Goal: Find contact information: Obtain details needed to contact an individual or organization

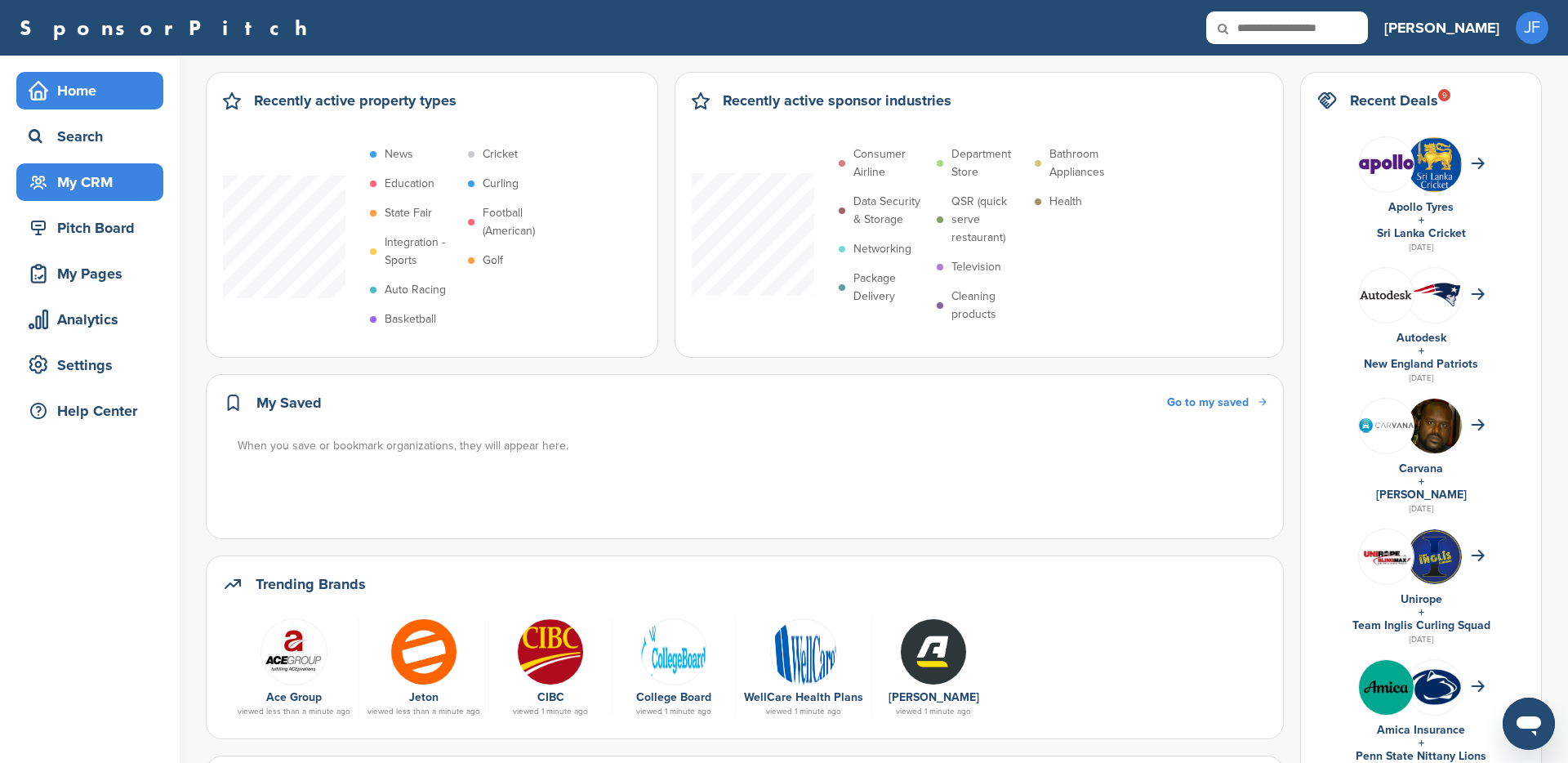
click at [85, 187] on div "My CRM" at bounding box center [94, 182] width 139 height 29
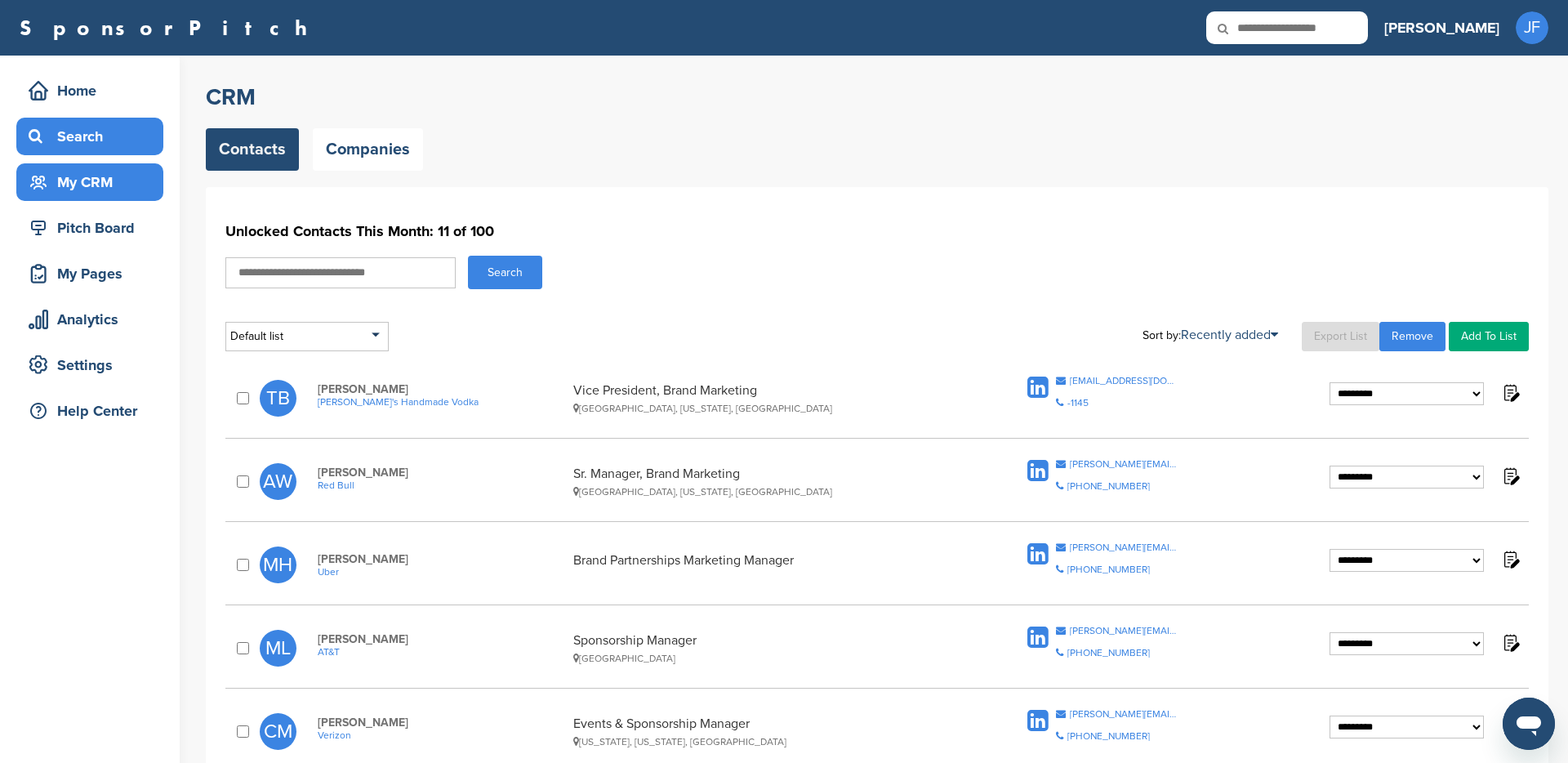
click at [66, 138] on div "Search" at bounding box center [94, 136] width 139 height 29
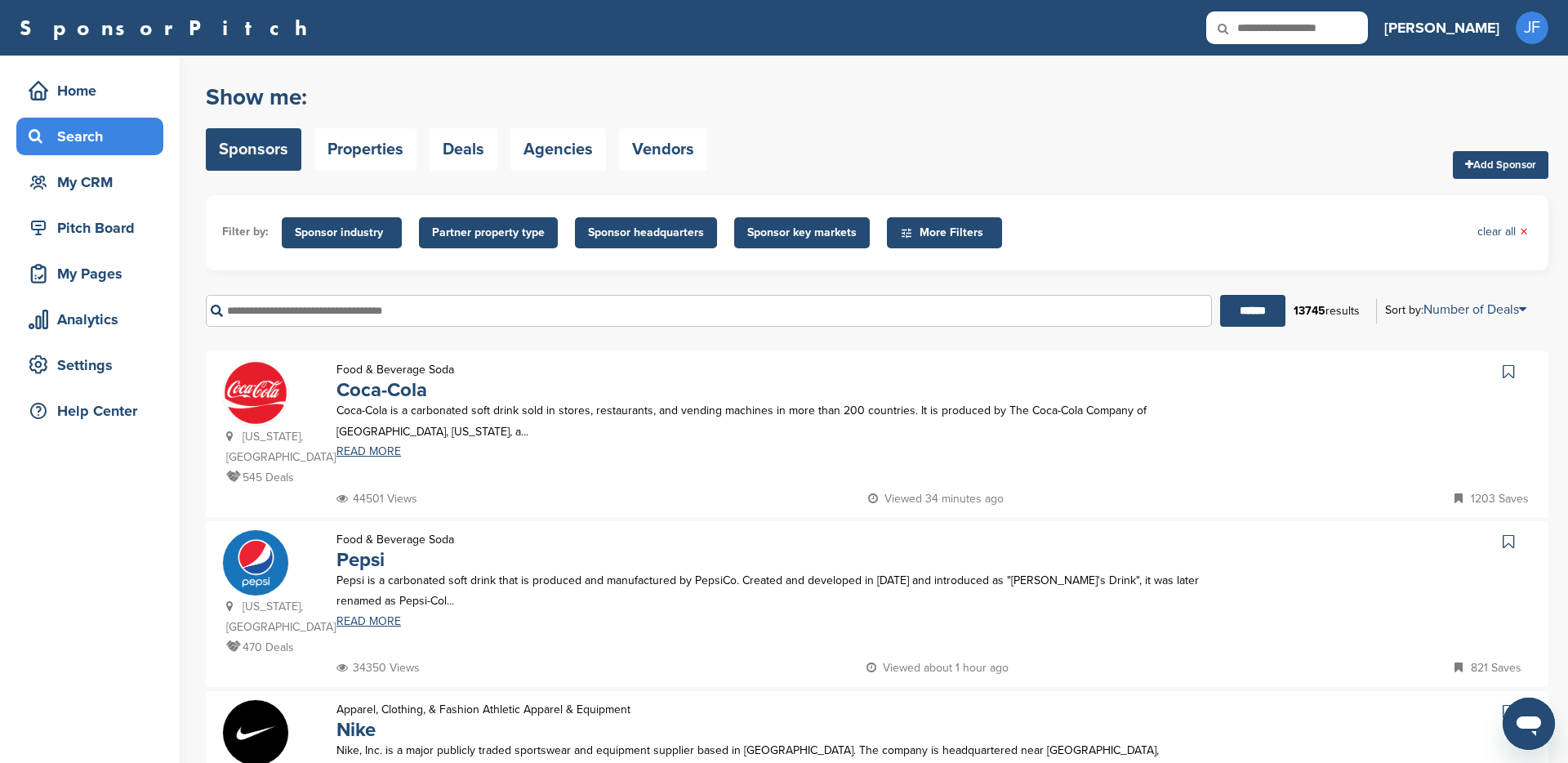
scroll to position [3, 0]
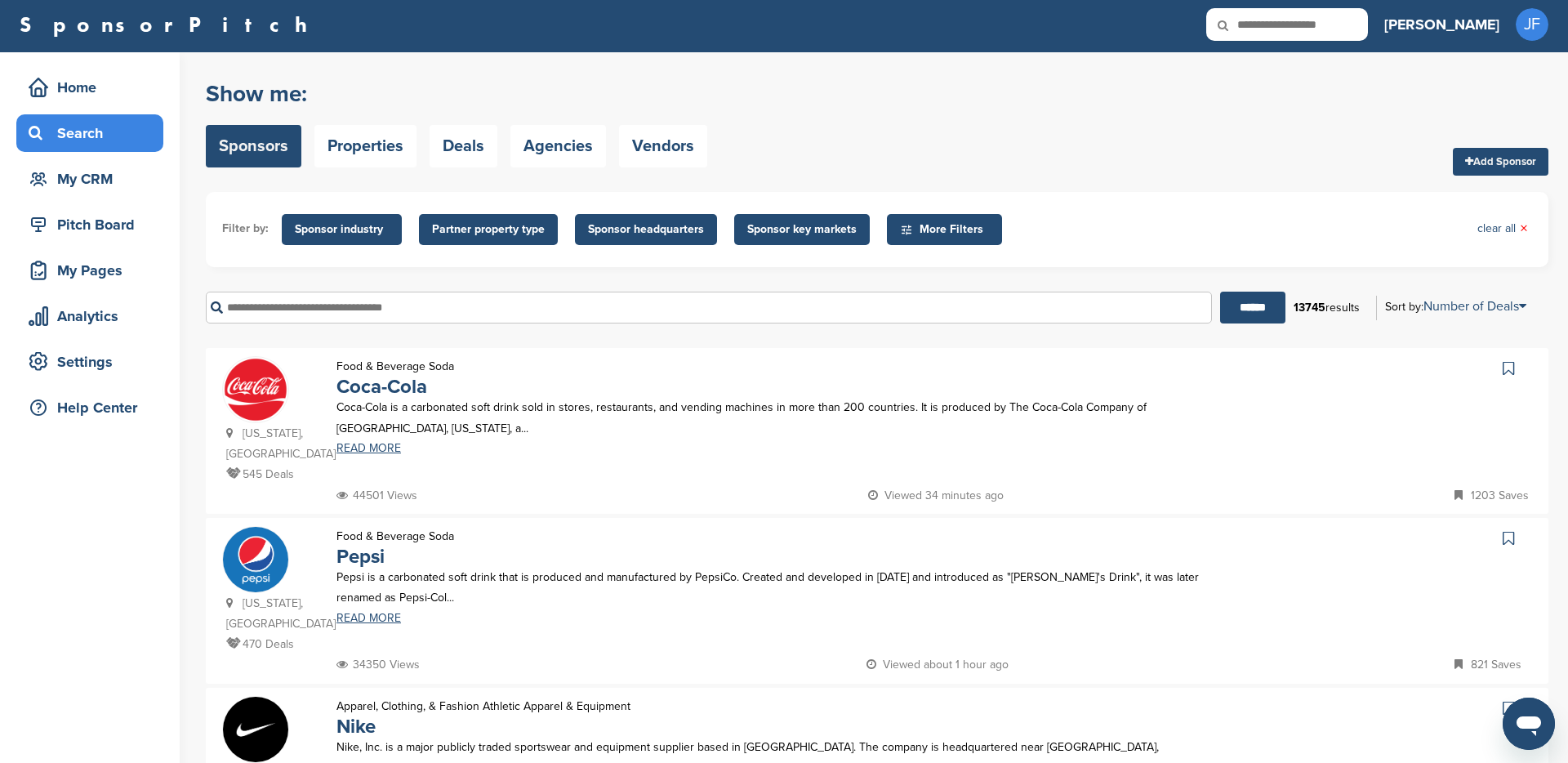
click at [268, 310] on input "text" at bounding box center [709, 308] width 1007 height 32
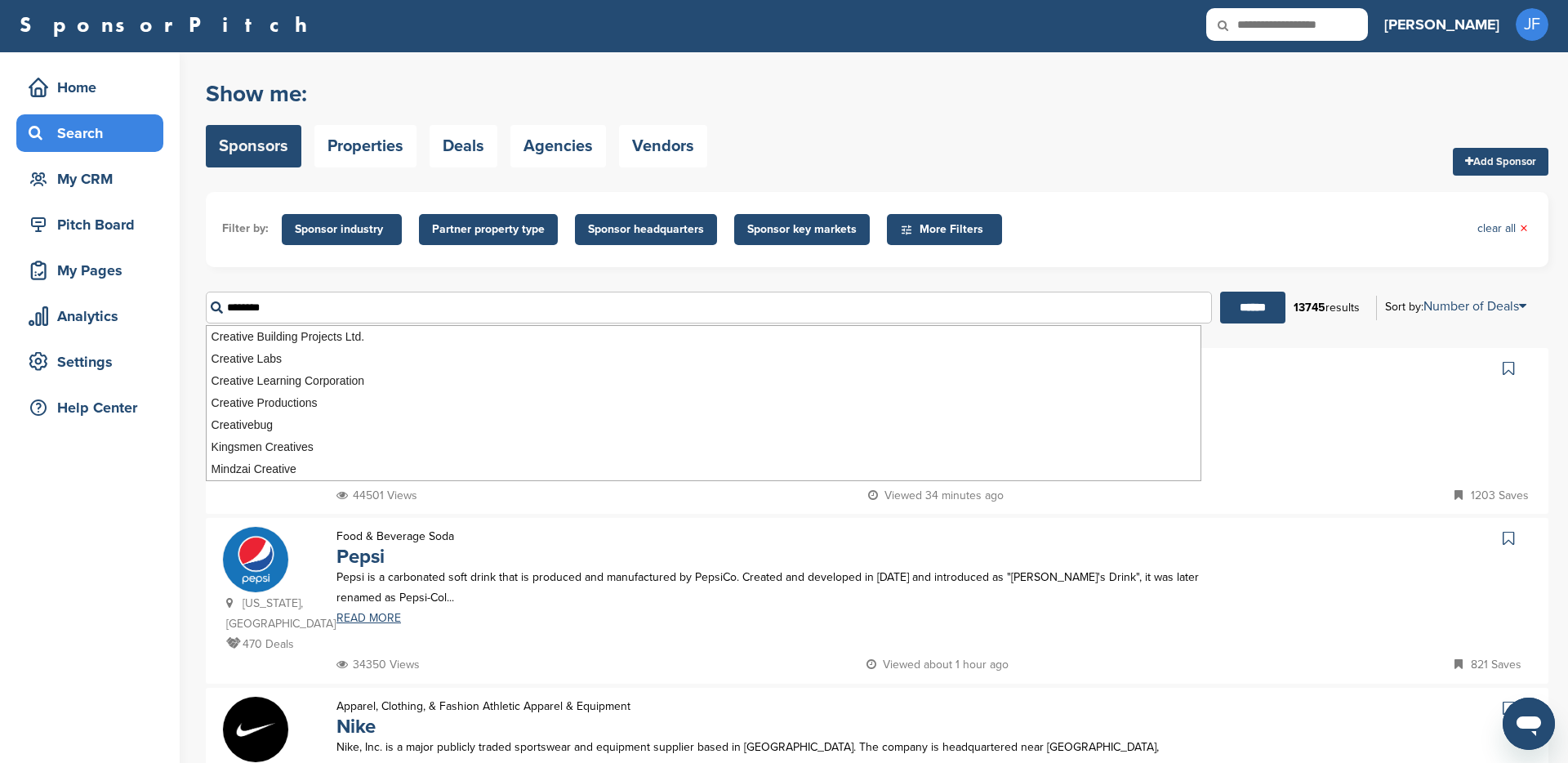
type input "********"
click at [1220, 292] on input "******" at bounding box center [1253, 308] width 66 height 32
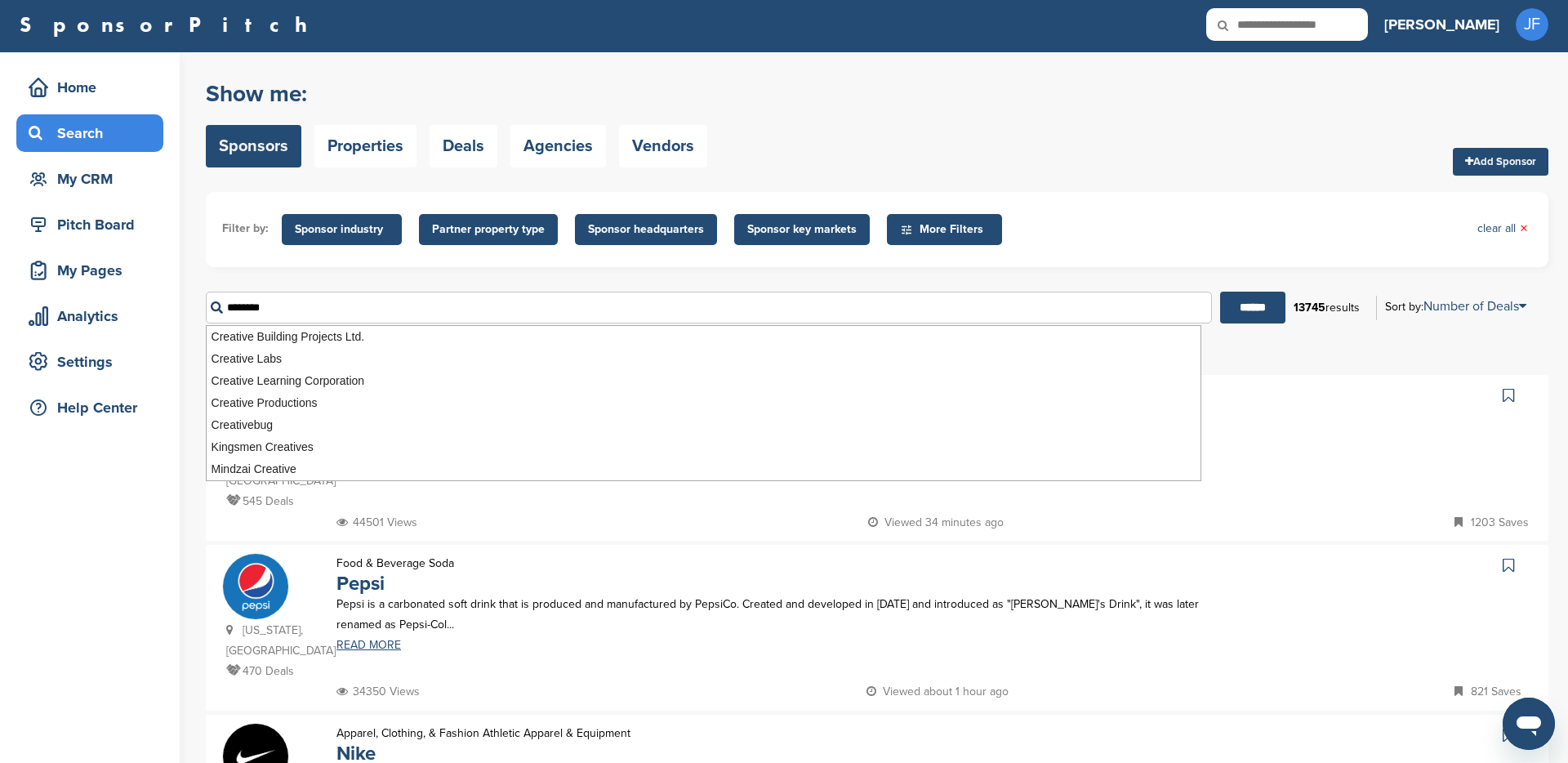
scroll to position [0, 0]
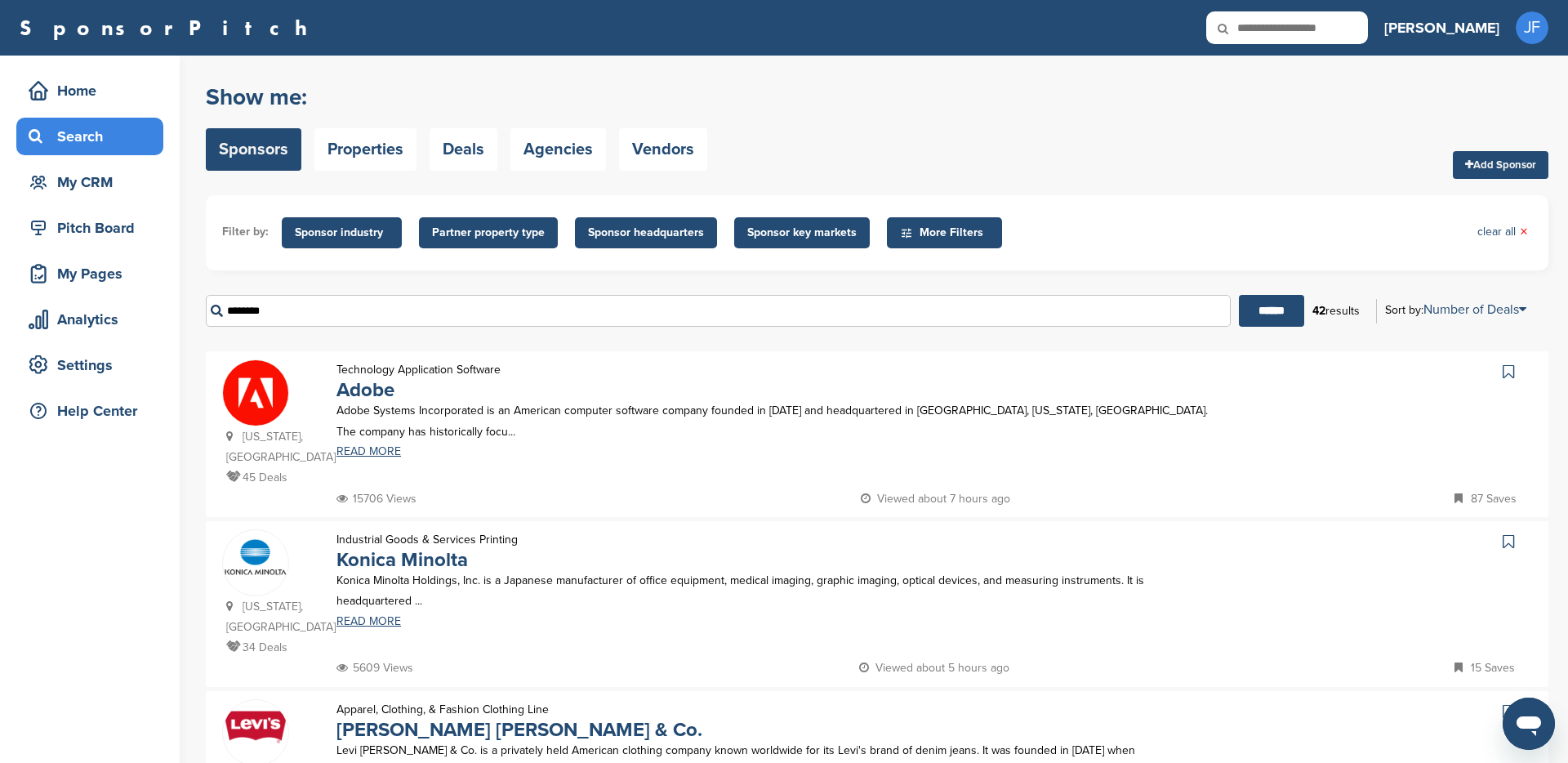
click at [282, 275] on form "Filter by: Sponsor industry Sponsor Industry × Apparel, Clothing, & Fashion Acc…" at bounding box center [876, 267] width 1343 height 144
click at [1527, 226] on span "×" at bounding box center [1524, 232] width 8 height 18
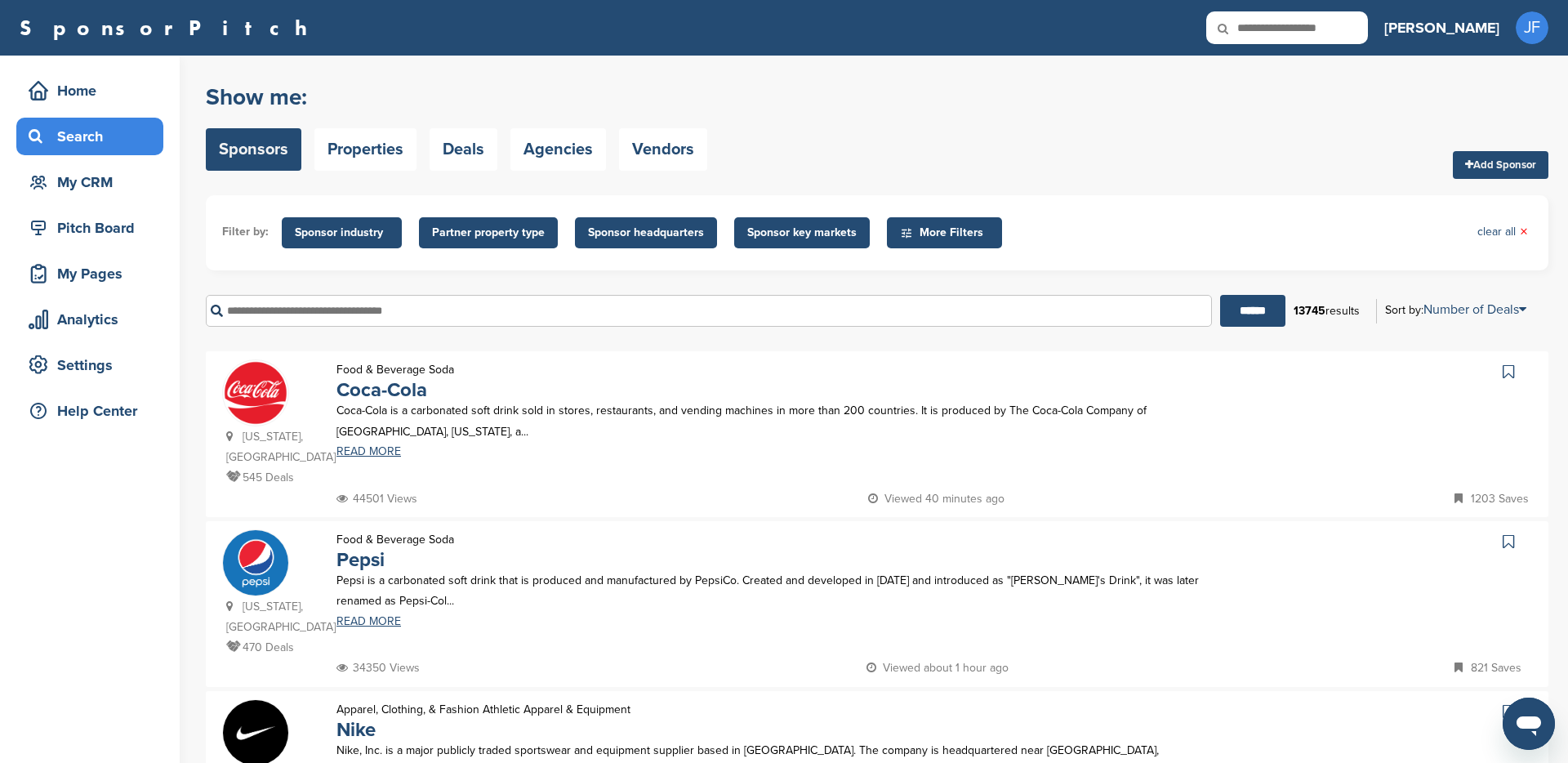
click at [796, 224] on span "Sponsor key markets" at bounding box center [802, 233] width 110 height 18
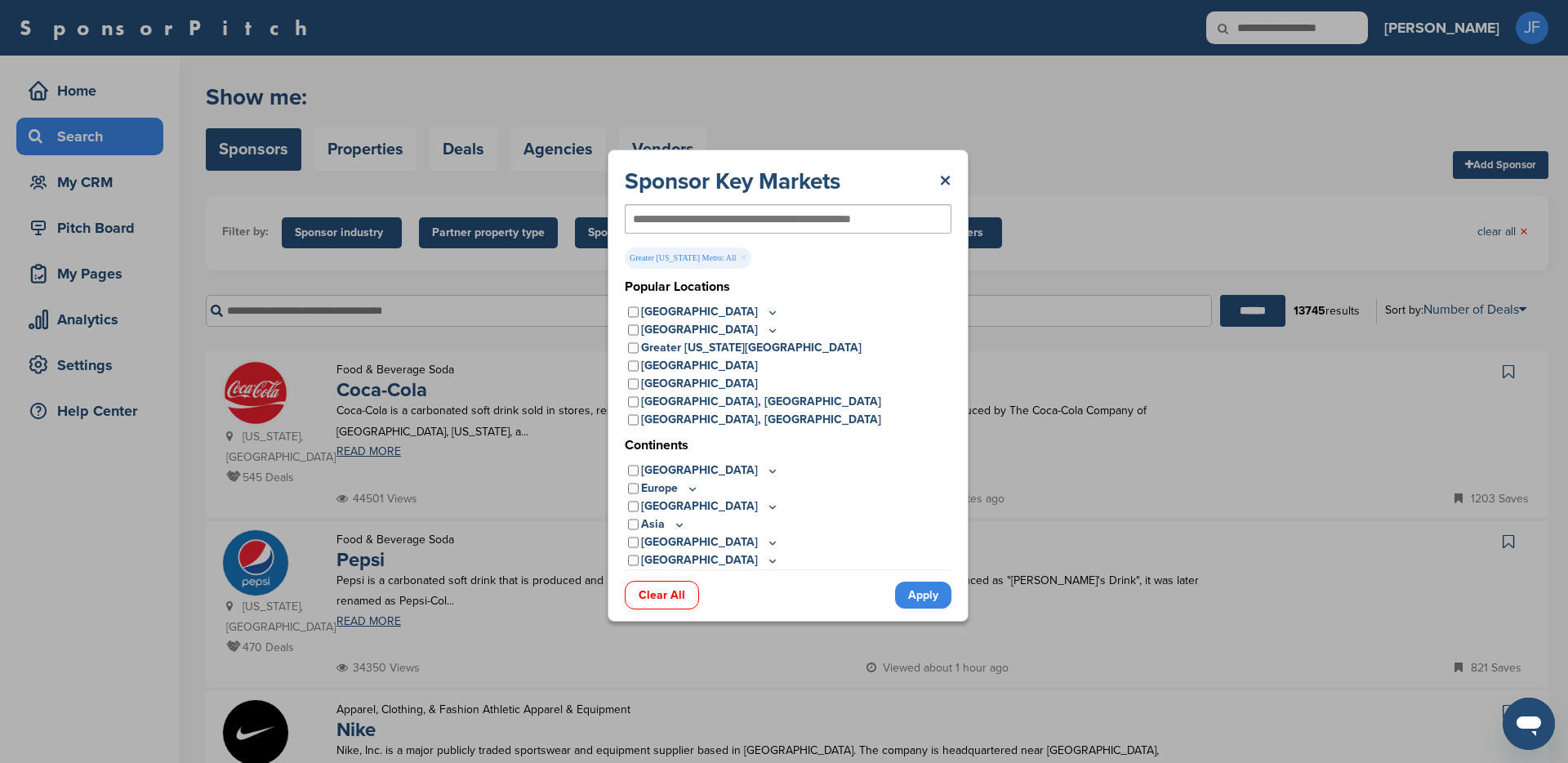
click at [920, 591] on link "Apply" at bounding box center [923, 594] width 57 height 27
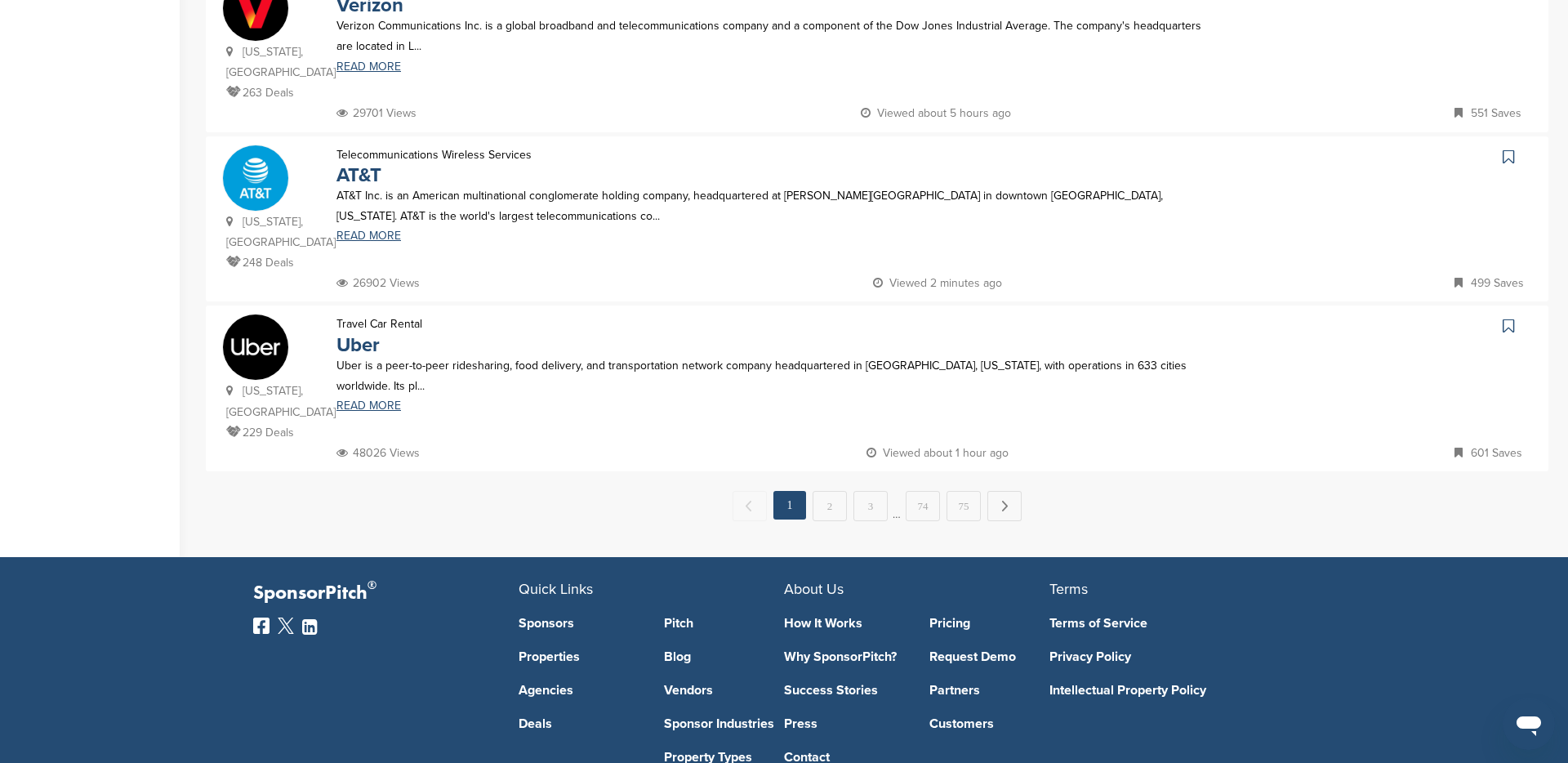
scroll to position [1661, 0]
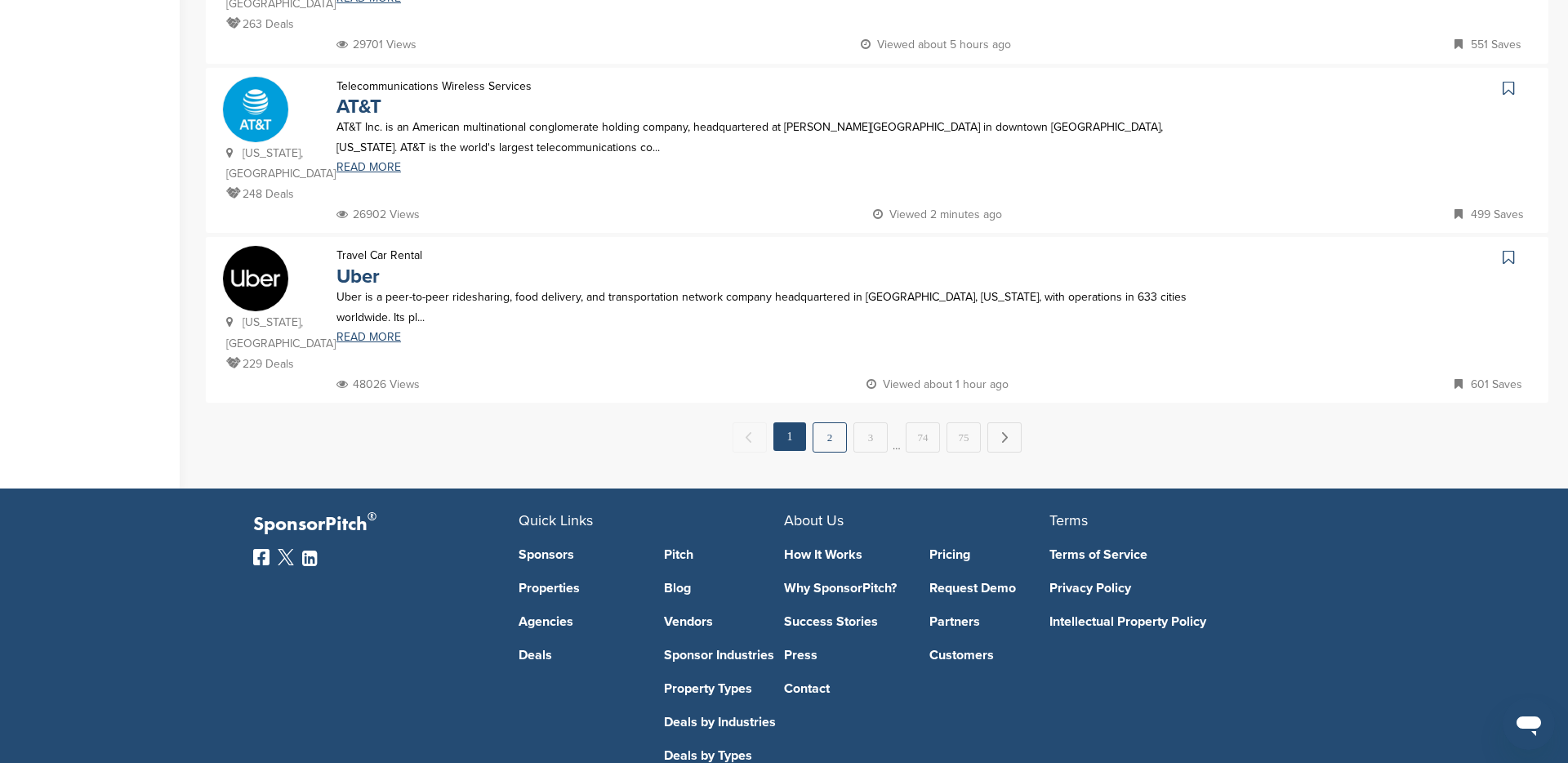
click at [825, 423] on link "2" at bounding box center [829, 438] width 34 height 30
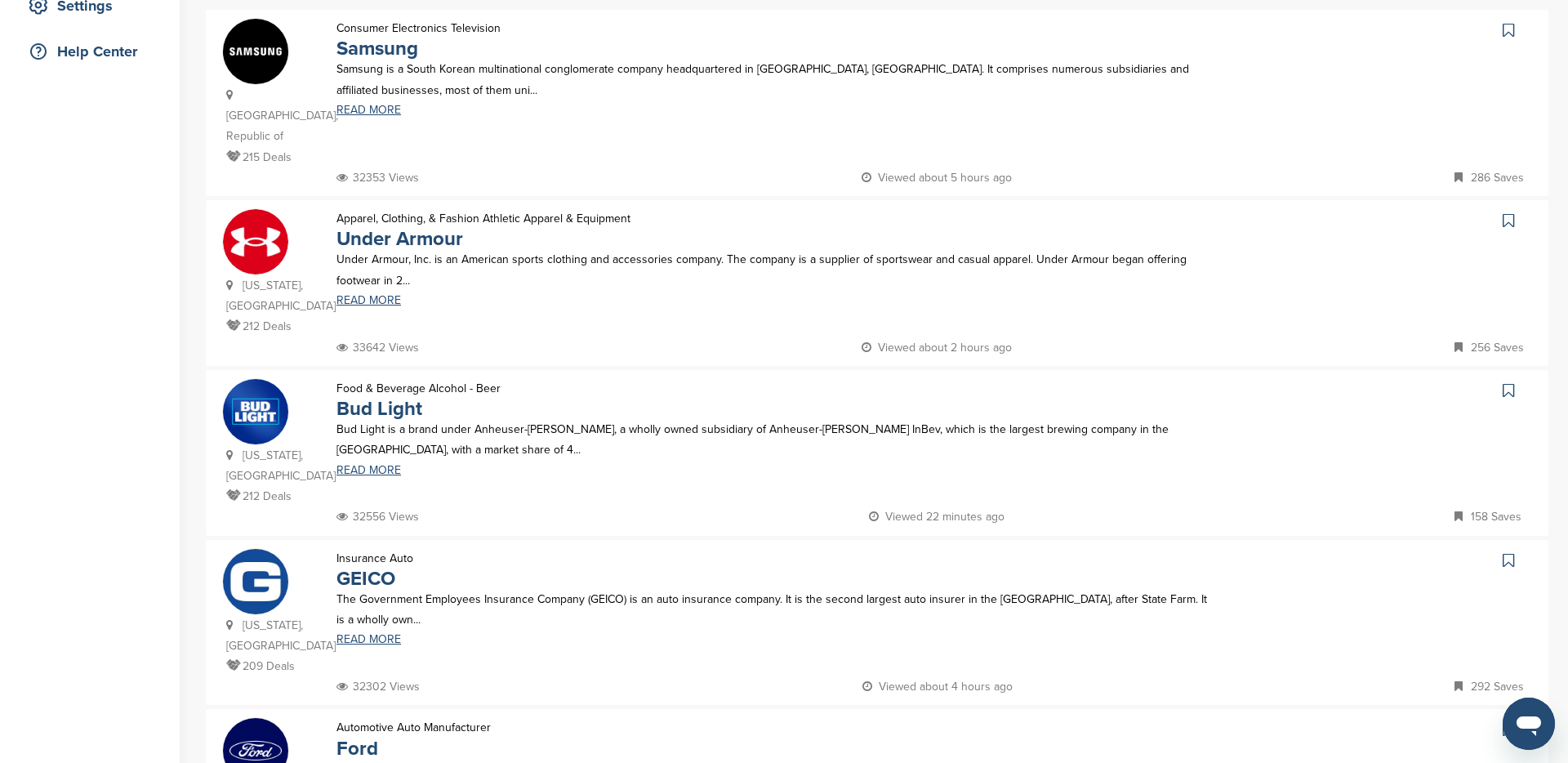
scroll to position [446, 0]
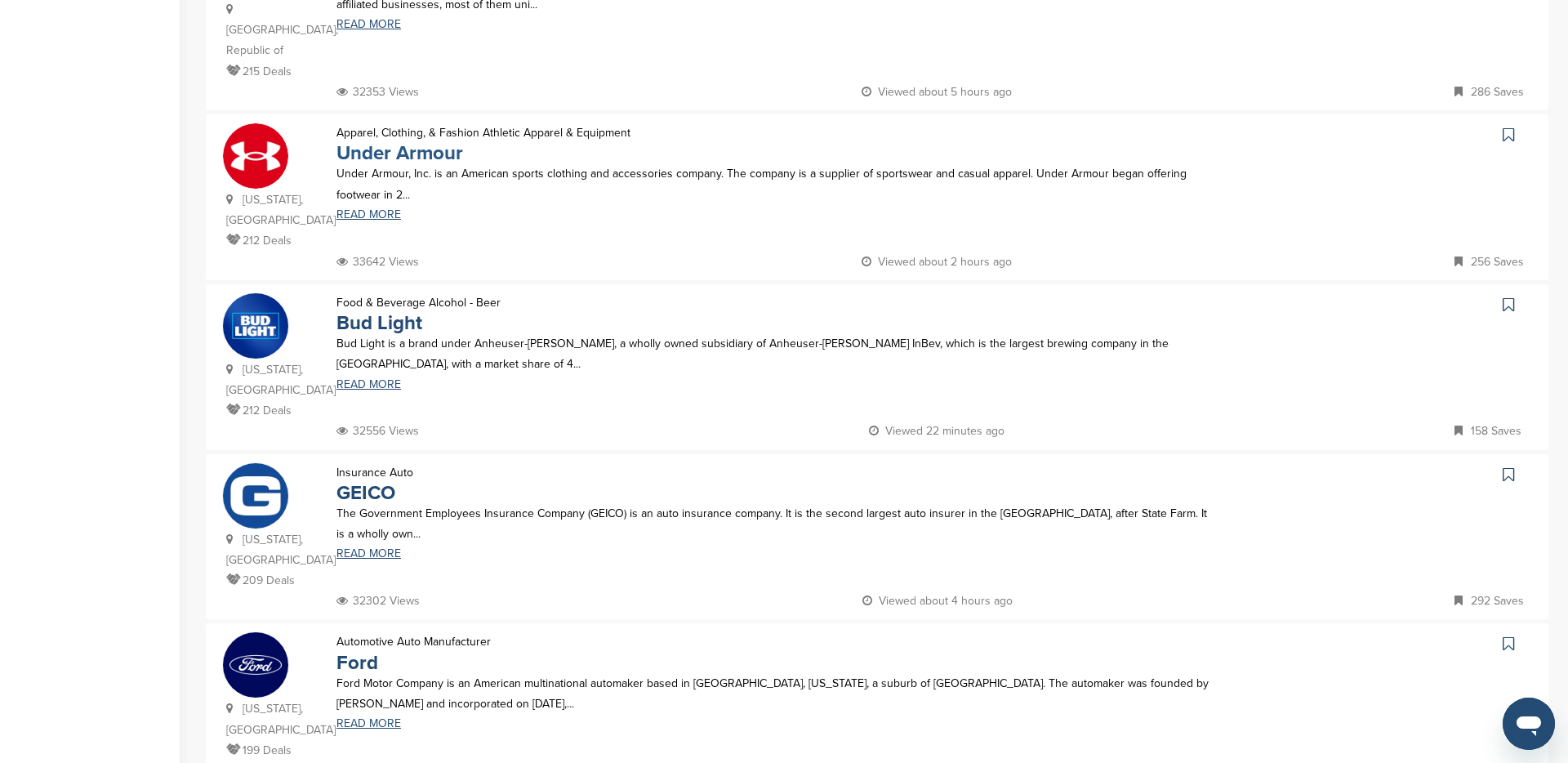
click at [430, 142] on link "Under Armour" at bounding box center [400, 154] width 127 height 24
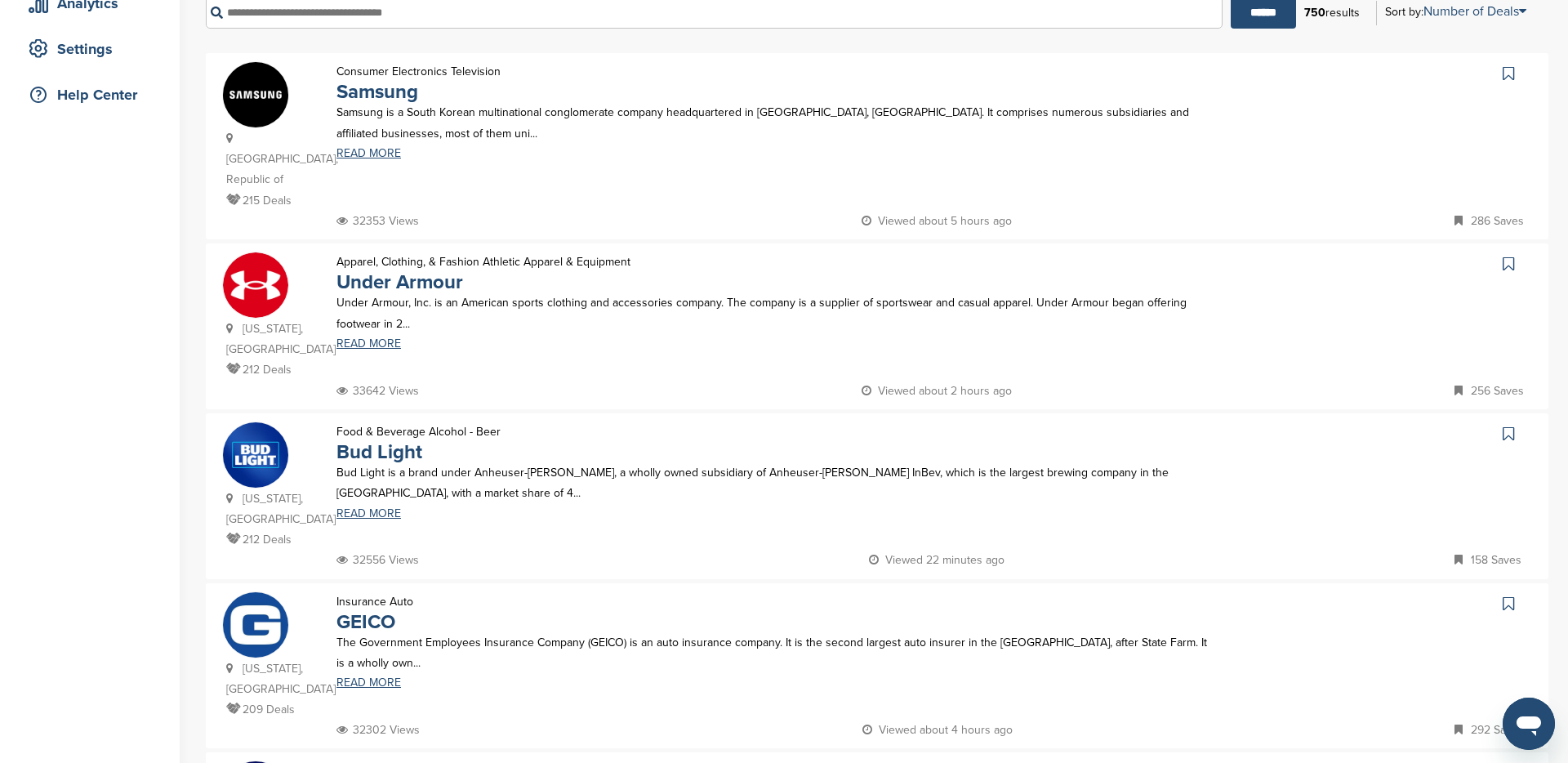
scroll to position [315, 0]
click at [373, 271] on link "Under Armour" at bounding box center [400, 283] width 127 height 24
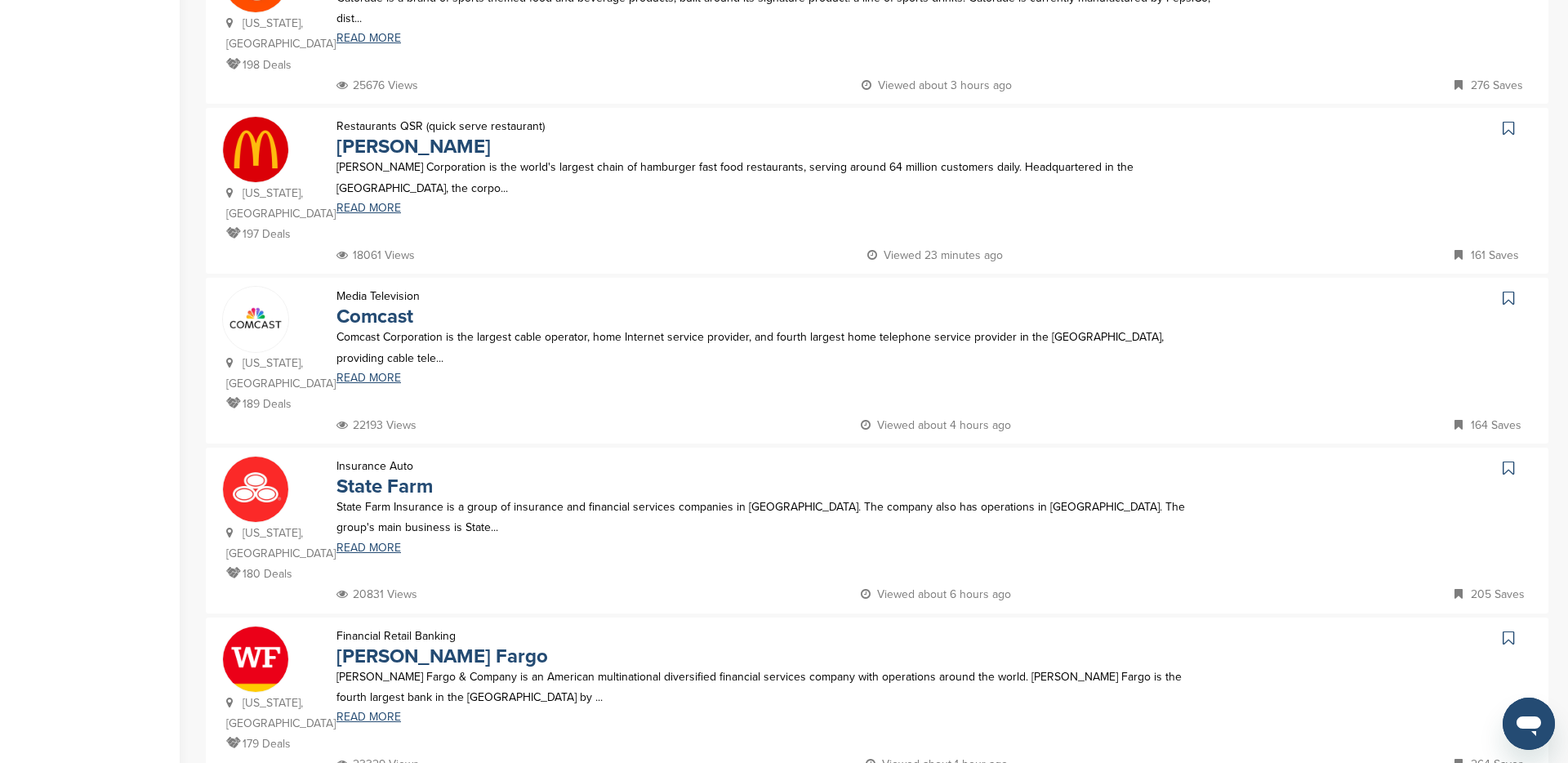
scroll to position [1301, 0]
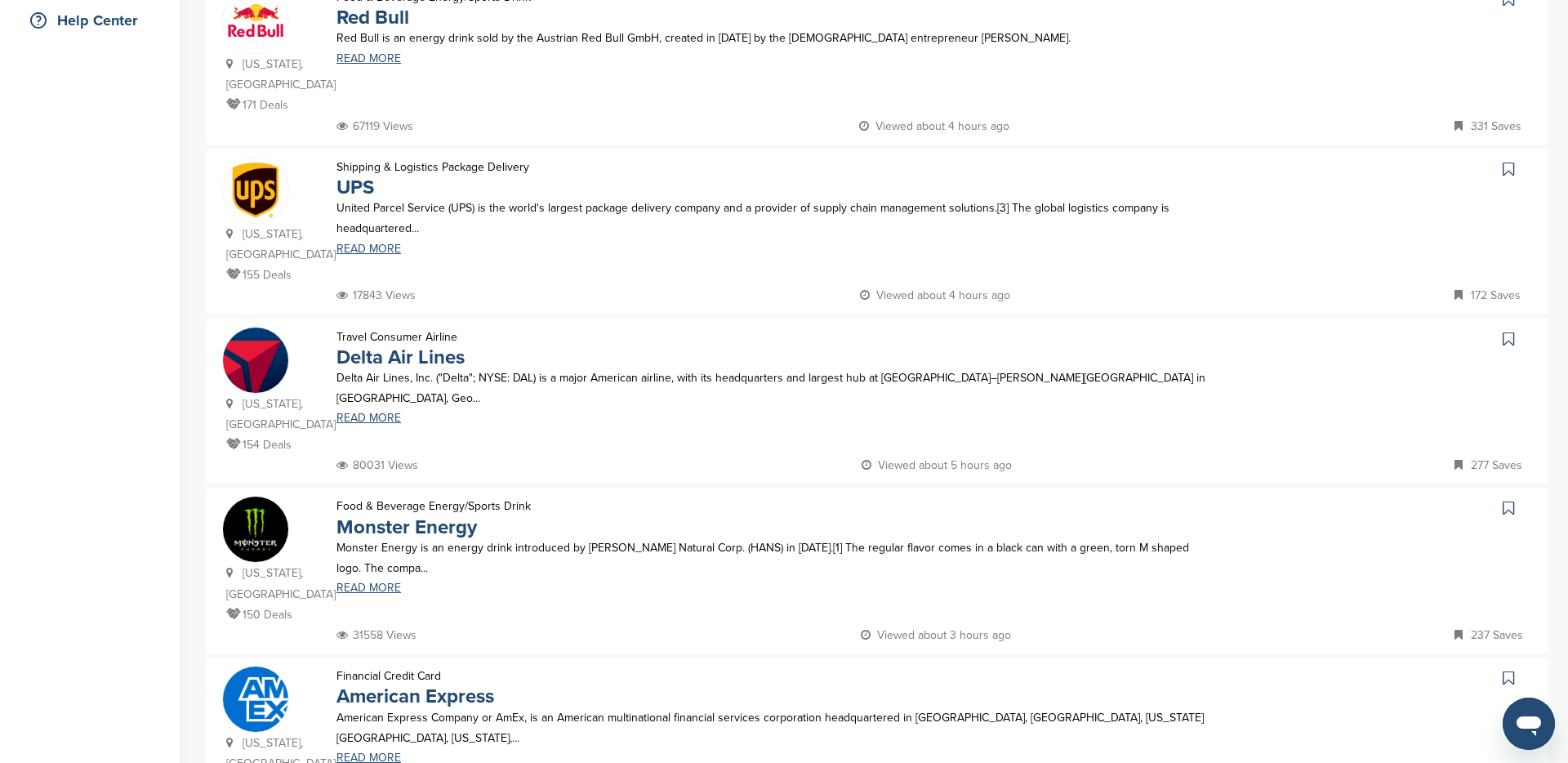
scroll to position [393, 0]
click at [410, 343] on link "Delta Air Lines" at bounding box center [401, 355] width 129 height 24
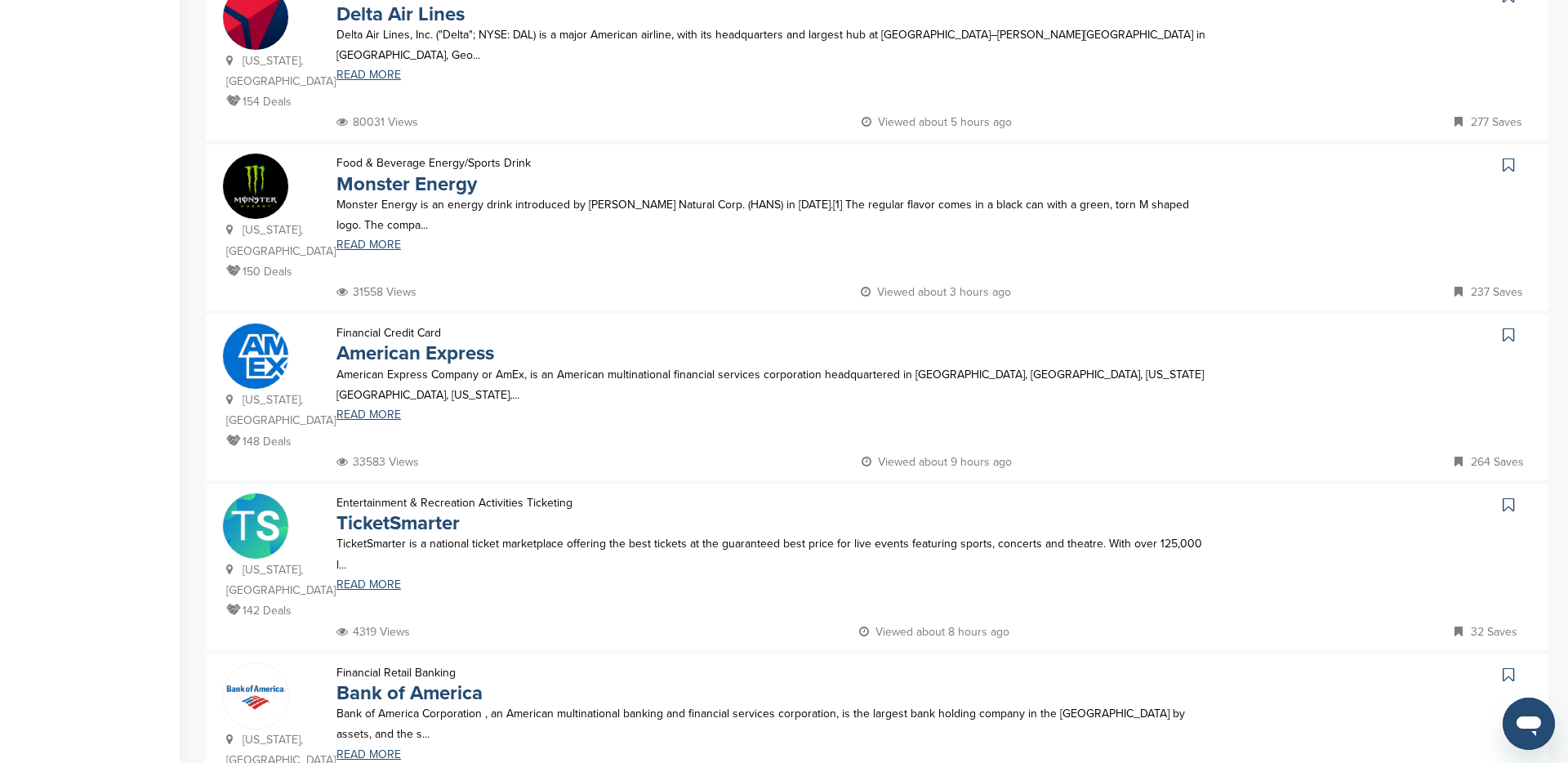
scroll to position [737, 0]
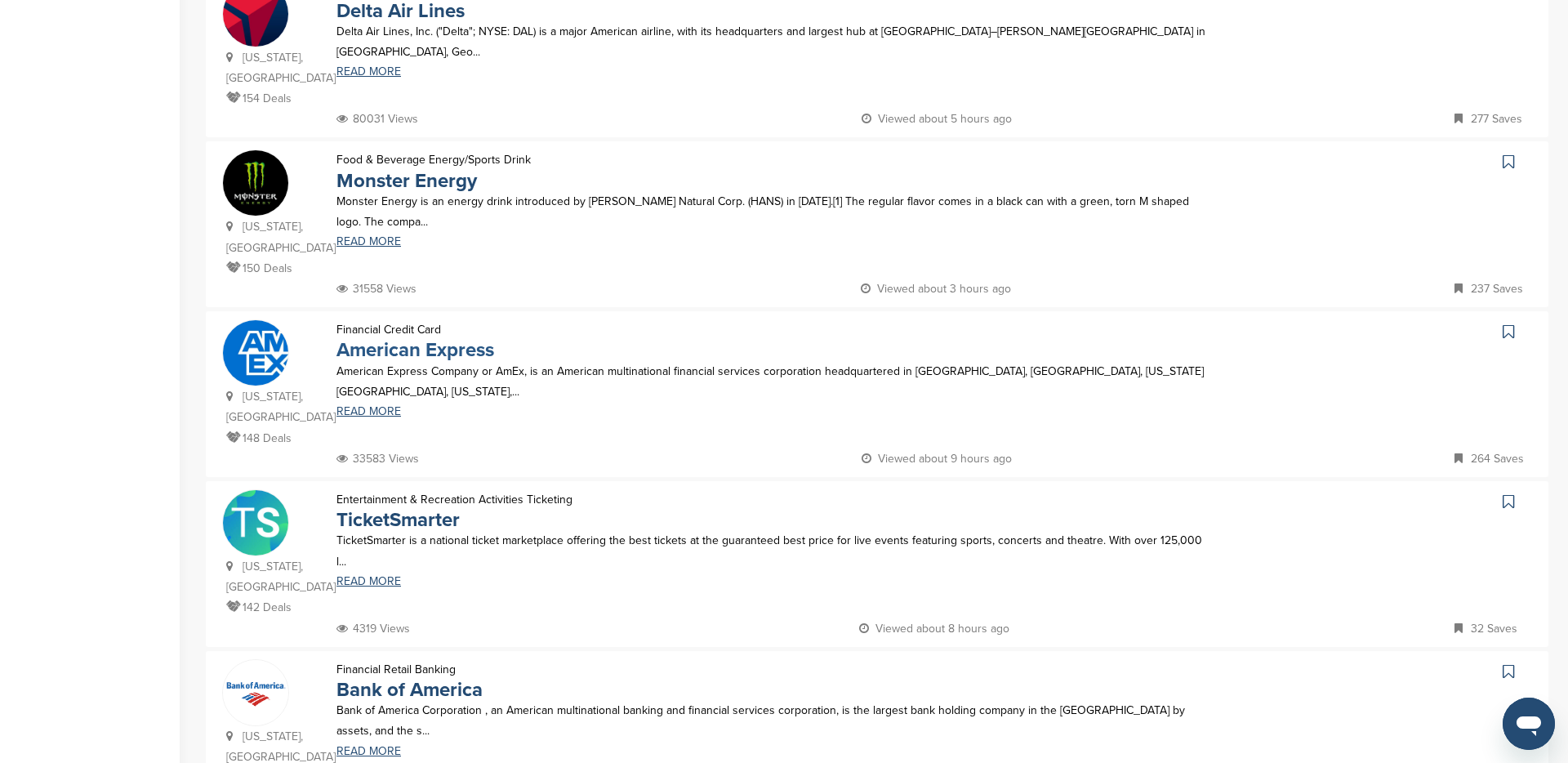
click at [432, 338] on link "American Express" at bounding box center [416, 350] width 157 height 24
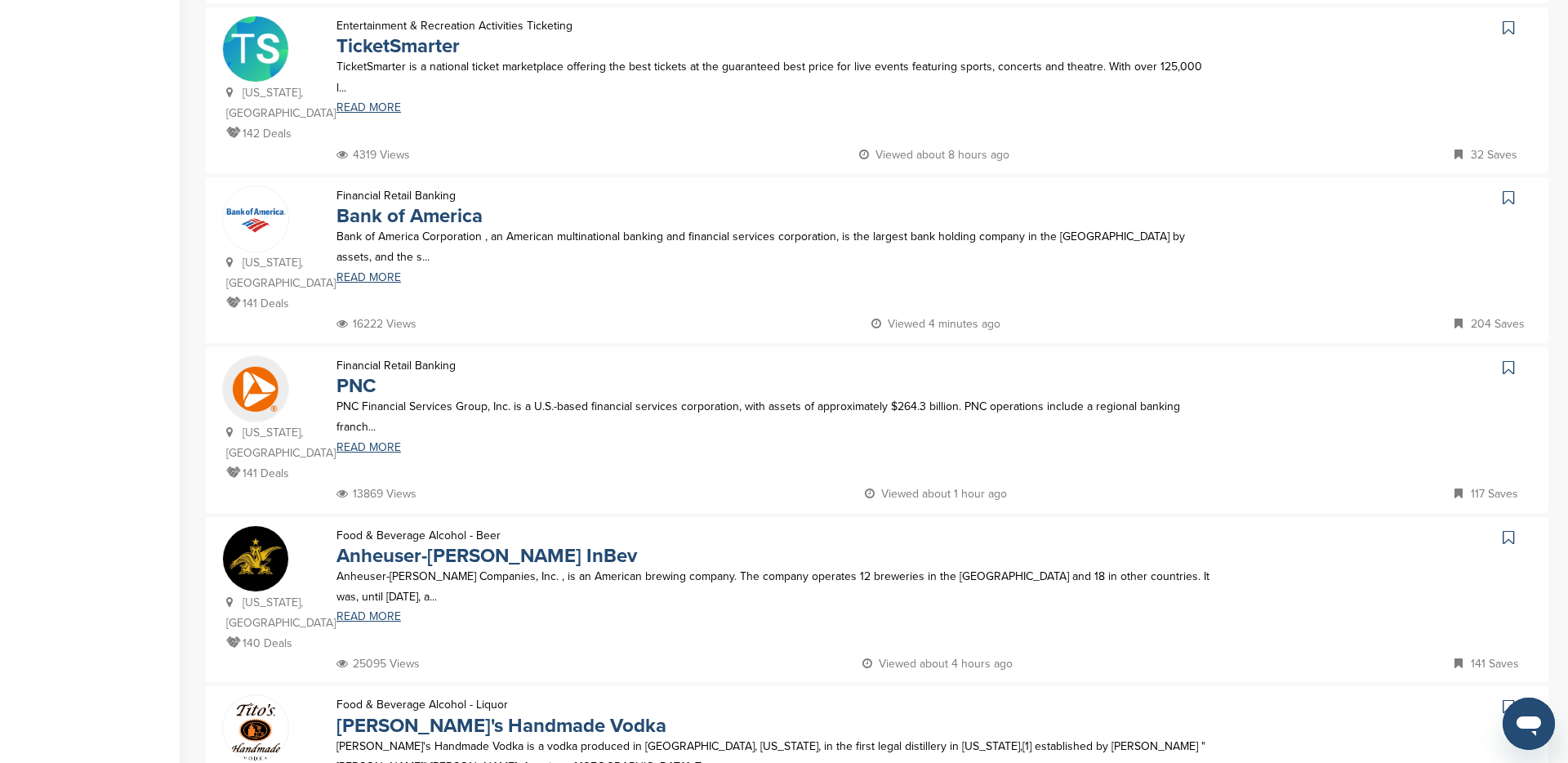
scroll to position [1215, 0]
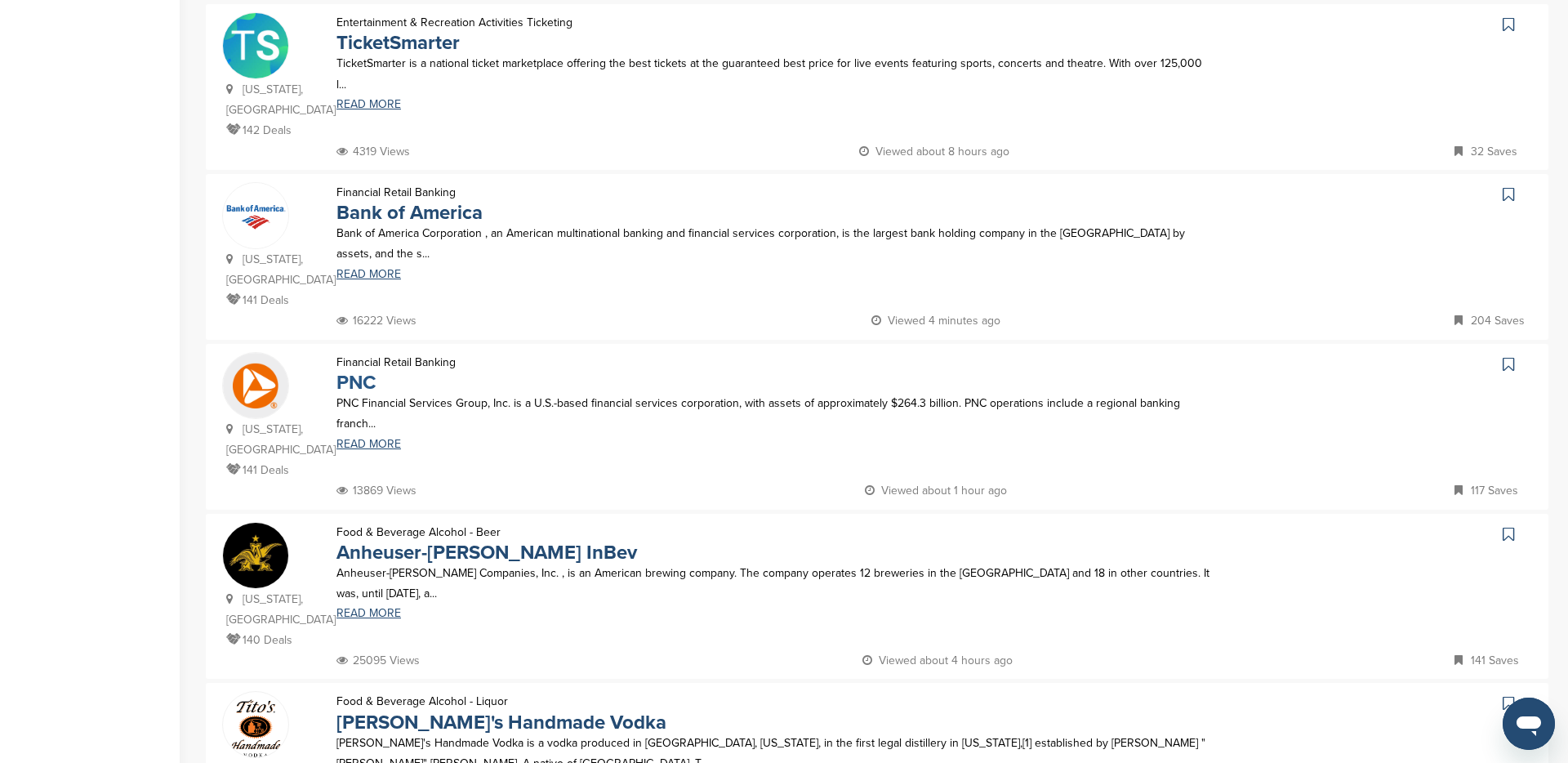
click at [359, 371] on link "PNC" at bounding box center [356, 383] width 39 height 24
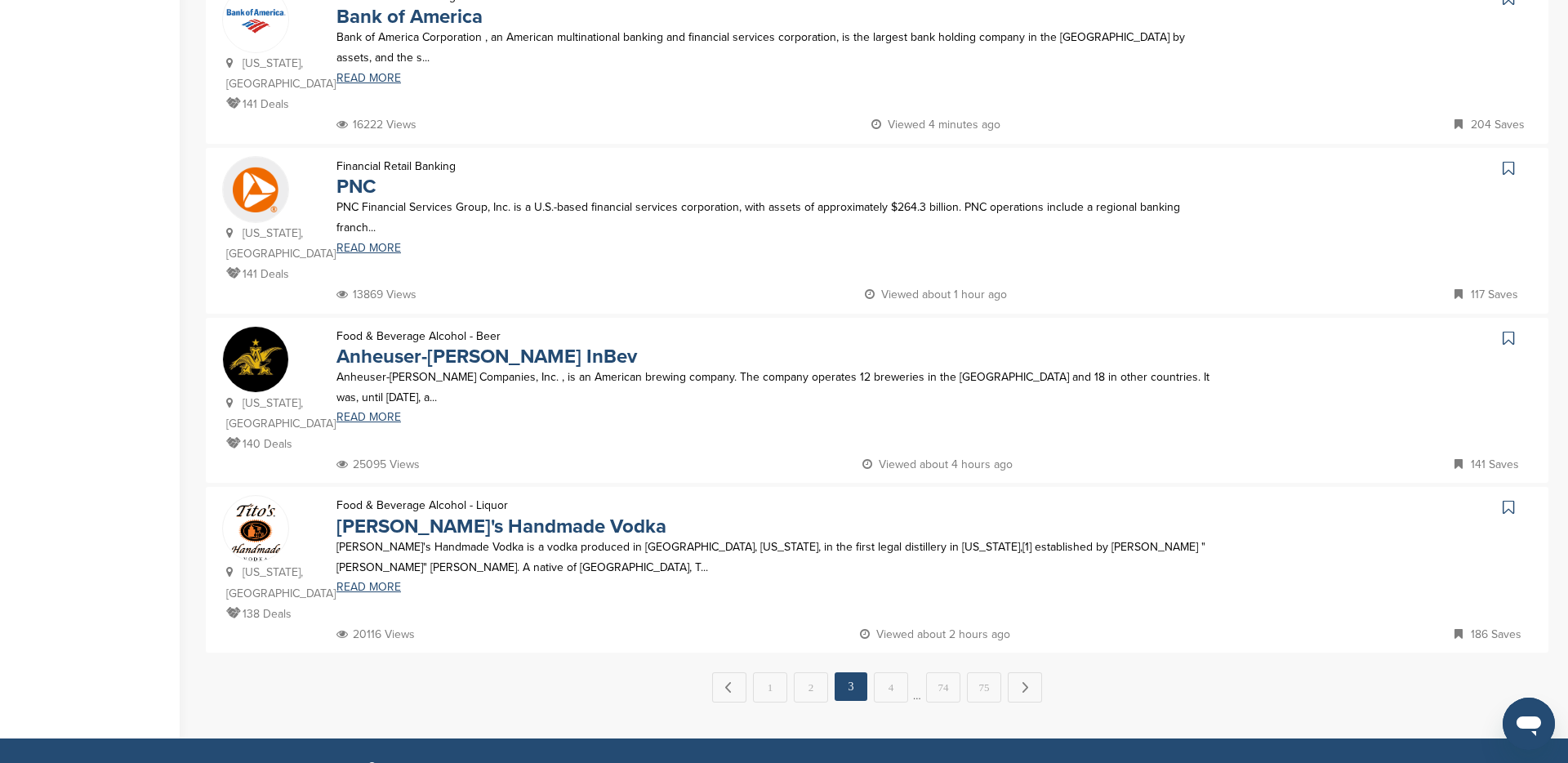
scroll to position [1415, 0]
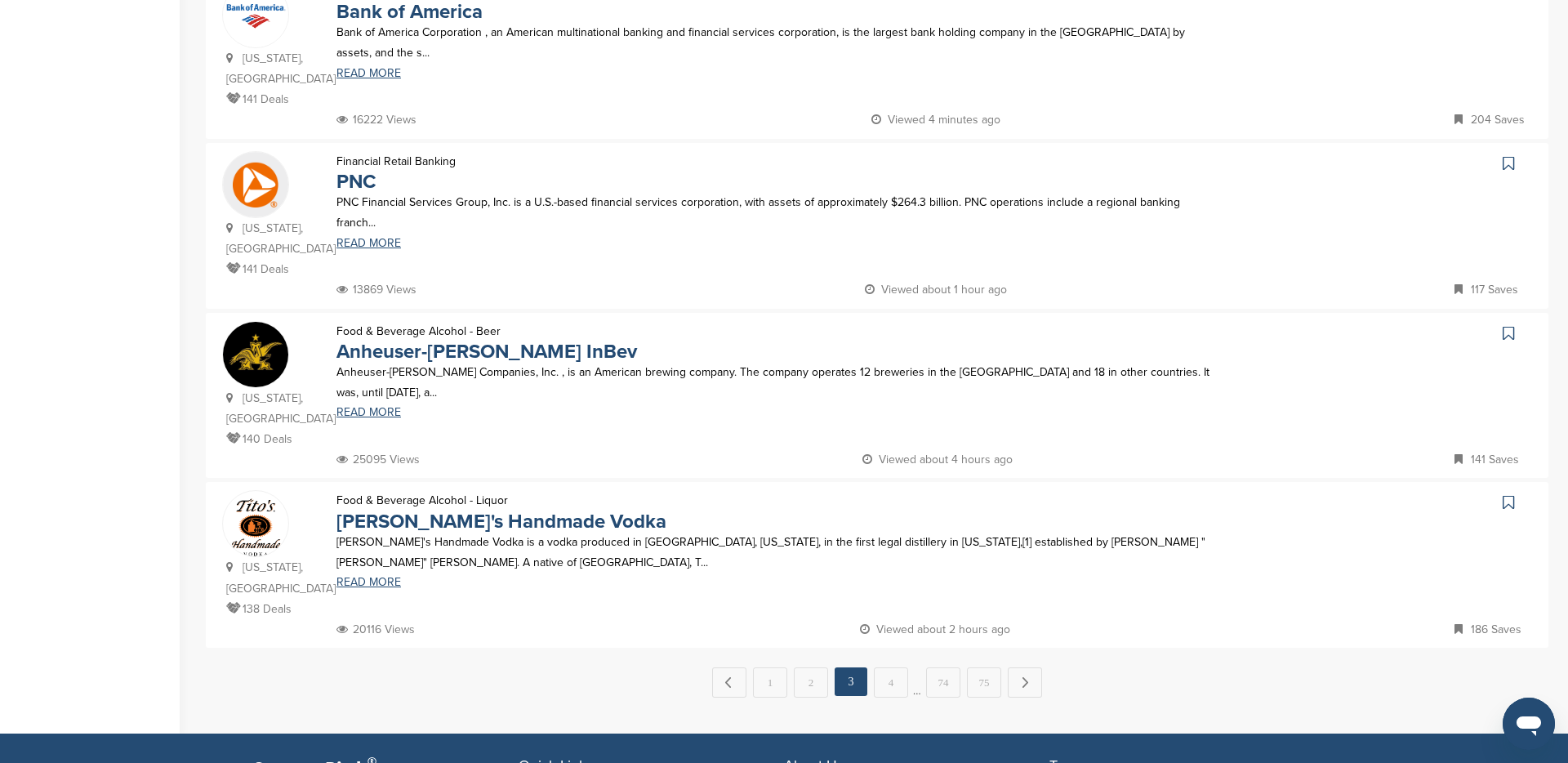
click at [890, 667] on link "4" at bounding box center [891, 682] width 34 height 30
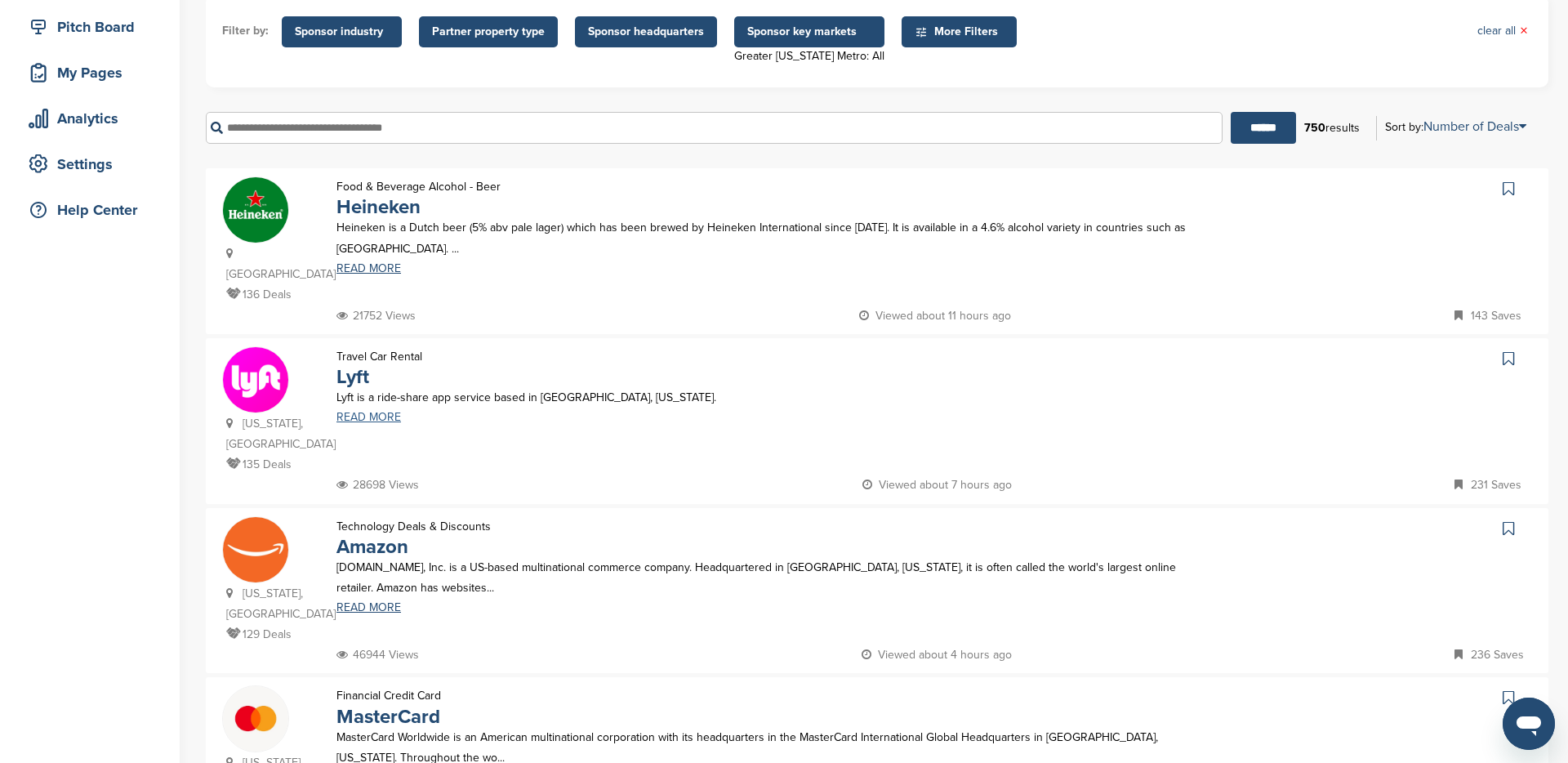
scroll to position [219, 0]
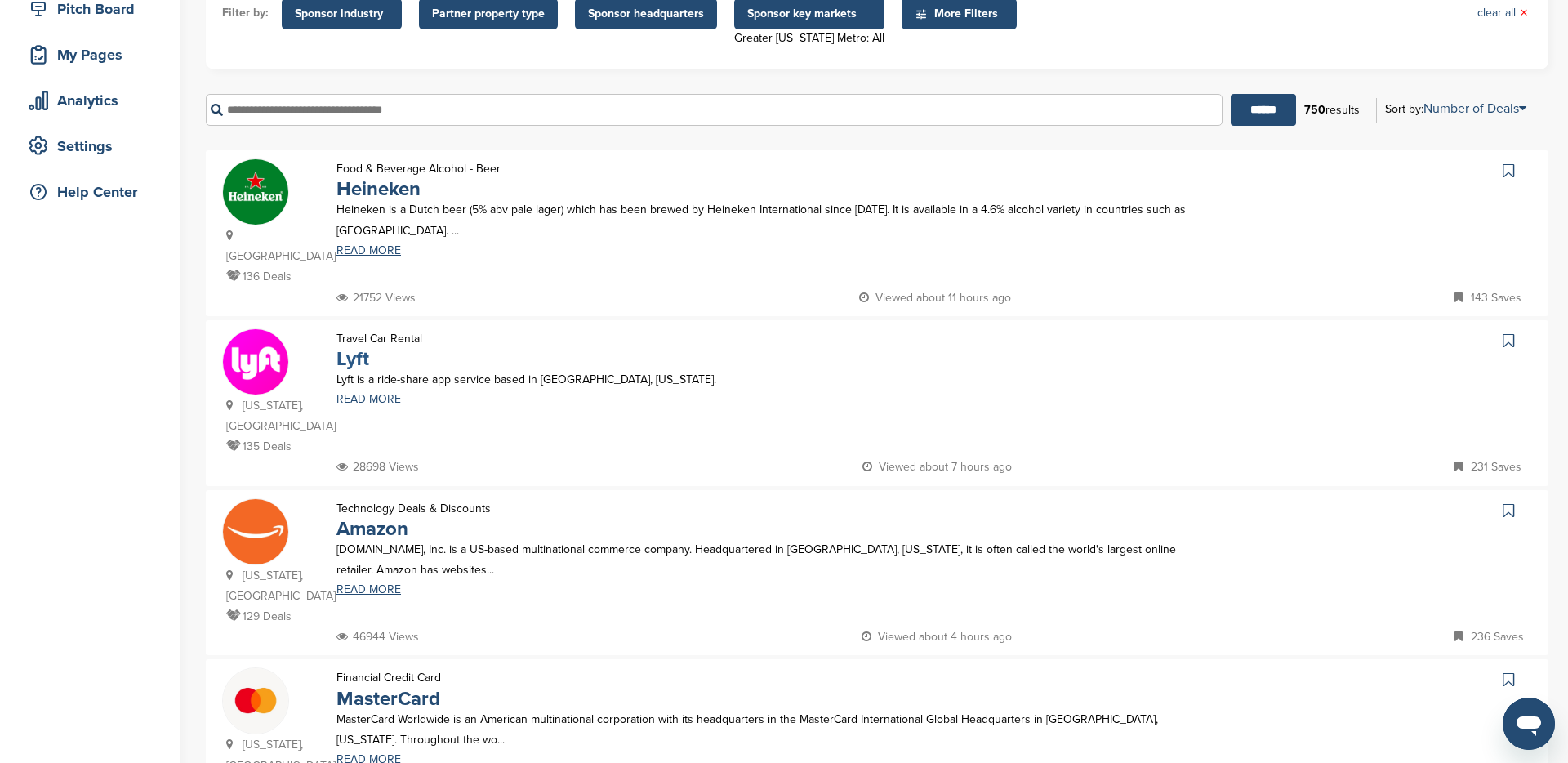
click at [360, 347] on link "Lyft" at bounding box center [353, 359] width 33 height 24
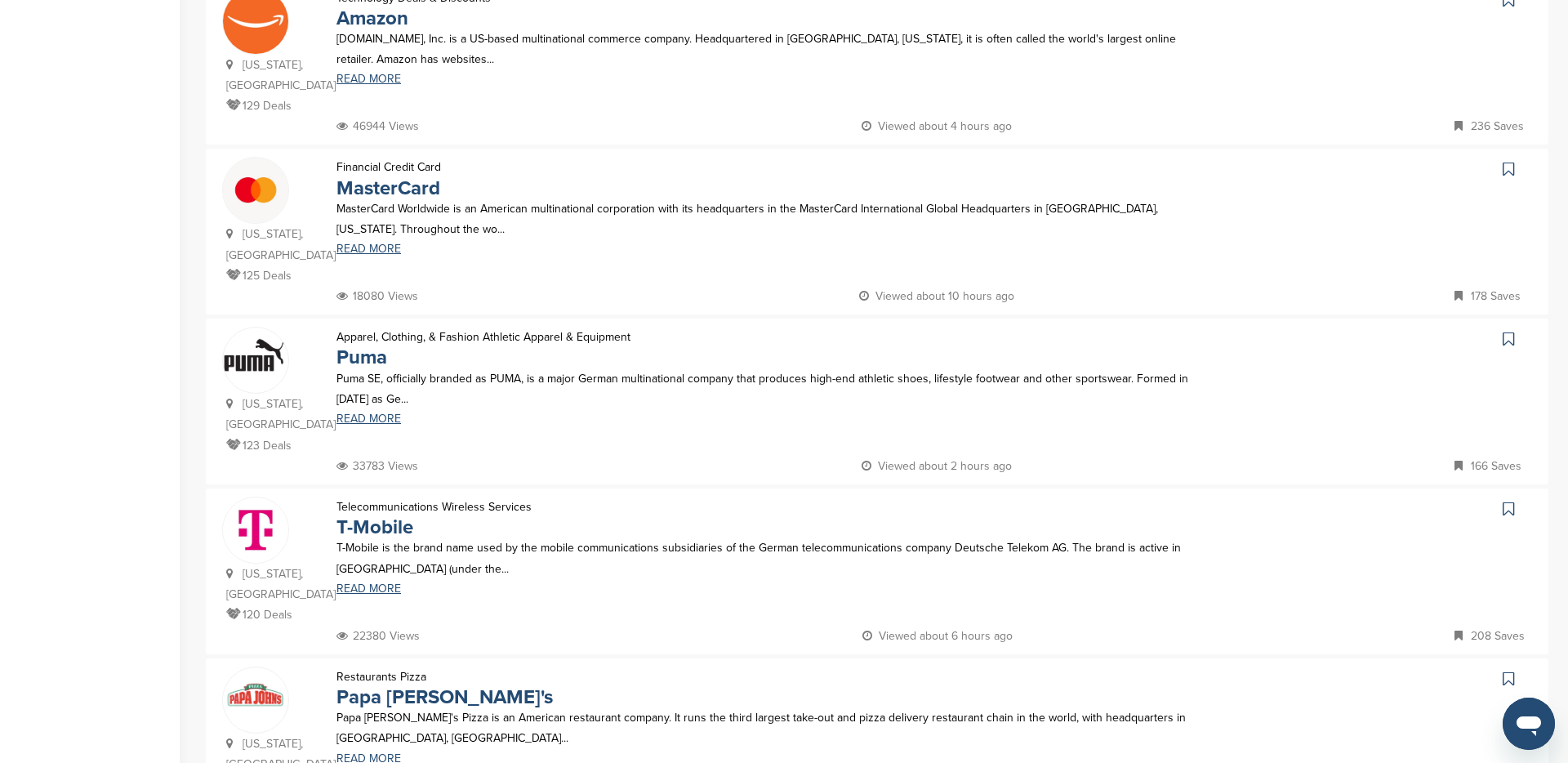
scroll to position [772, 0]
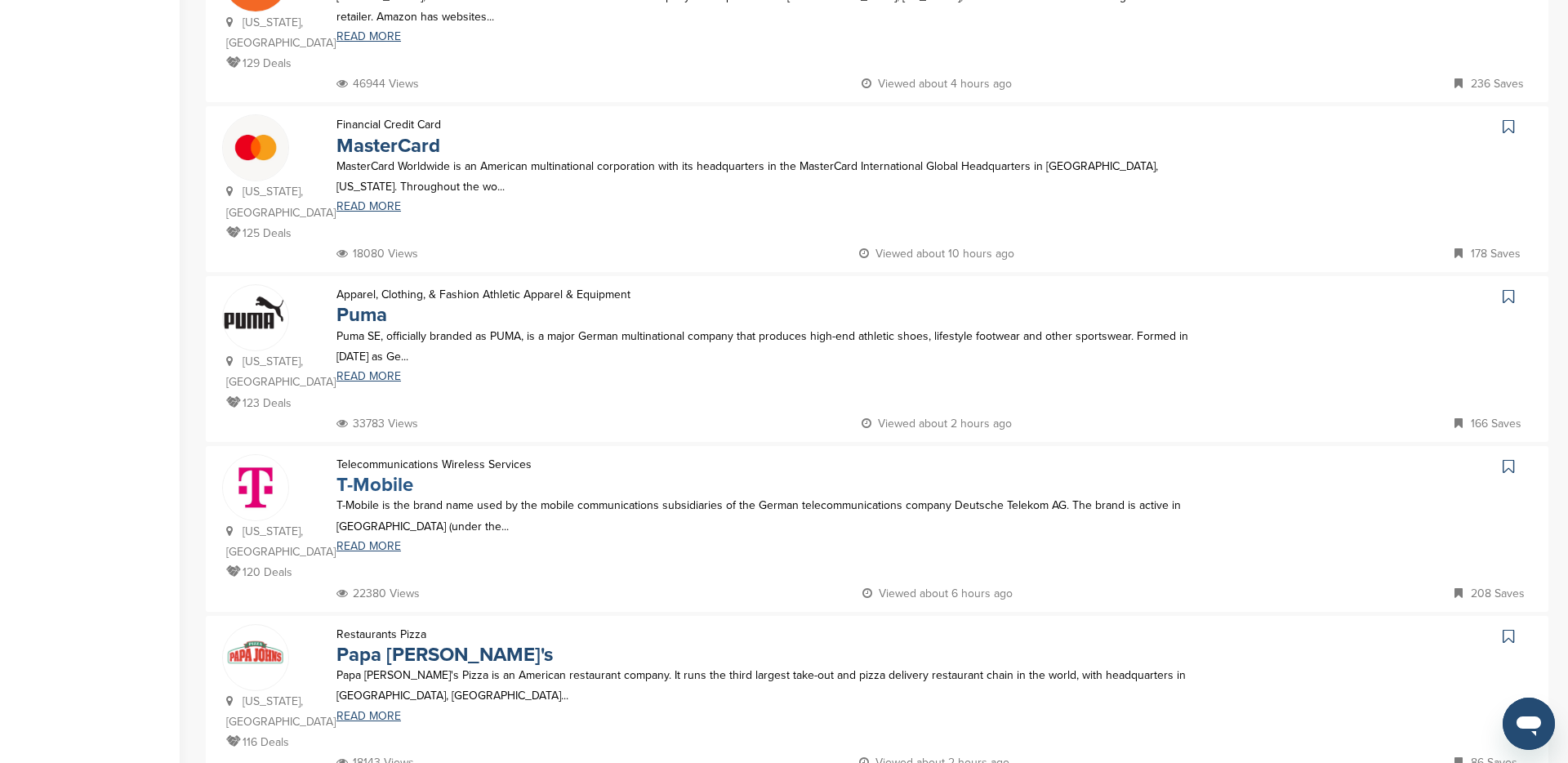
click at [379, 487] on link "T-Mobile" at bounding box center [375, 485] width 77 height 24
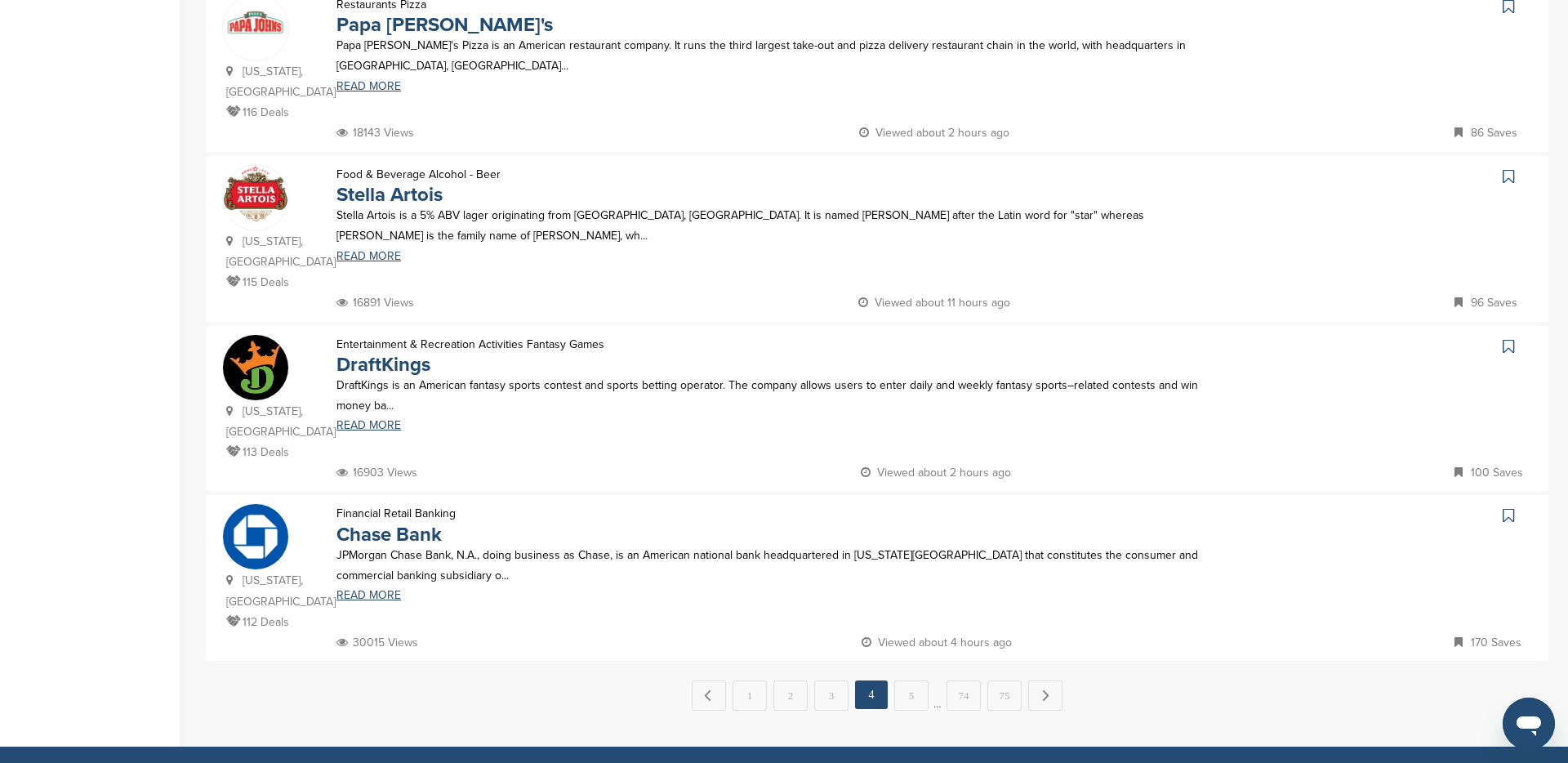
scroll to position [1407, 0]
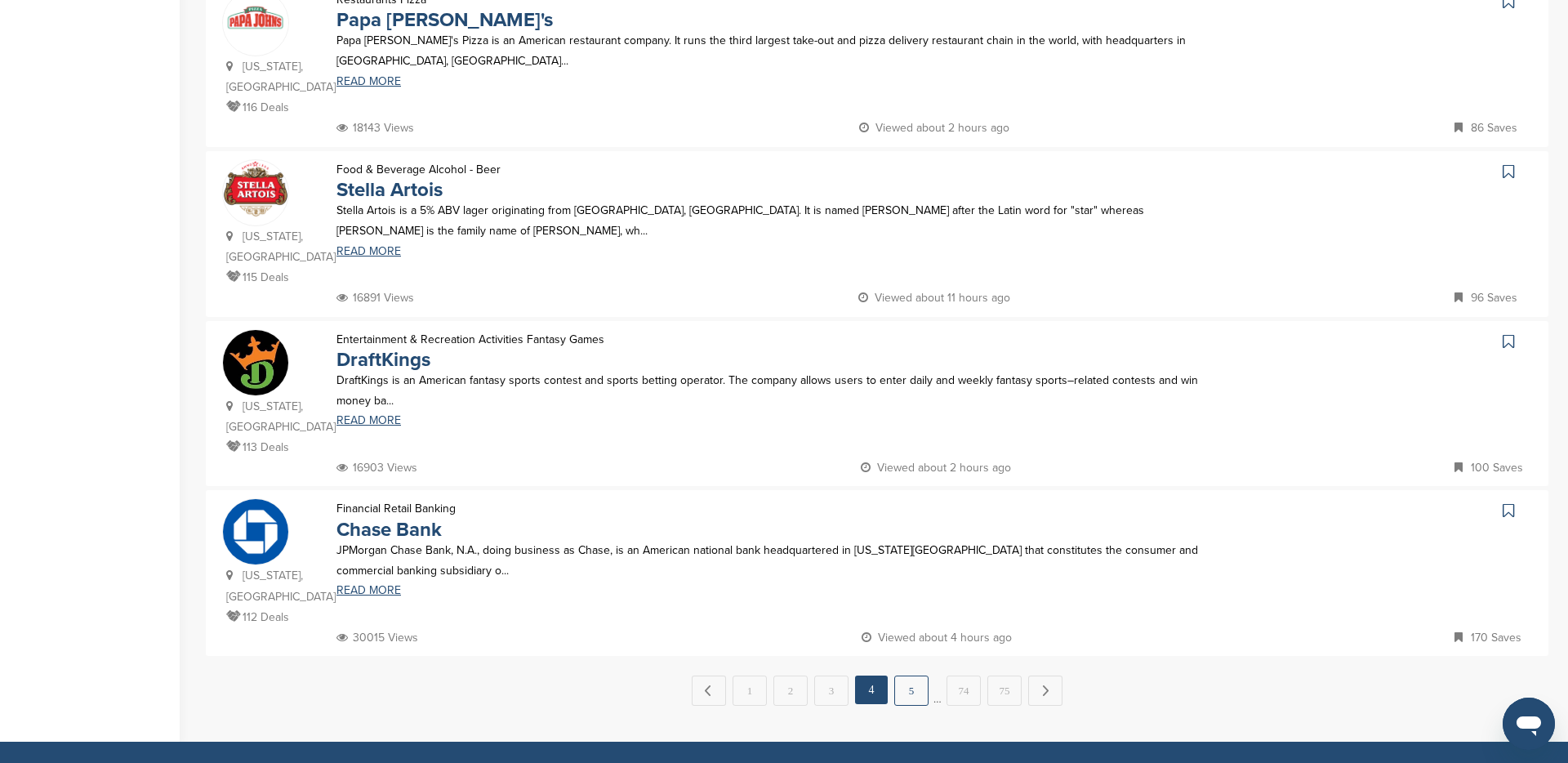
click at [912, 676] on link "5" at bounding box center [911, 691] width 34 height 30
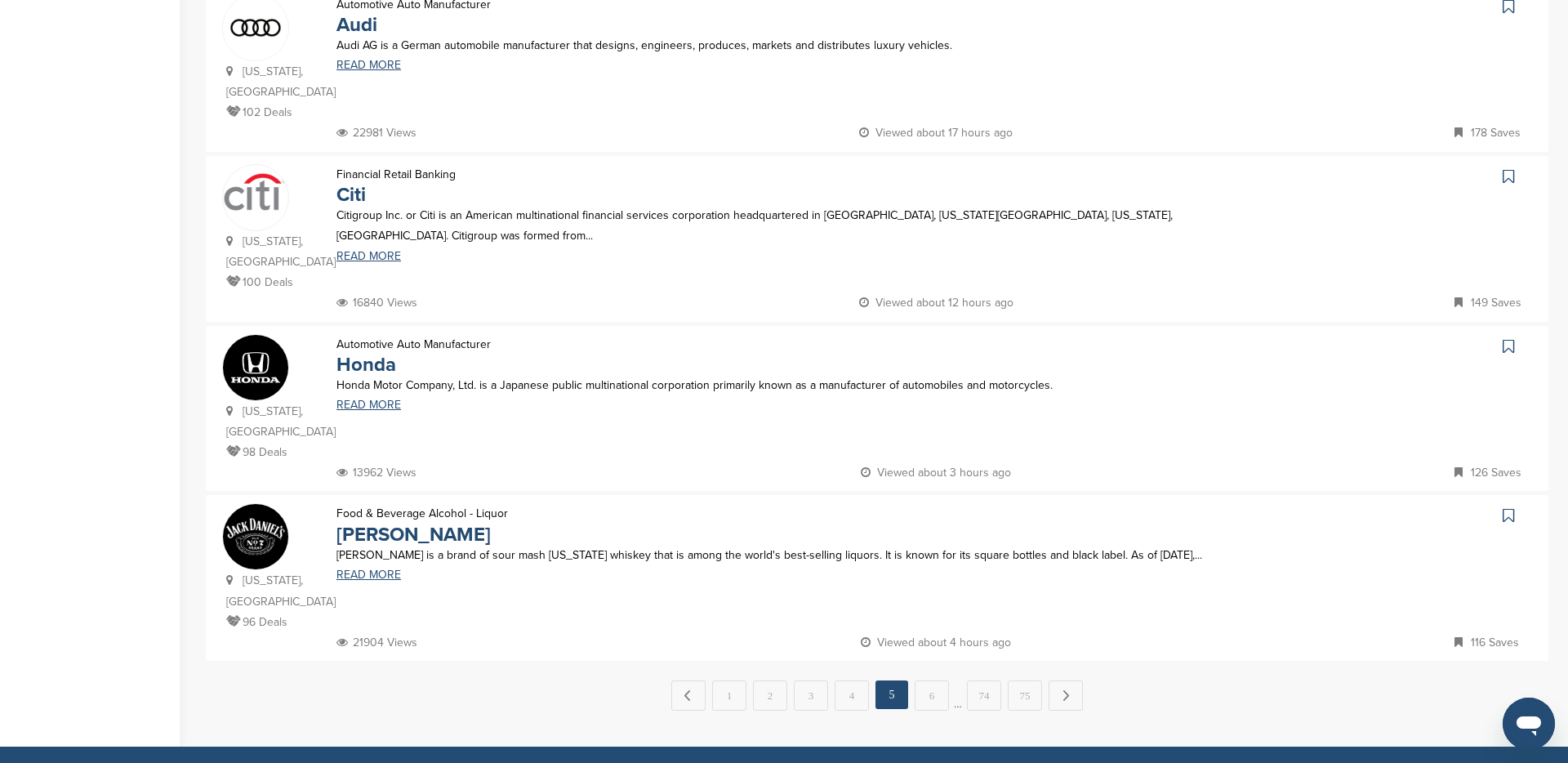
scroll to position [1405, 0]
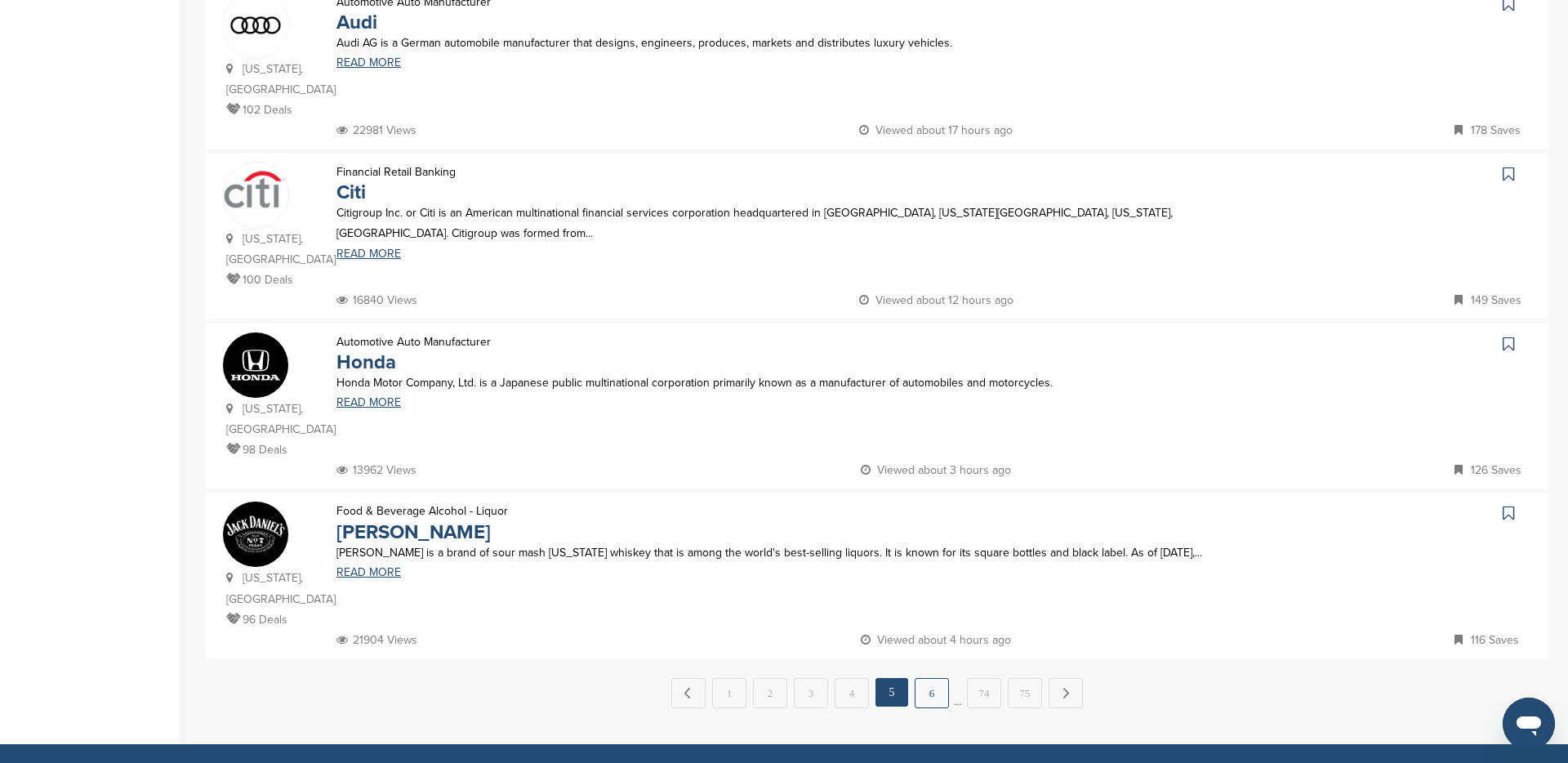
click at [932, 678] on link "6" at bounding box center [932, 693] width 34 height 30
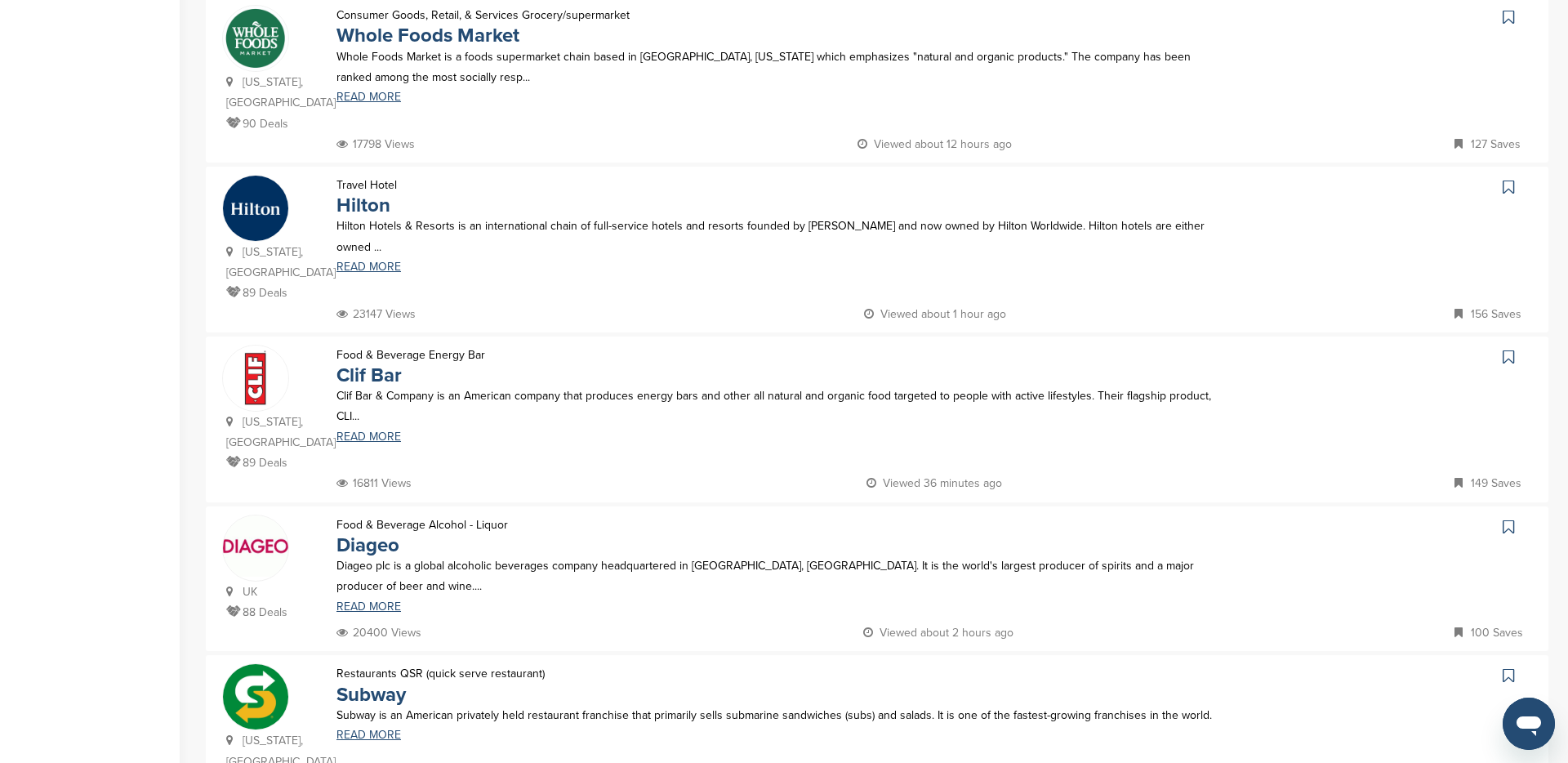
scroll to position [1053, 0]
click at [377, 362] on link "Clif Bar" at bounding box center [370, 374] width 66 height 24
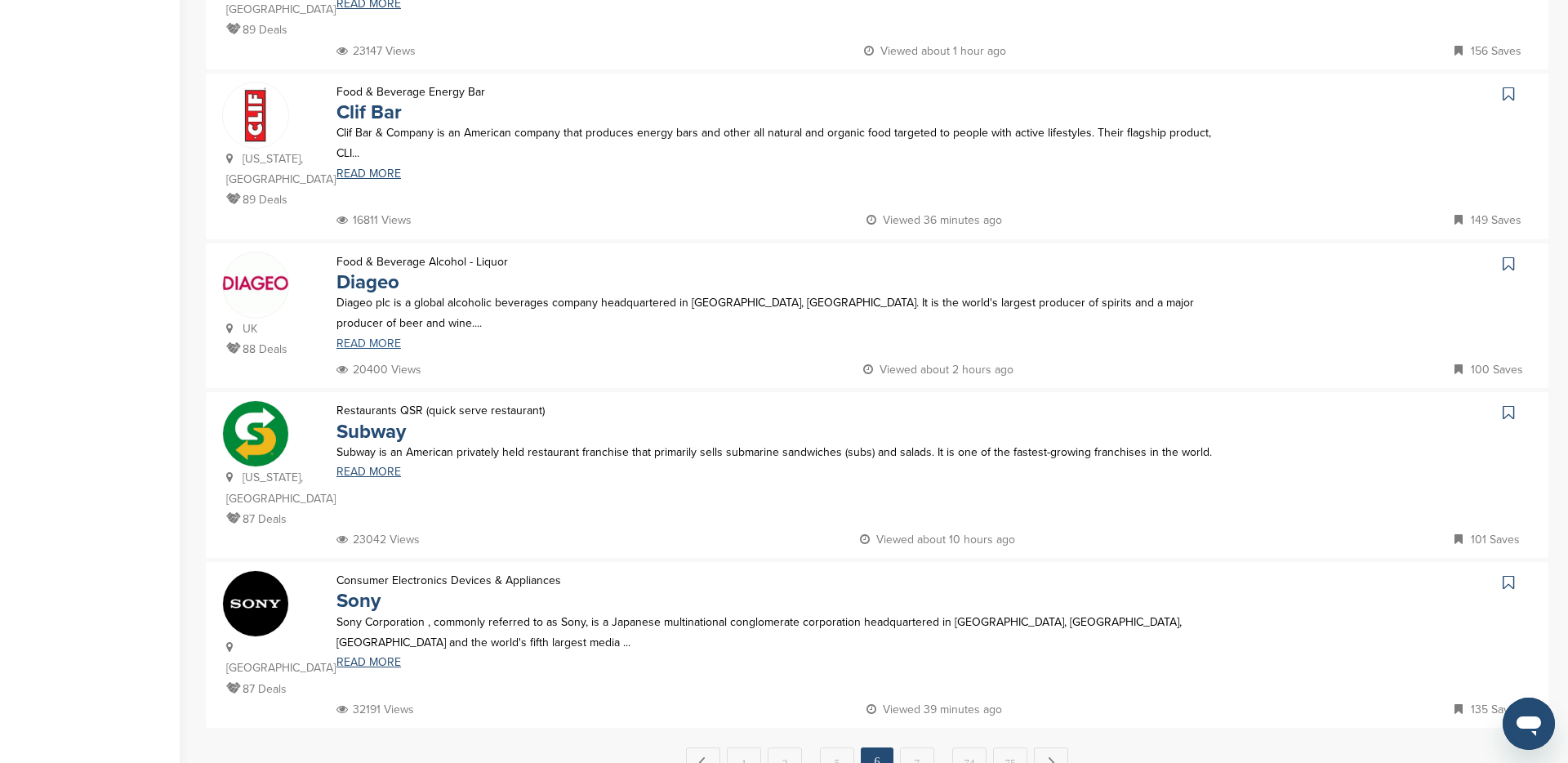
scroll to position [1335, 0]
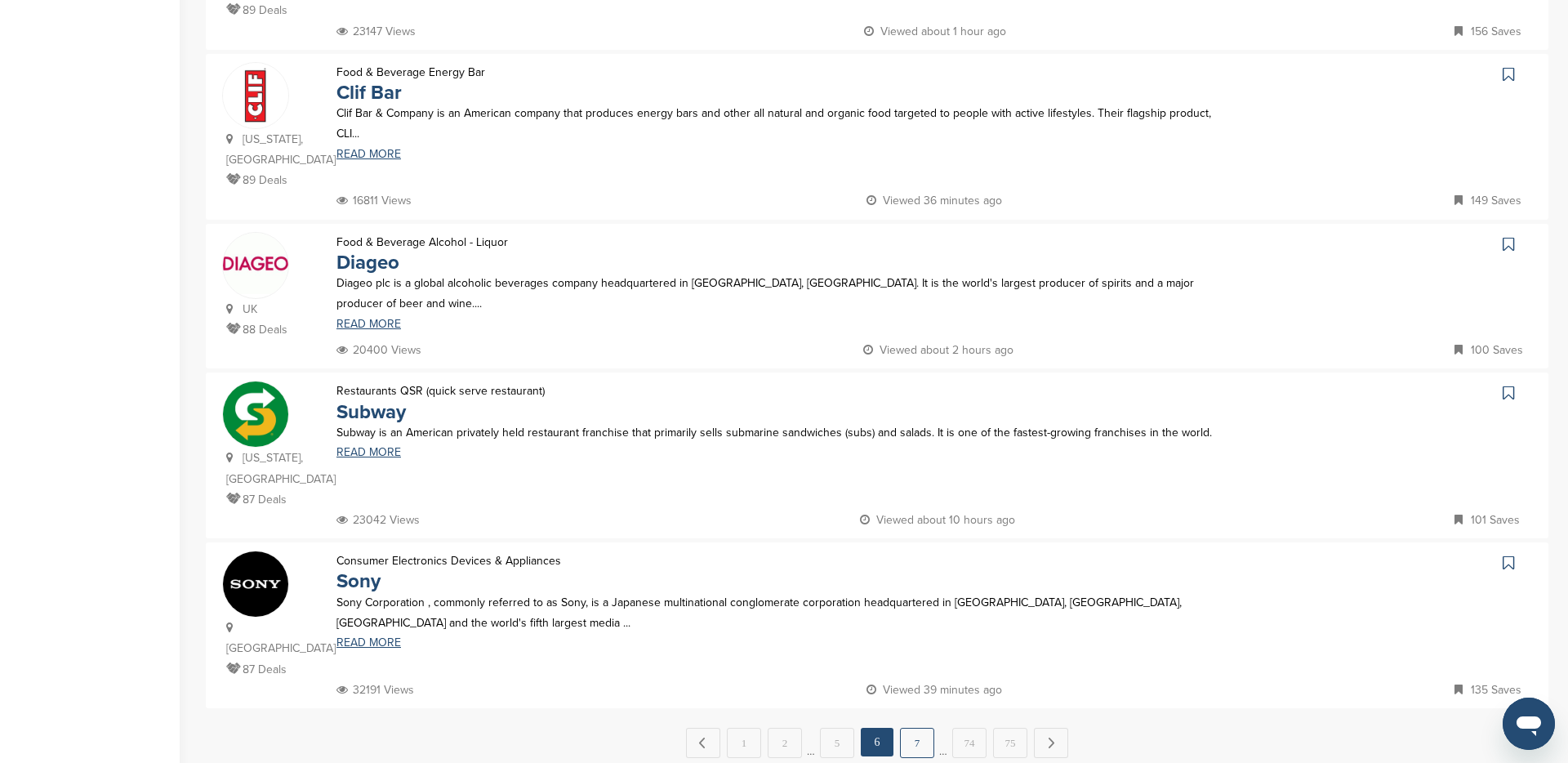
click at [924, 728] on link "7" at bounding box center [917, 743] width 34 height 30
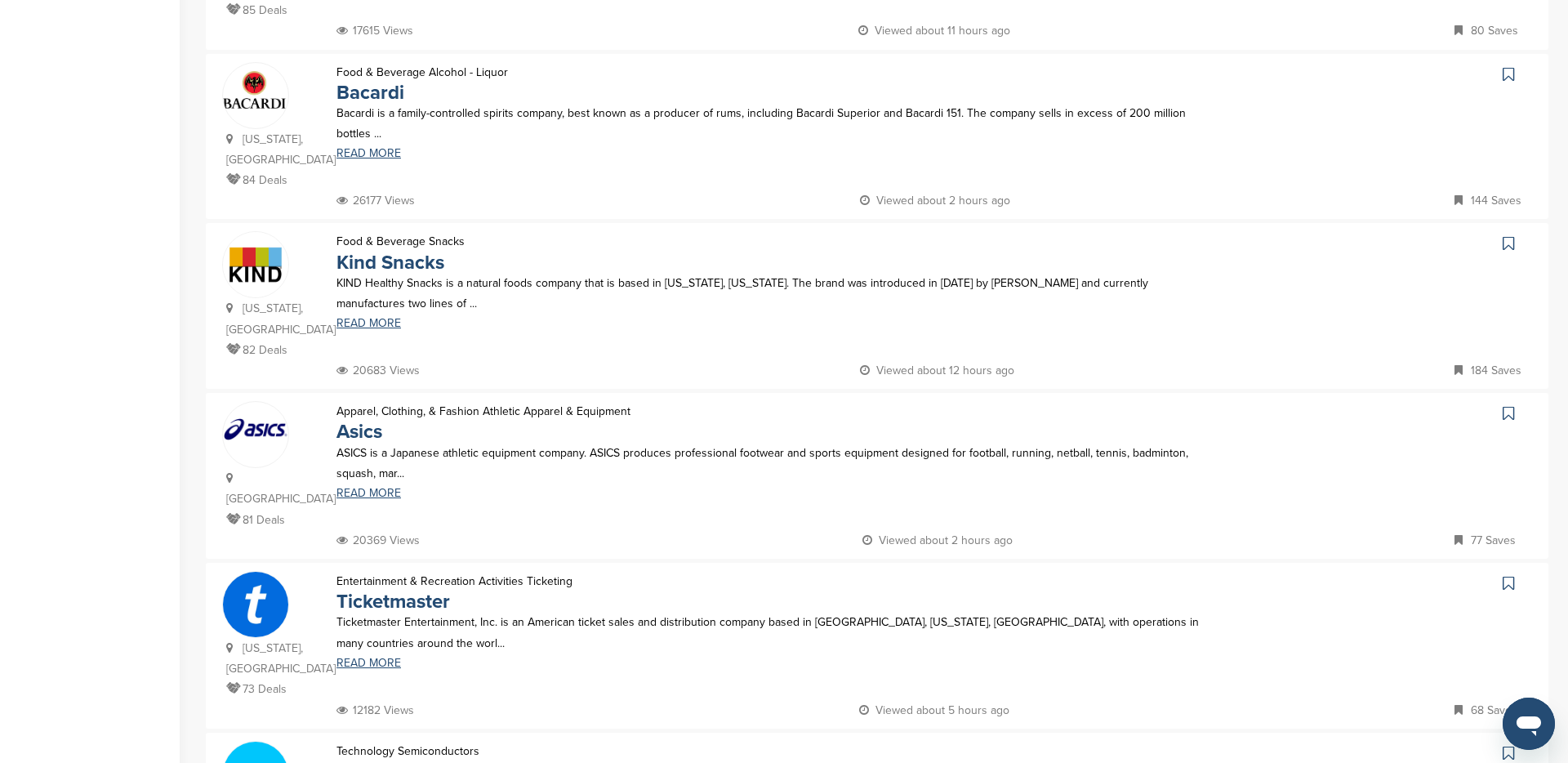
scroll to position [656, 0]
click at [404, 250] on link "Kind Snacks" at bounding box center [391, 262] width 108 height 24
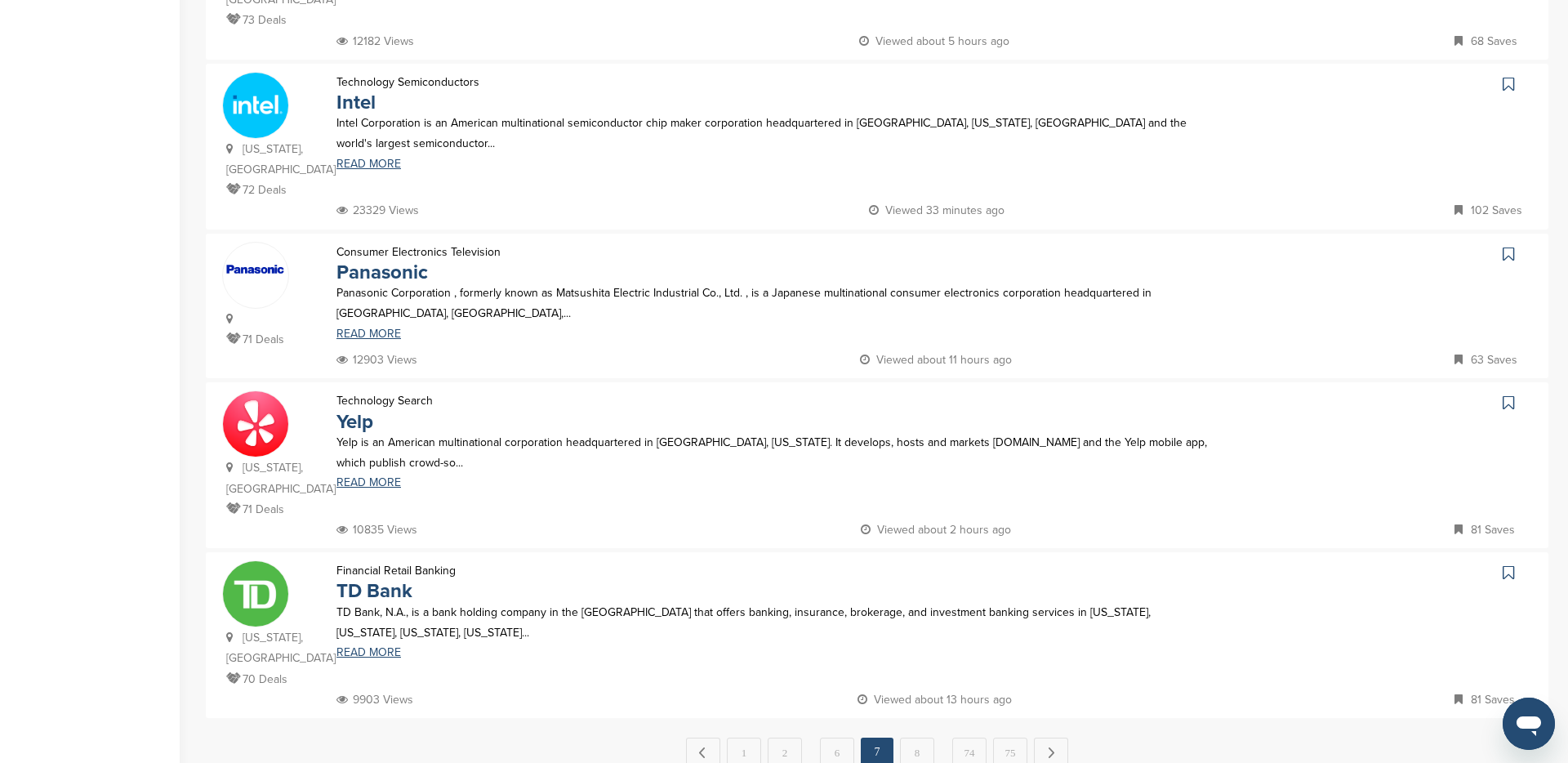
scroll to position [1326, 0]
click at [910, 737] on link "8" at bounding box center [917, 752] width 34 height 30
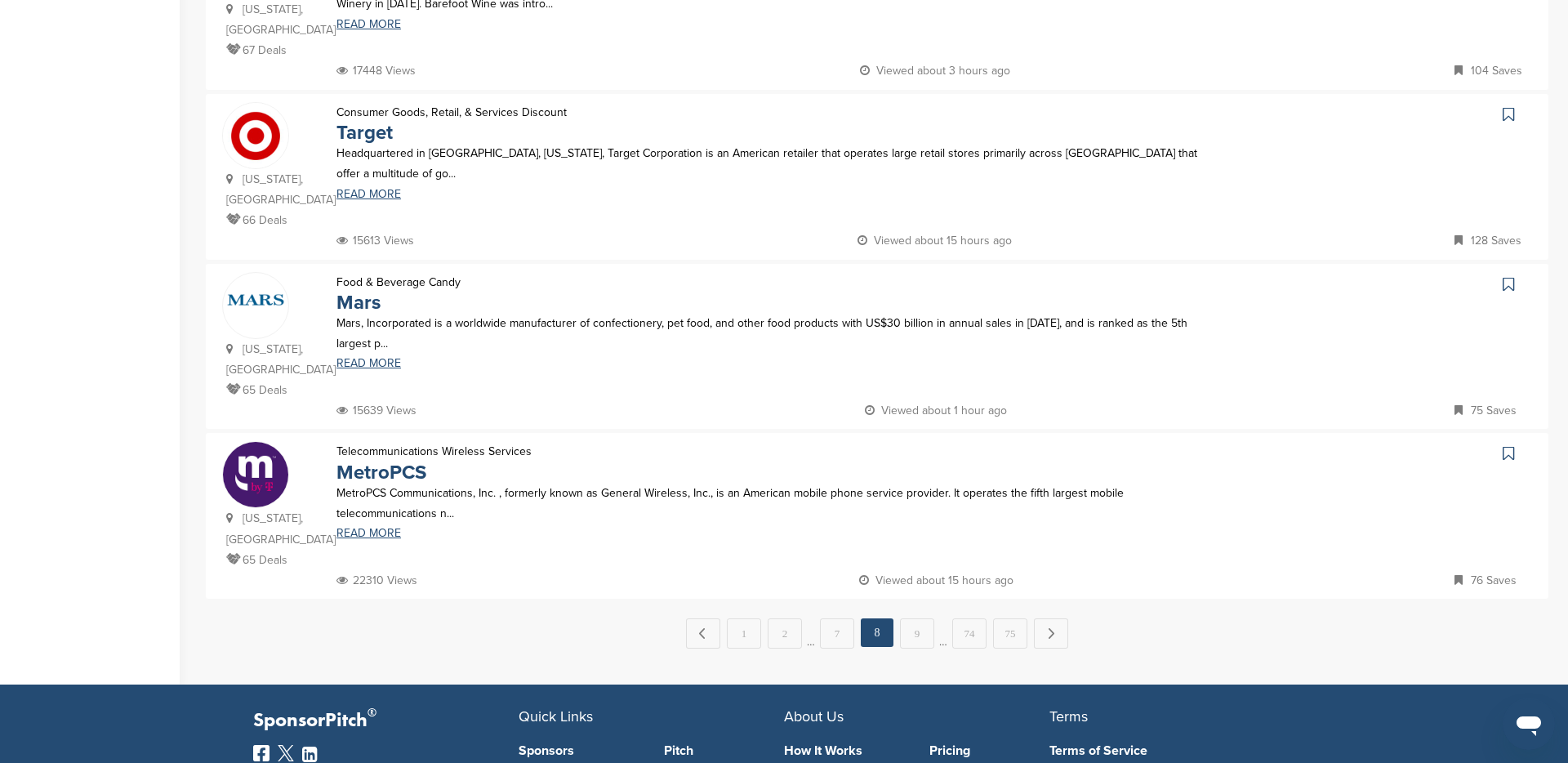
scroll to position [1468, 0]
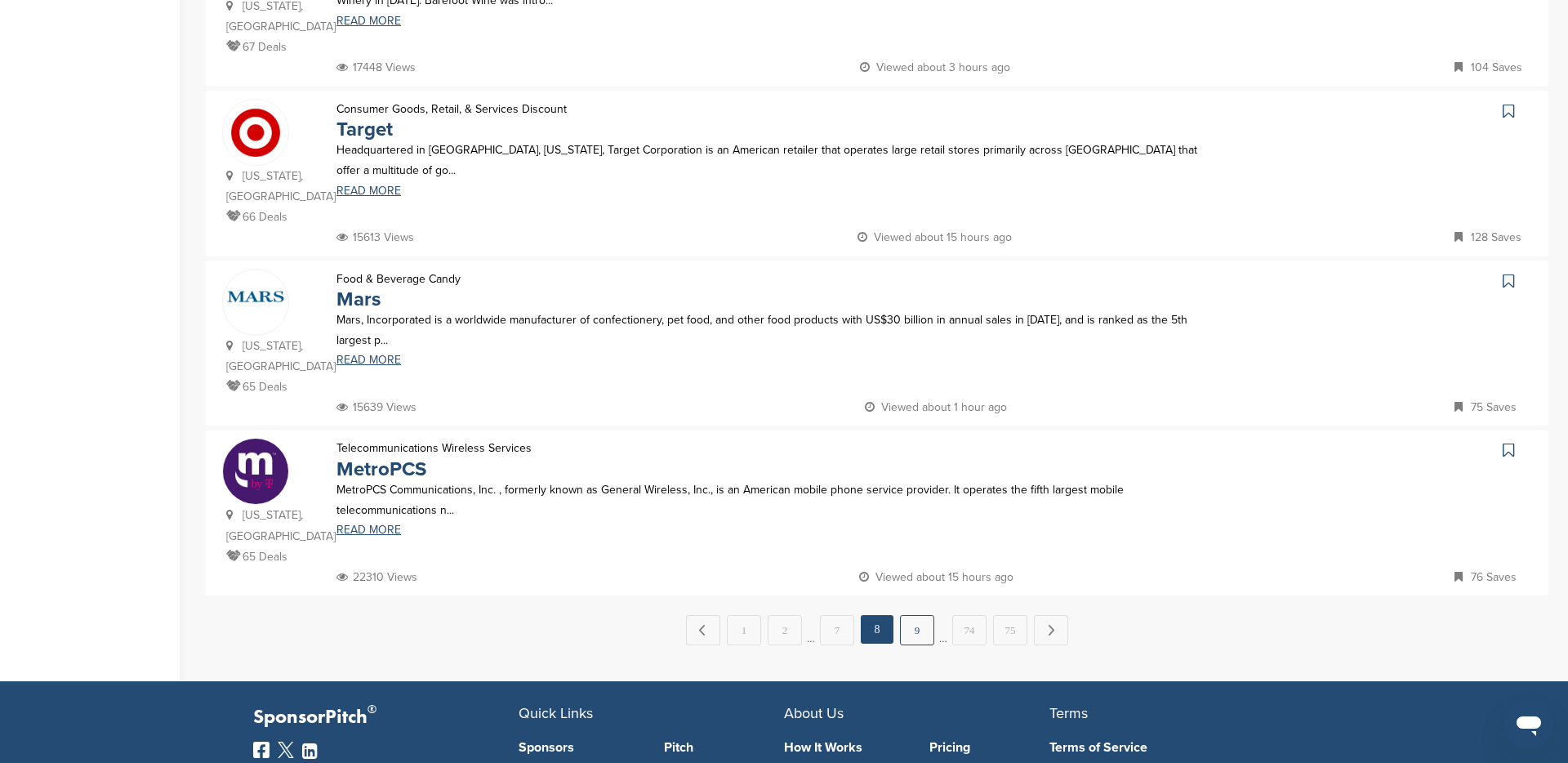
click at [922, 615] on link "9" at bounding box center [917, 630] width 34 height 30
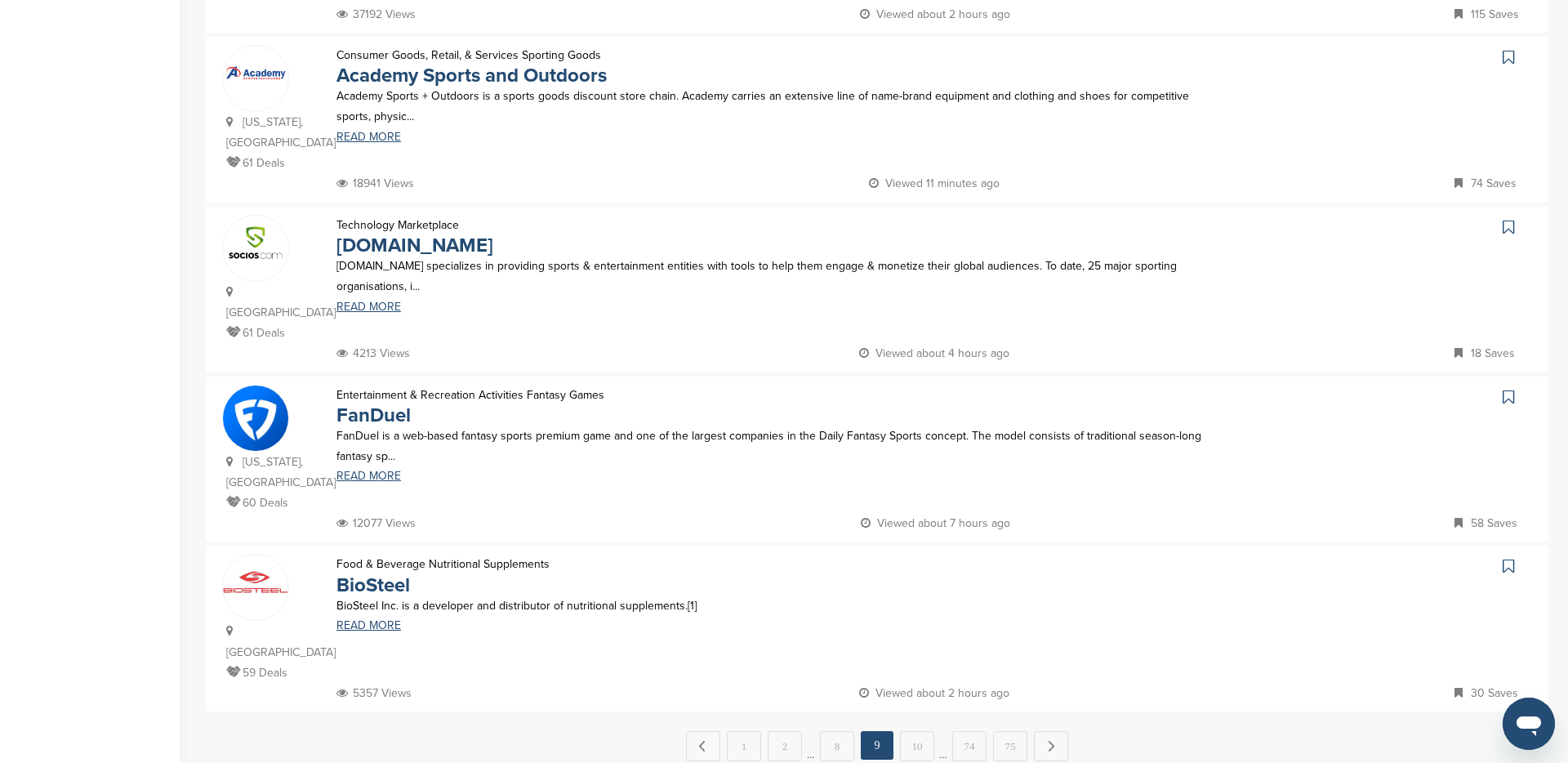
scroll to position [1353, 0]
click at [916, 730] on link "10" at bounding box center [917, 745] width 34 height 30
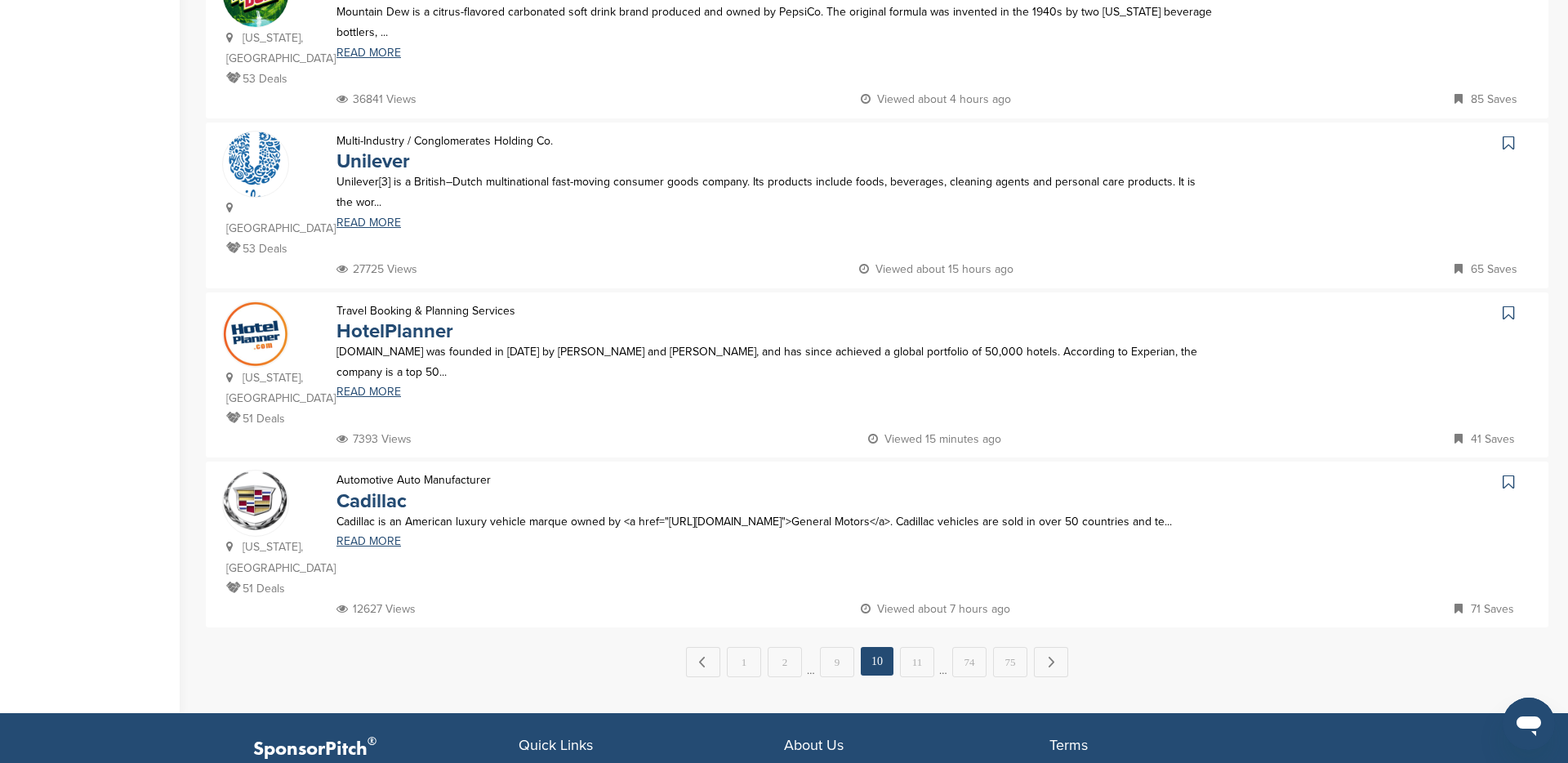
scroll to position [1439, 0]
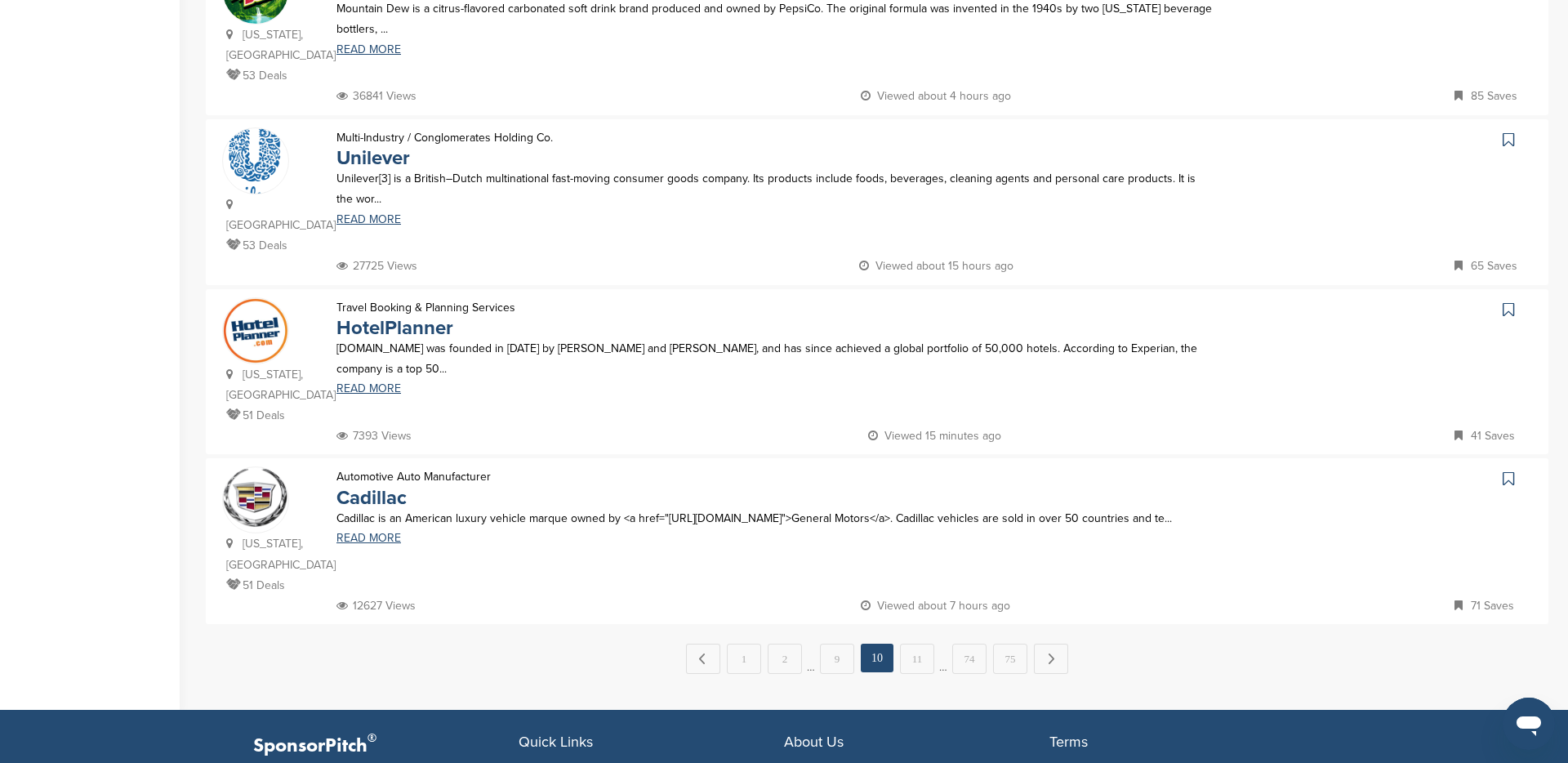
click at [917, 644] on link "11" at bounding box center [917, 659] width 34 height 30
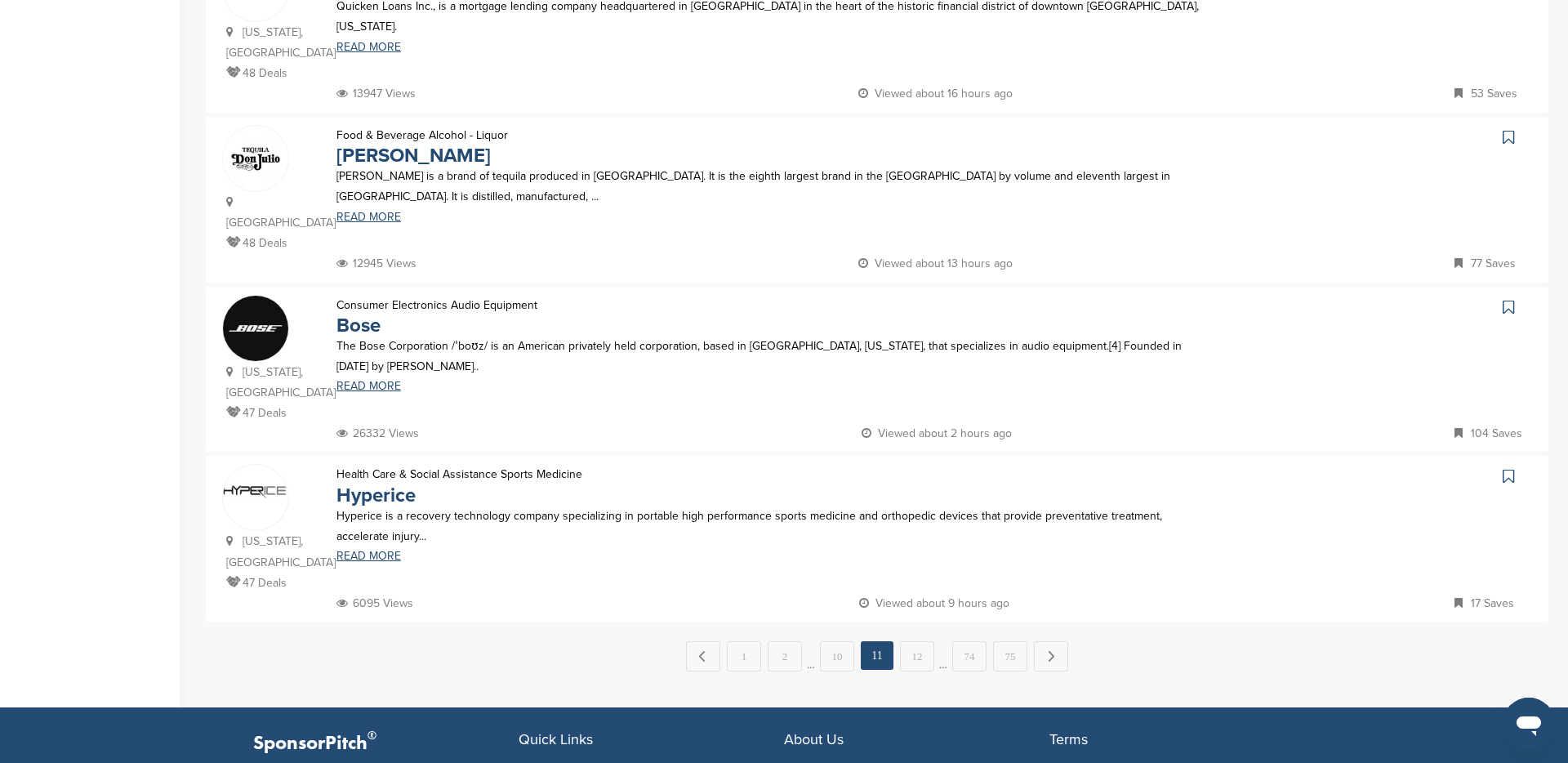
scroll to position [1445, 0]
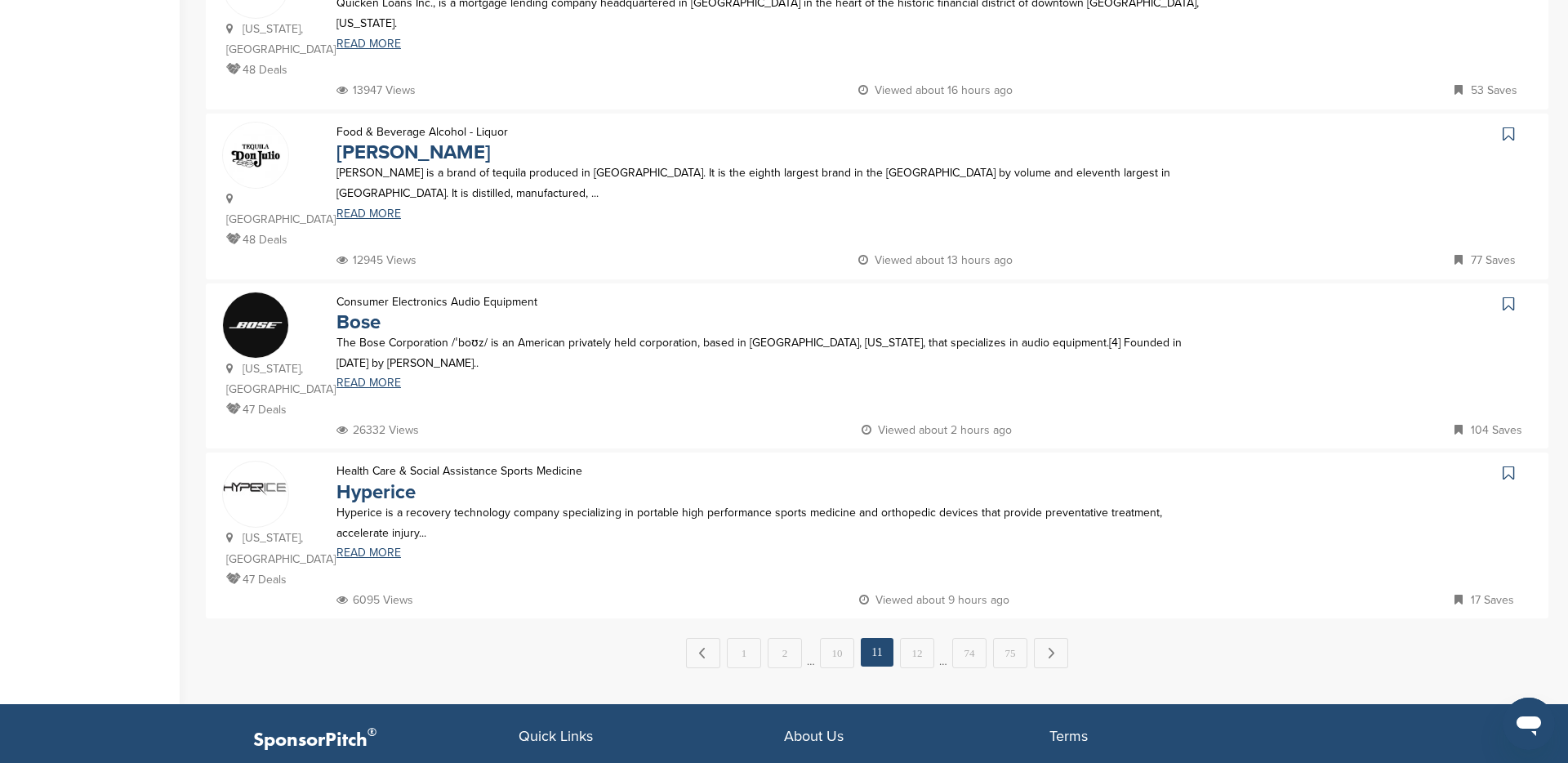
click at [923, 493] on div "Health Care & Social Assistance Sports Medicine Hyperice Hyperice is a recovery…" at bounding box center [775, 525] width 909 height 129
click at [925, 638] on link "12" at bounding box center [917, 653] width 34 height 30
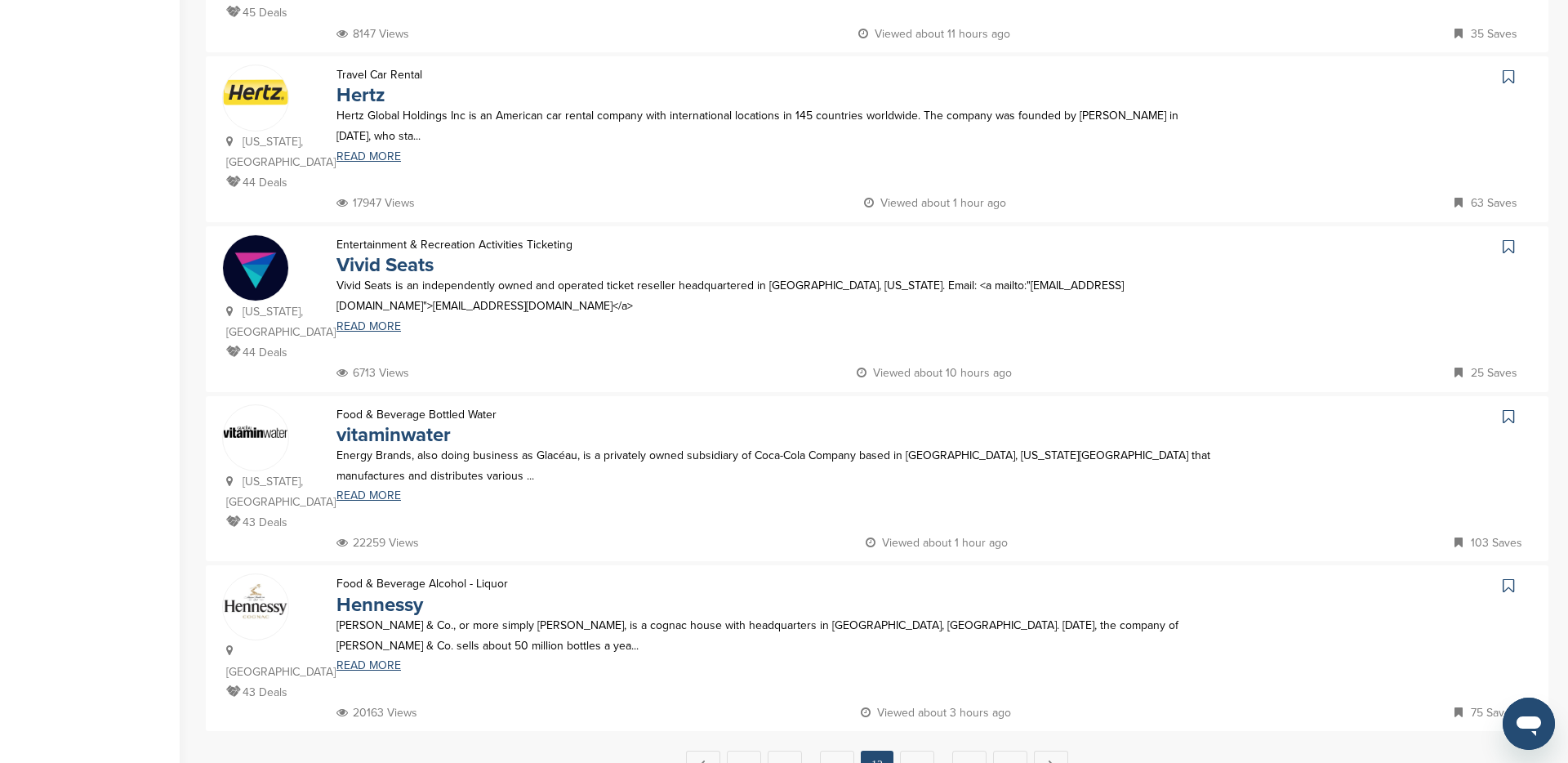
scroll to position [1335, 0]
click at [911, 749] on link "13" at bounding box center [917, 764] width 34 height 30
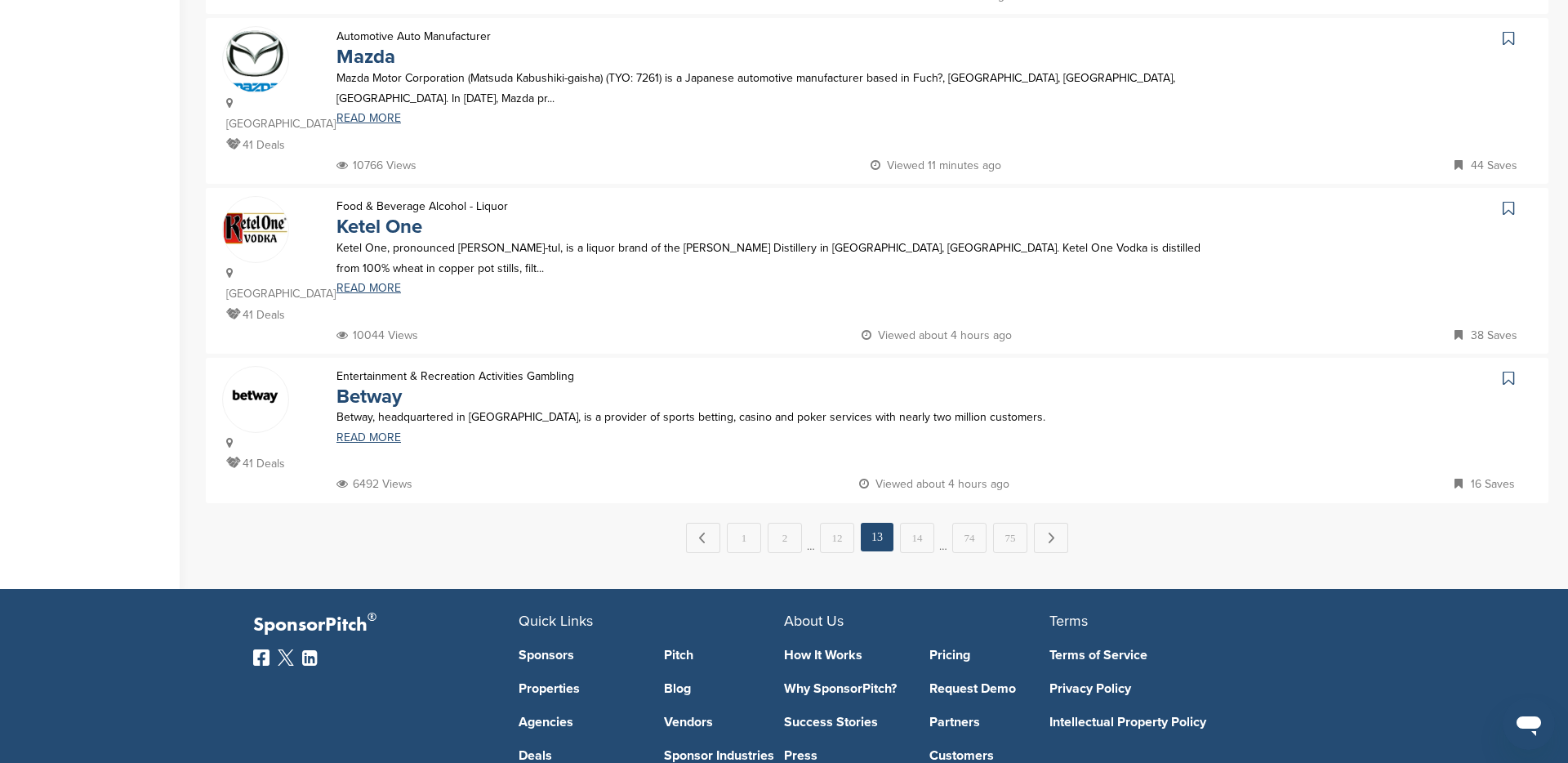
scroll to position [1500, 0]
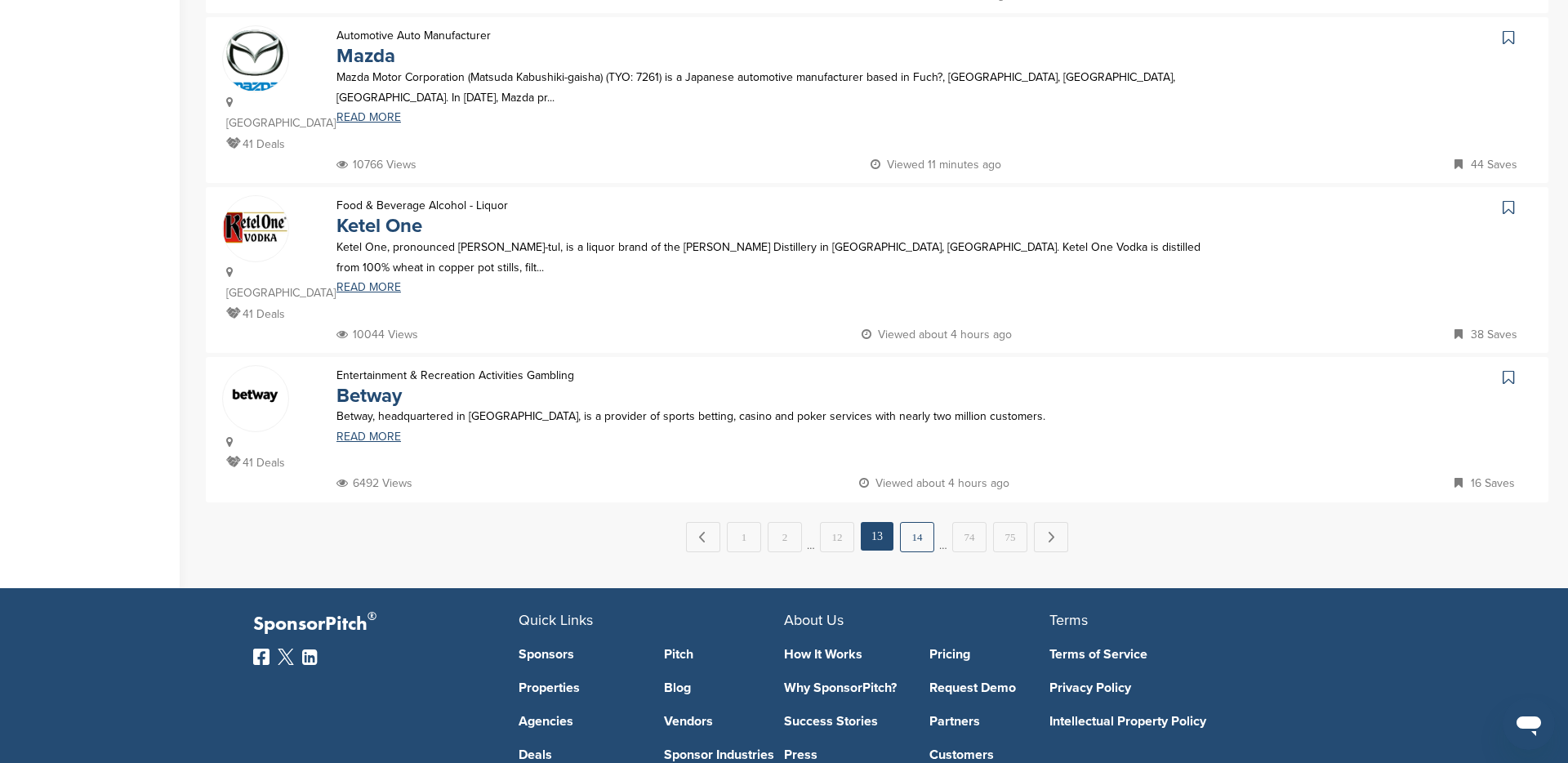
click at [919, 523] on link "14" at bounding box center [917, 538] width 34 height 30
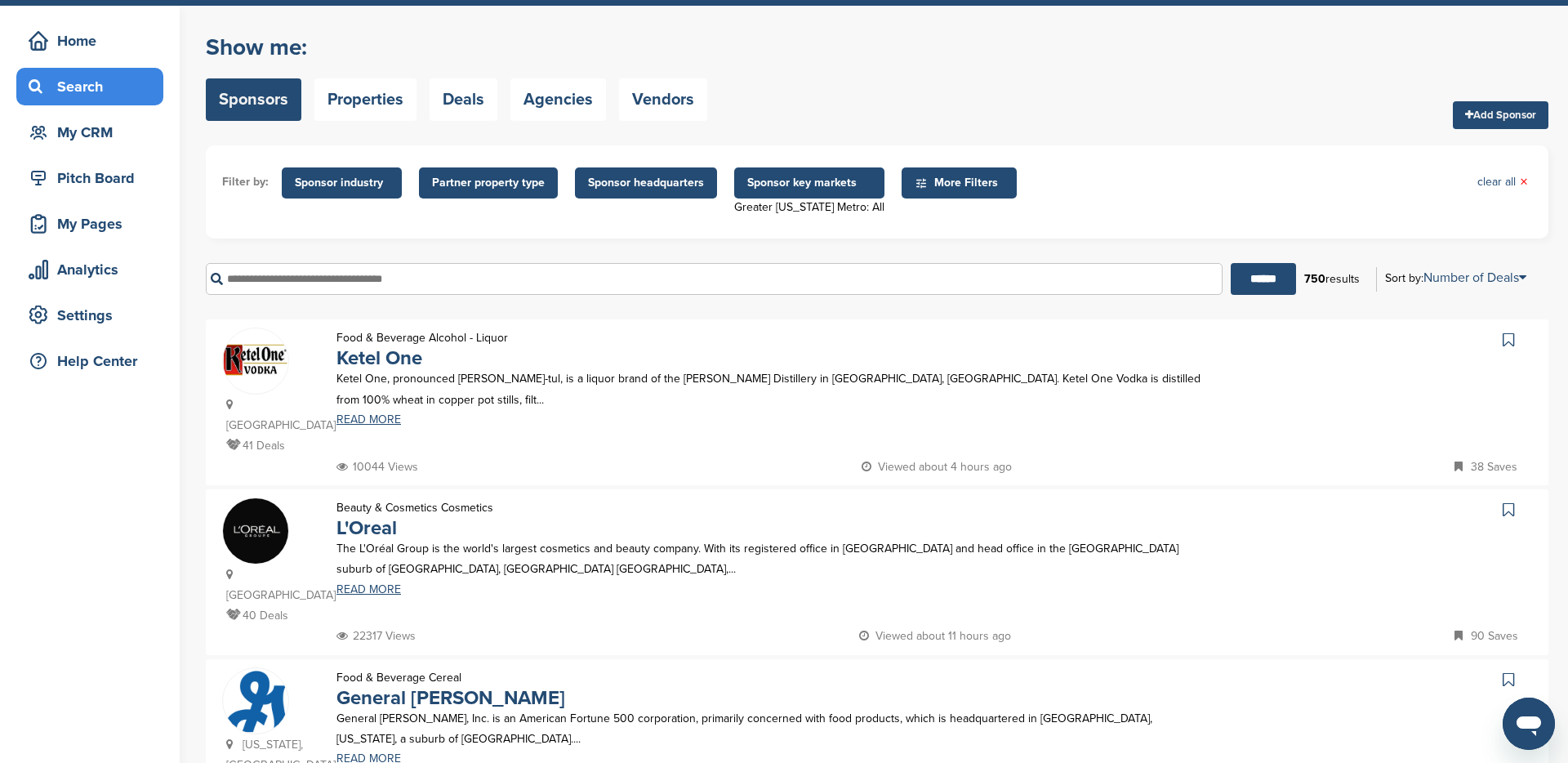
scroll to position [51, 0]
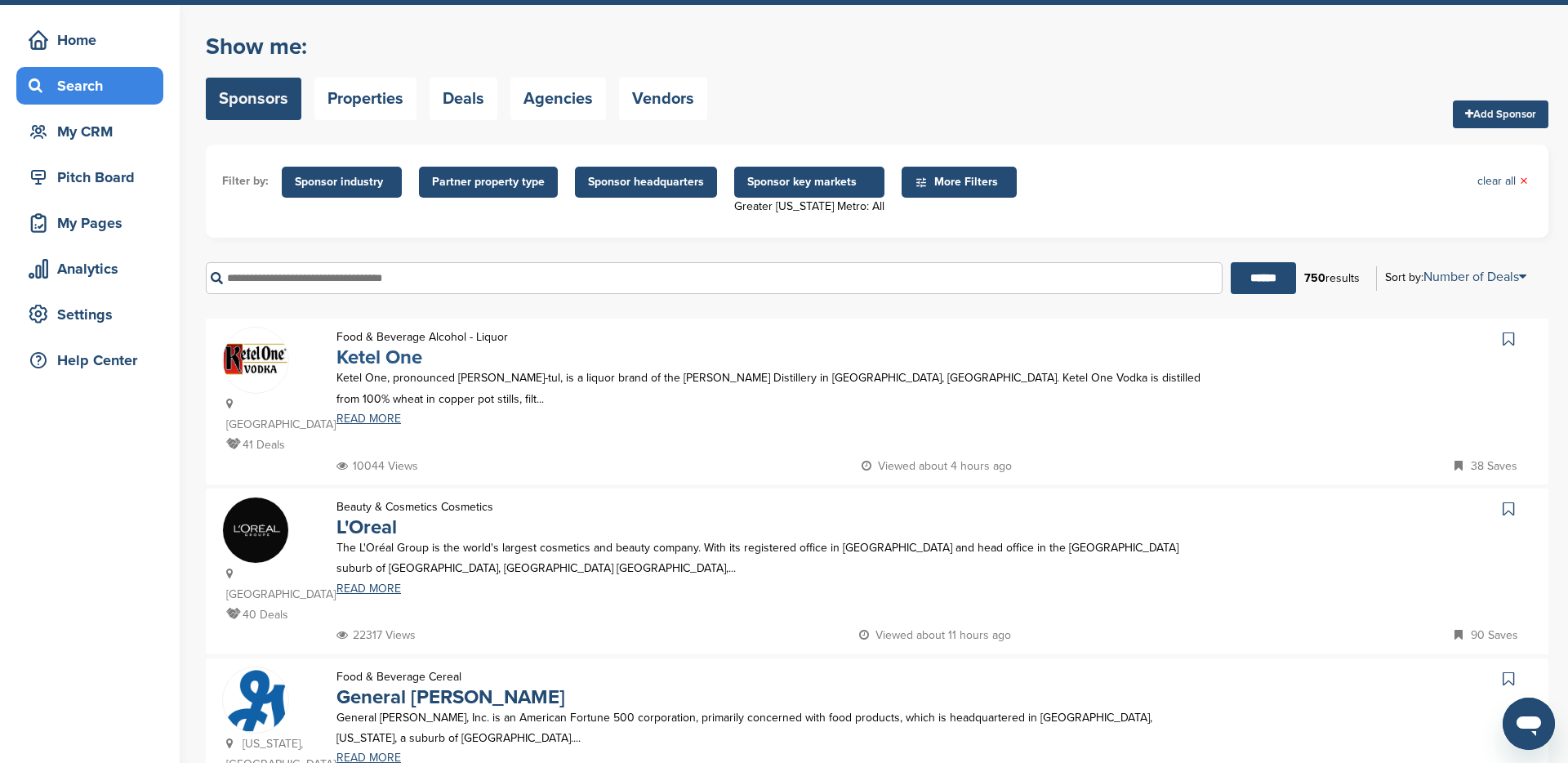
click at [388, 354] on link "Ketel One" at bounding box center [380, 358] width 86 height 24
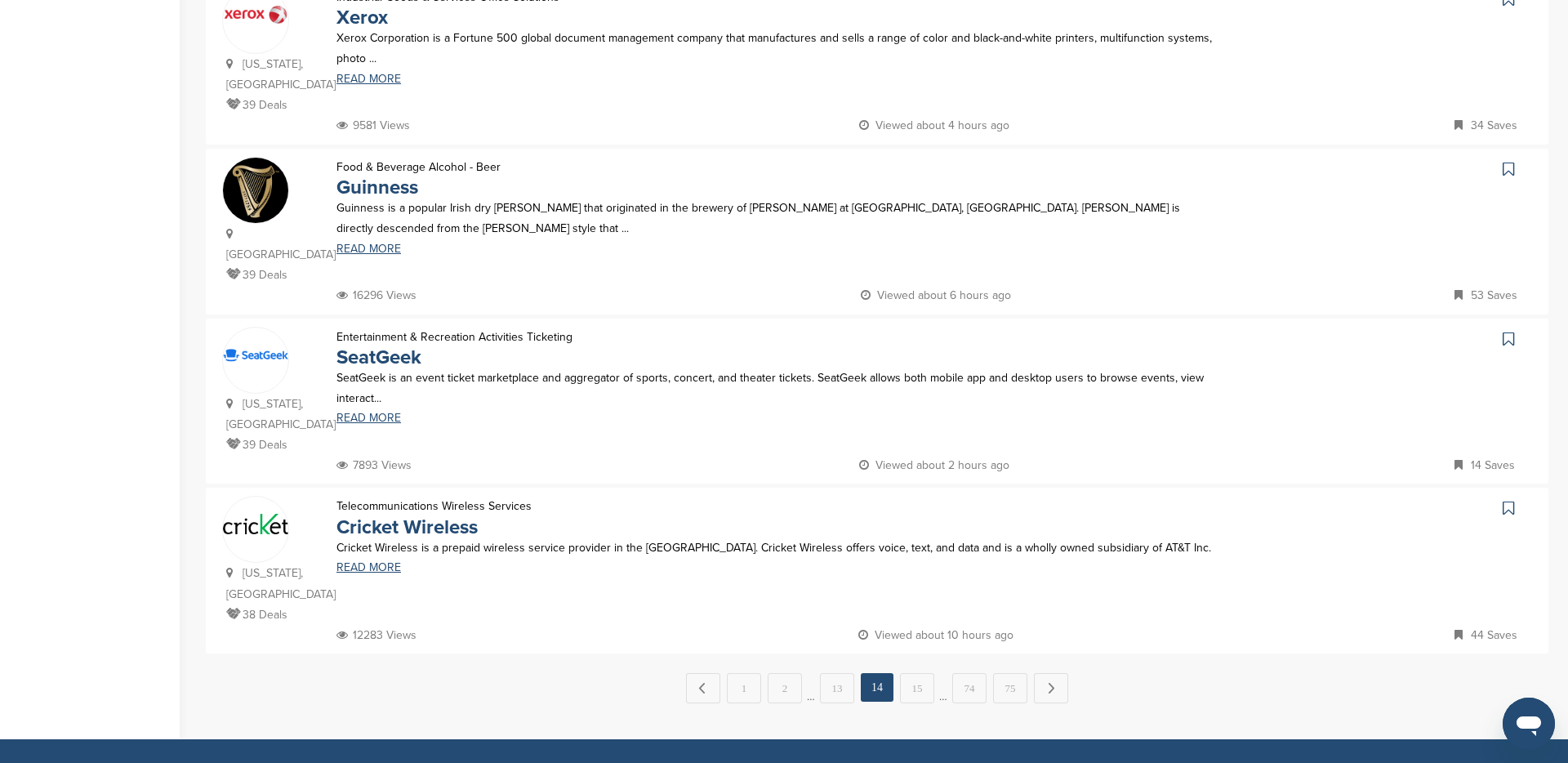
scroll to position [1429, 0]
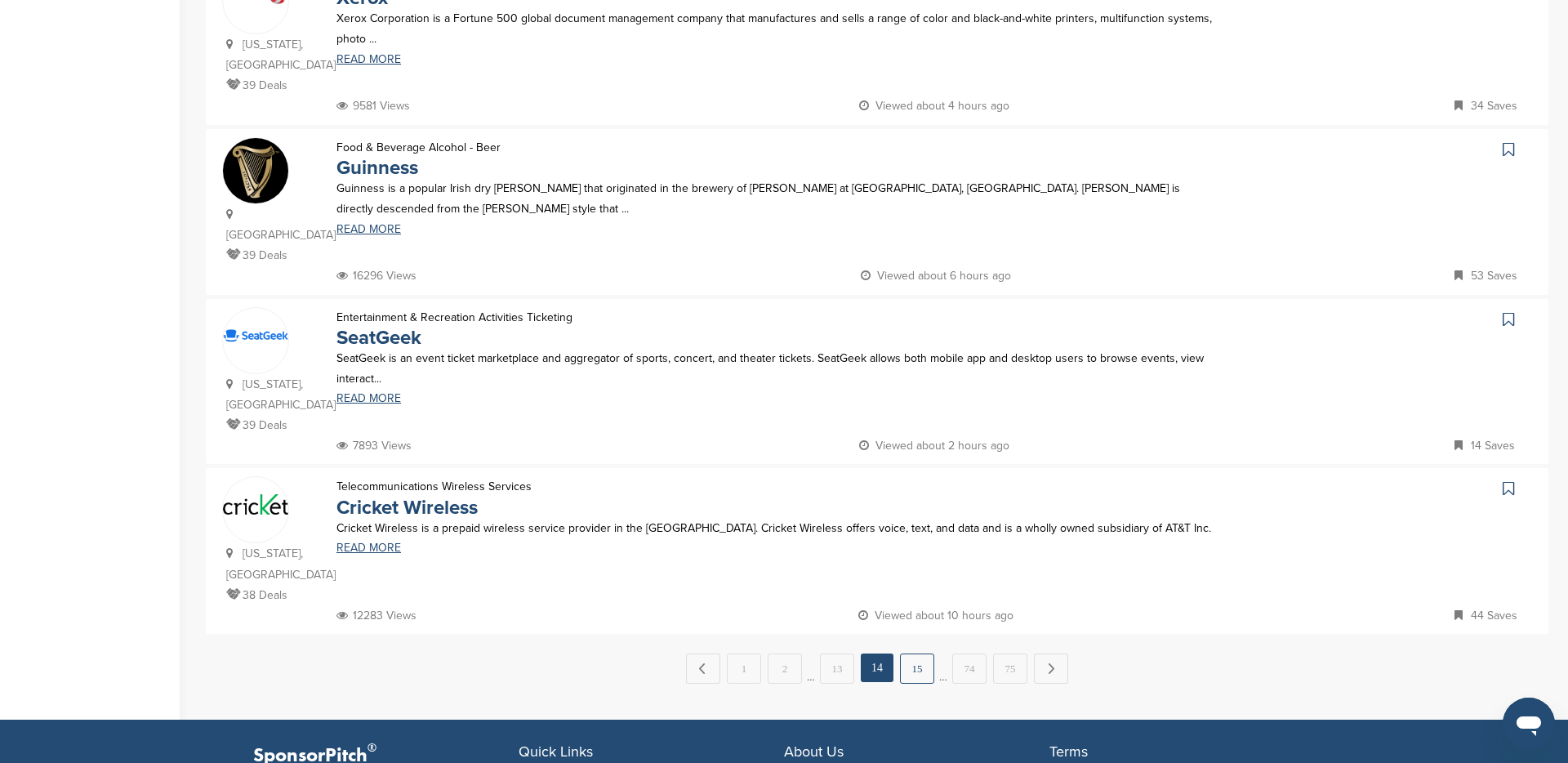
click at [914, 654] on link "15" at bounding box center [917, 669] width 34 height 30
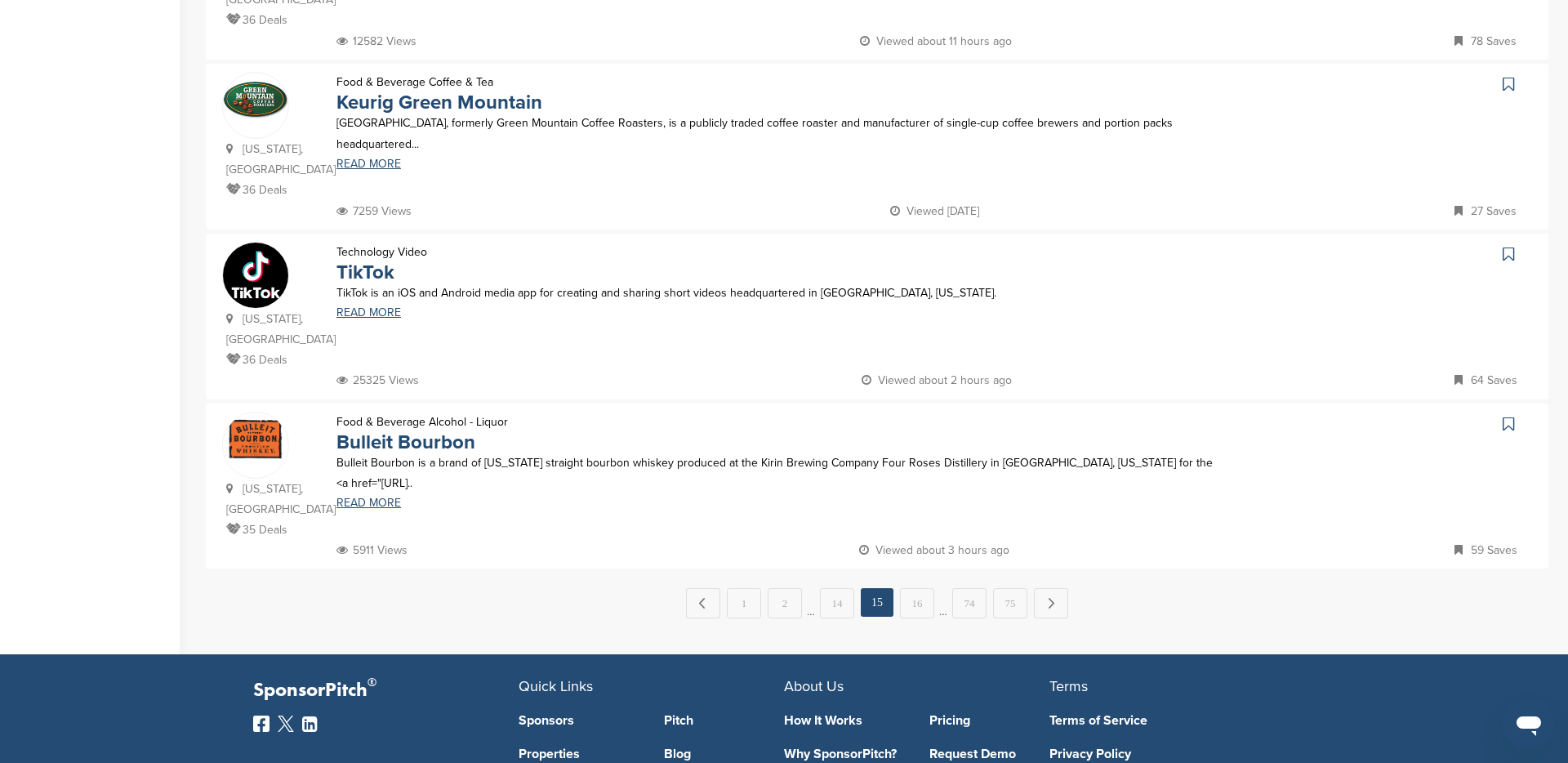
scroll to position [1524, 0]
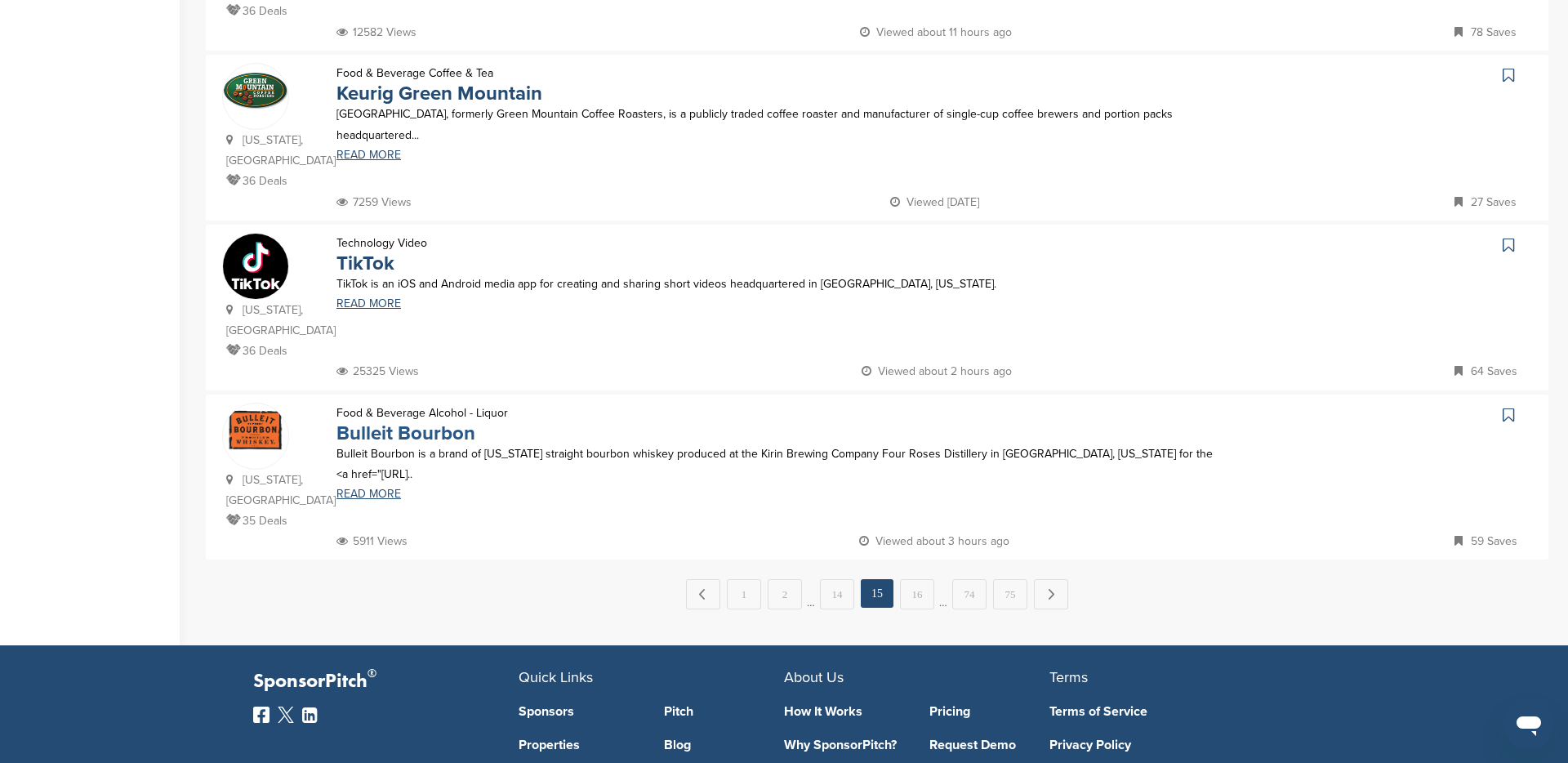
click at [451, 422] on link "Bulleit Bourbon" at bounding box center [406, 434] width 139 height 24
click at [915, 579] on link "16" at bounding box center [917, 594] width 34 height 30
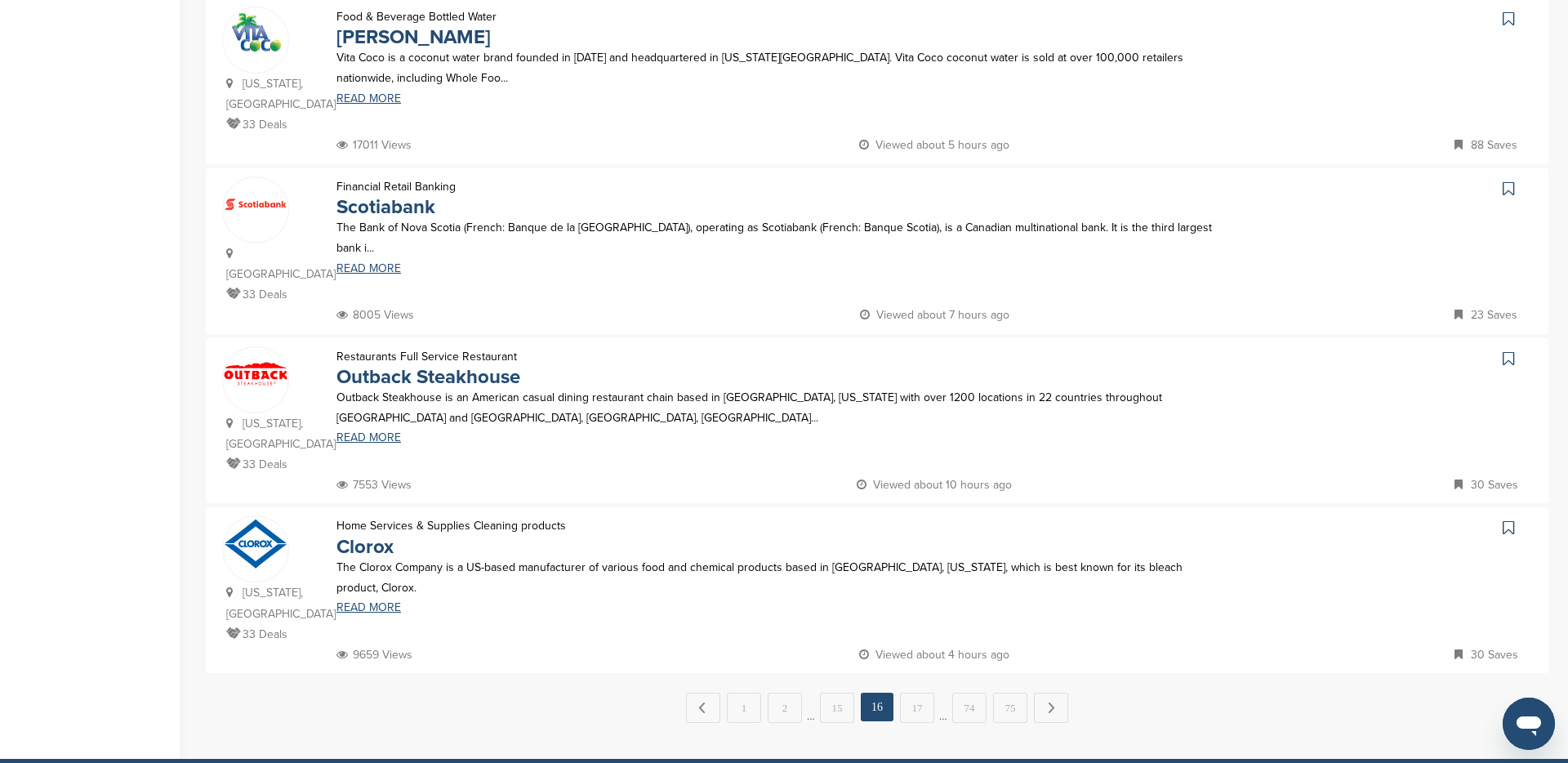
scroll to position [1394, 0]
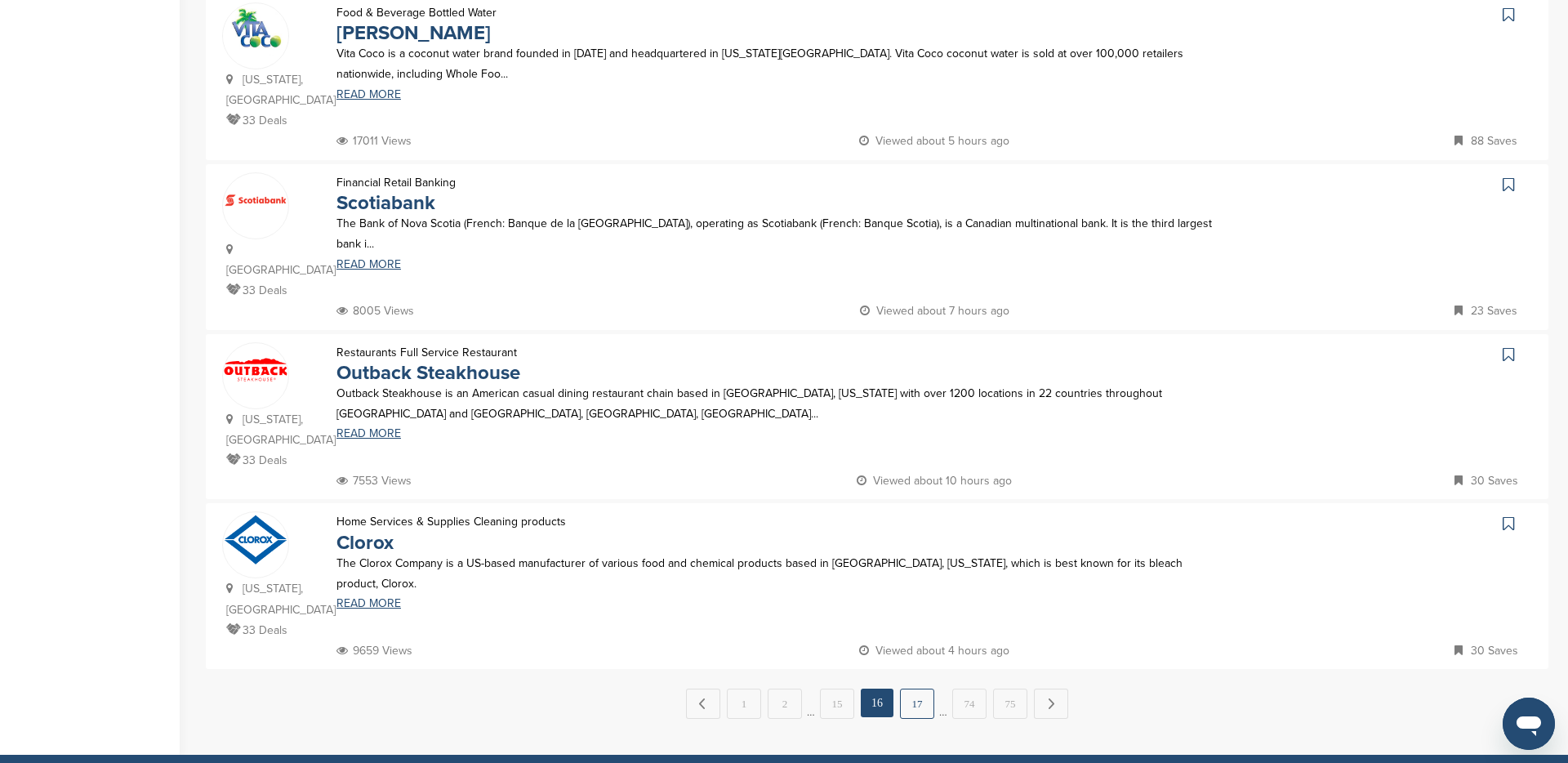
click at [925, 689] on link "17" at bounding box center [917, 704] width 34 height 30
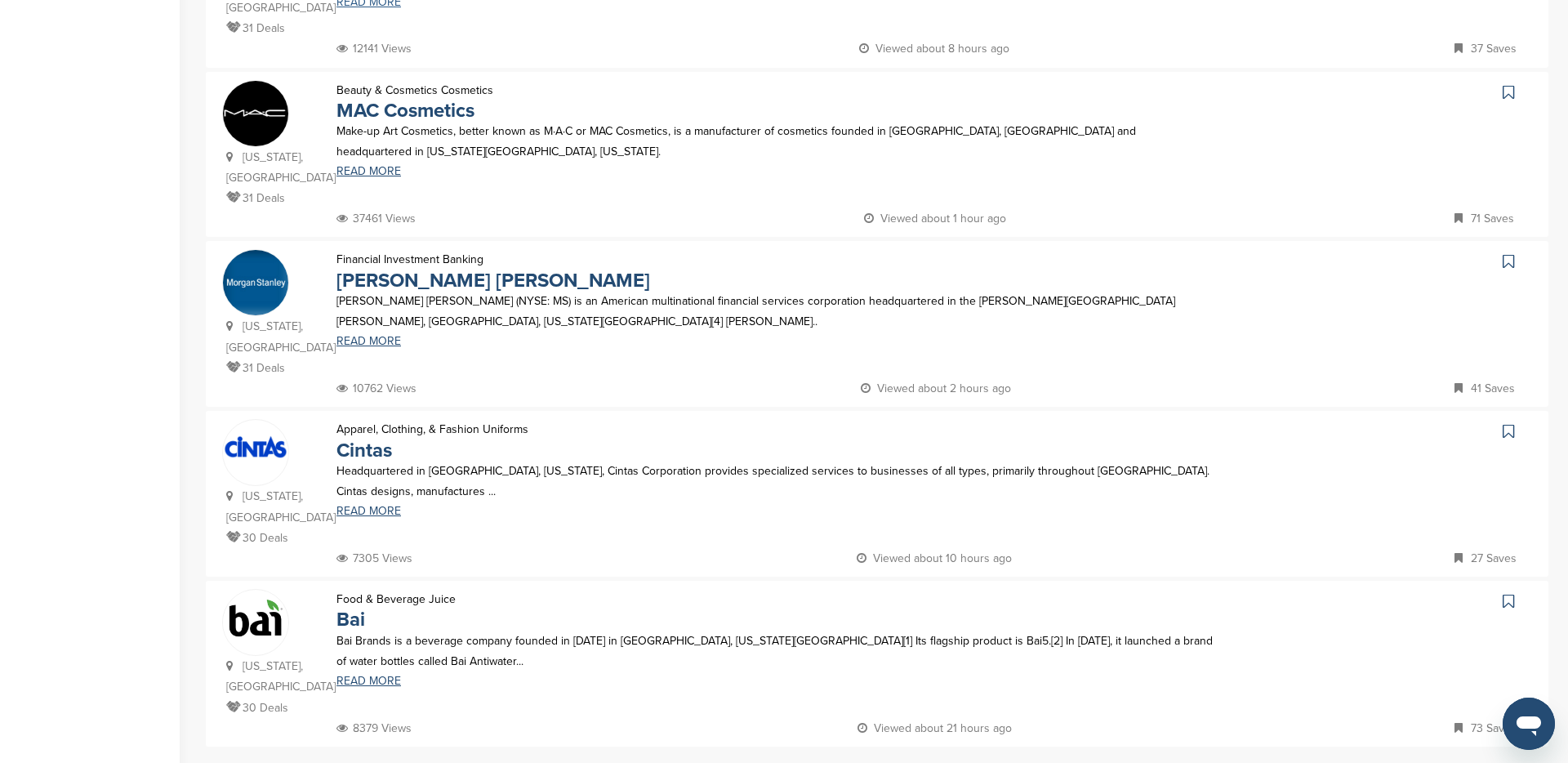
scroll to position [1304, 0]
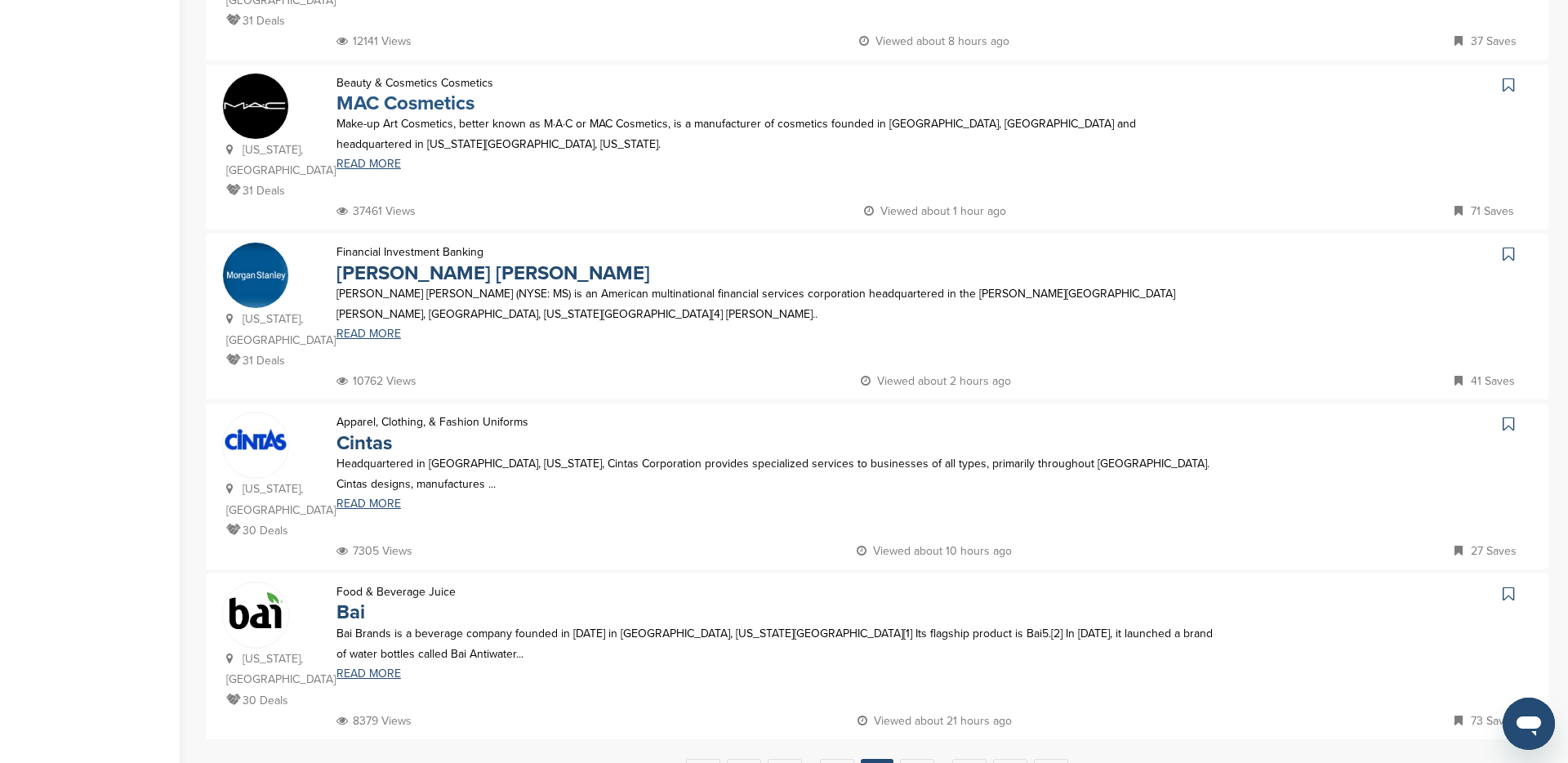
click at [409, 107] on link "MAC Cosmetics" at bounding box center [406, 104] width 138 height 24
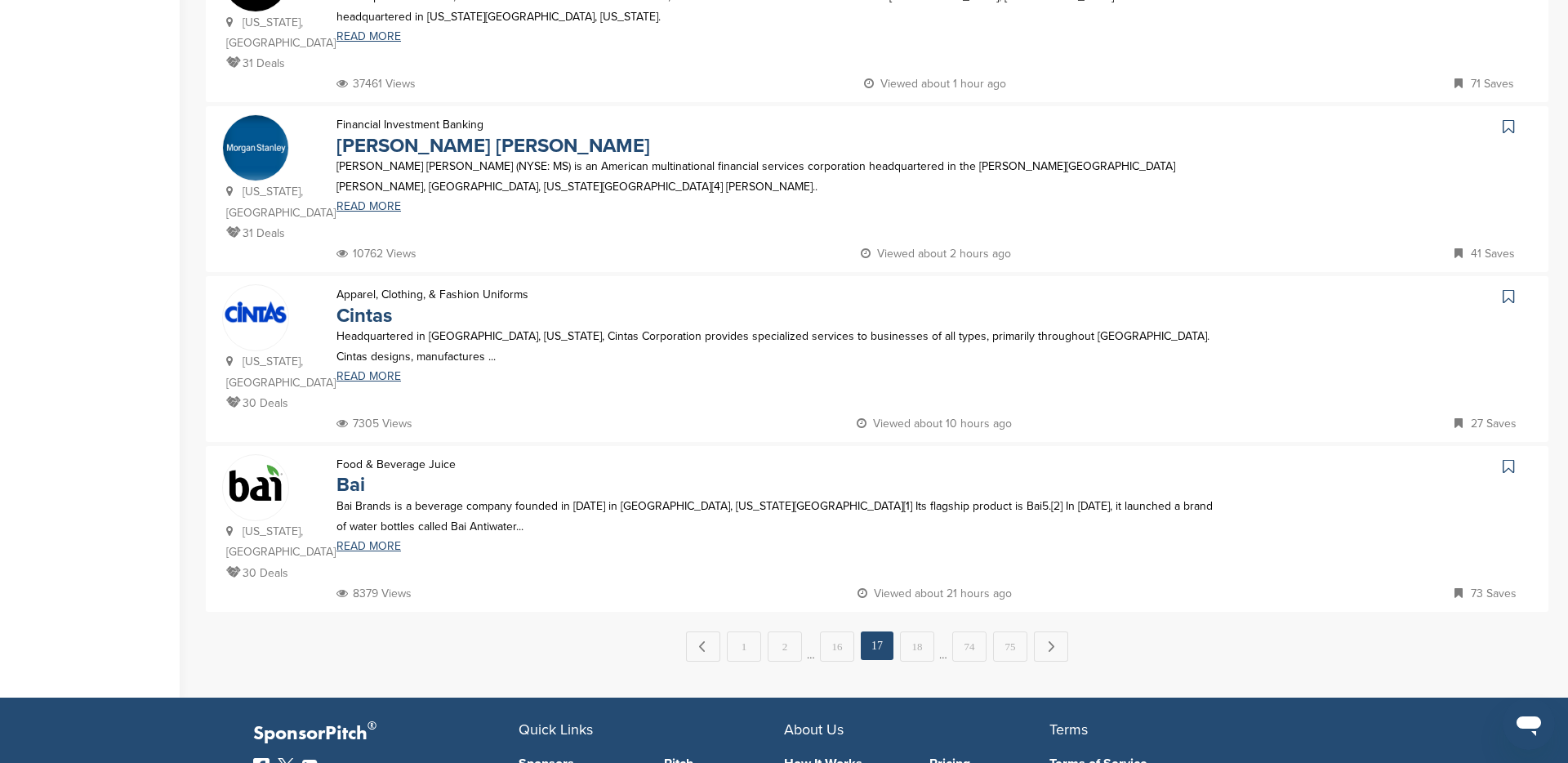
scroll to position [1448, 0]
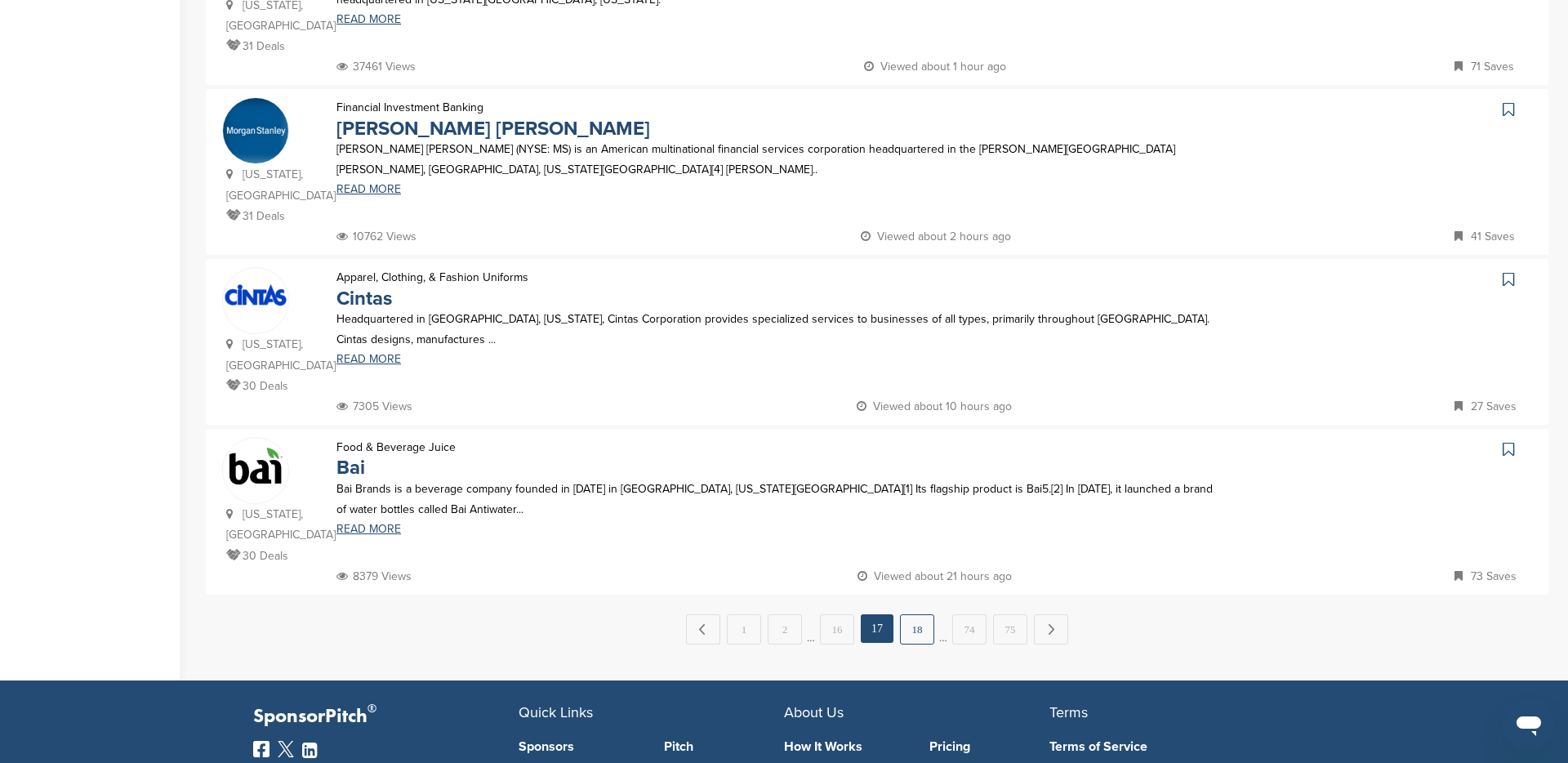
click at [916, 614] on link "18" at bounding box center [917, 629] width 34 height 30
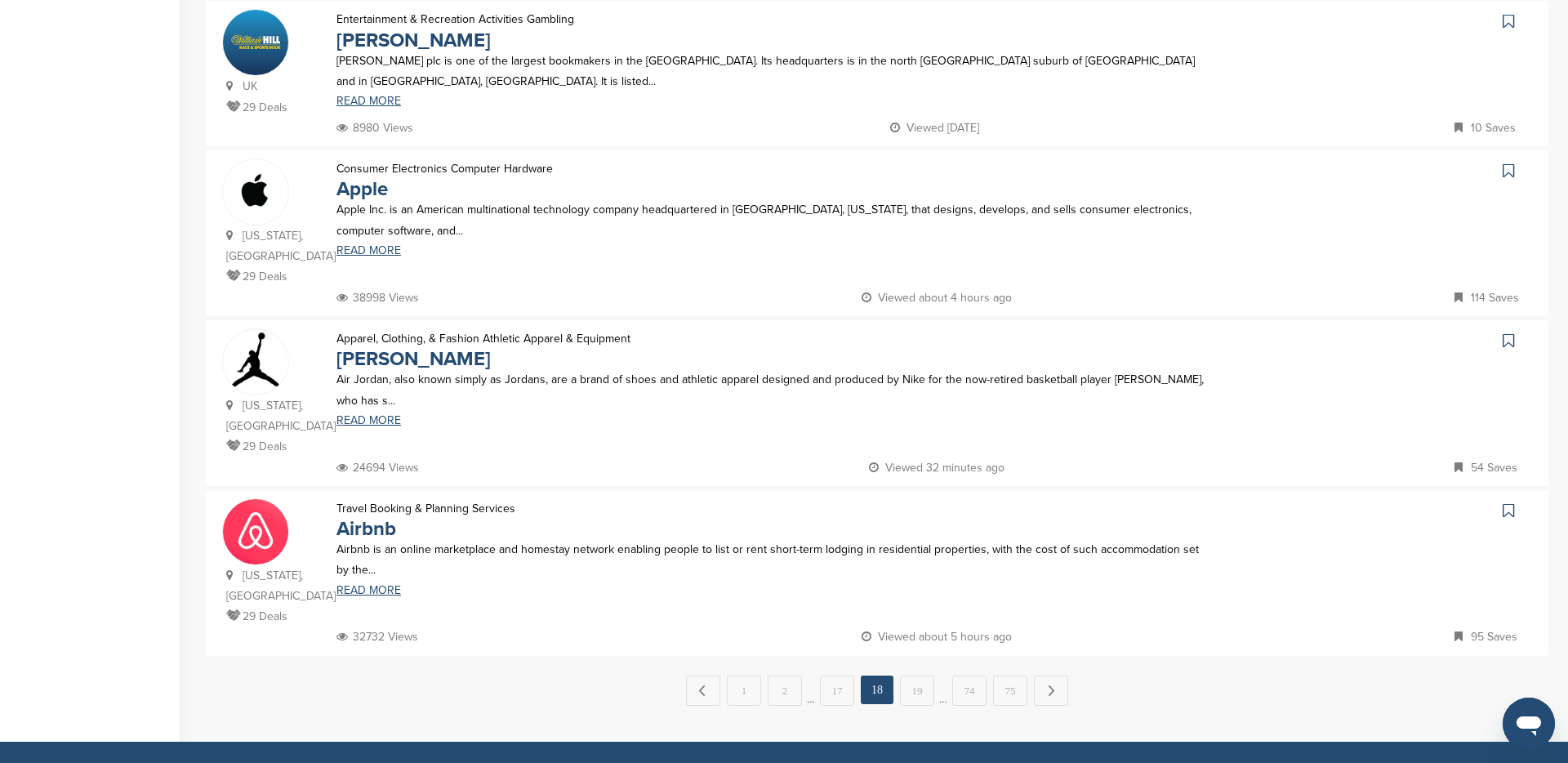
scroll to position [1356, 0]
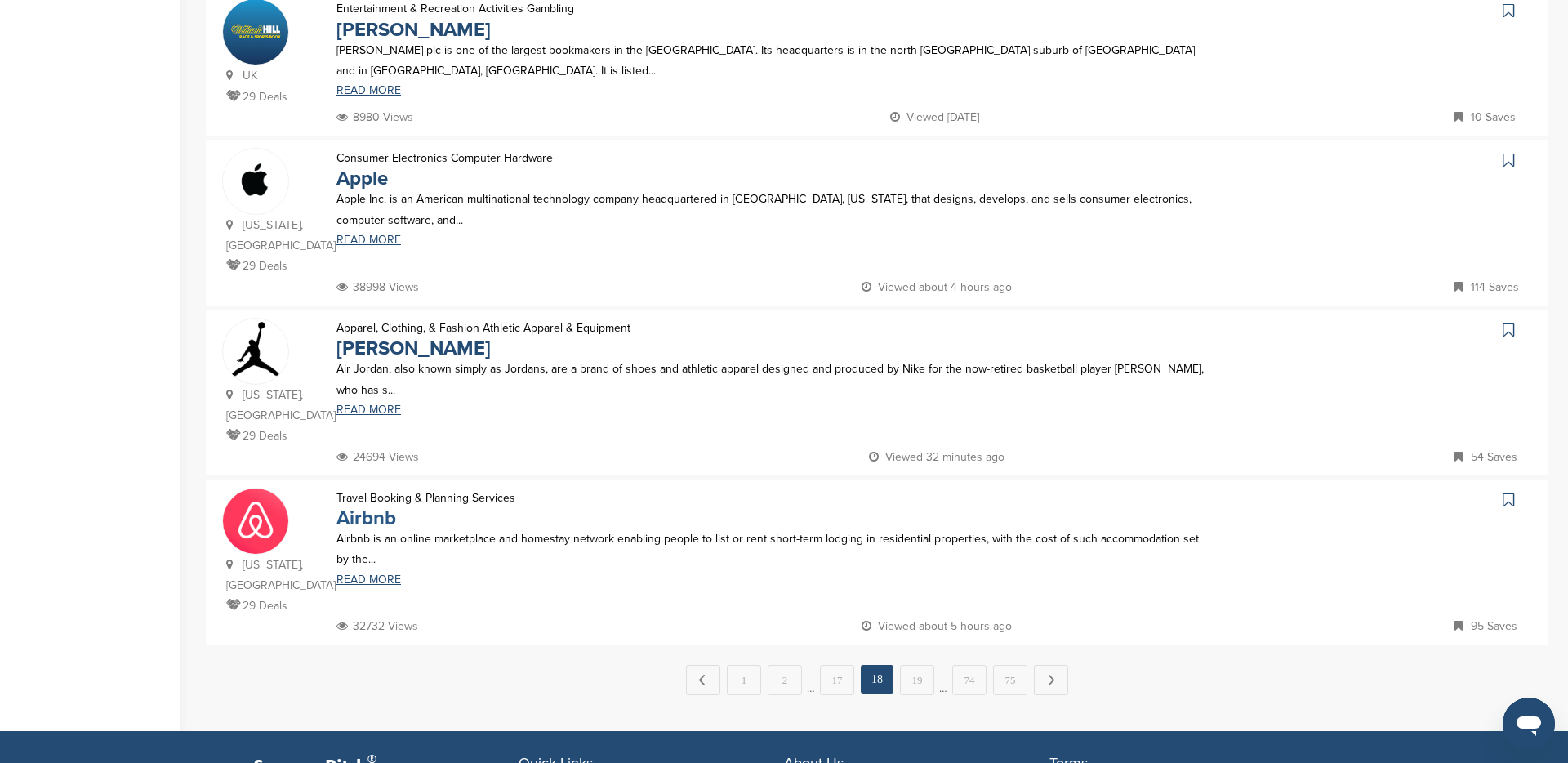
click at [371, 507] on link "Airbnb" at bounding box center [367, 519] width 60 height 24
click at [918, 665] on link "19" at bounding box center [917, 680] width 34 height 30
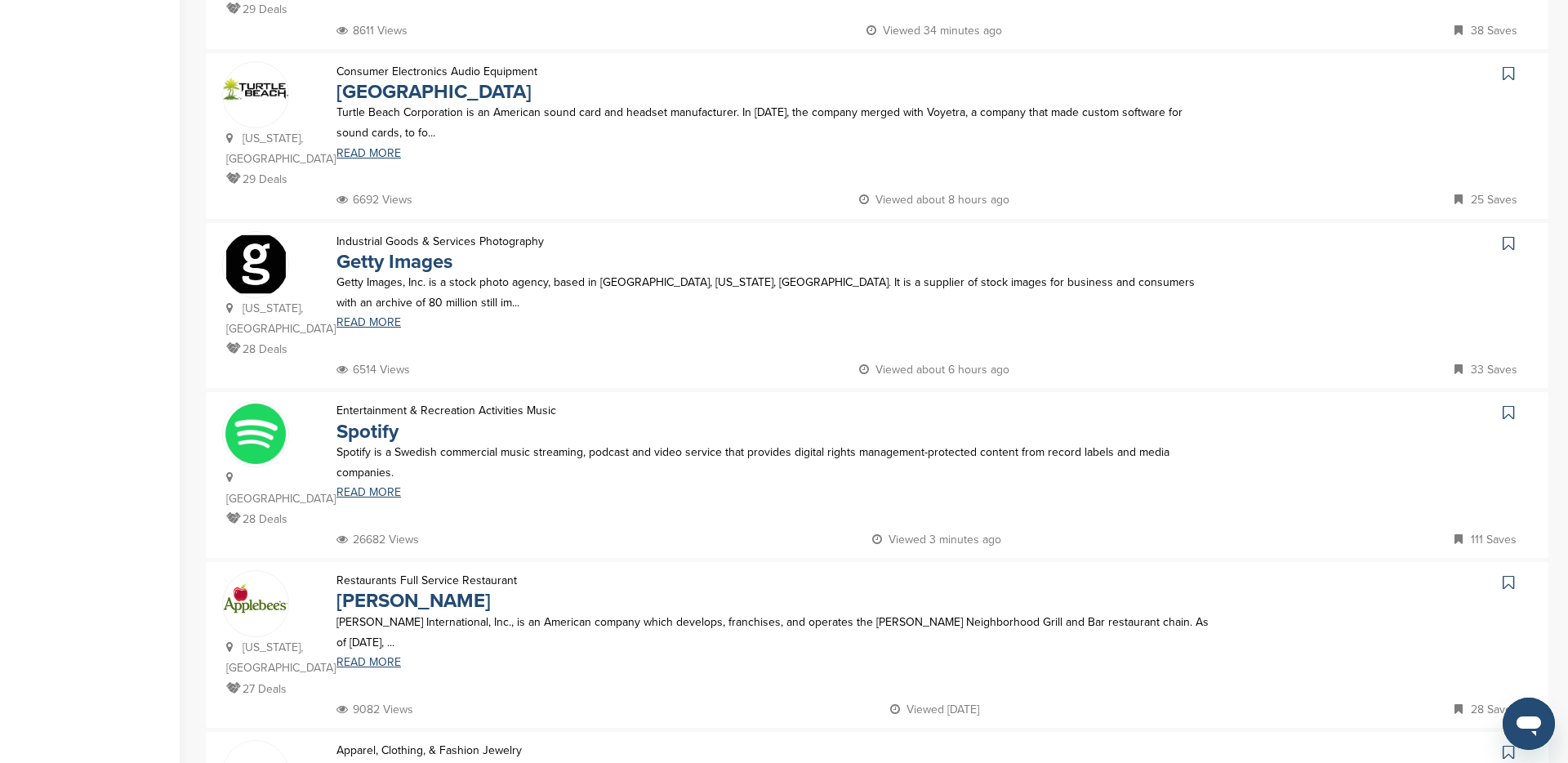
scroll to position [487, 0]
click at [394, 259] on link "Getty Images" at bounding box center [395, 261] width 116 height 24
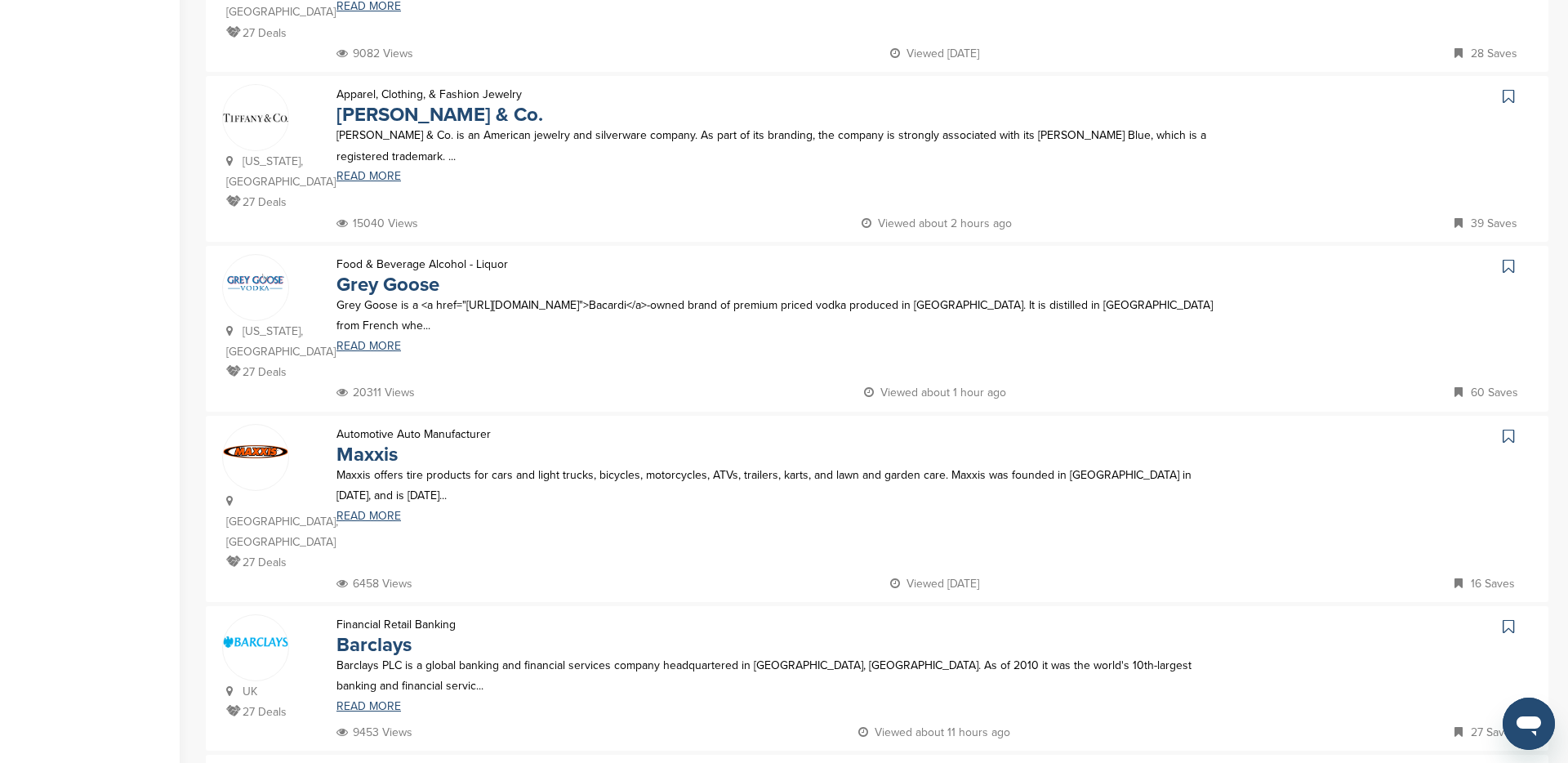
scroll to position [1230, 0]
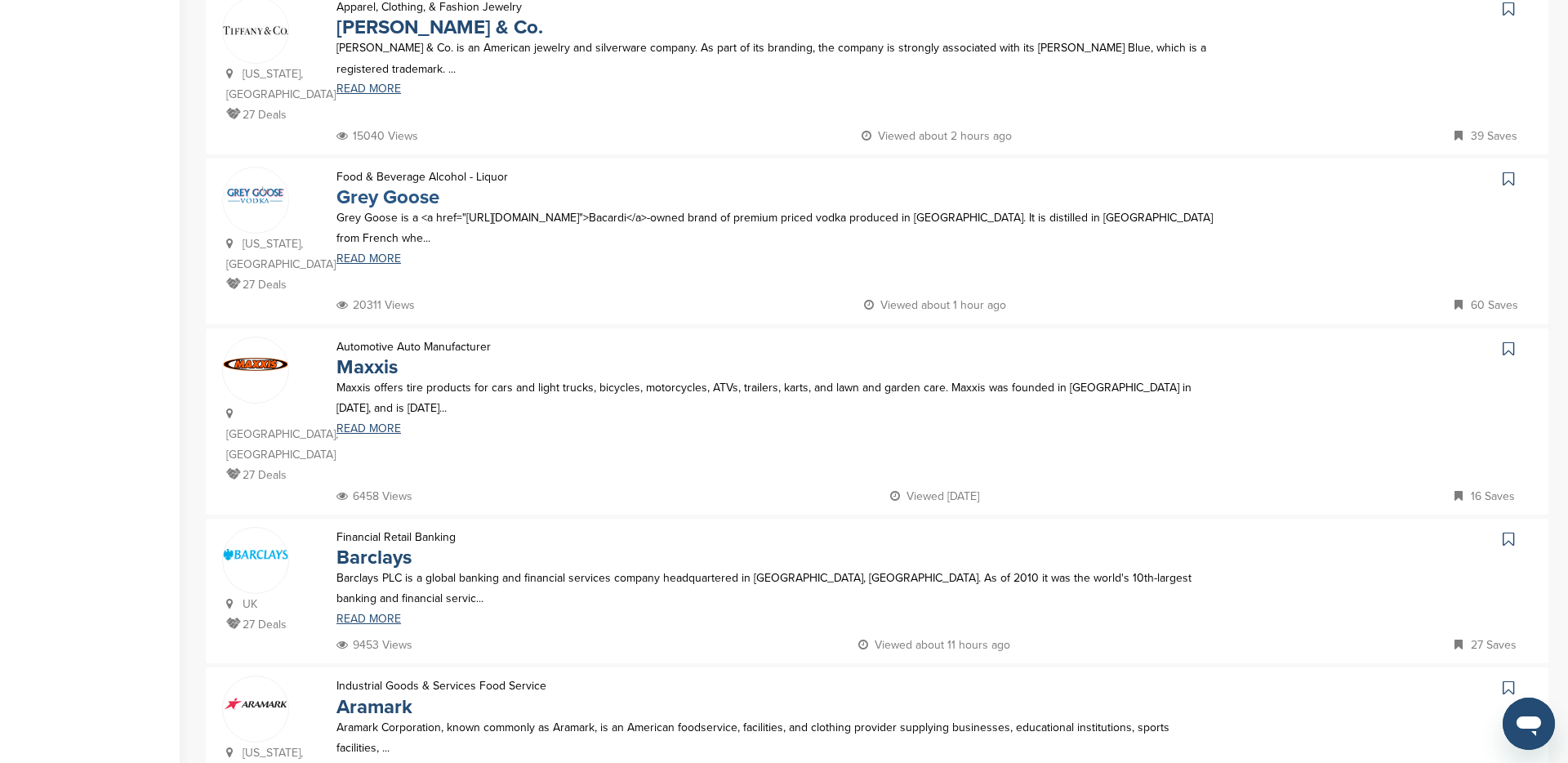
click at [397, 186] on link "Grey Goose" at bounding box center [388, 197] width 103 height 24
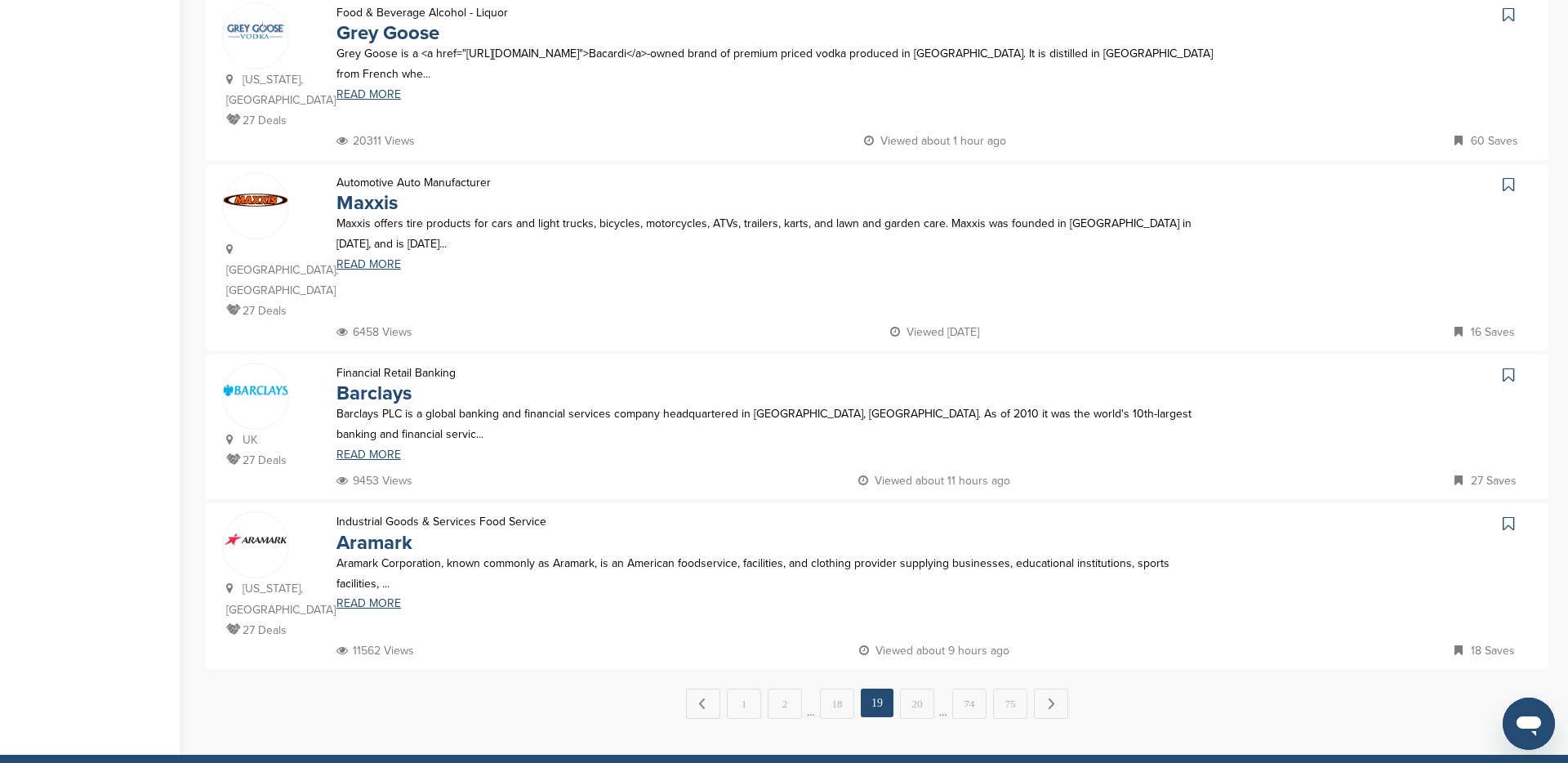
scroll to position [1421, 0]
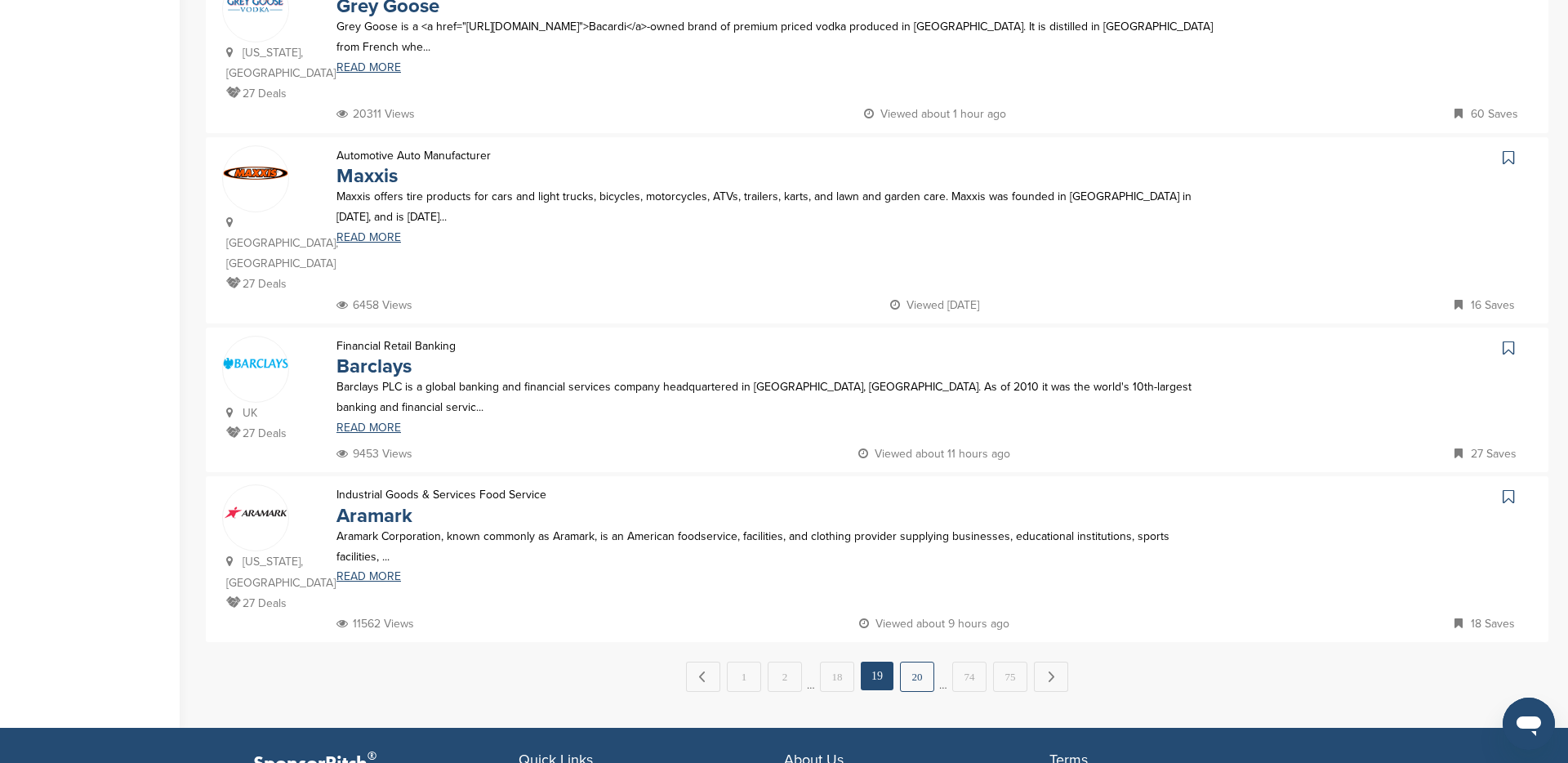
click at [920, 662] on link "20" at bounding box center [917, 677] width 34 height 30
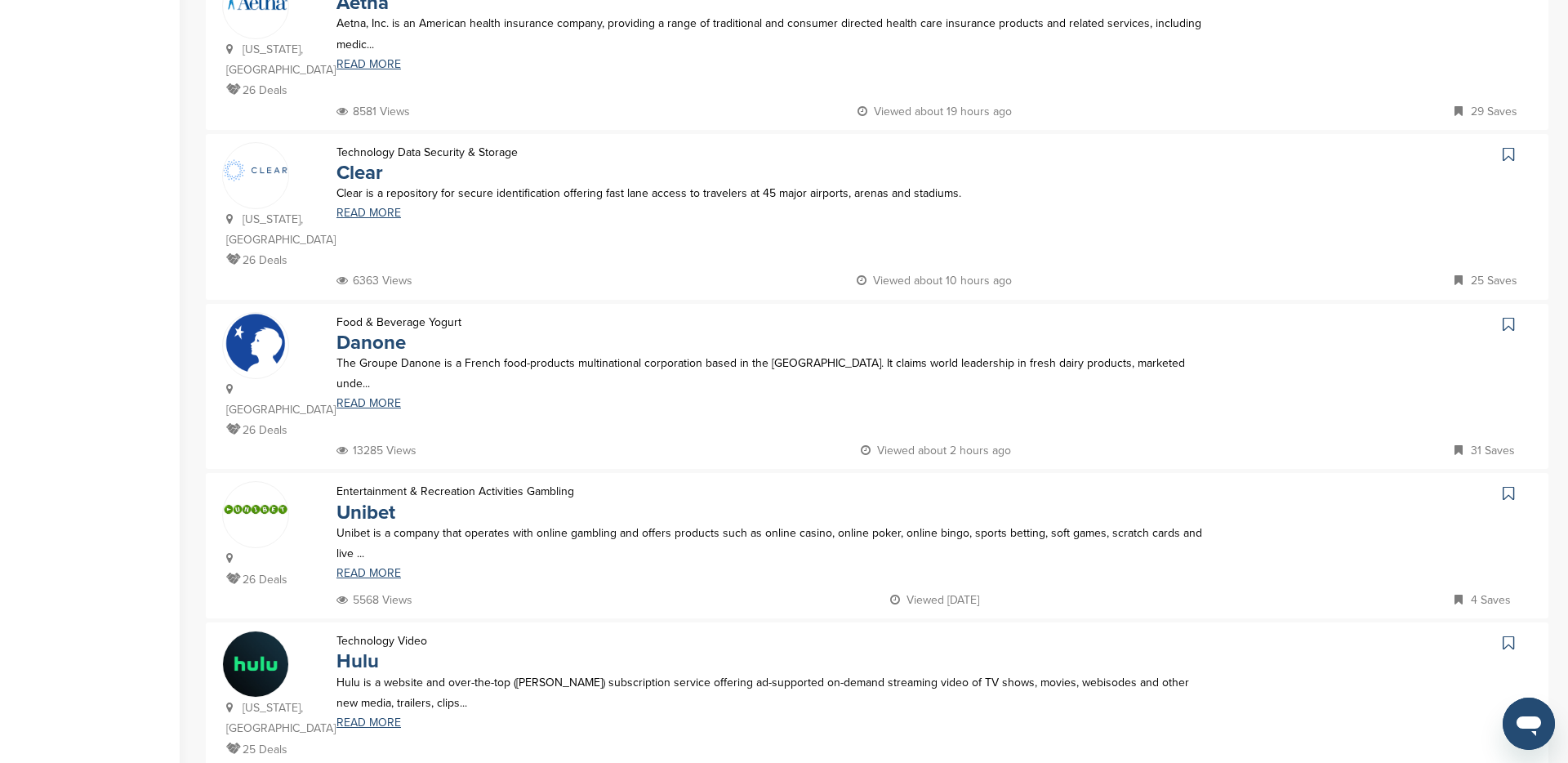
scroll to position [1075, 0]
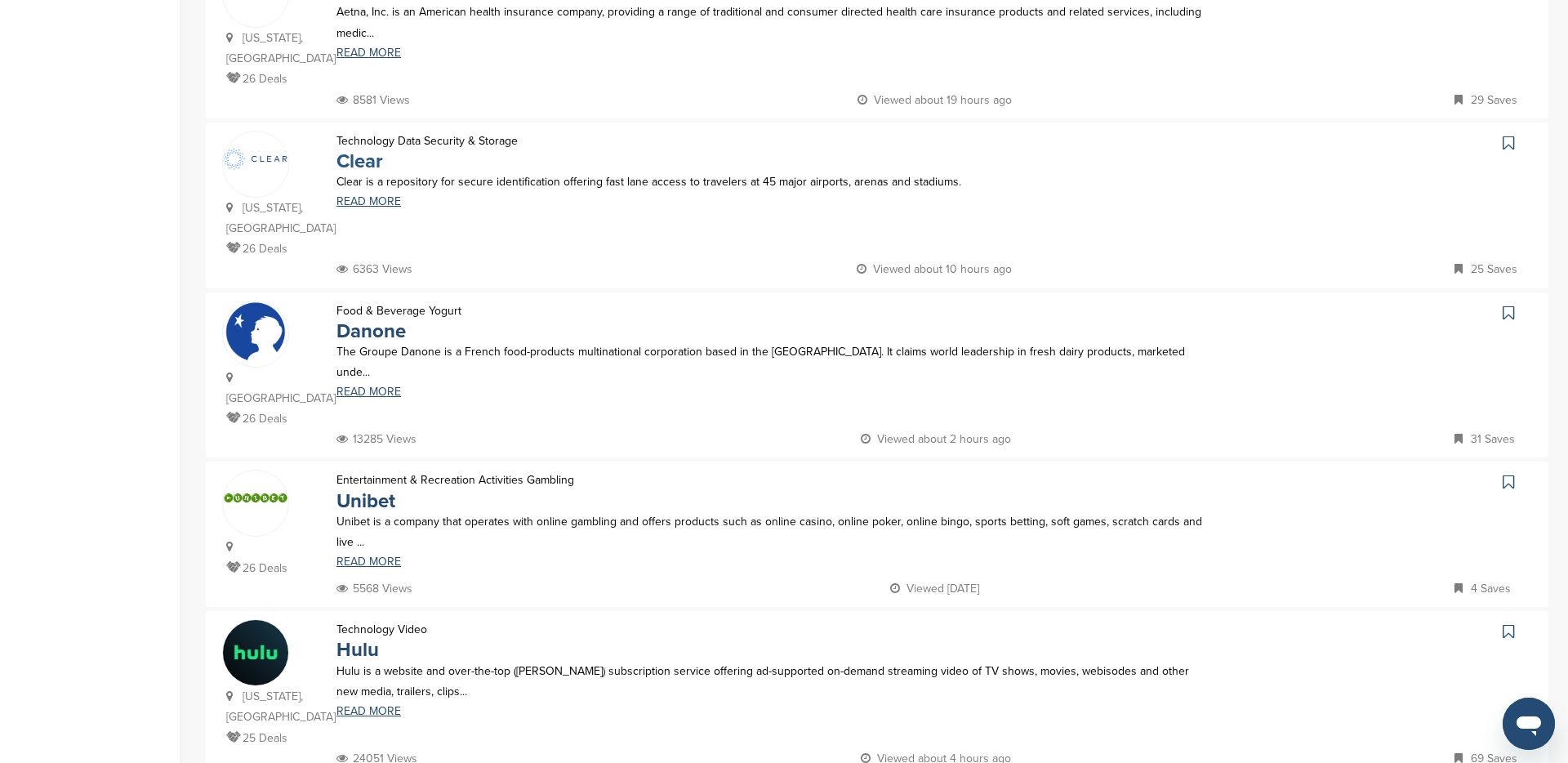
click at [362, 150] on link "Clear" at bounding box center [360, 162] width 47 height 24
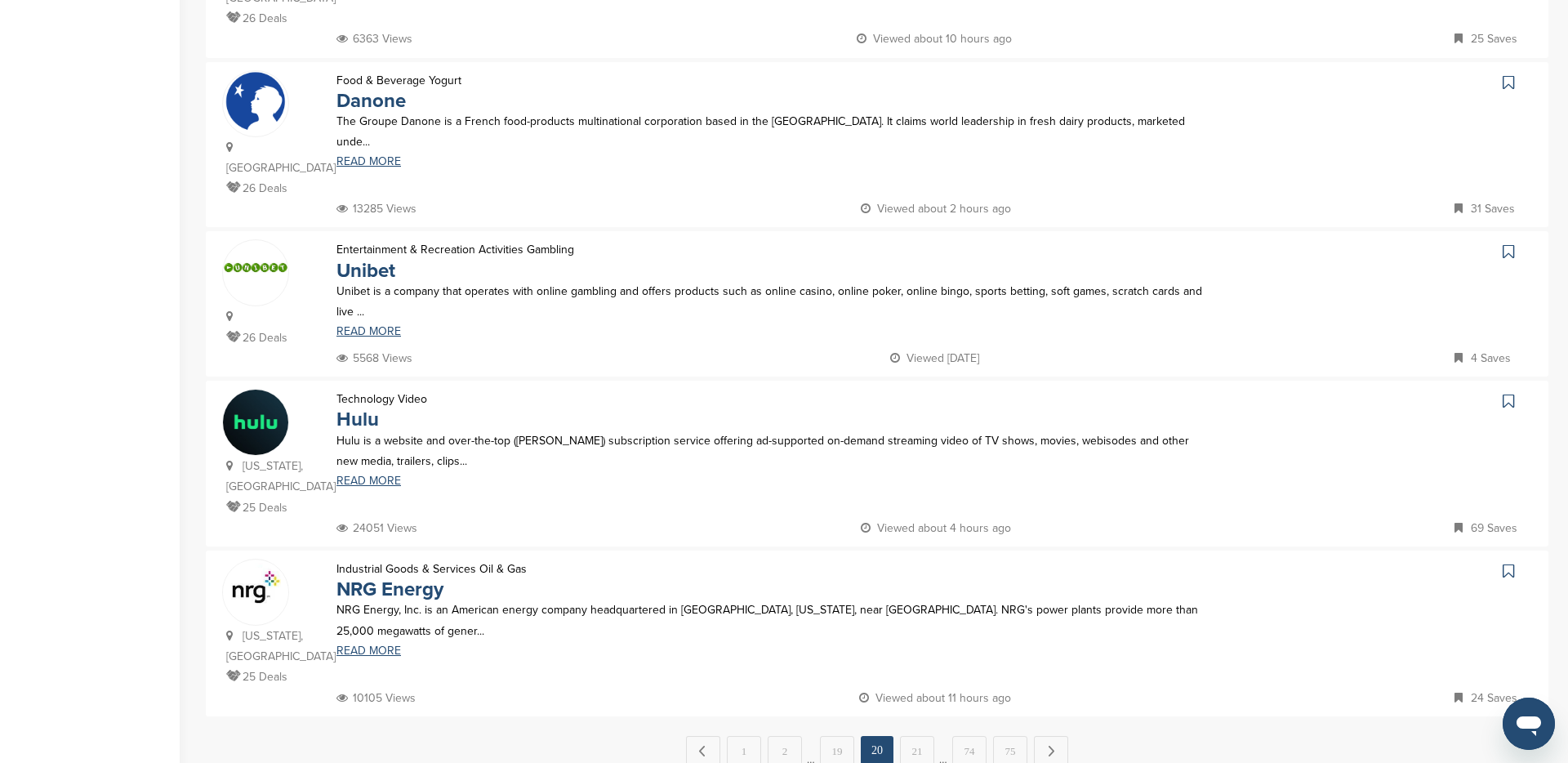
scroll to position [1308, 0]
click at [917, 735] on link "21" at bounding box center [917, 750] width 34 height 30
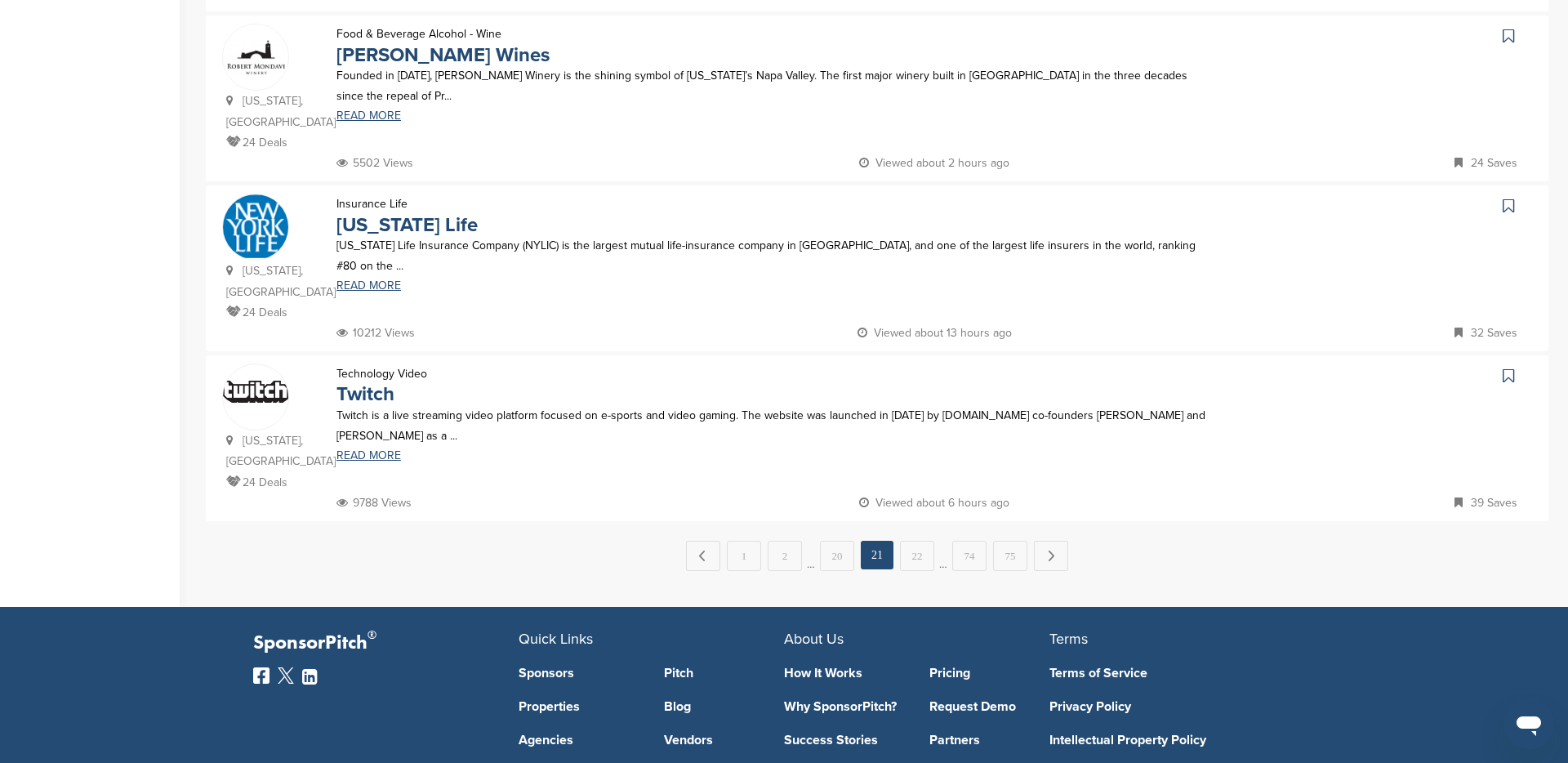
scroll to position [1525, 0]
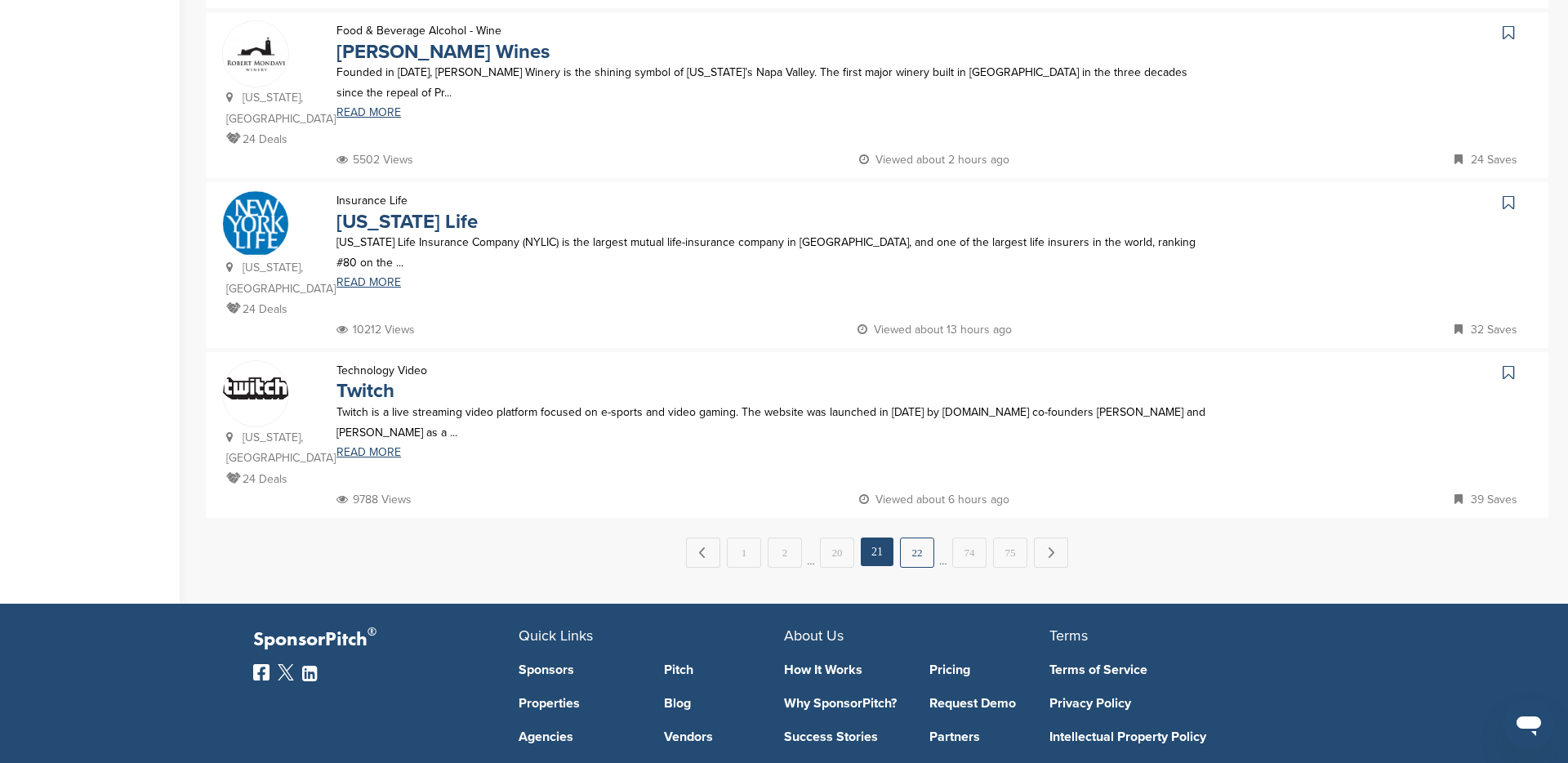
click at [922, 538] on link "22" at bounding box center [917, 553] width 34 height 30
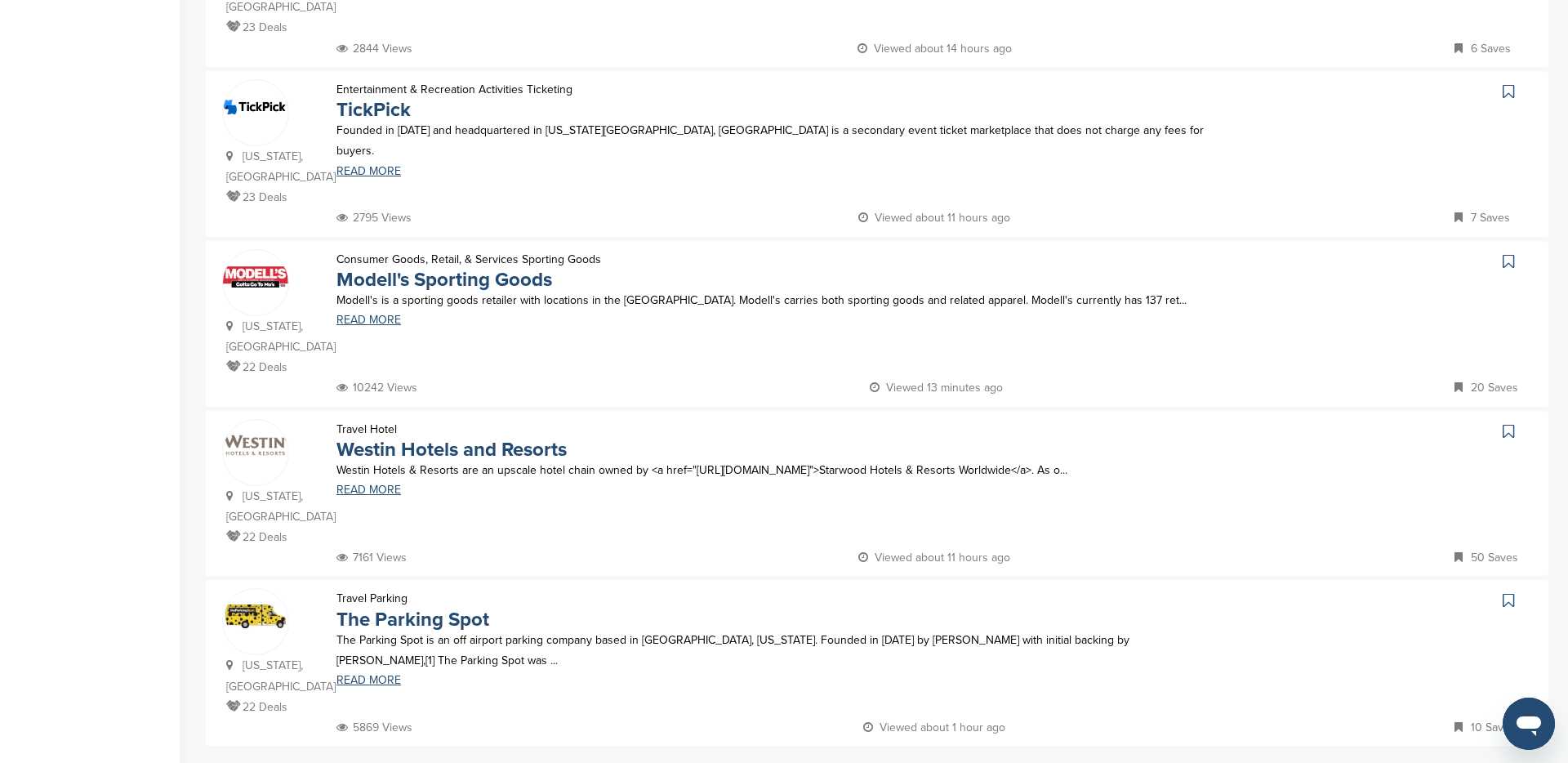
scroll to position [1321, 0]
click at [467, 264] on link "Modell's Sporting Goods" at bounding box center [445, 276] width 215 height 24
click at [914, 763] on link "23" at bounding box center [917, 778] width 34 height 30
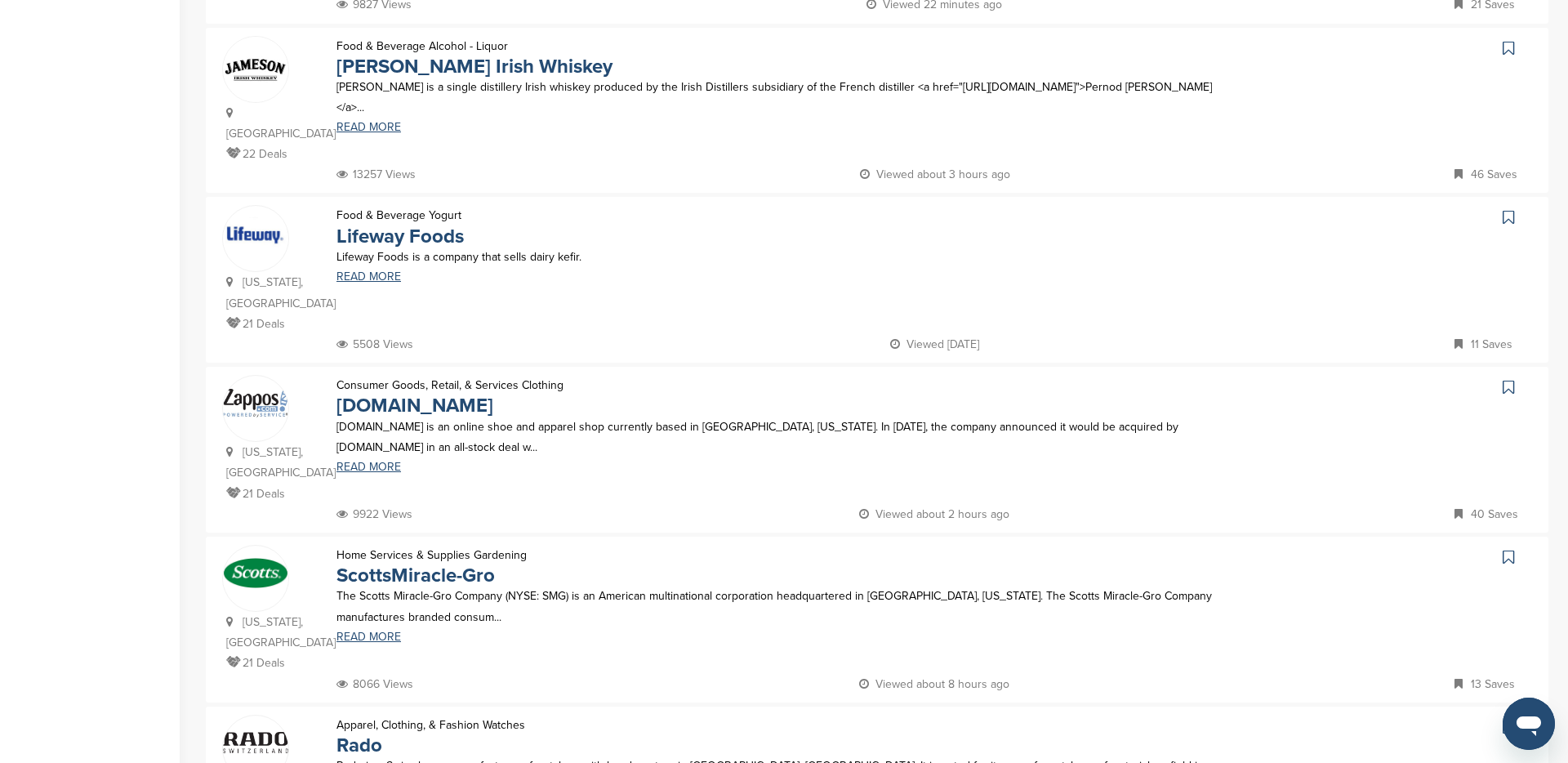
scroll to position [729, 0]
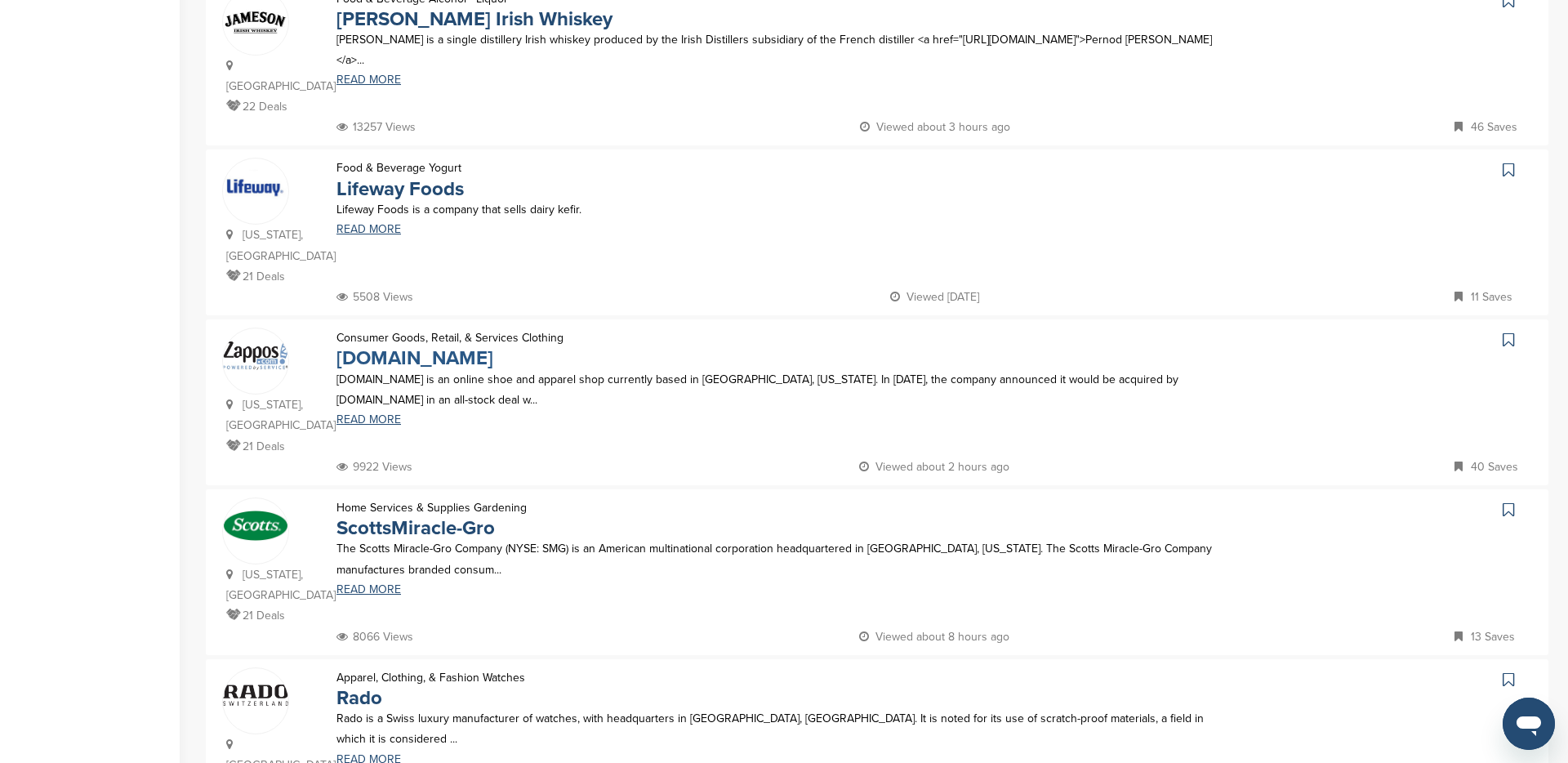
click at [385, 346] on link "Zappos.com" at bounding box center [415, 358] width 157 height 24
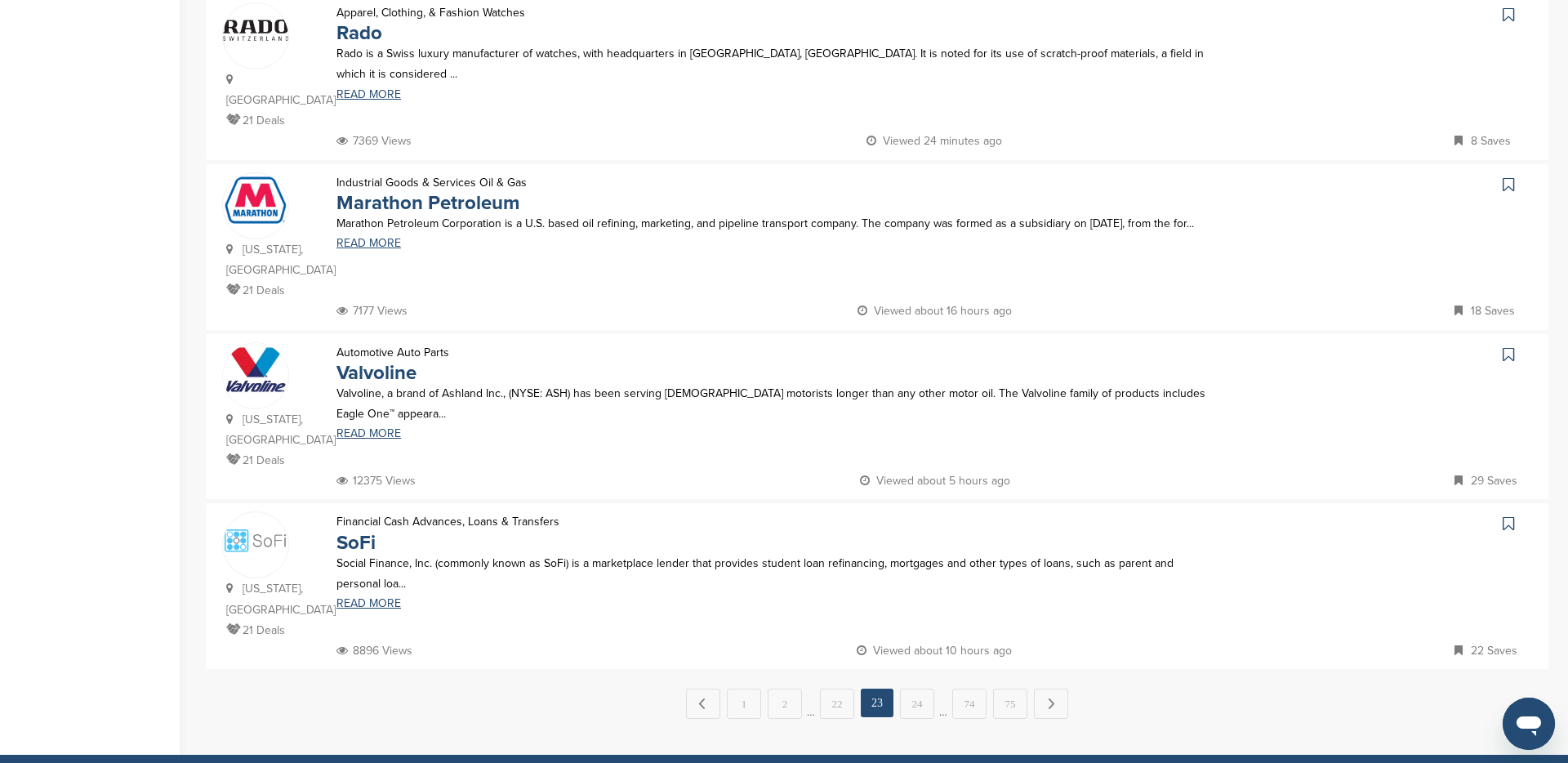
scroll to position [1400, 0]
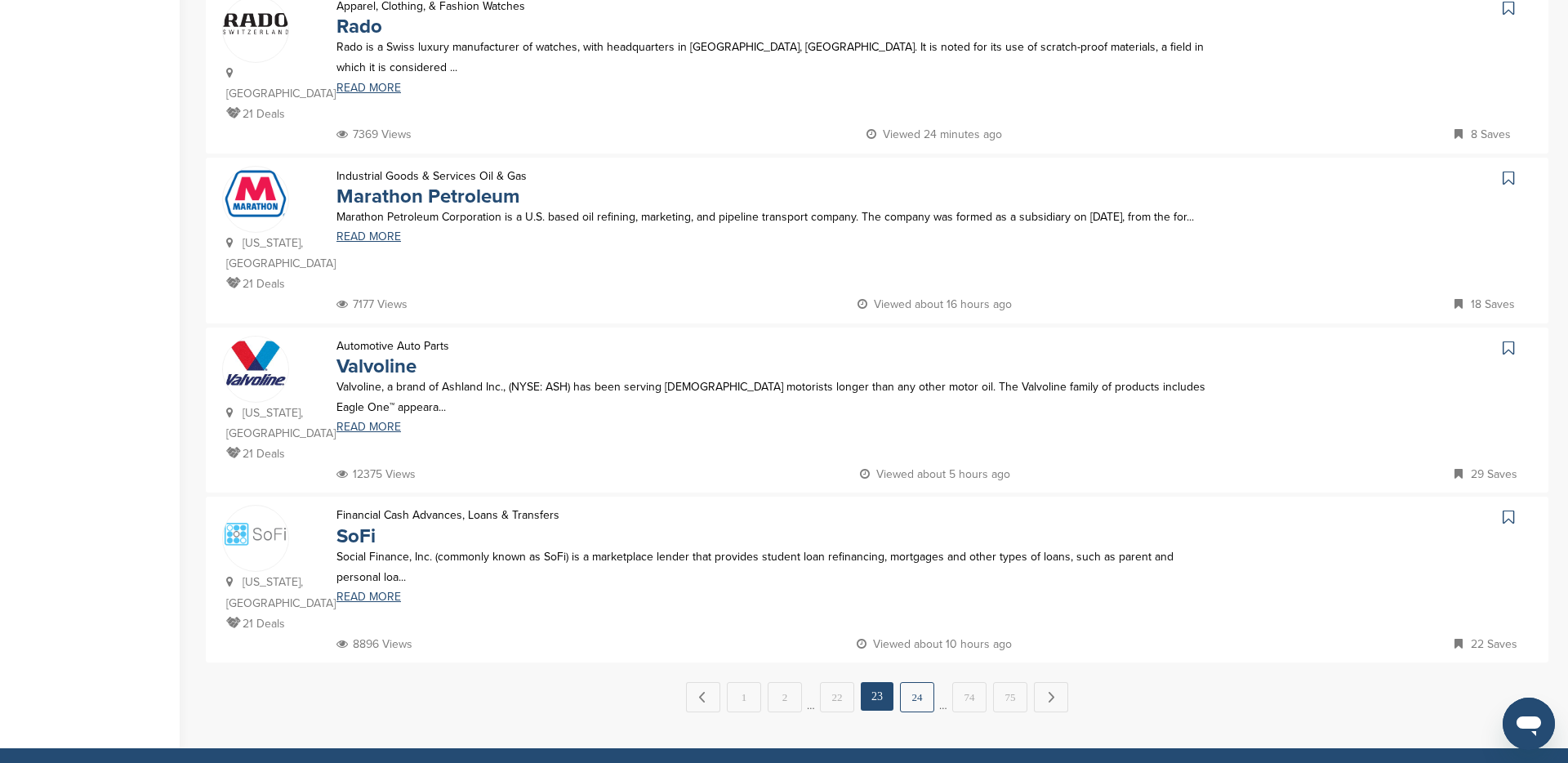
click at [920, 682] on link "24" at bounding box center [917, 697] width 34 height 30
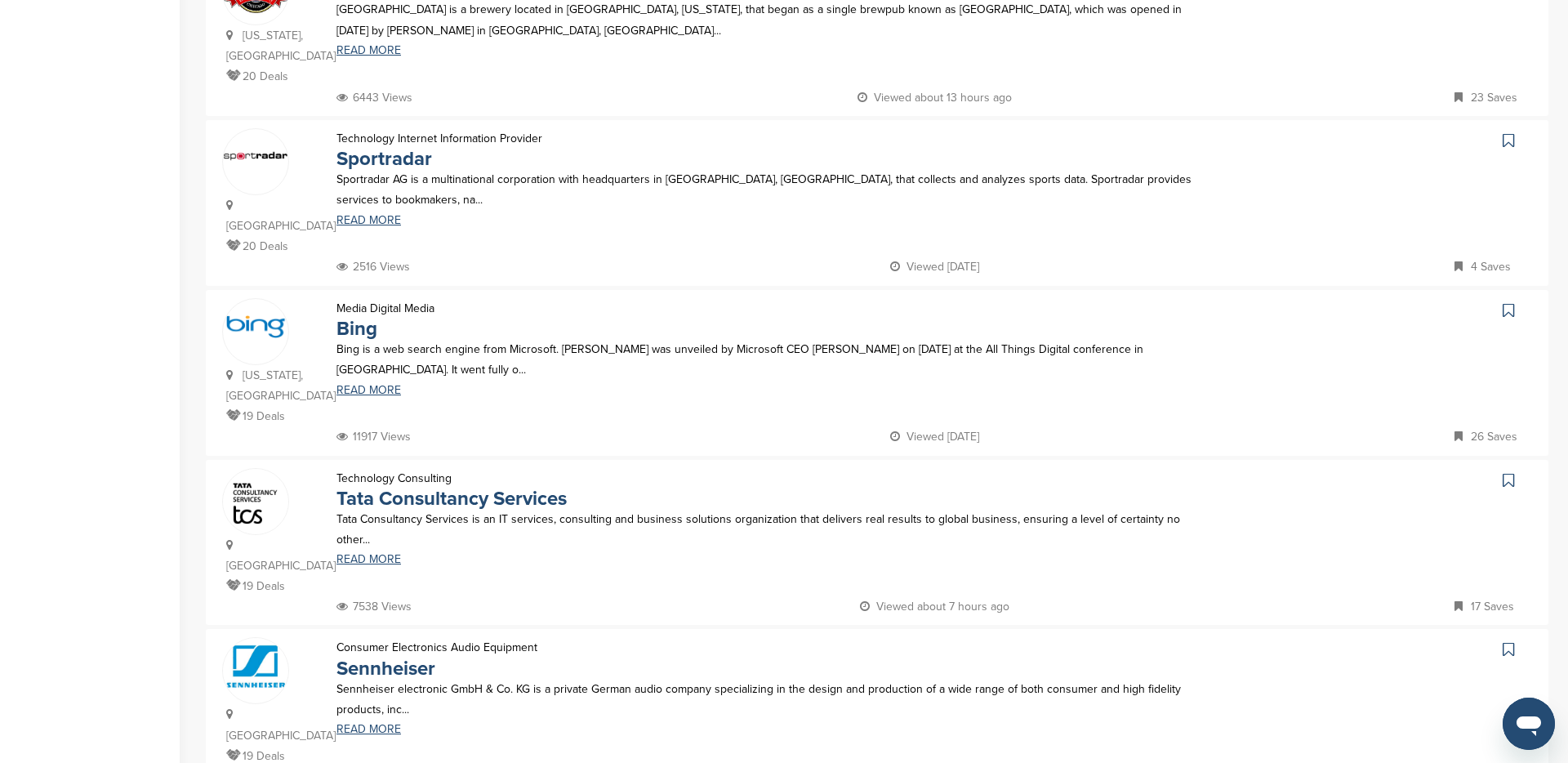
scroll to position [1272, 0]
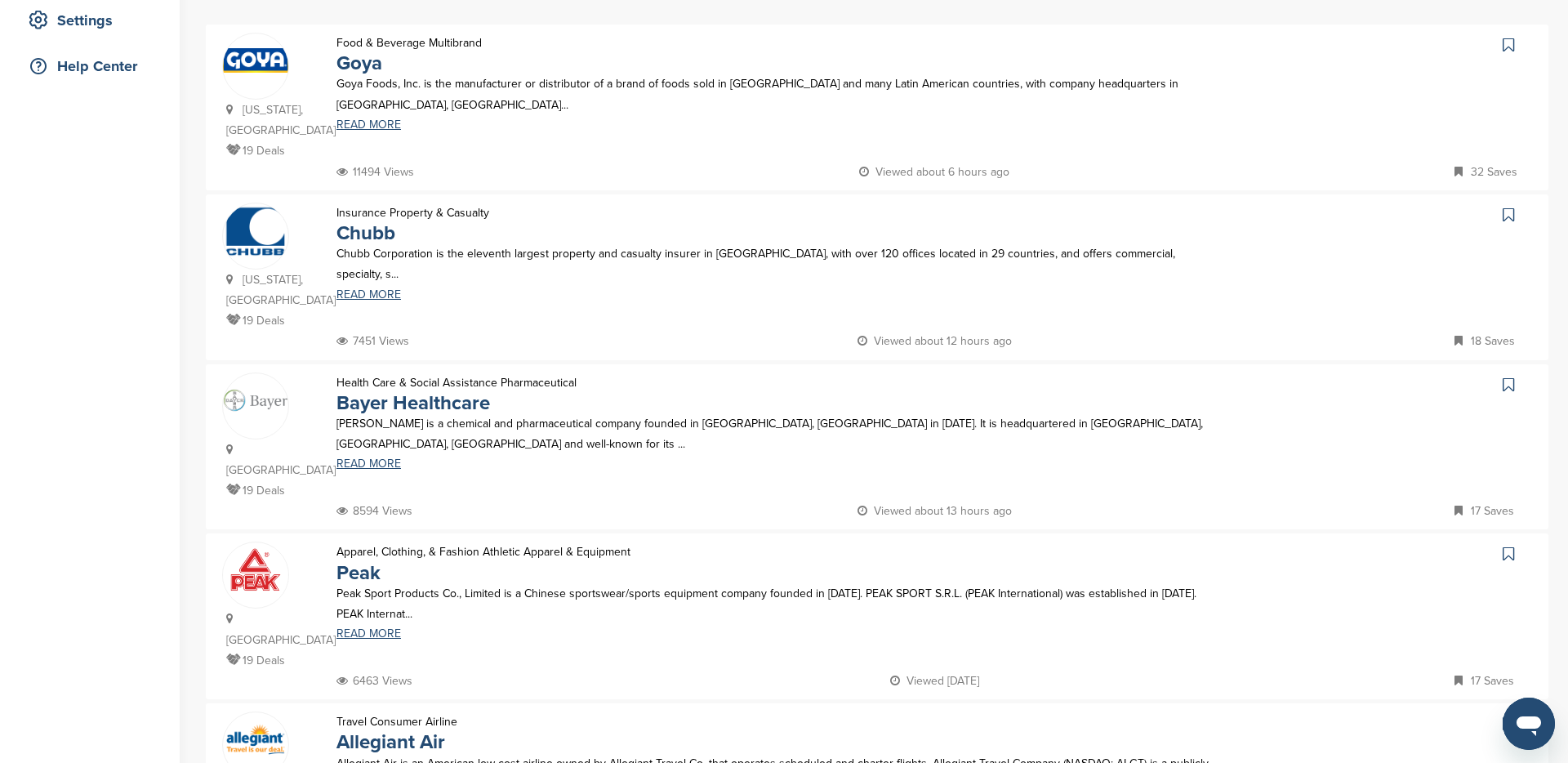
scroll to position [0, 0]
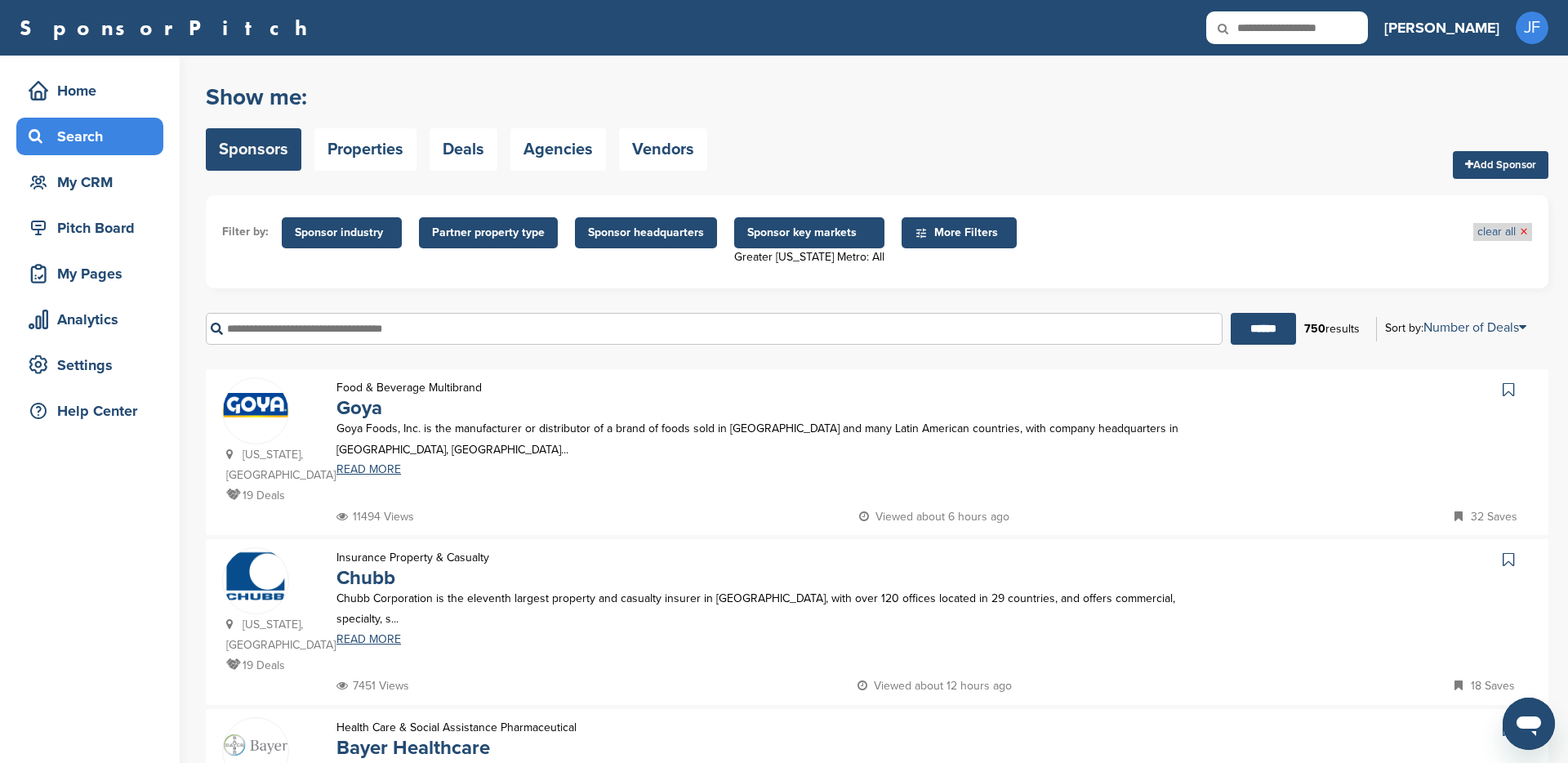
click at [1518, 229] on link "clear all ×" at bounding box center [1502, 232] width 51 height 18
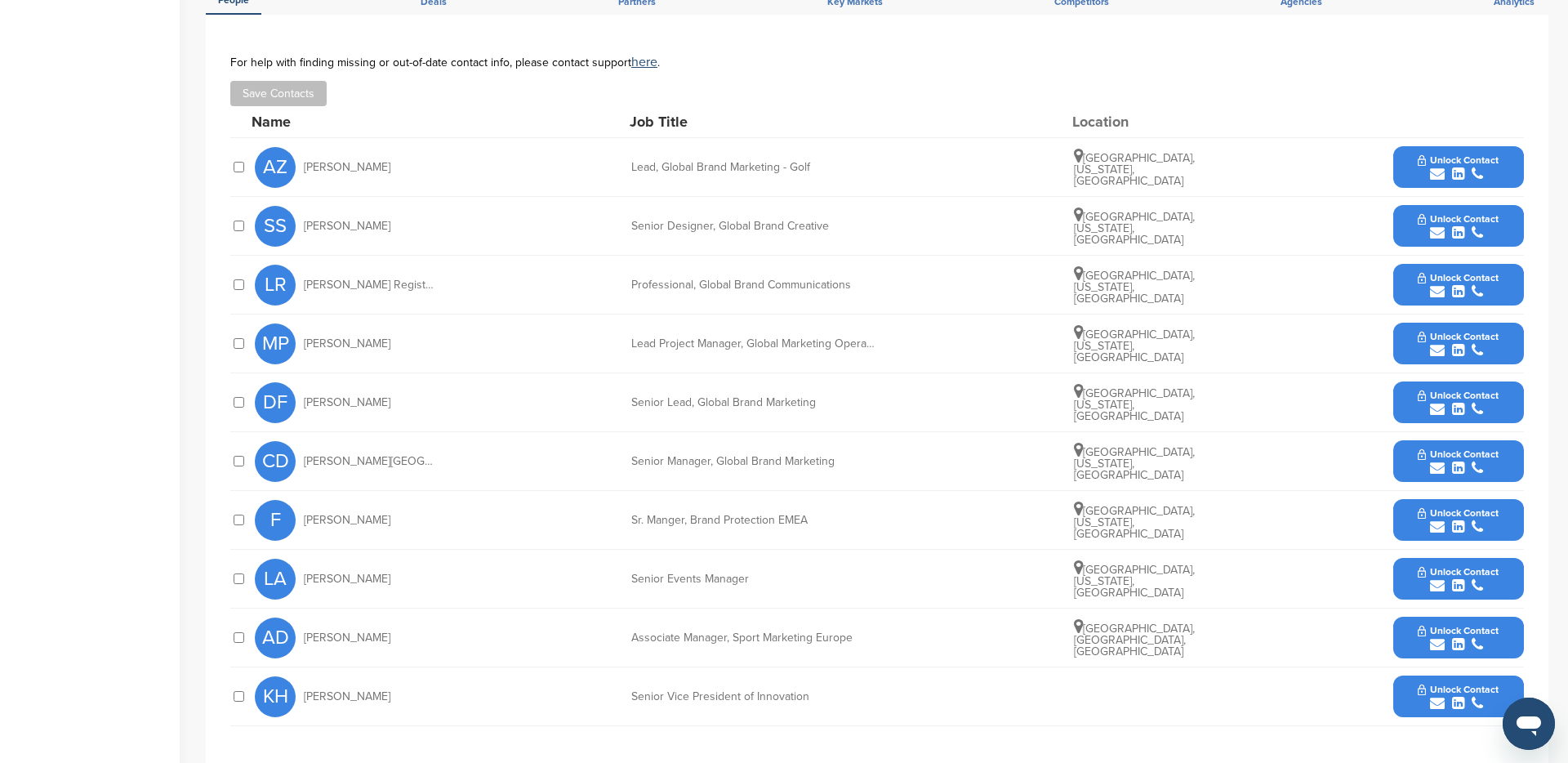
scroll to position [667, 0]
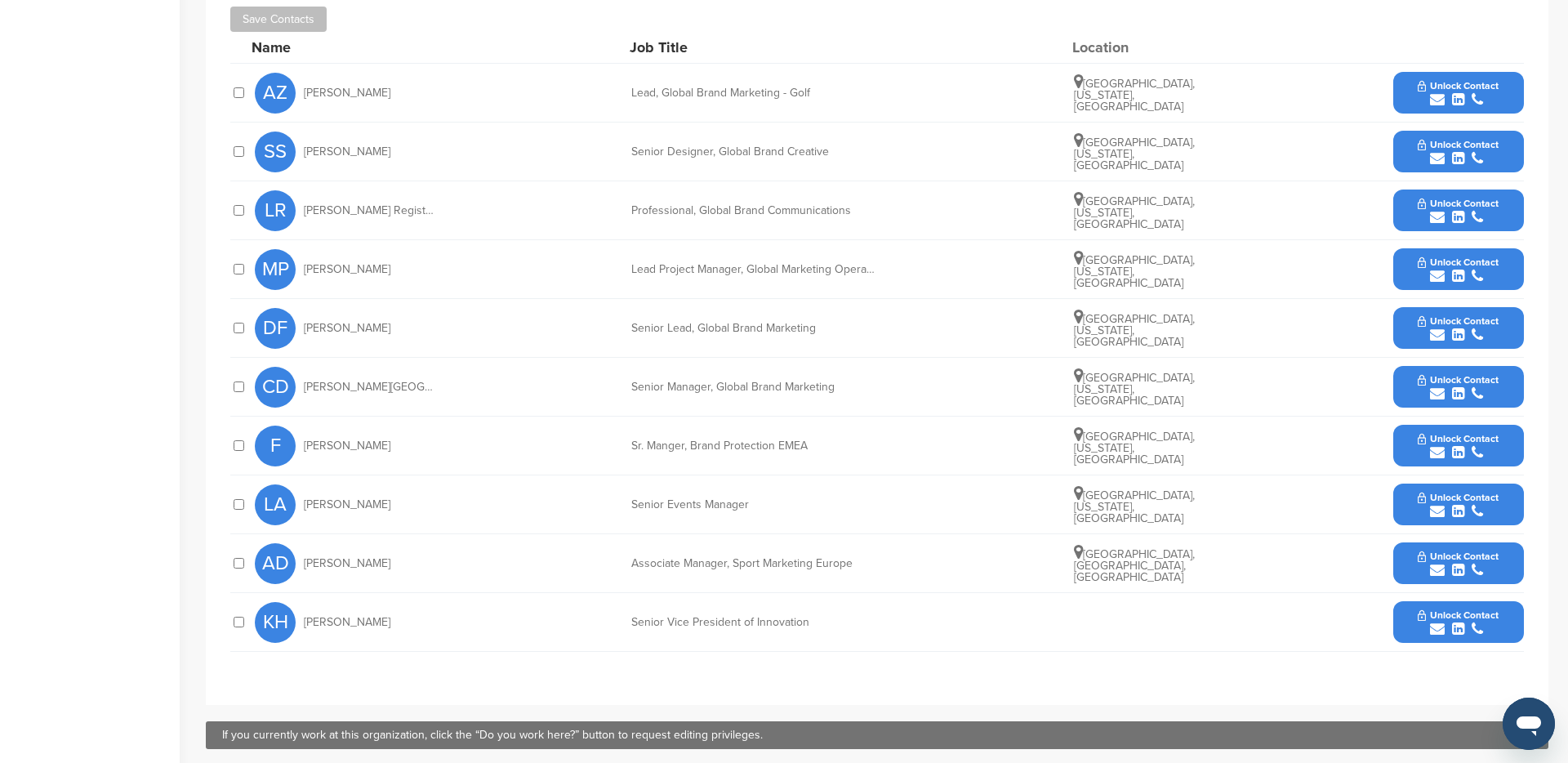
click at [1437, 492] on span "Unlock Contact" at bounding box center [1458, 497] width 81 height 11
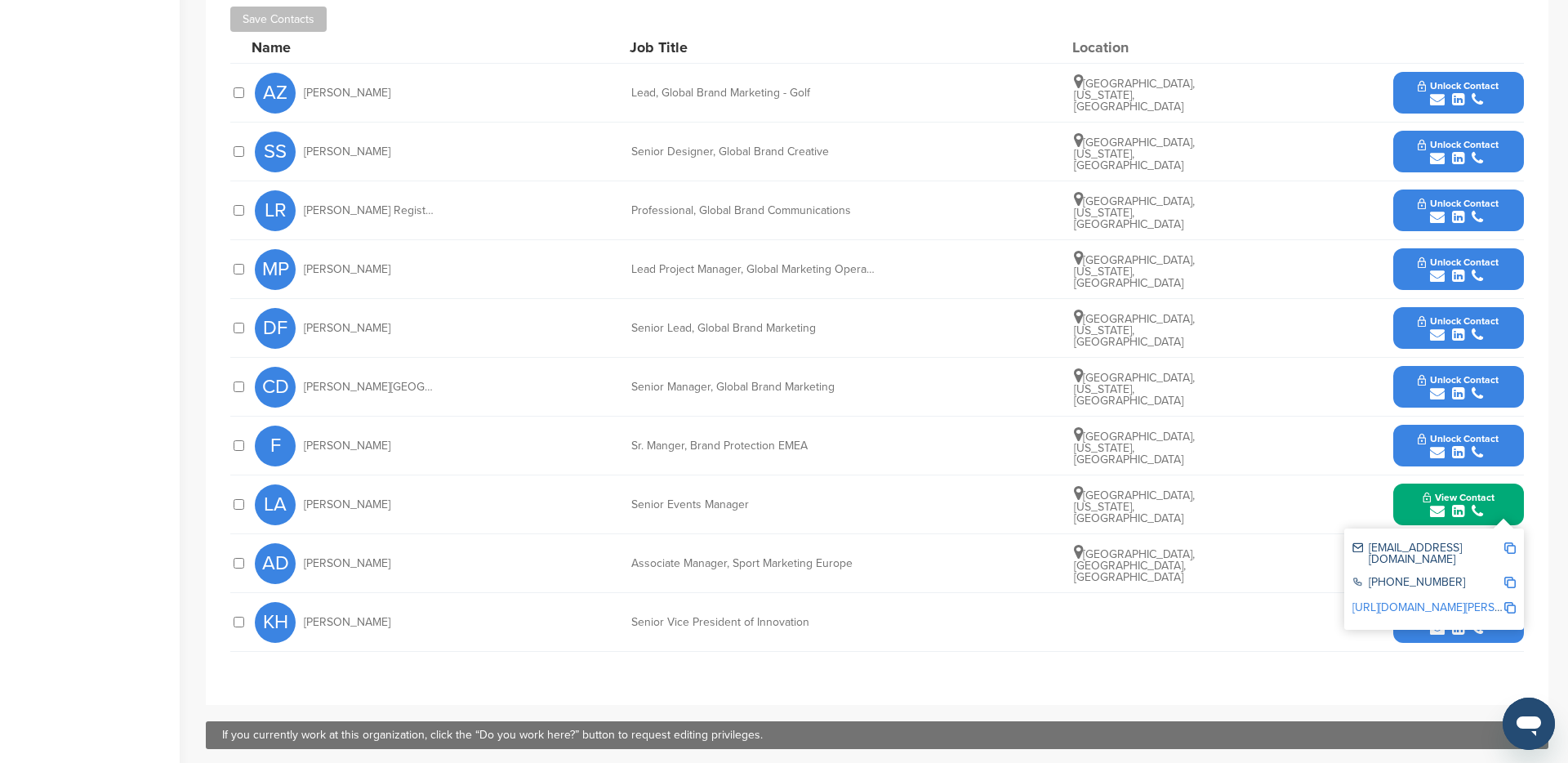
click at [1511, 547] on img at bounding box center [1509, 548] width 11 height 11
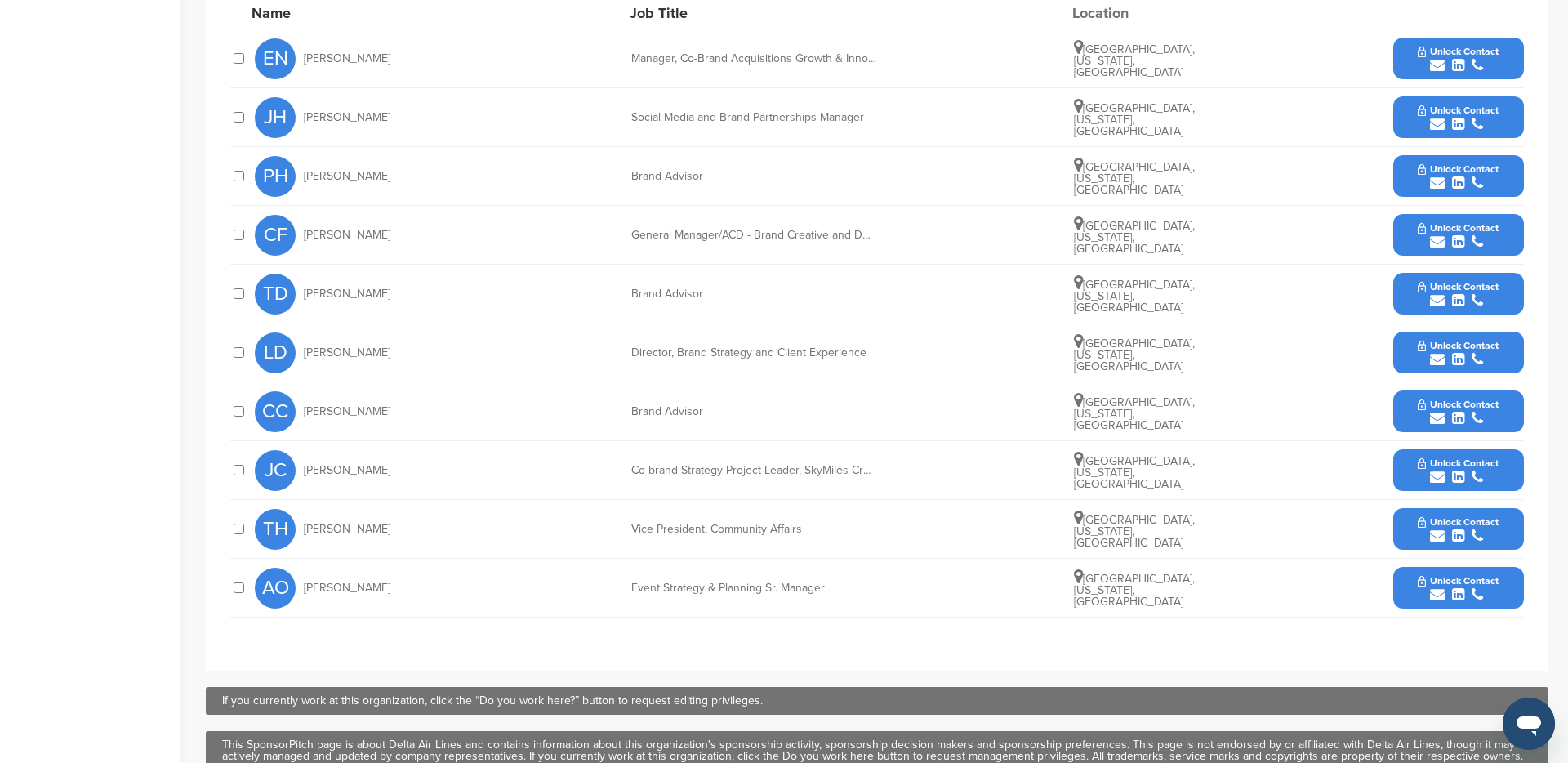
scroll to position [717, 0]
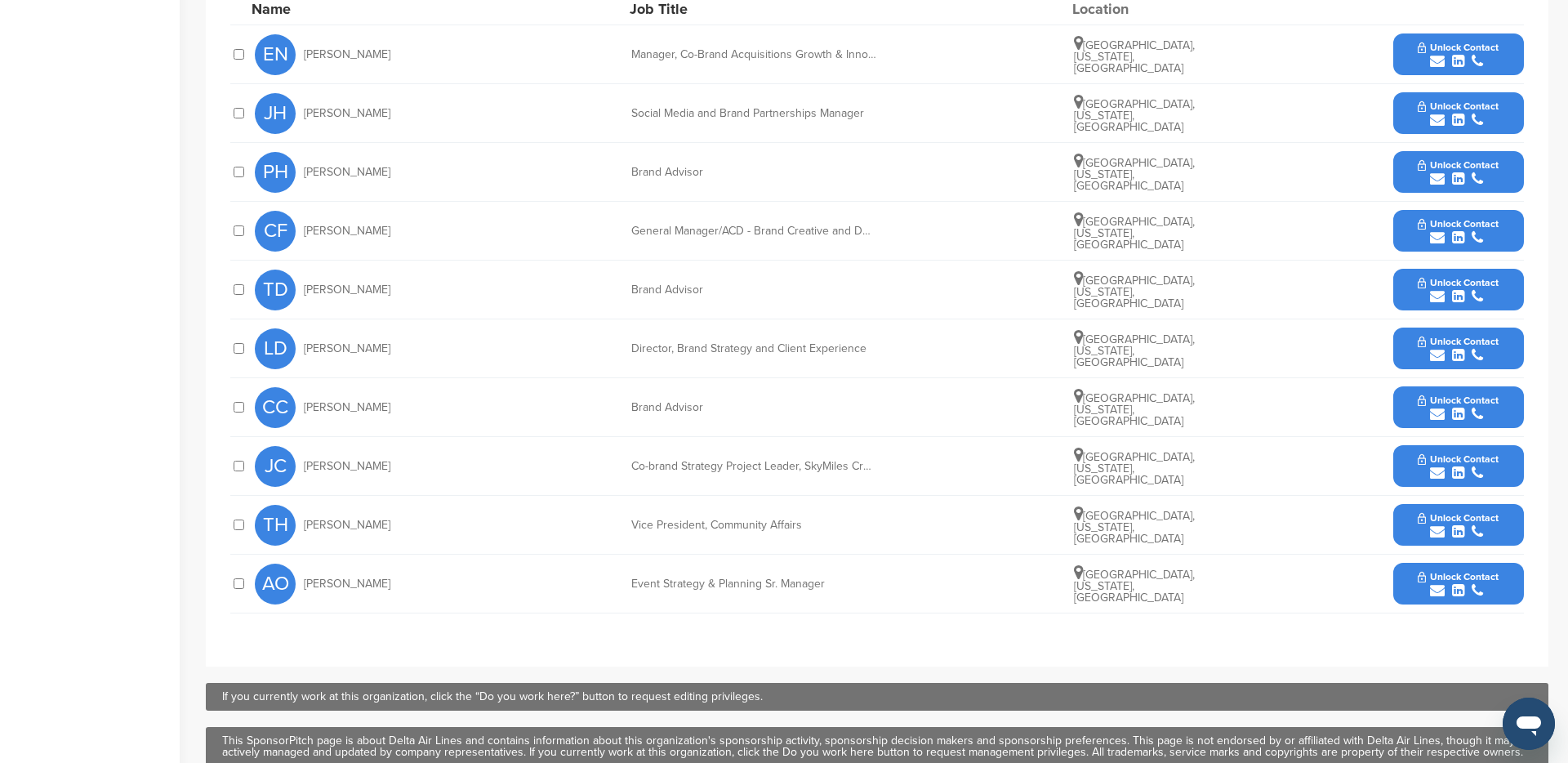
click at [1467, 572] on span "Unlock Contact" at bounding box center [1458, 576] width 81 height 11
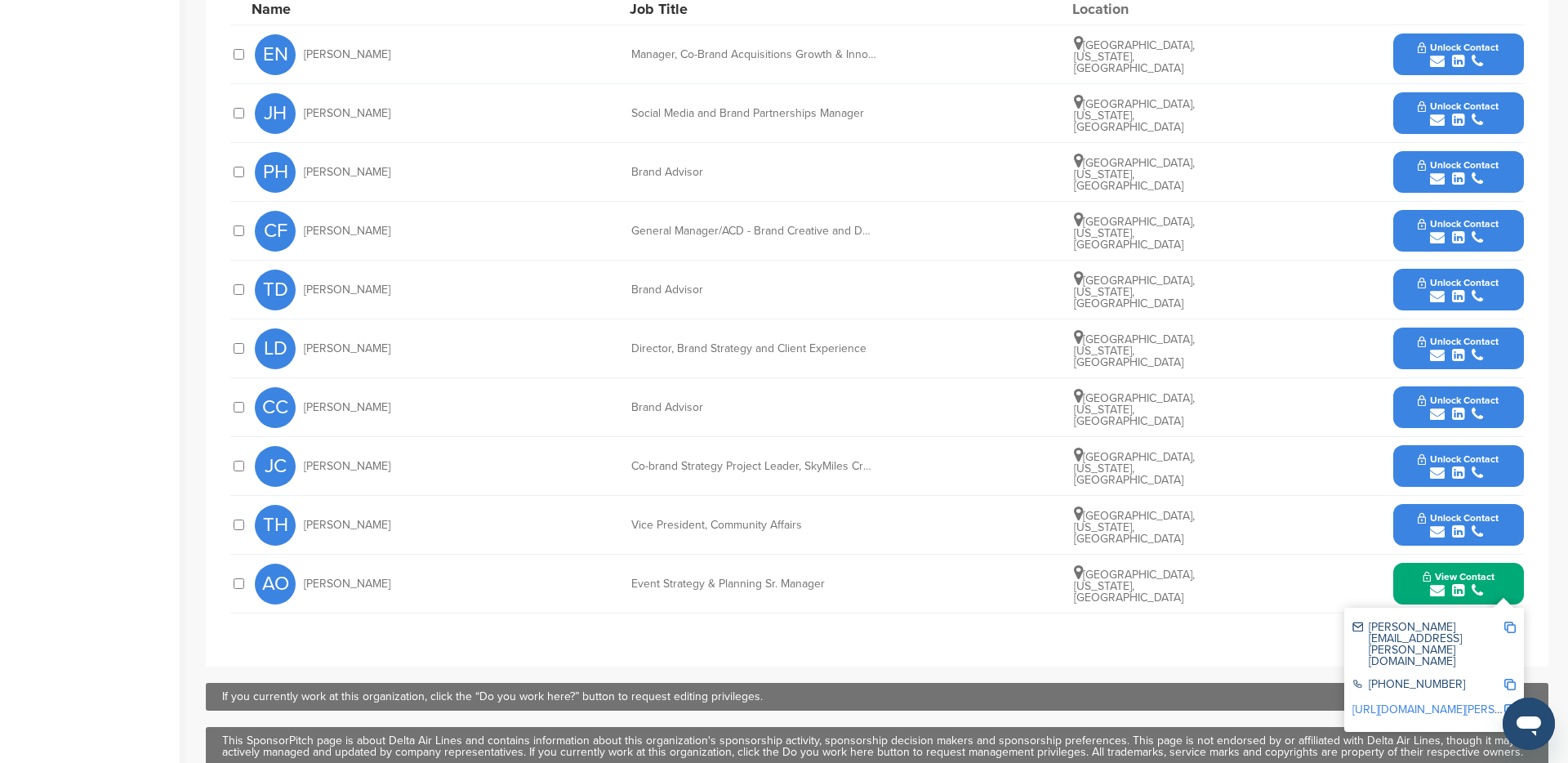
click at [1513, 622] on img at bounding box center [1509, 627] width 11 height 11
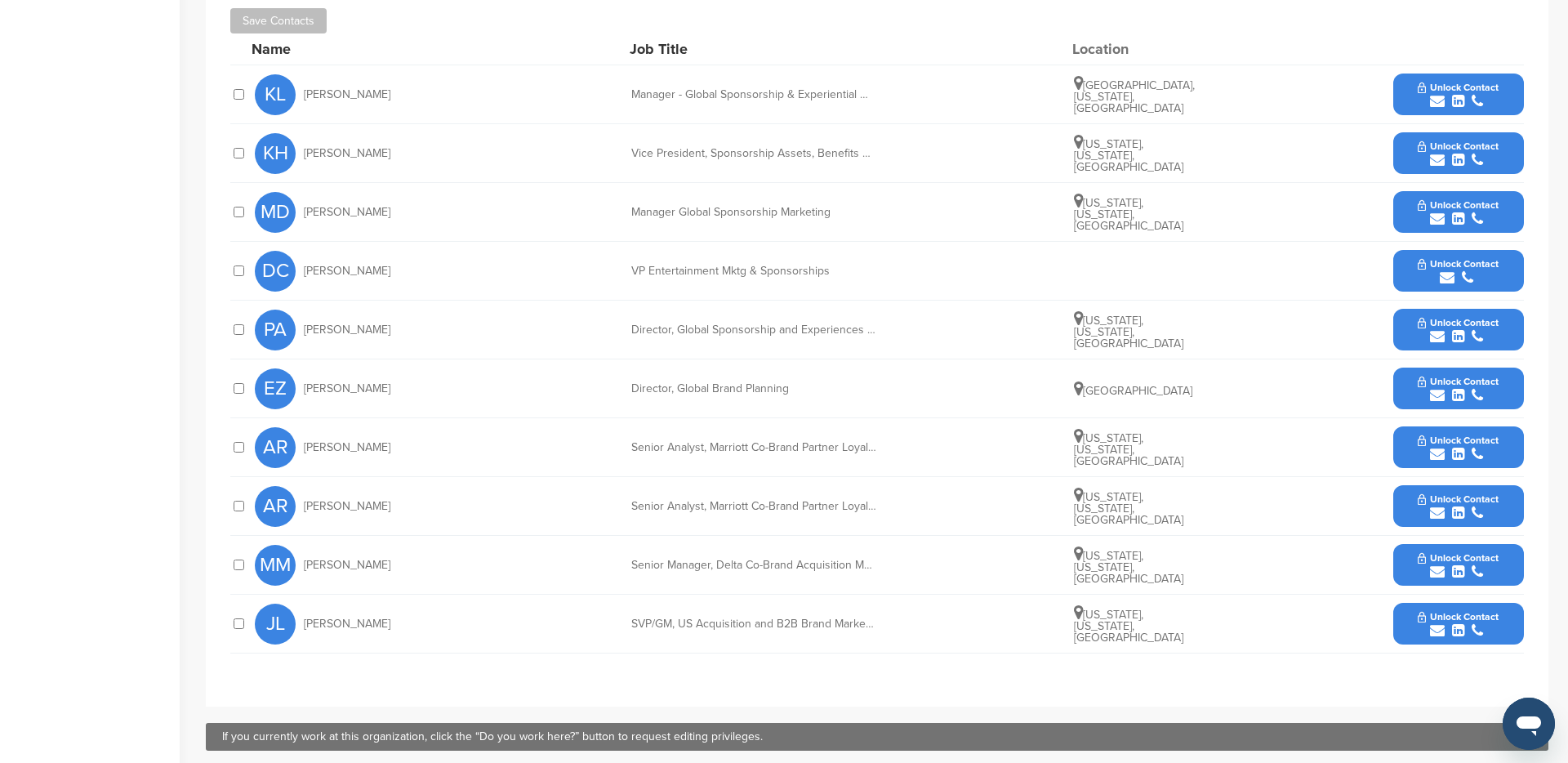
scroll to position [600, 0]
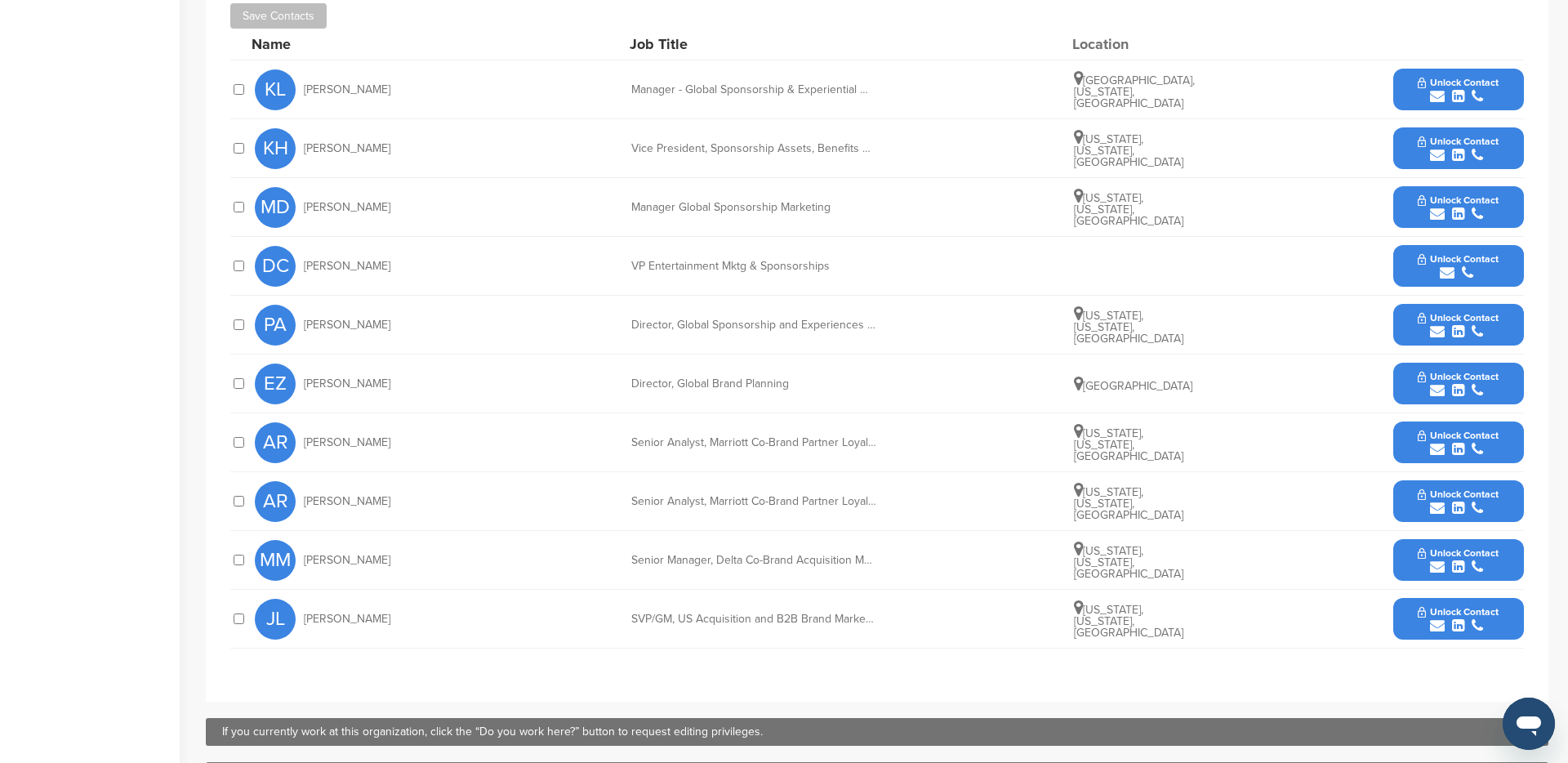
click at [1458, 253] on span "Unlock Contact" at bounding box center [1458, 258] width 81 height 11
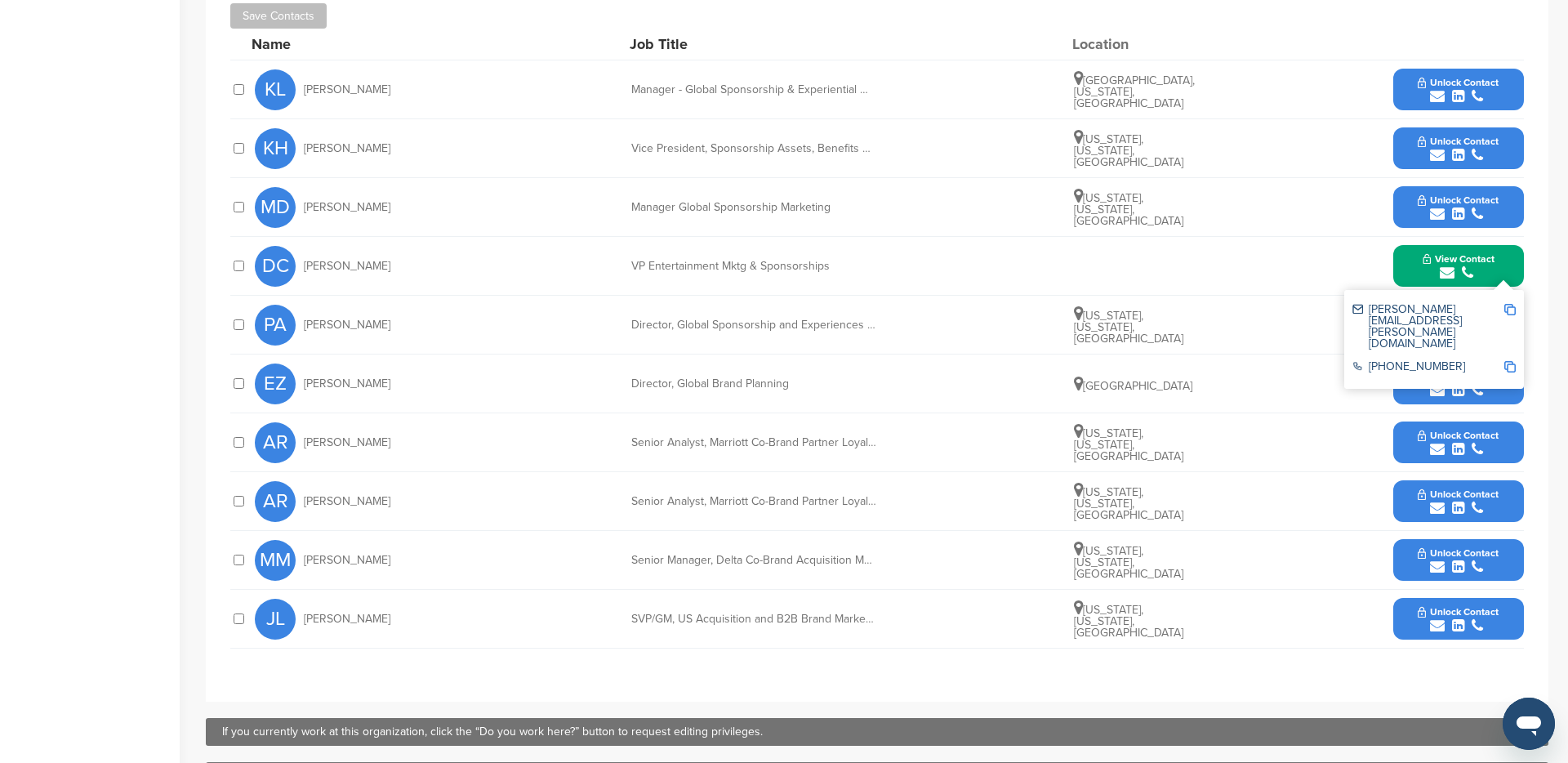
click at [1512, 304] on img at bounding box center [1509, 309] width 11 height 11
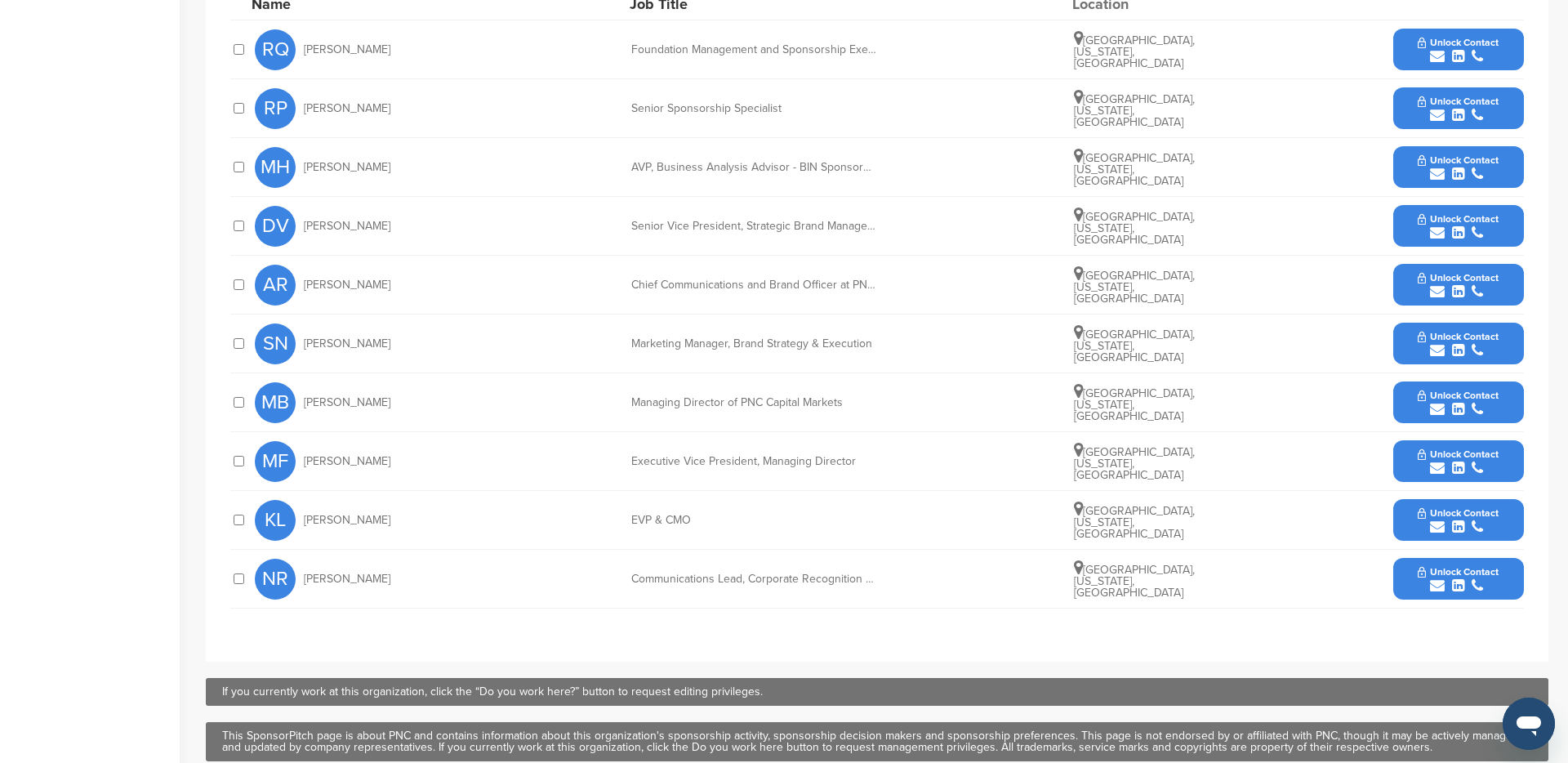
scroll to position [813, 0]
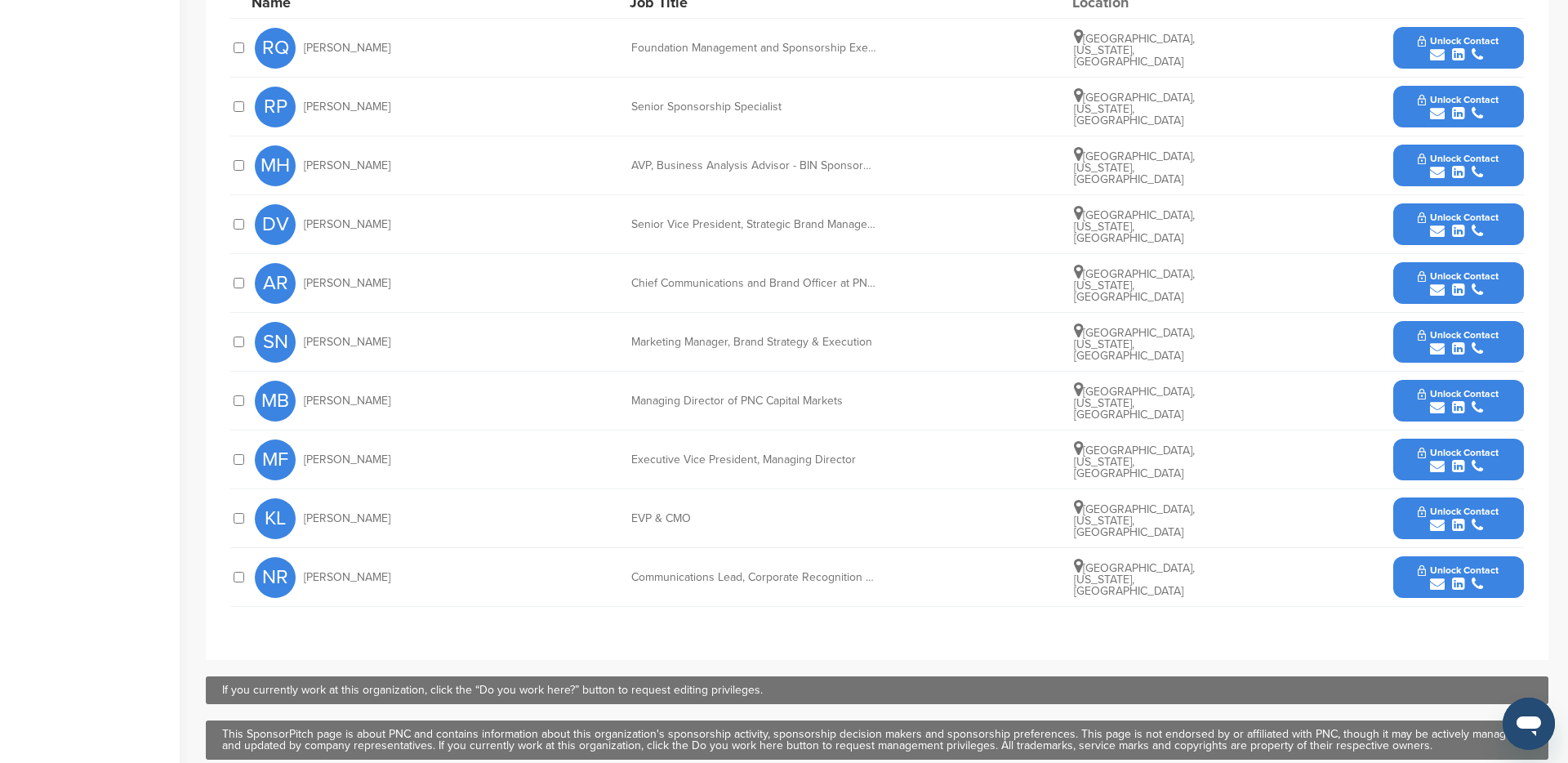
click at [1463, 102] on span "Unlock Contact" at bounding box center [1458, 99] width 81 height 11
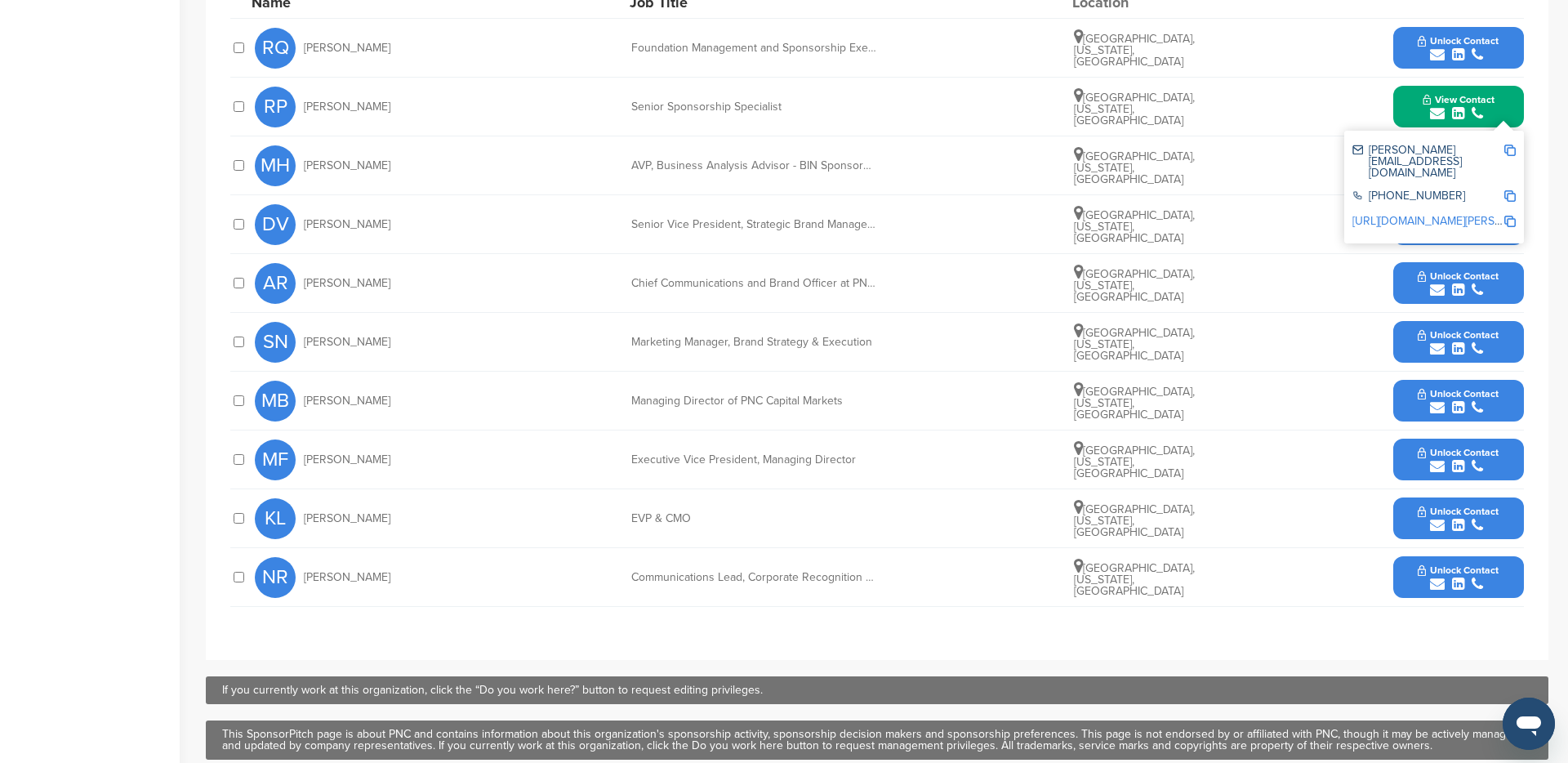
click at [1508, 148] on img at bounding box center [1509, 150] width 11 height 11
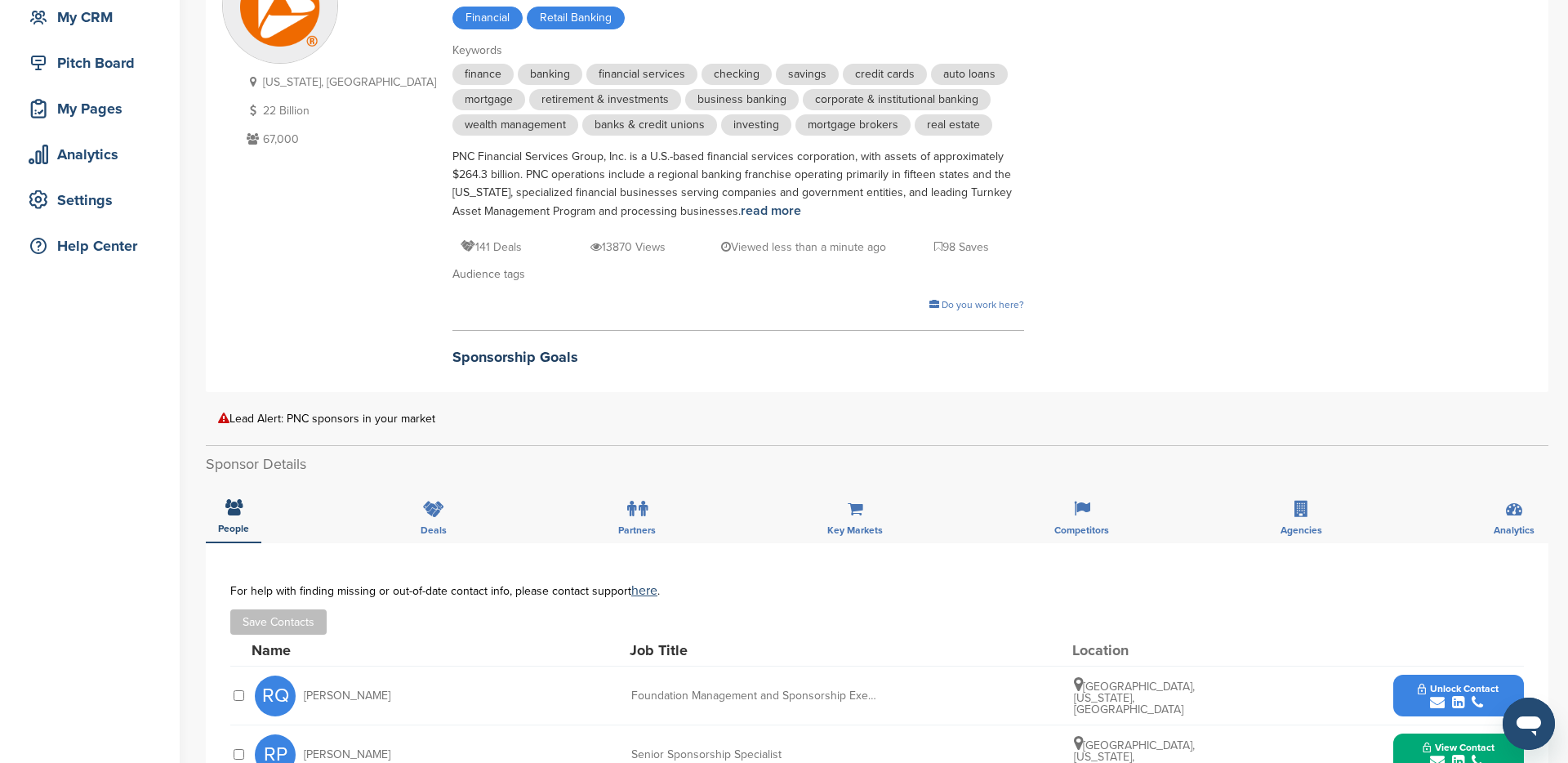
scroll to position [449, 0]
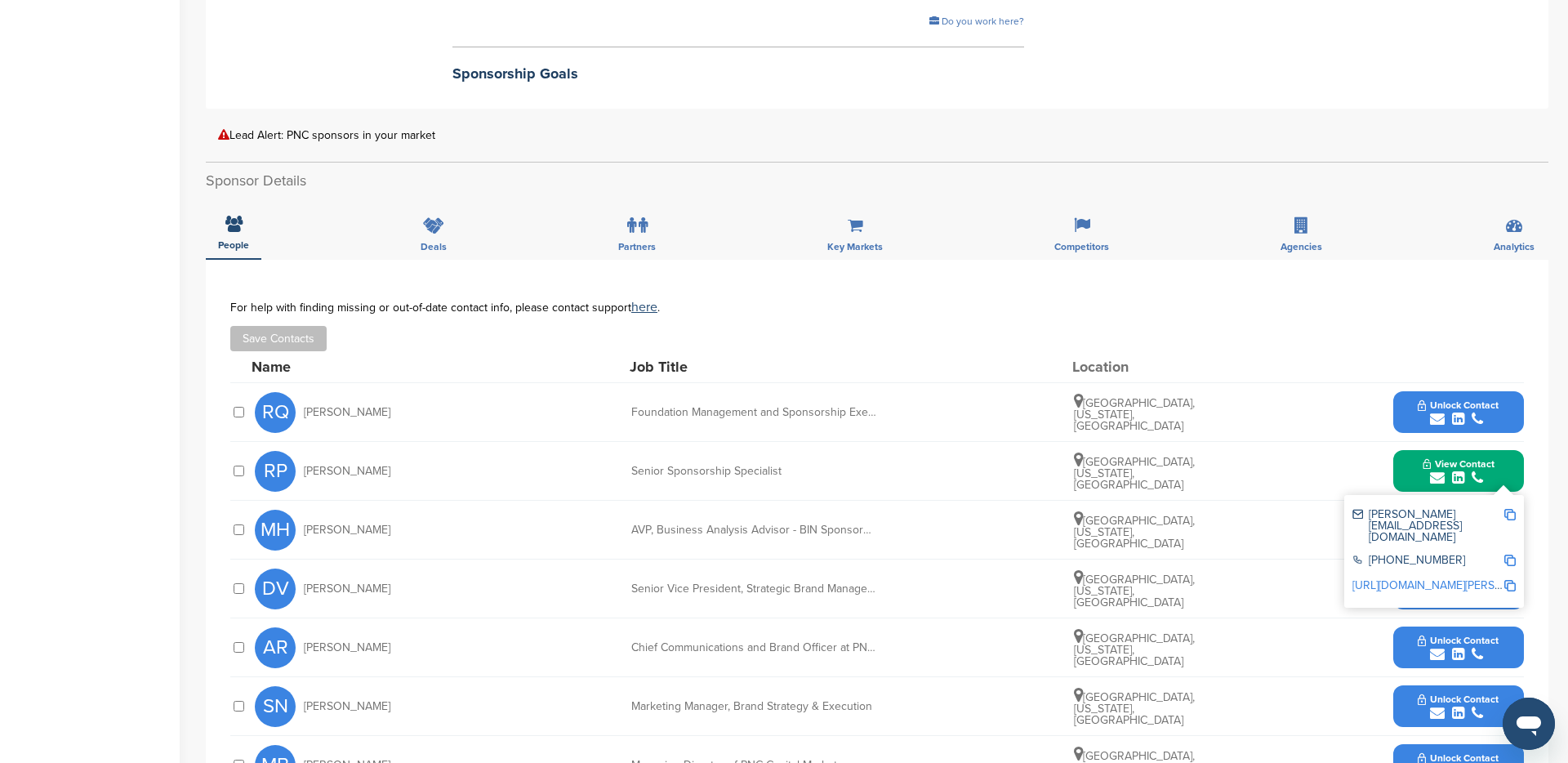
click at [312, 469] on span "Renee Petrichevich" at bounding box center [347, 471] width 87 height 11
copy span "Renee"
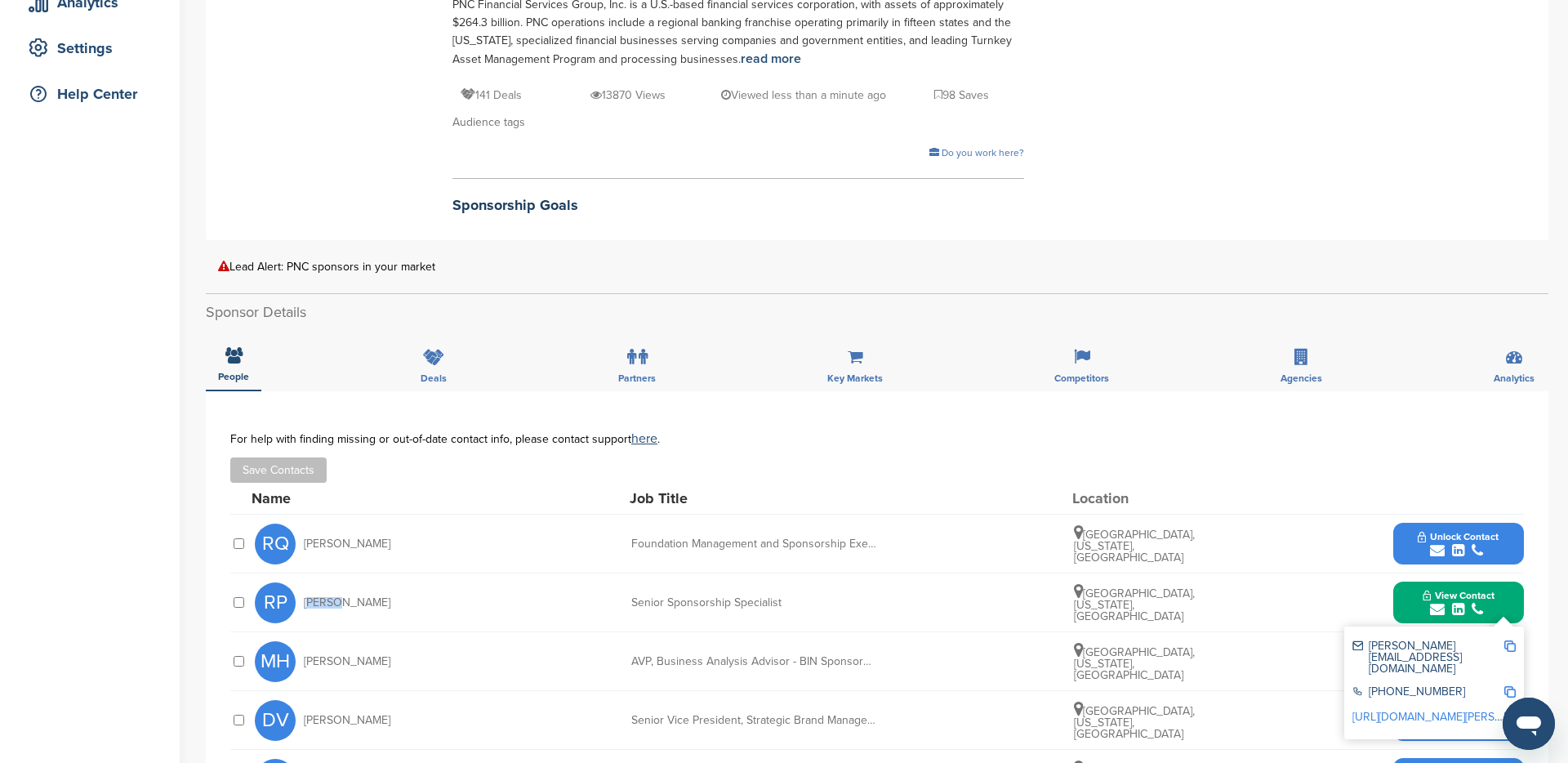
scroll to position [292, 0]
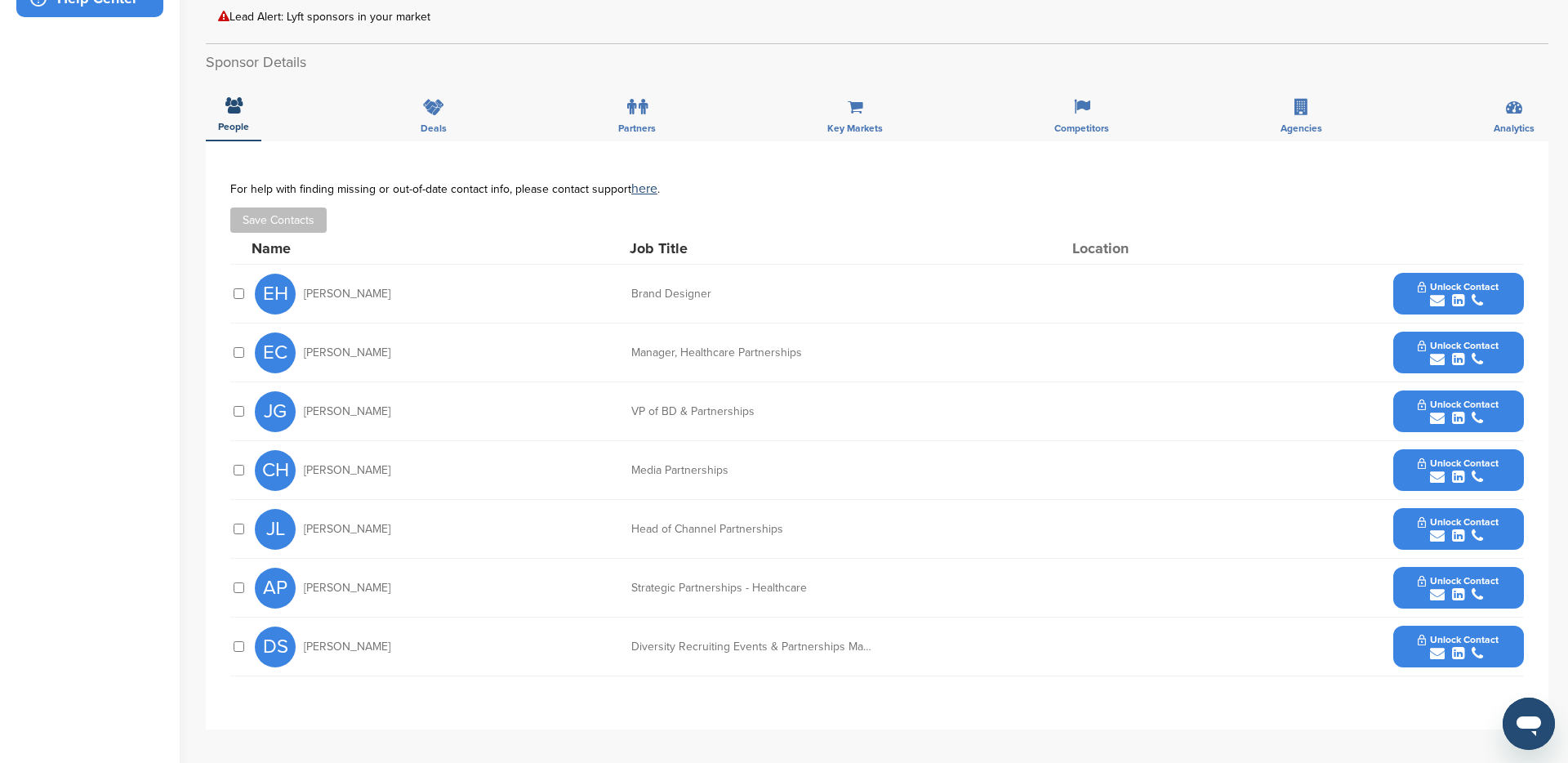
scroll to position [414, 0]
click at [1455, 464] on span "Unlock Contact" at bounding box center [1458, 462] width 81 height 11
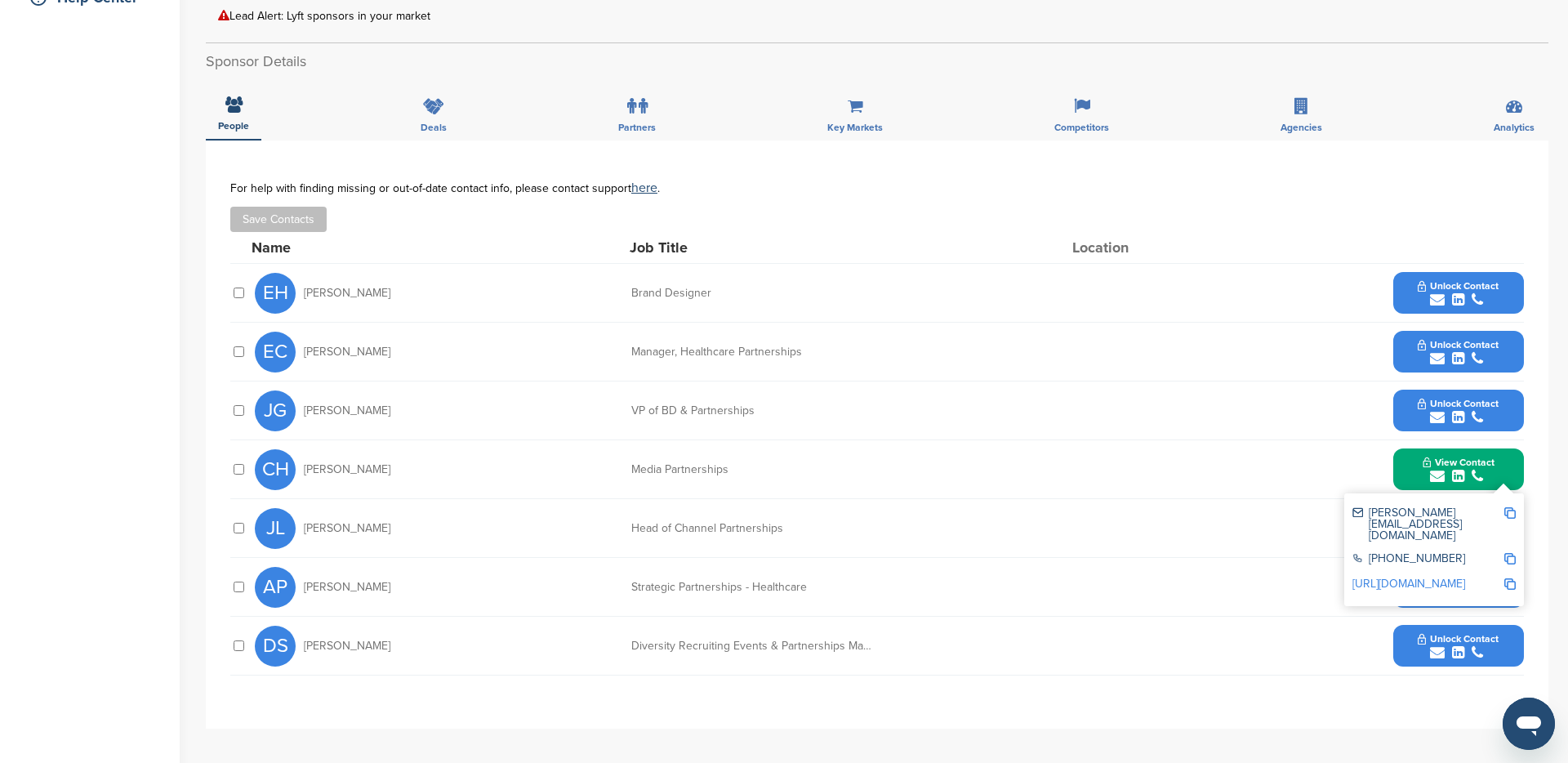
click at [1507, 511] on img at bounding box center [1509, 513] width 11 height 11
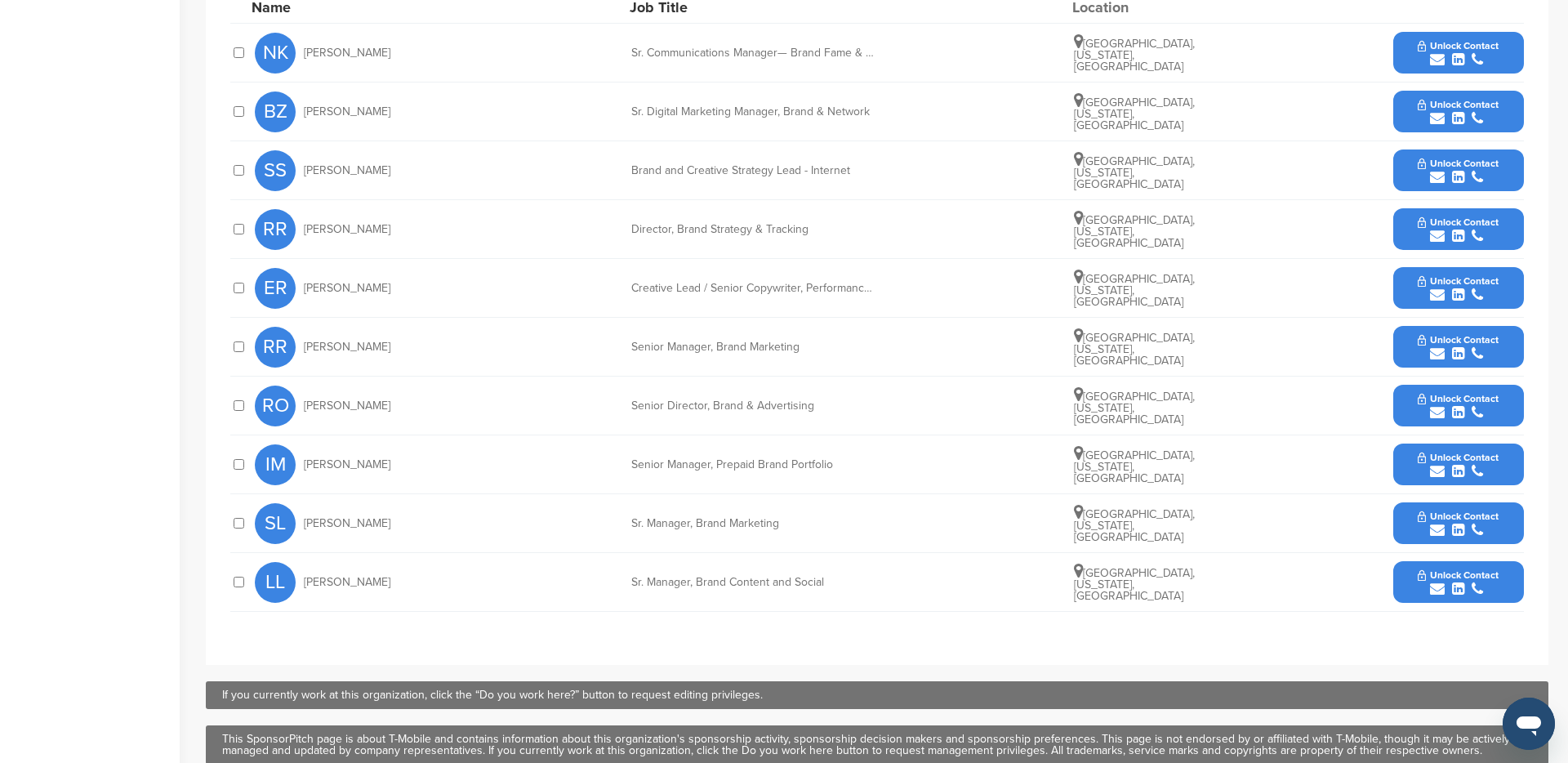
scroll to position [792, 0]
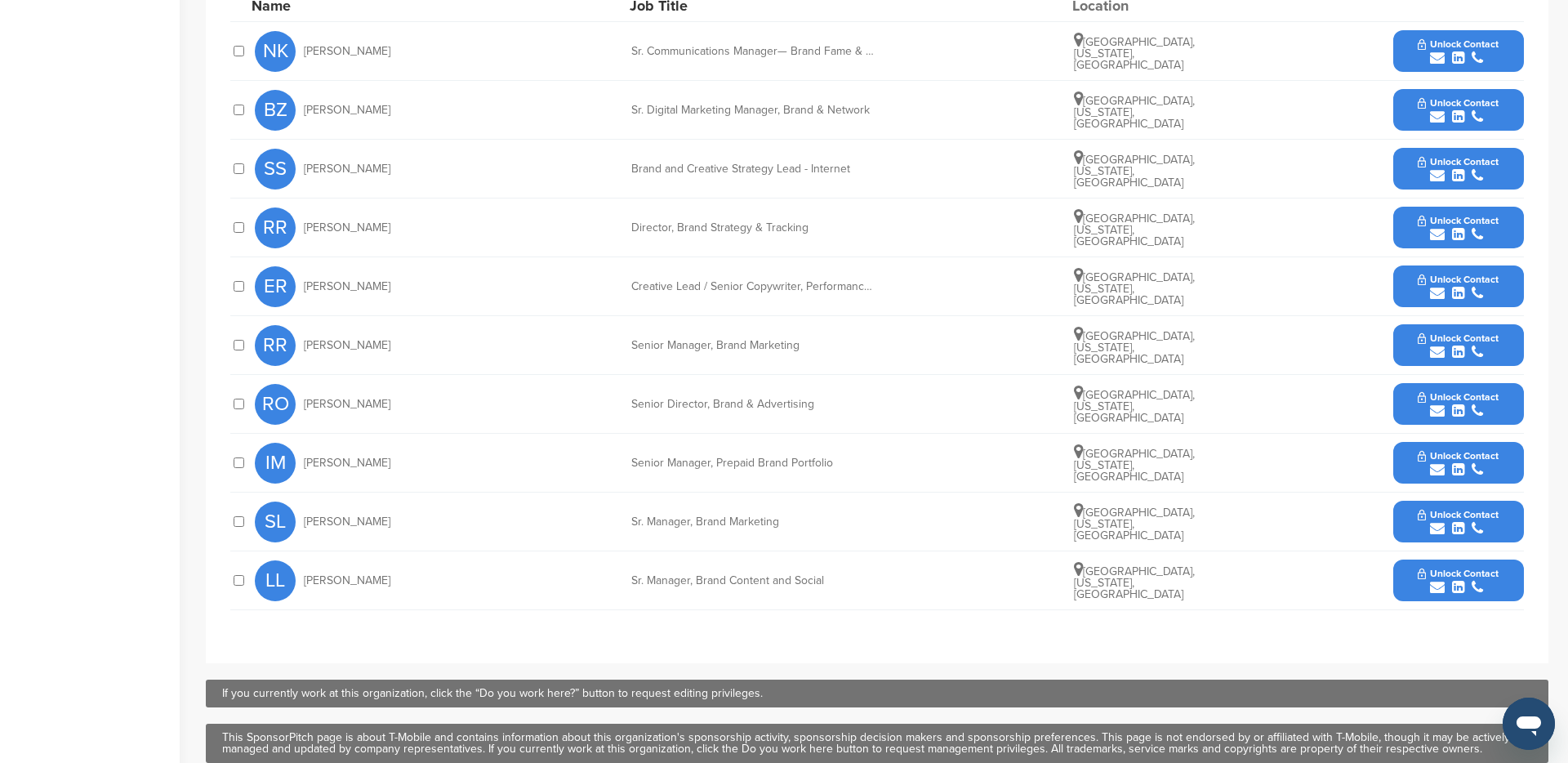
click at [886, 375] on div "RO [PERSON_NAME] Senior Director, Brand & Advertising [GEOGRAPHIC_DATA], [US_ST…" at bounding box center [889, 404] width 1269 height 58
click at [1470, 380] on button "Unlock Contact" at bounding box center [1458, 404] width 120 height 49
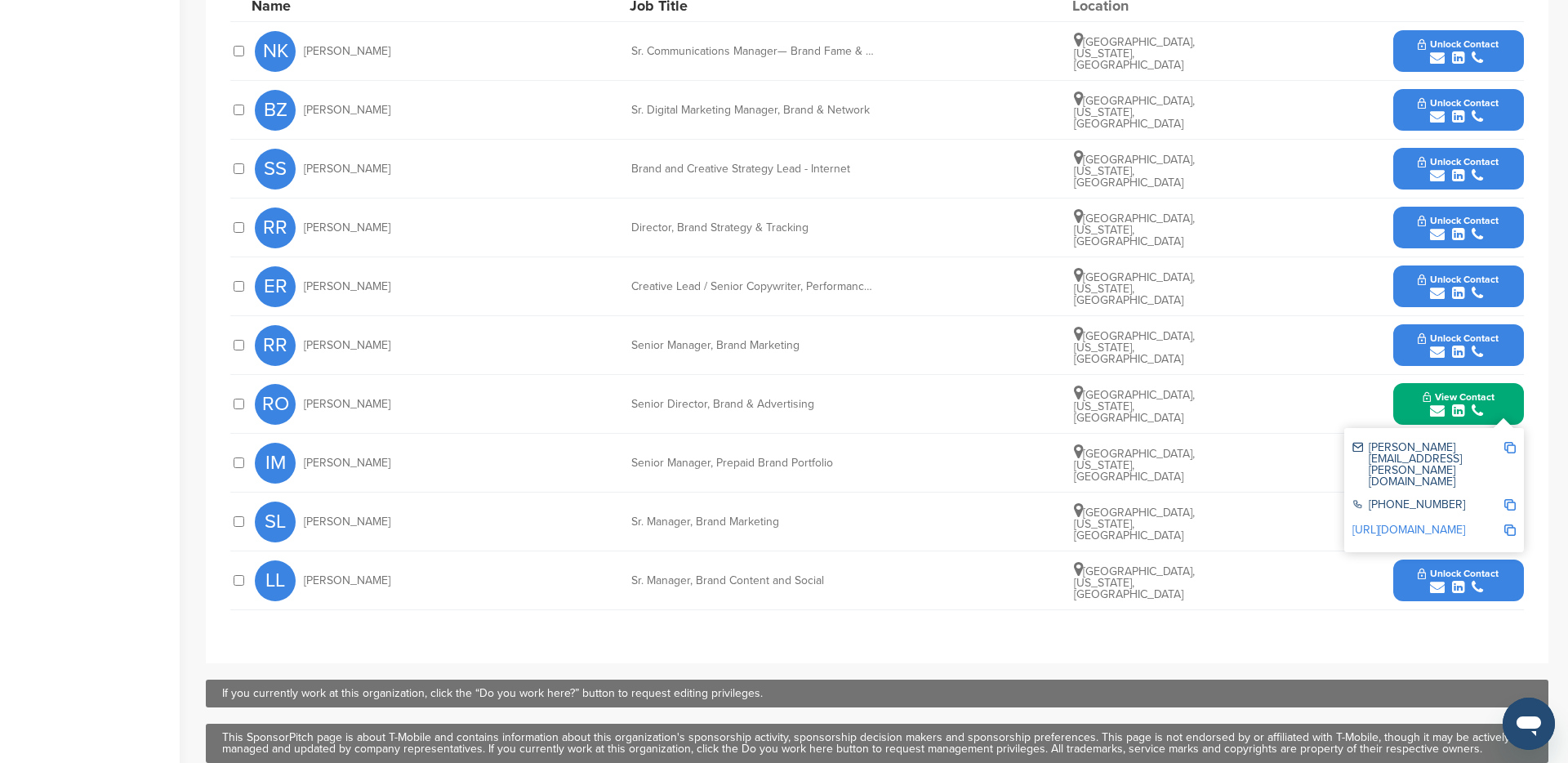
click at [1507, 442] on img at bounding box center [1509, 447] width 11 height 11
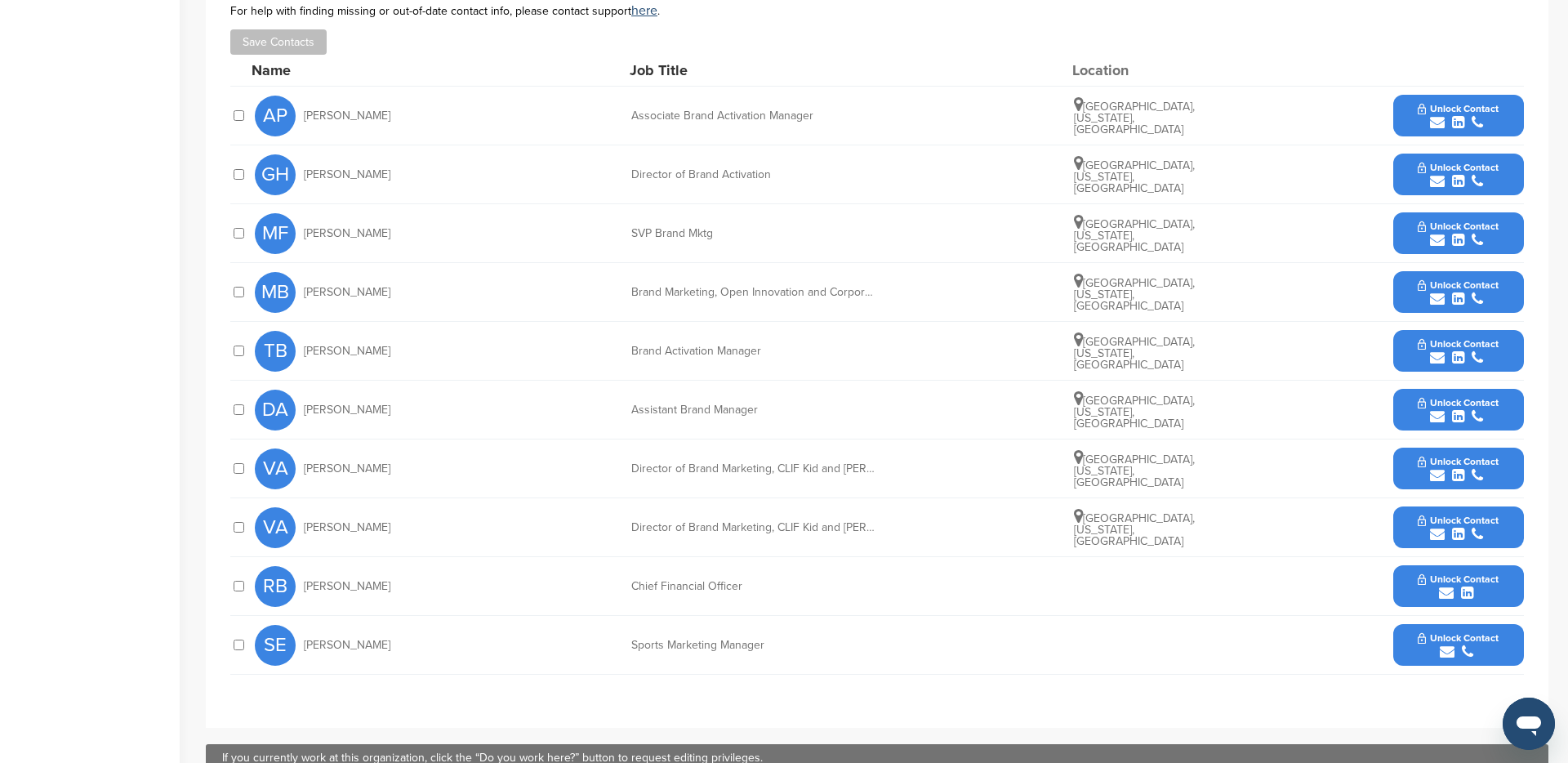
scroll to position [704, 0]
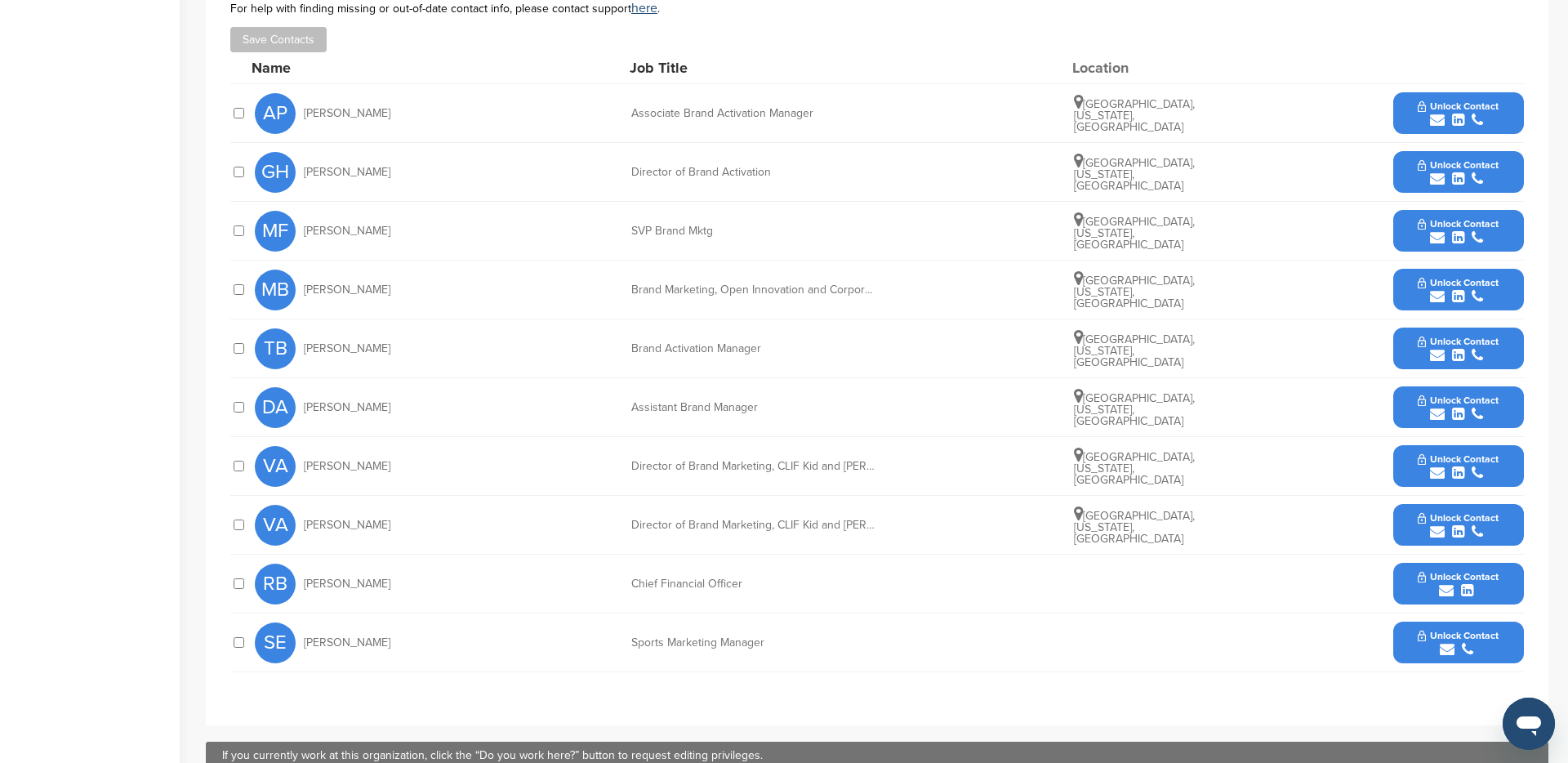
click at [1431, 337] on span "Unlock Contact" at bounding box center [1458, 341] width 81 height 11
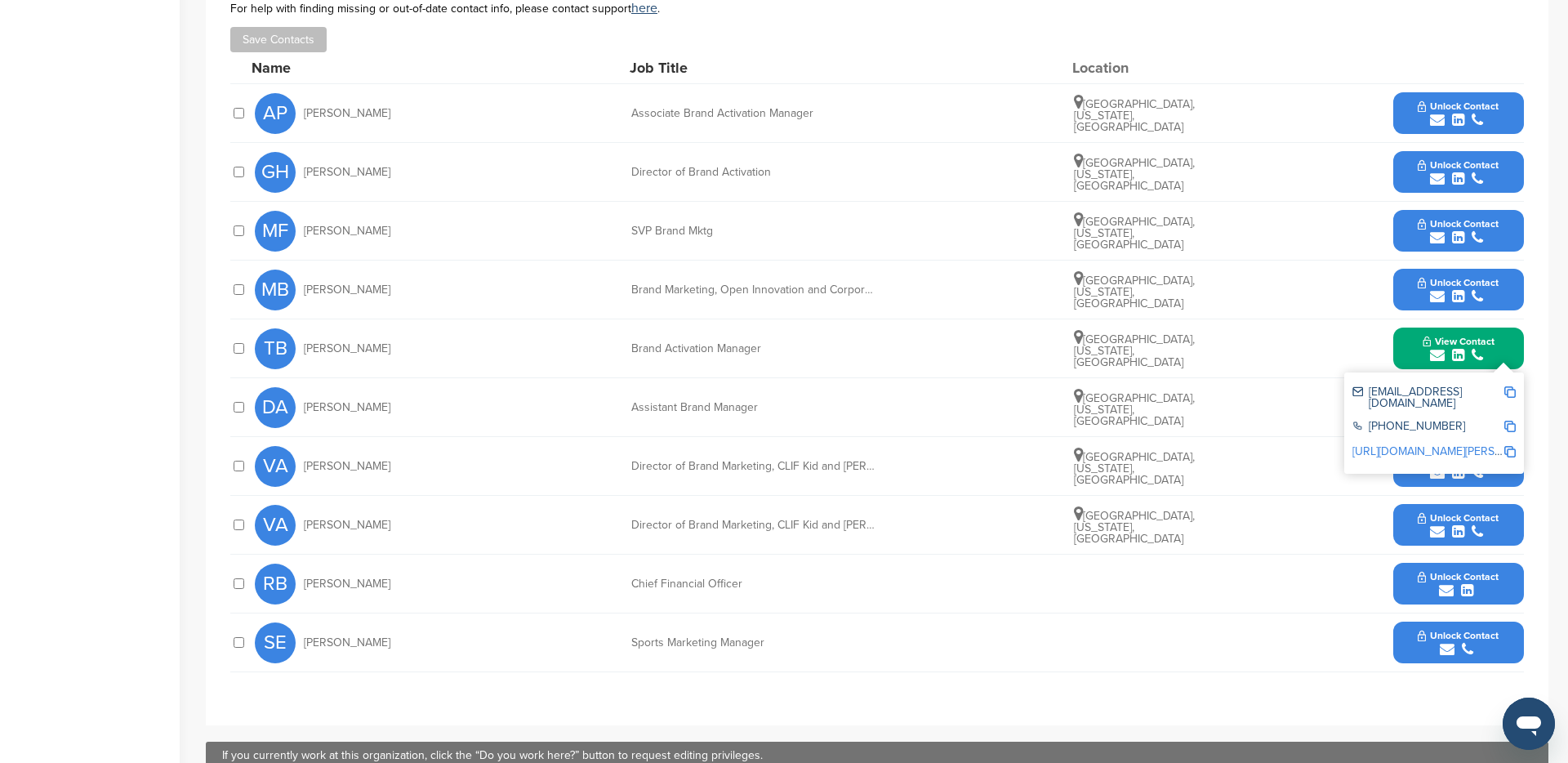
click at [1511, 392] on img at bounding box center [1509, 392] width 11 height 11
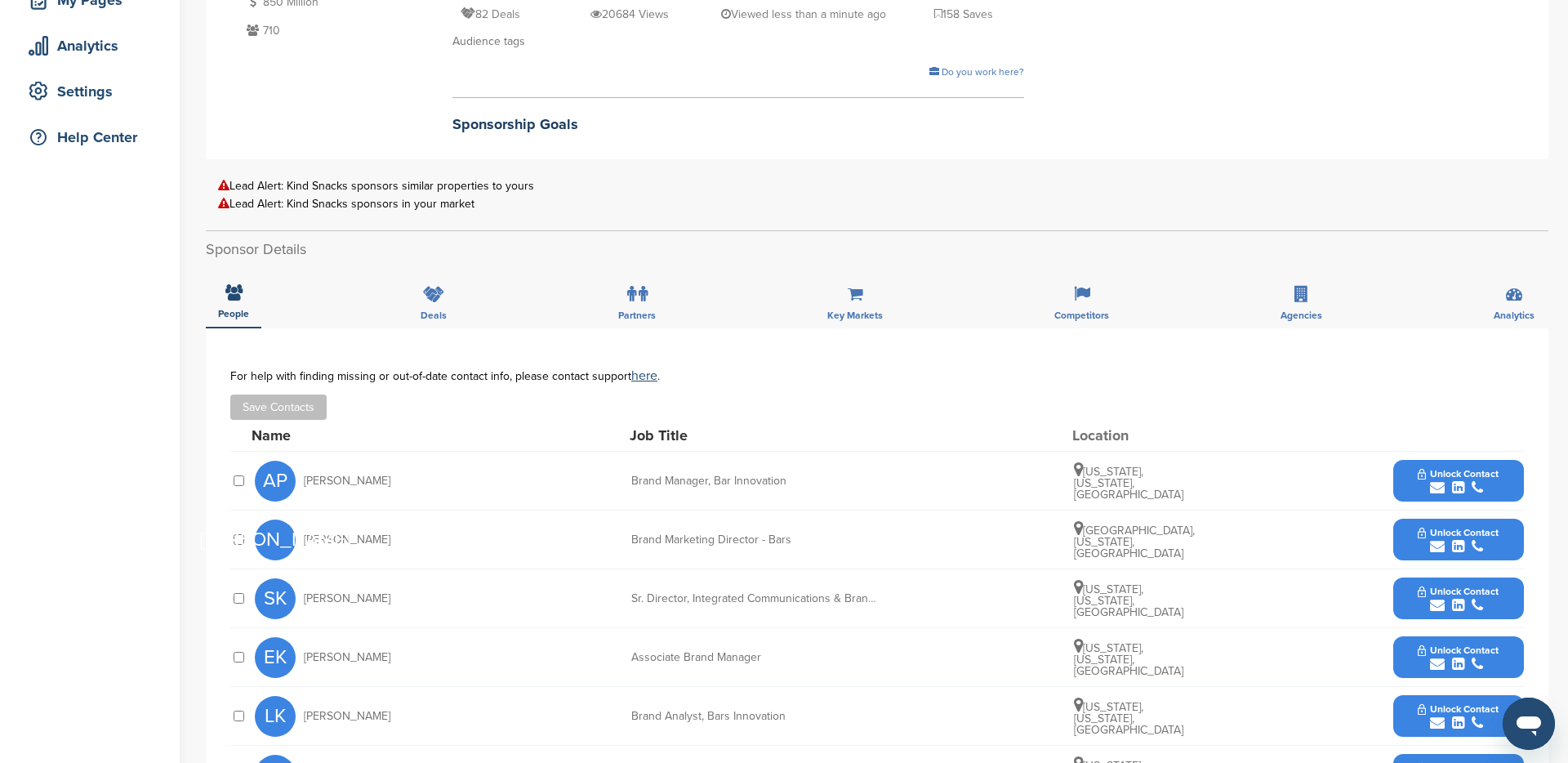
scroll to position [572, 0]
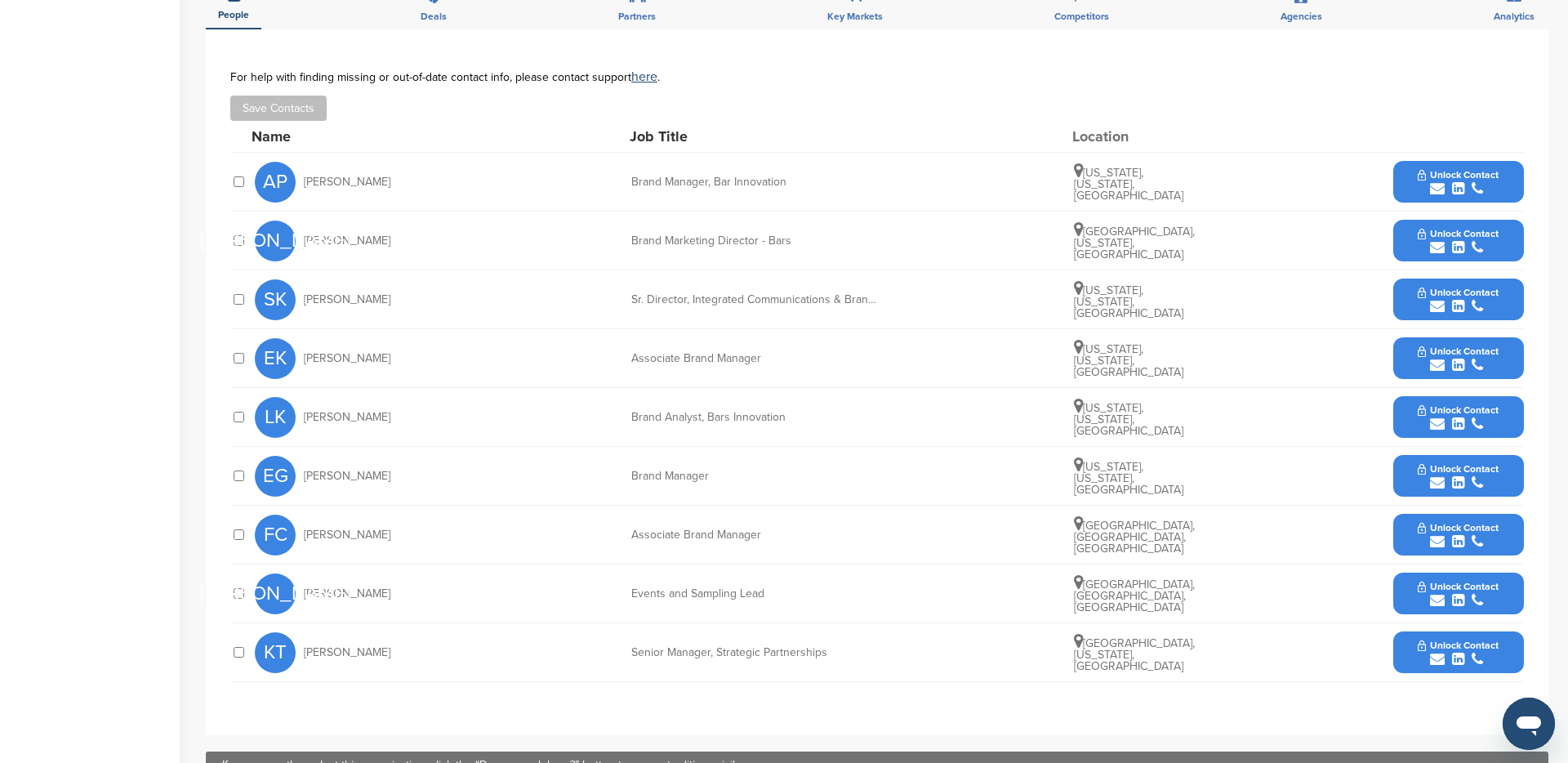
click at [1451, 585] on span "Unlock Contact" at bounding box center [1458, 586] width 81 height 11
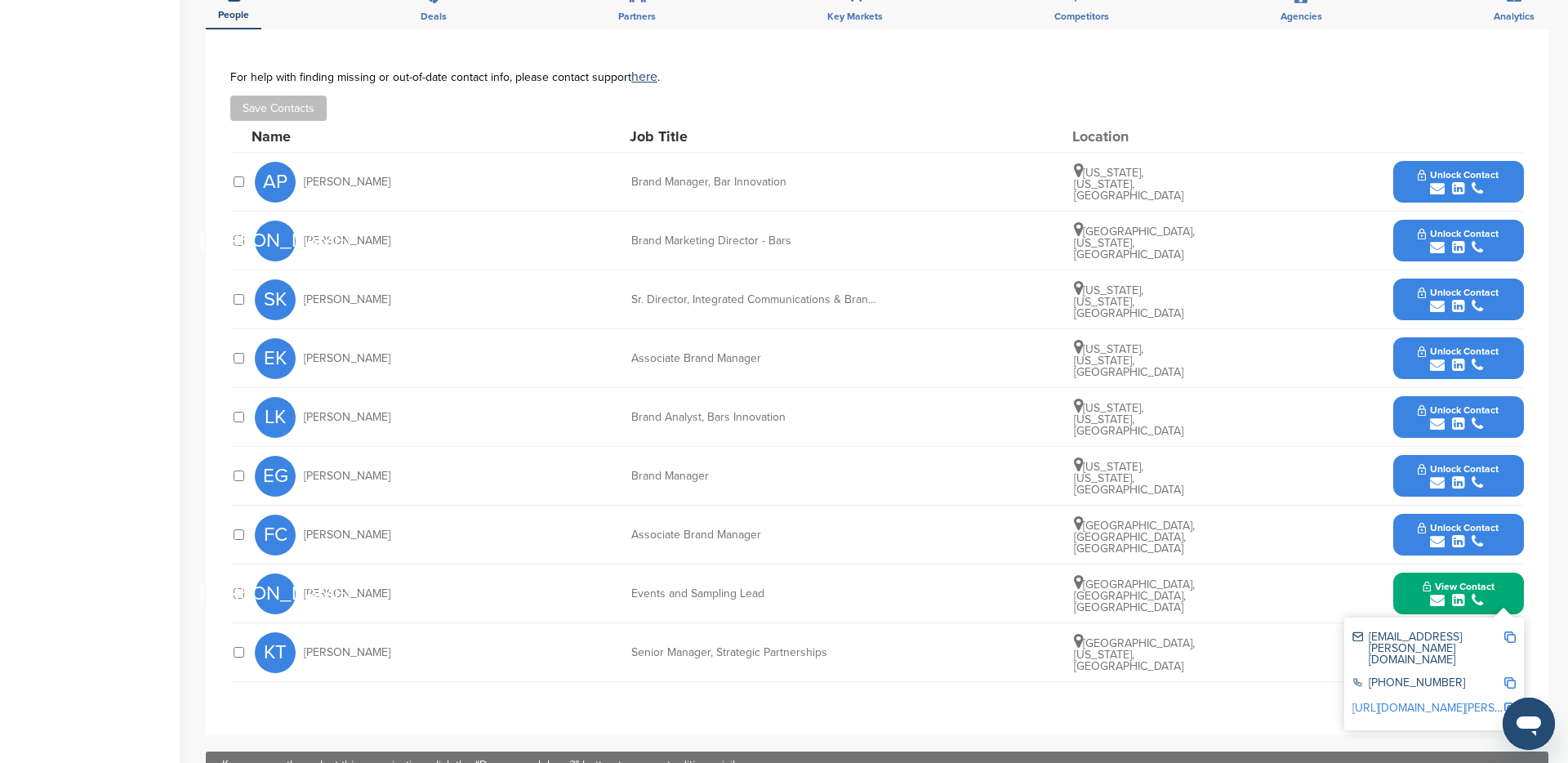
click at [1512, 638] on img at bounding box center [1509, 636] width 11 height 11
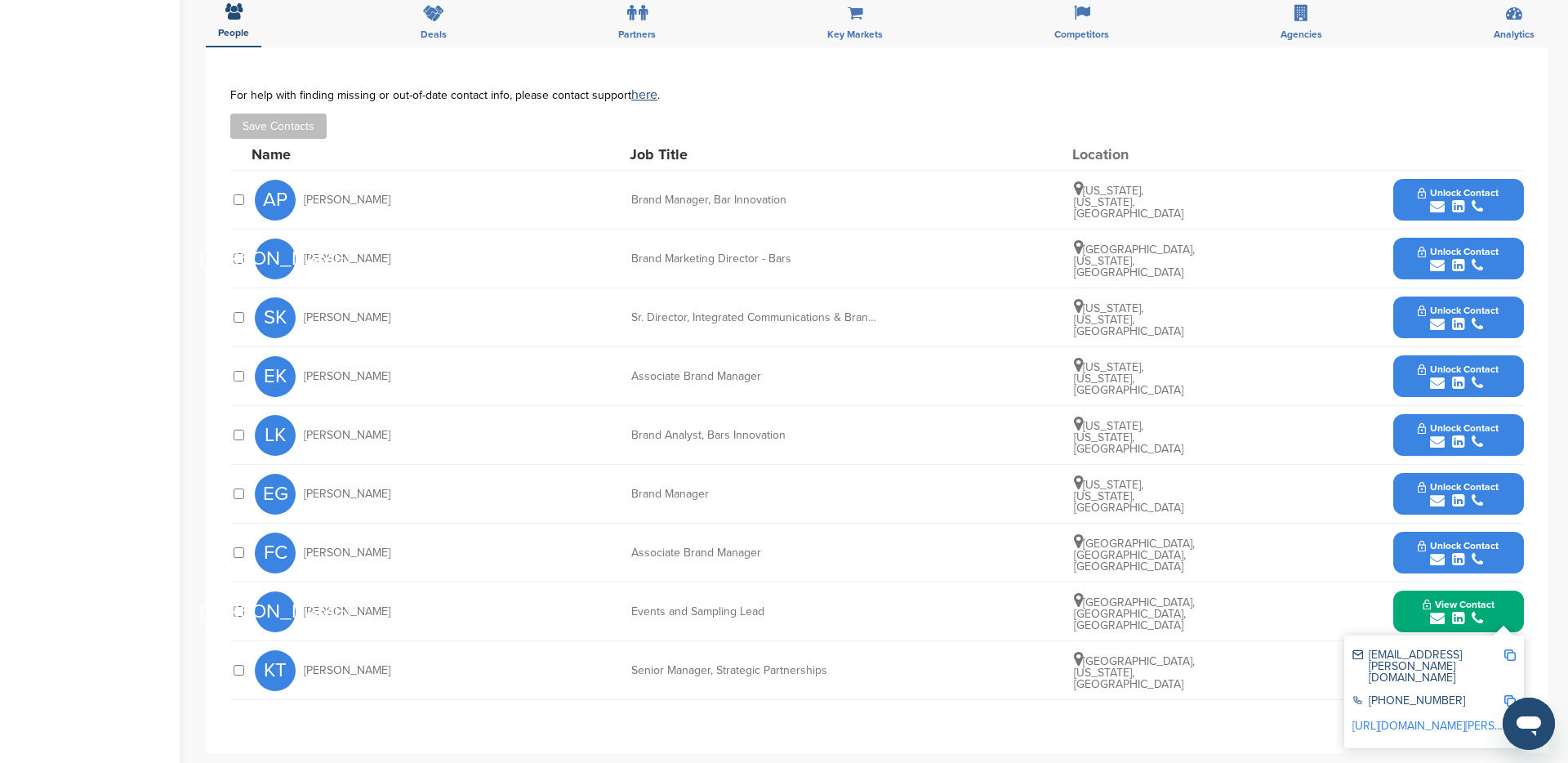
scroll to position [599, 0]
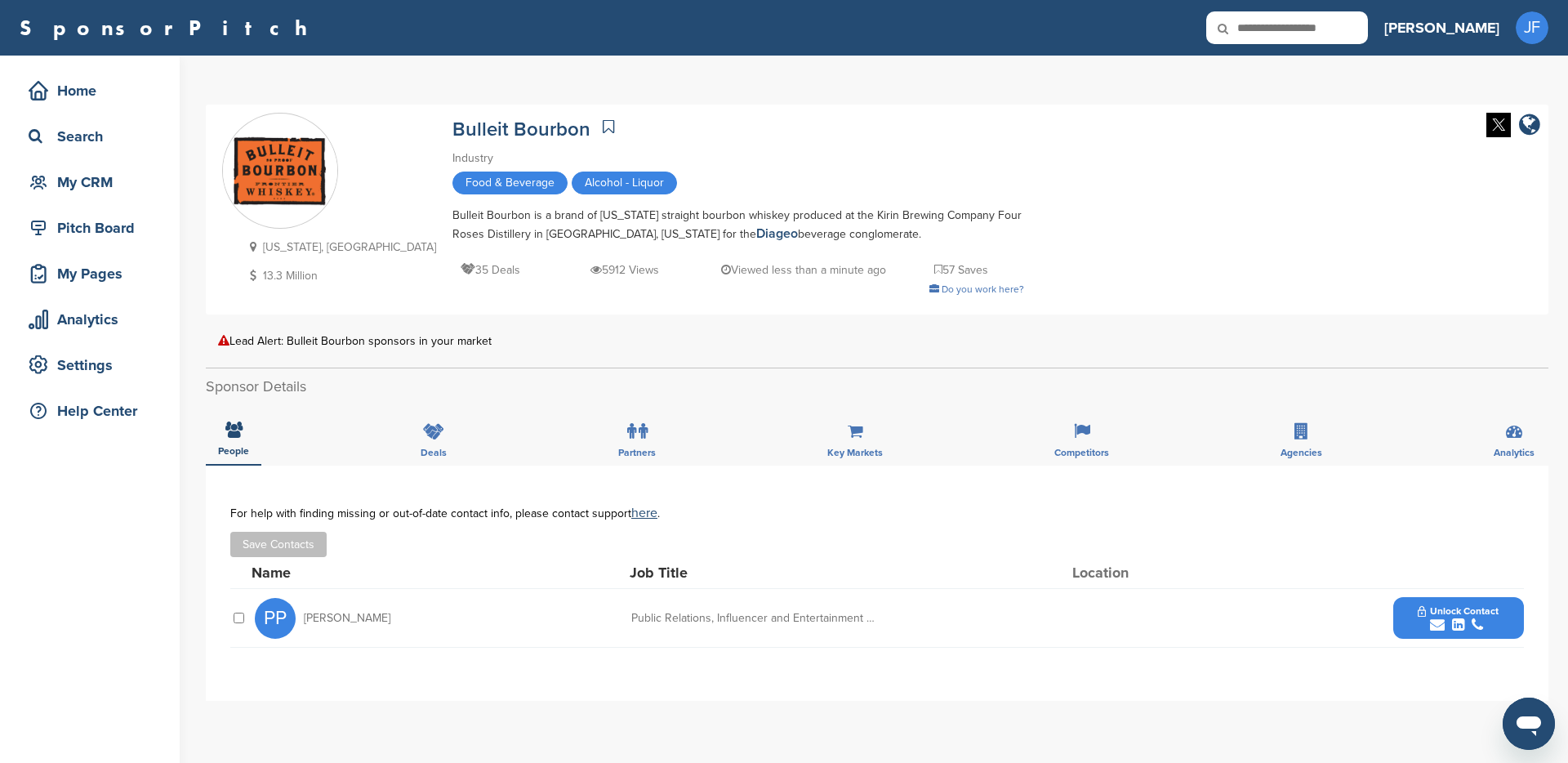
click at [1467, 613] on span "Unlock Contact" at bounding box center [1458, 610] width 81 height 11
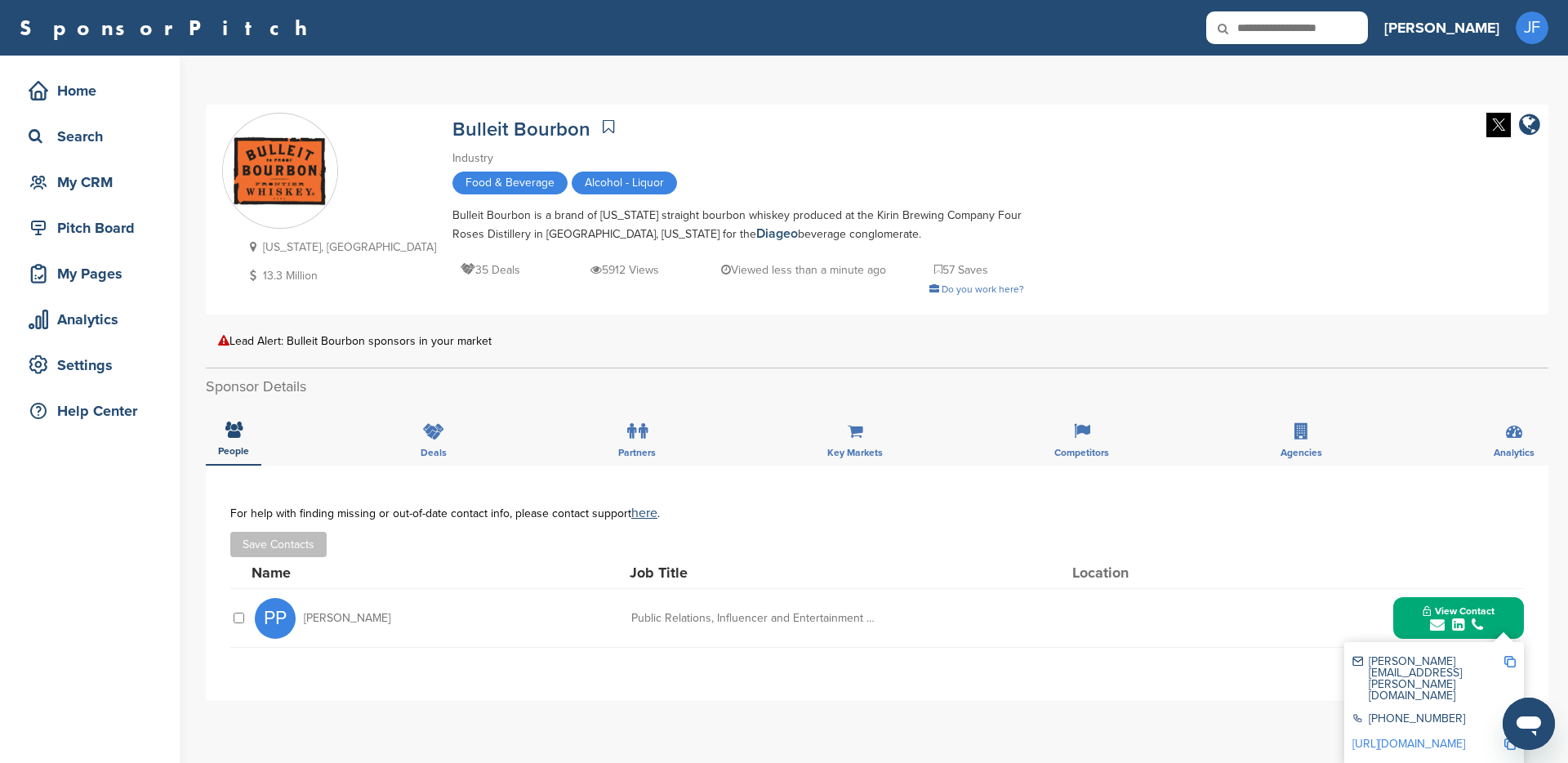
click at [1506, 661] on img at bounding box center [1509, 661] width 11 height 11
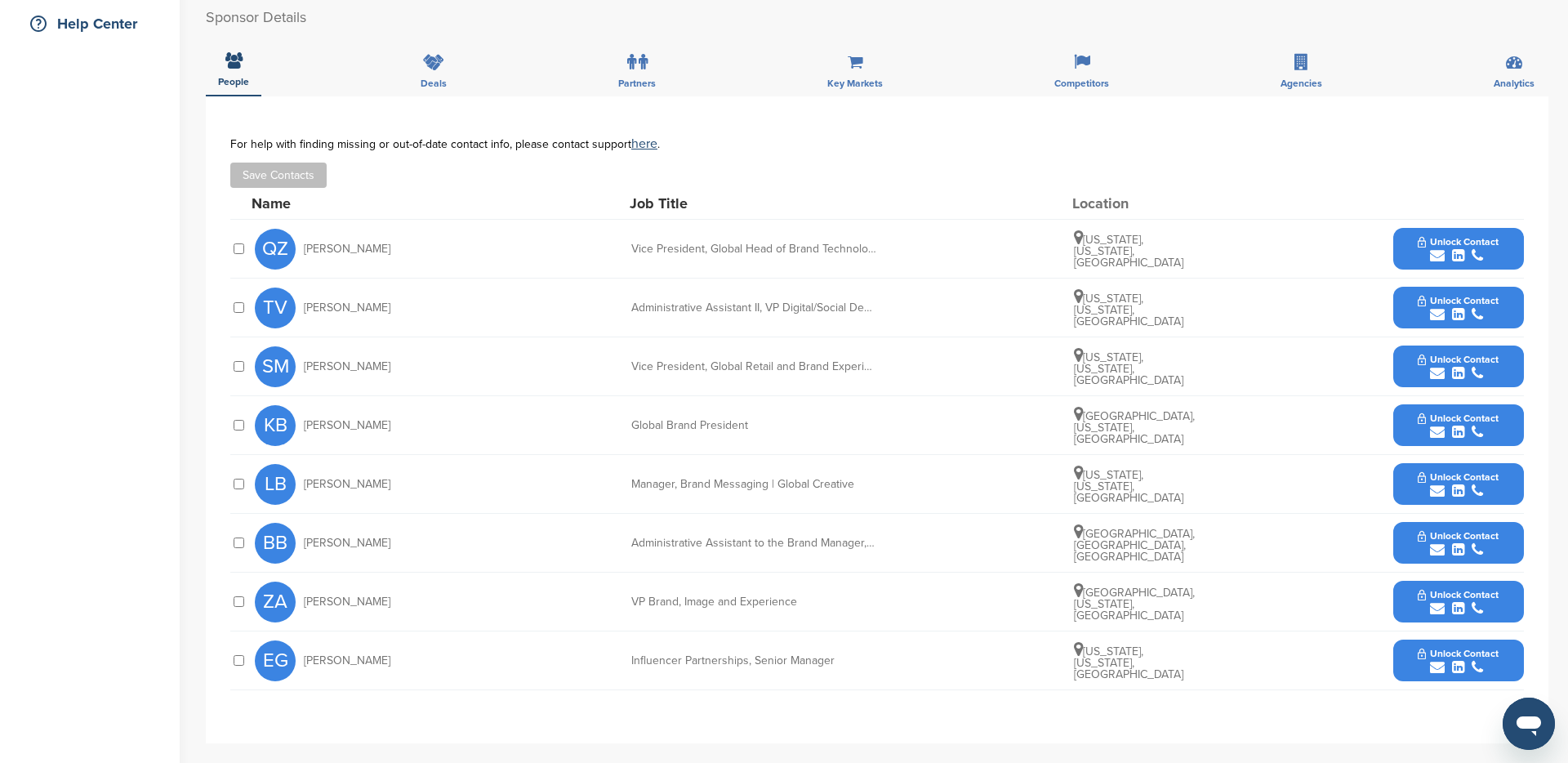
scroll to position [390, 0]
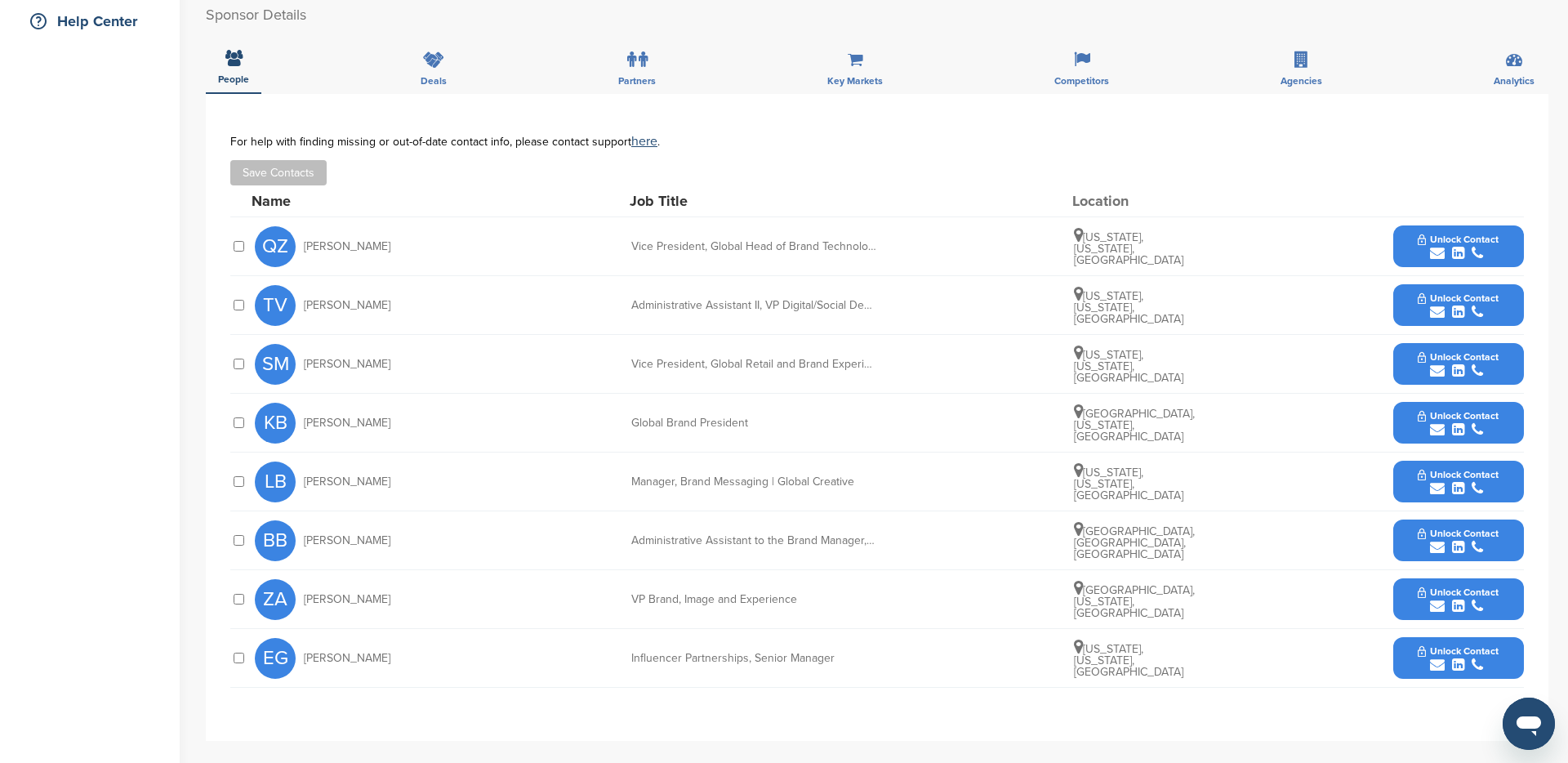
click at [1467, 645] on span "Unlock Contact" at bounding box center [1458, 650] width 81 height 11
click at [1508, 696] on img at bounding box center [1509, 701] width 11 height 11
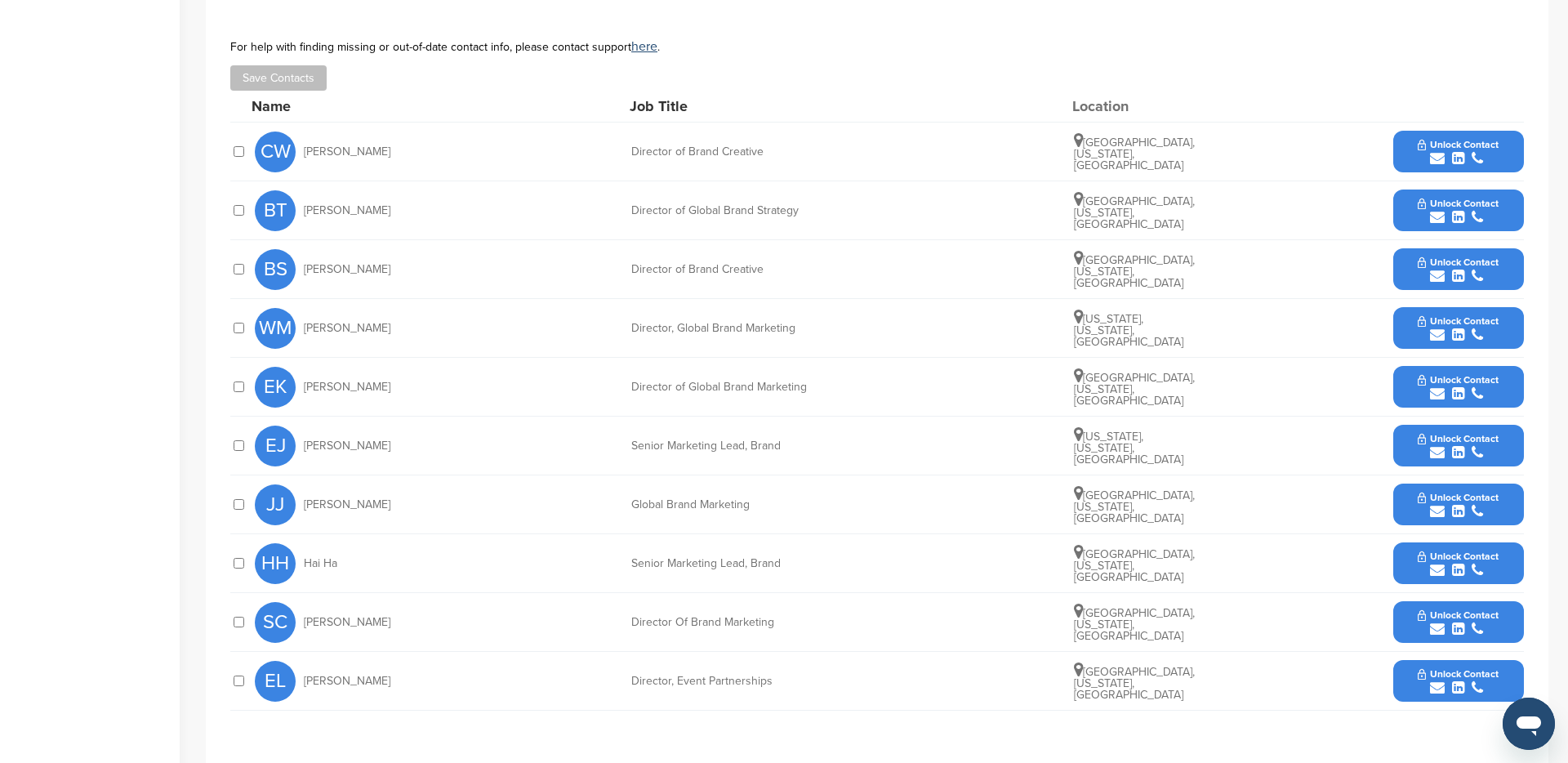
scroll to position [683, 0]
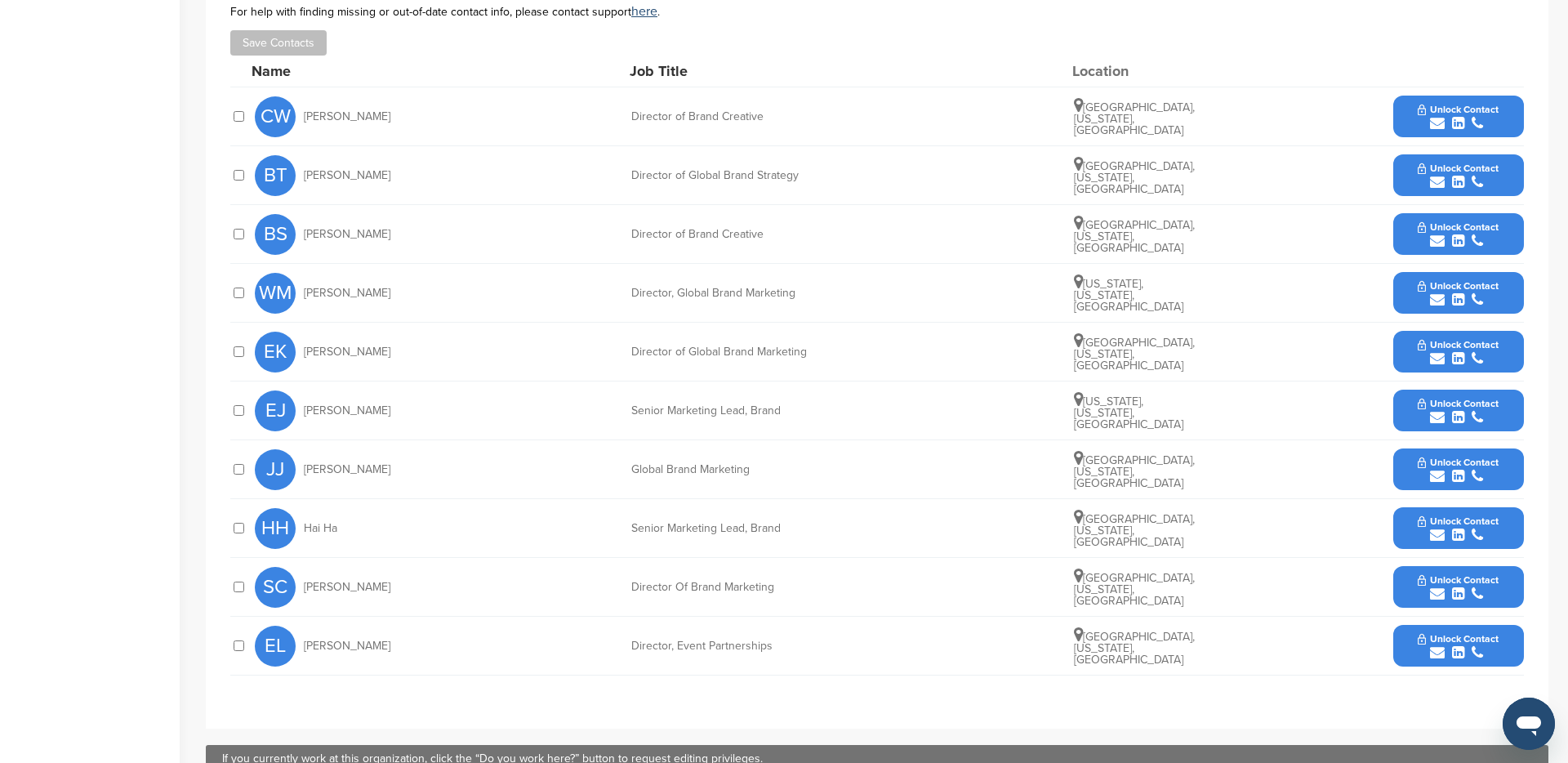
click at [1473, 404] on span "Unlock Contact" at bounding box center [1458, 403] width 81 height 11
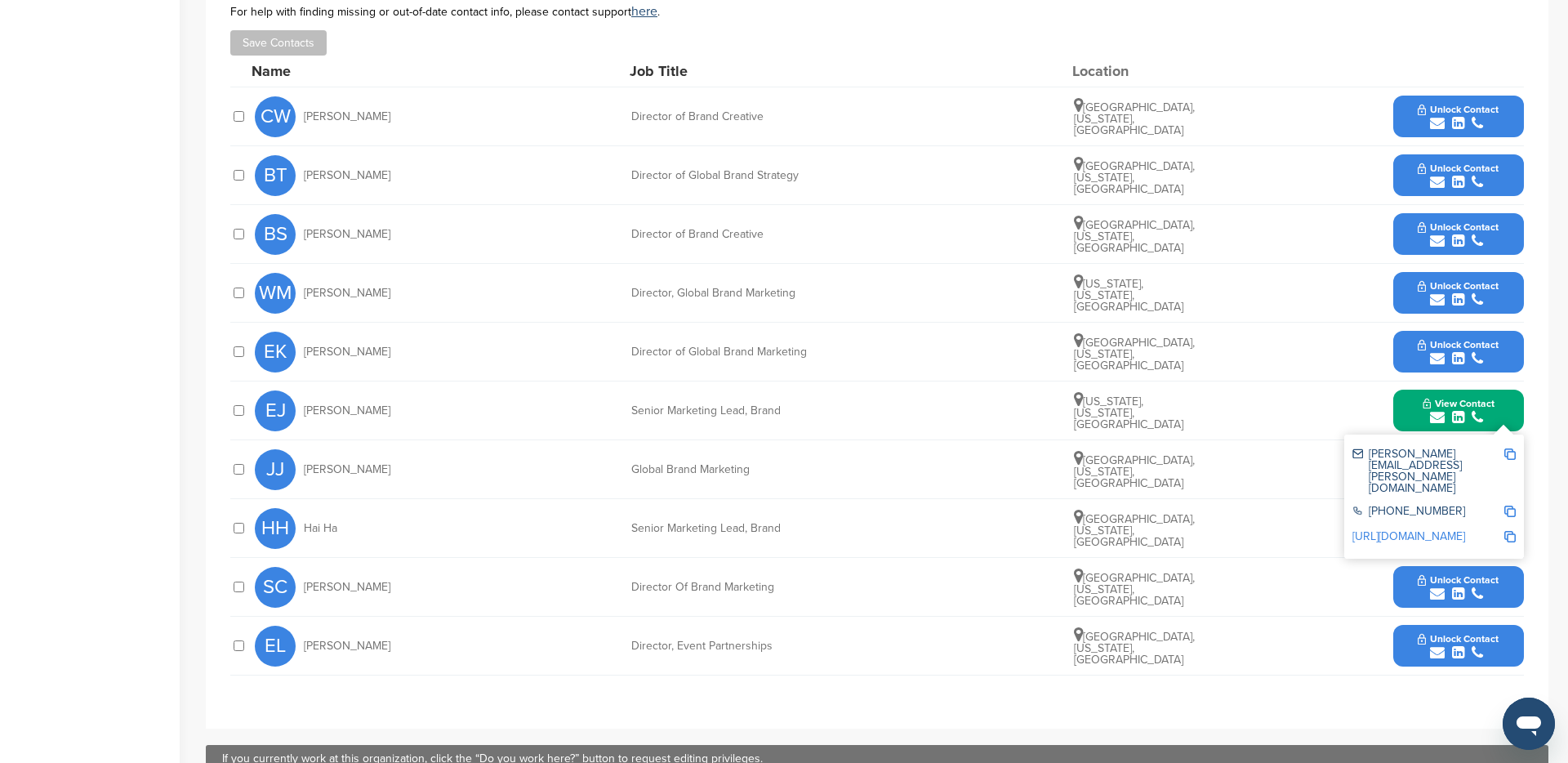
click at [1505, 452] on img at bounding box center [1509, 454] width 11 height 11
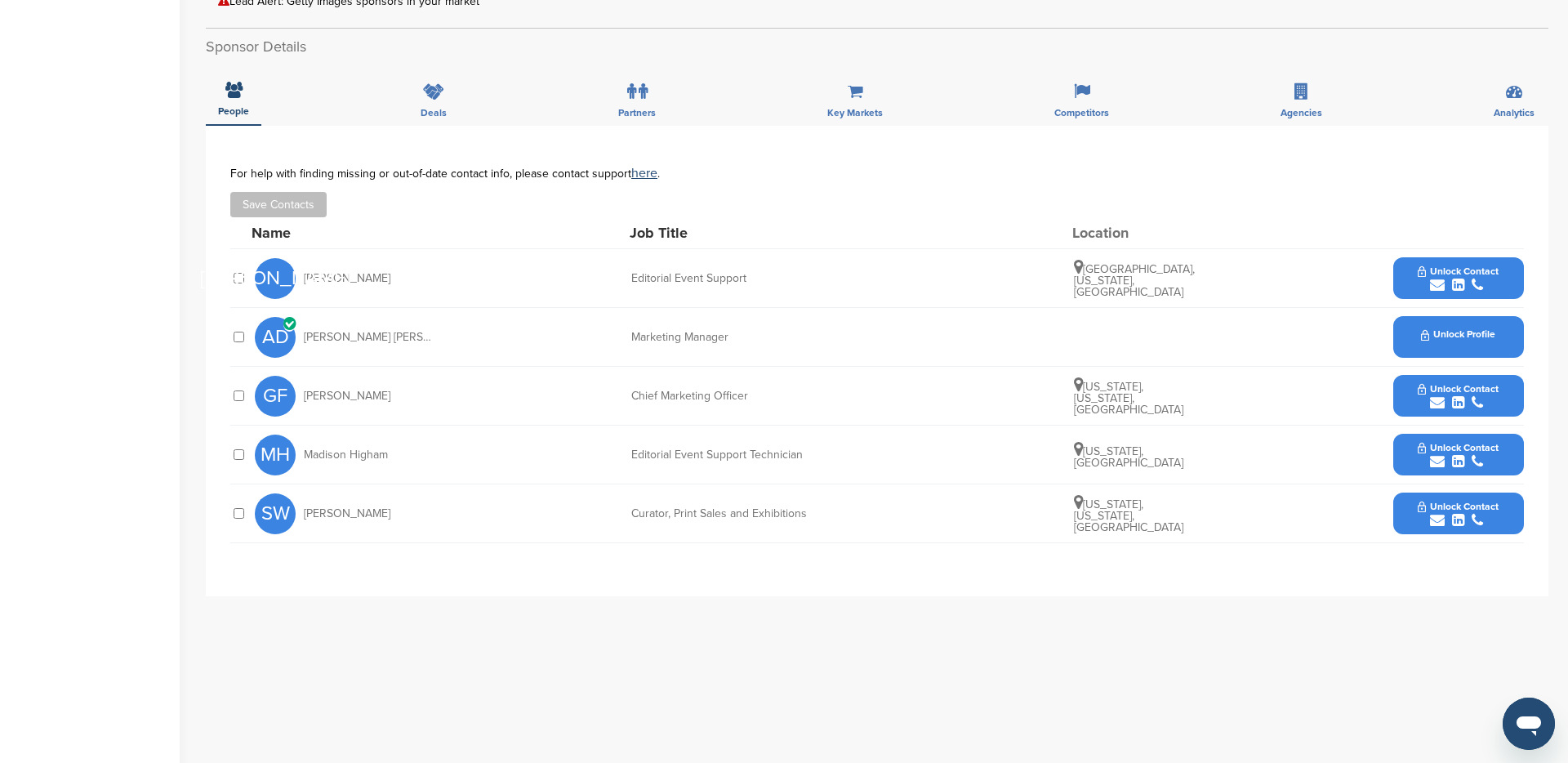
scroll to position [518, 0]
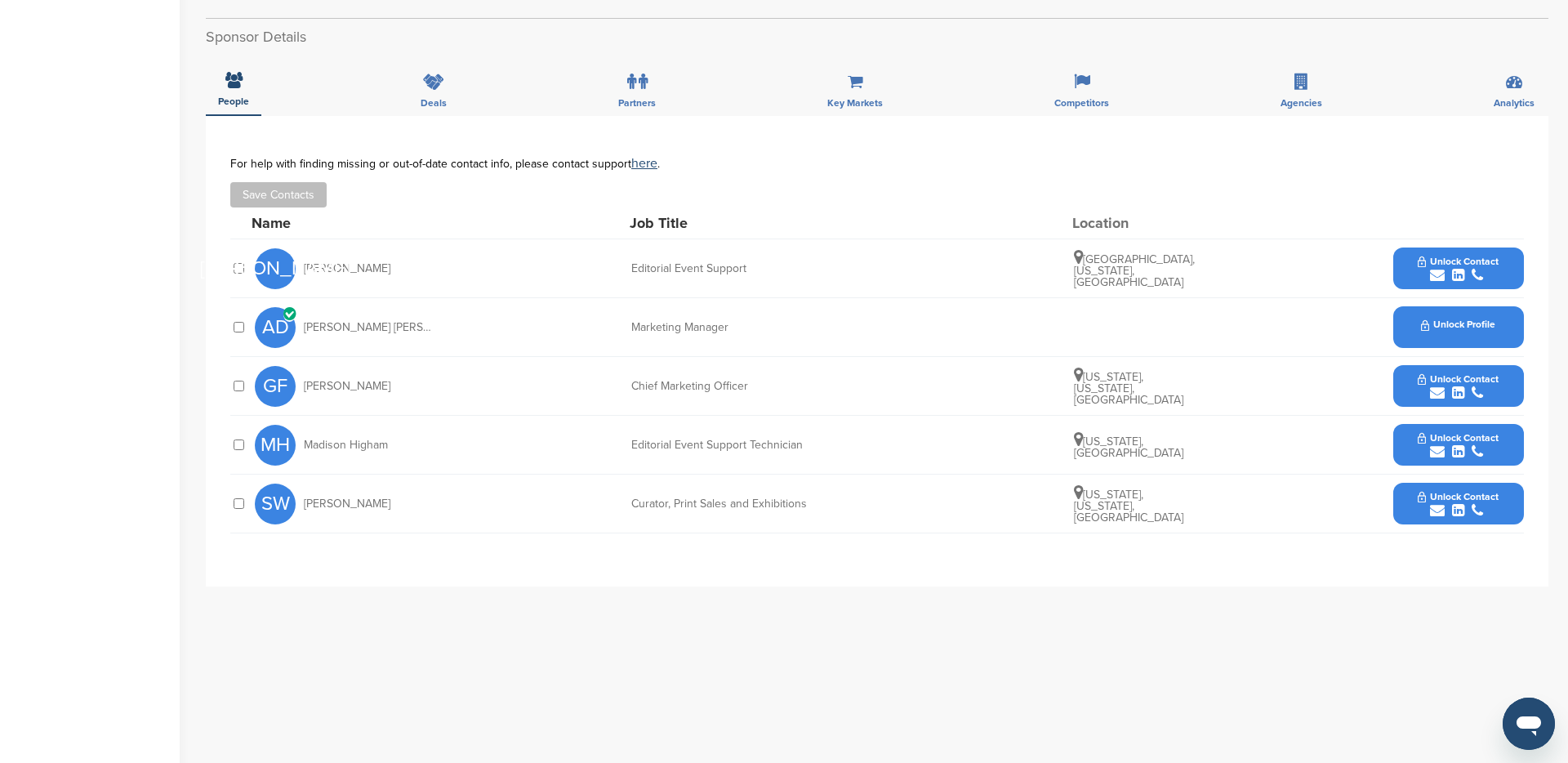
click at [1458, 244] on button "Unlock Contact" at bounding box center [1458, 268] width 120 height 49
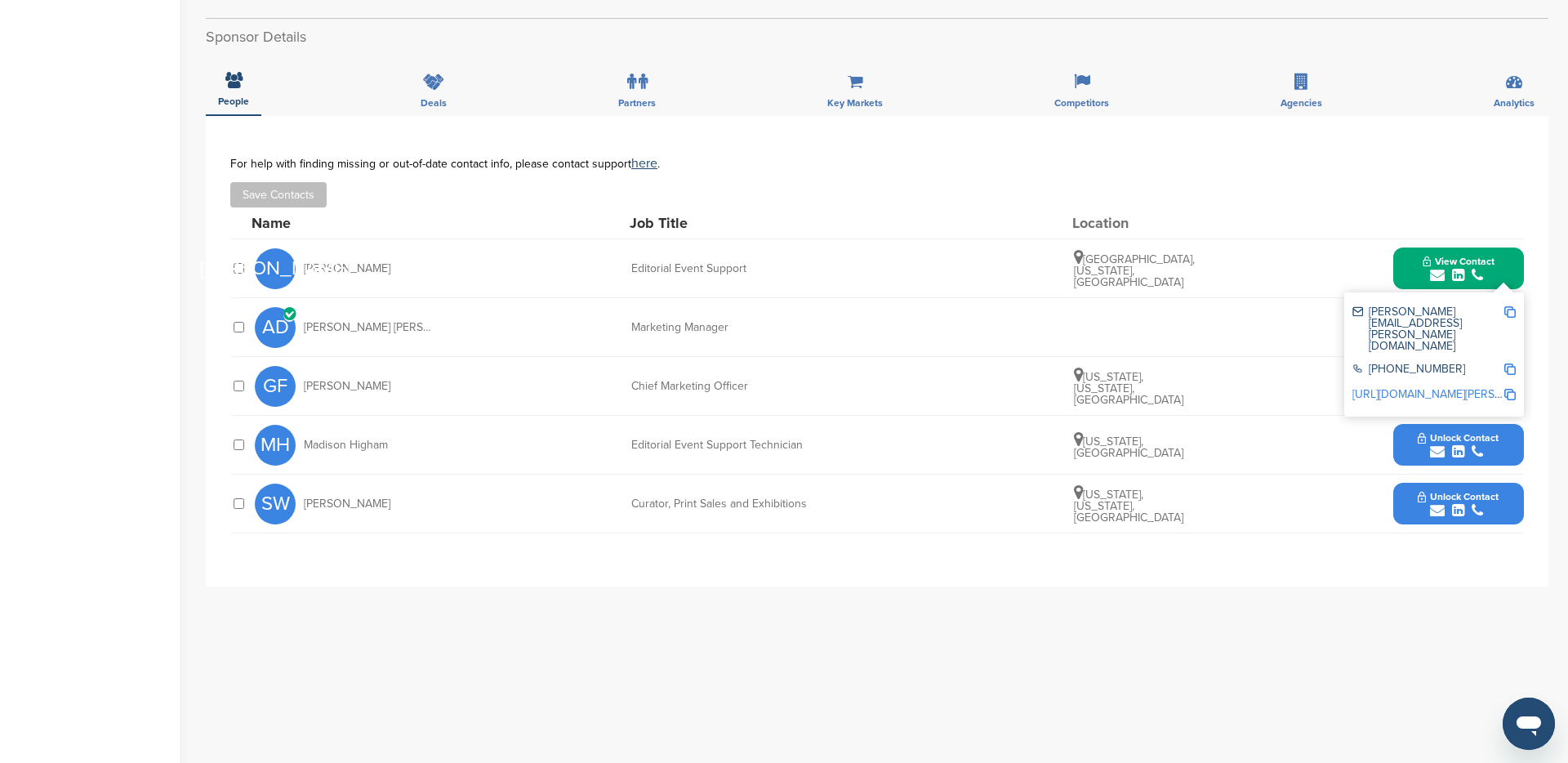
click at [1508, 306] on img at bounding box center [1509, 311] width 11 height 11
click at [1330, 239] on div "JA Joel Abraham Editorial Event Support Franklin Square, New York, United State…" at bounding box center [889, 268] width 1269 height 58
click at [1410, 215] on div at bounding box center [1458, 222] width 131 height 15
drag, startPoint x: 1440, startPoint y: 594, endPoint x: 1453, endPoint y: 538, distance: 57.5
click at [1442, 576] on div "**********" at bounding box center [876, 443] width 1343 height 654
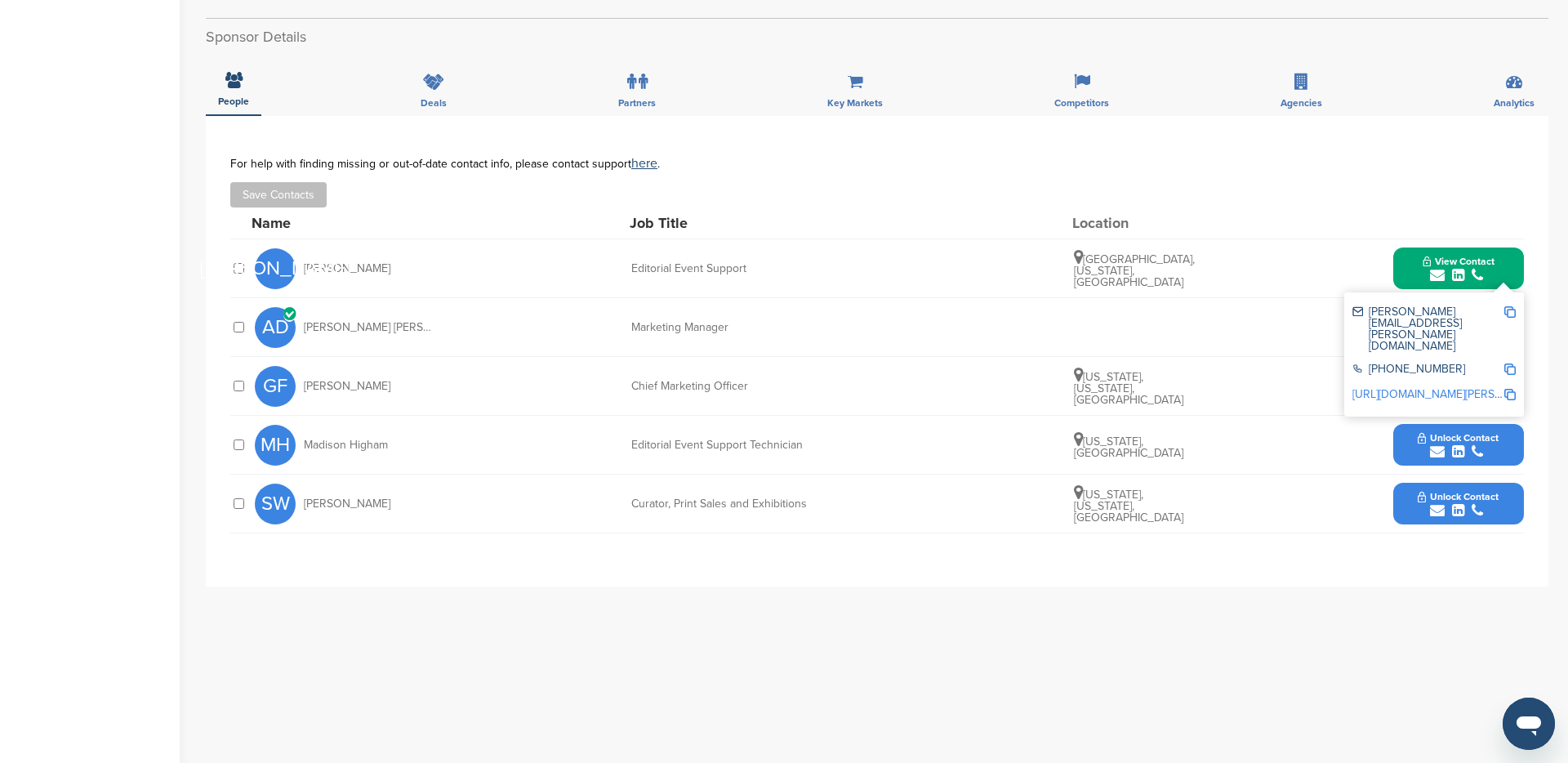
click at [1479, 215] on div at bounding box center [1458, 222] width 131 height 15
click at [1508, 306] on img at bounding box center [1509, 311] width 11 height 11
click at [1314, 241] on div "JA Joel Abraham Editorial Event Support Franklin Square, New York, United State…" at bounding box center [889, 268] width 1269 height 58
click at [1294, 298] on div "AD Ana Diaz Gonzalez Marketing Manager Unlock Profile" at bounding box center [889, 327] width 1269 height 58
click at [1205, 329] on div "AD Ana Diaz Gonzalez Marketing Manager Unlock Profile" at bounding box center [889, 327] width 1269 height 58
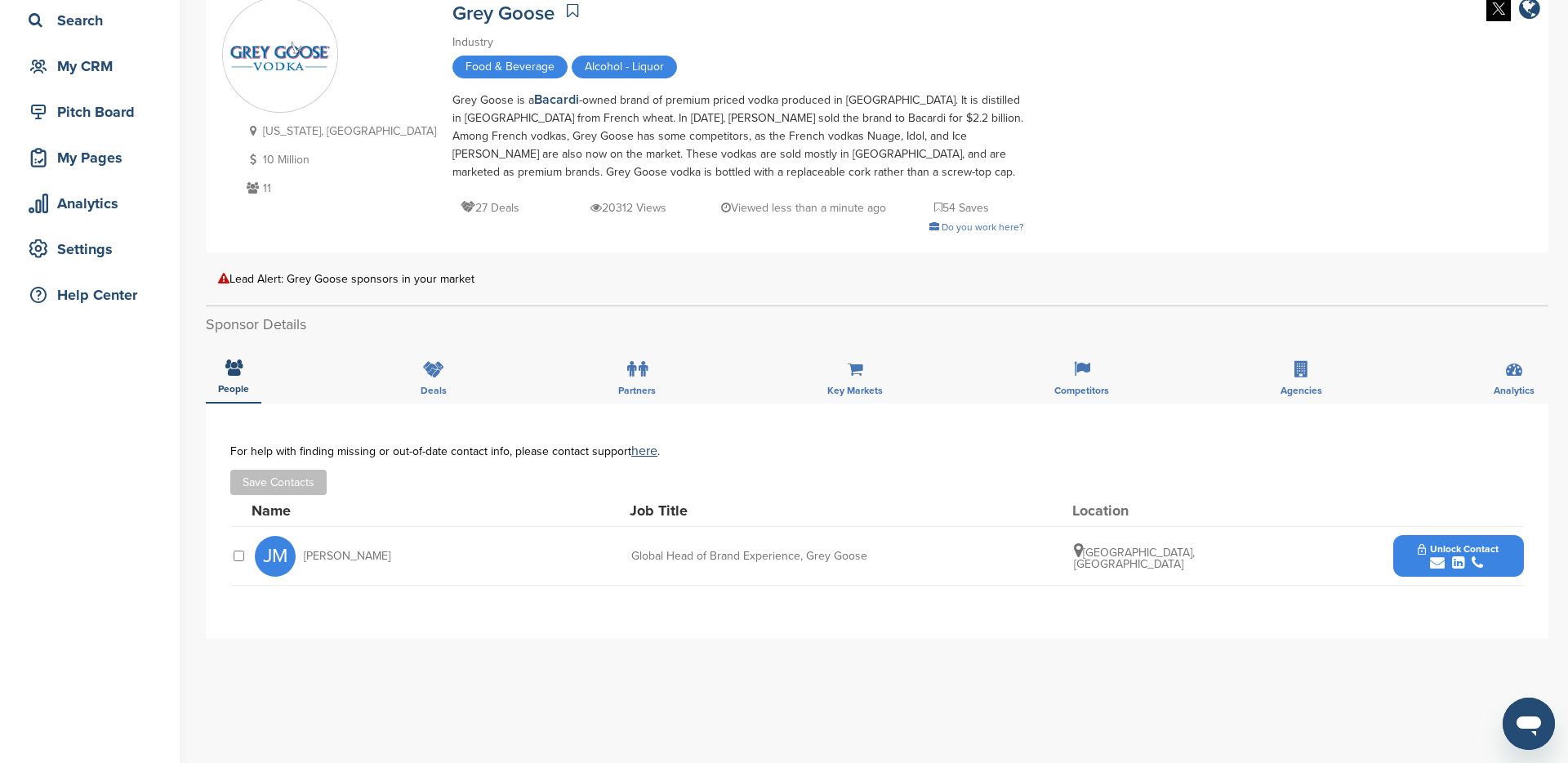
scroll to position [172, 0]
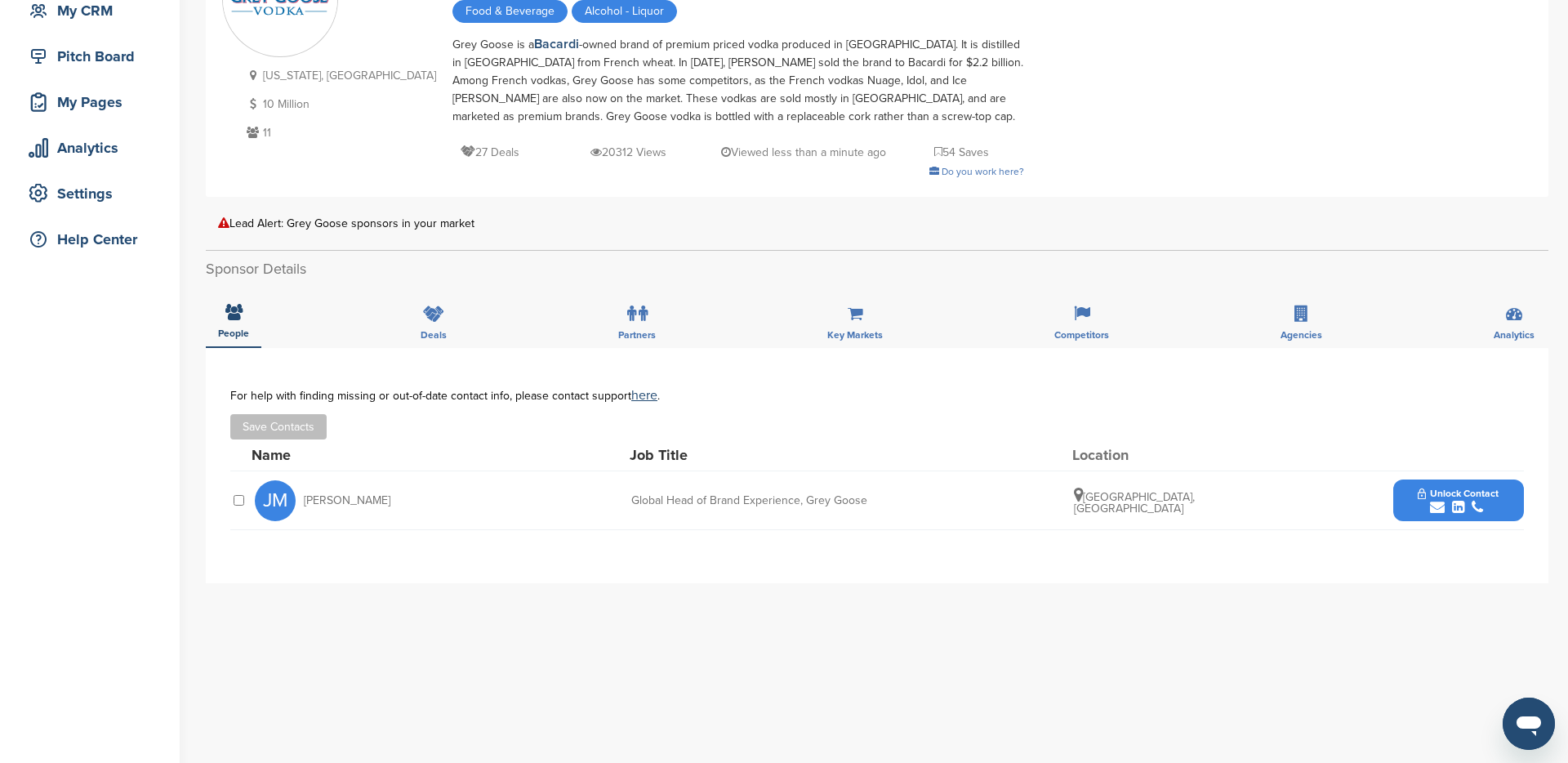
click at [1445, 493] on span "Unlock Contact" at bounding box center [1458, 493] width 81 height 11
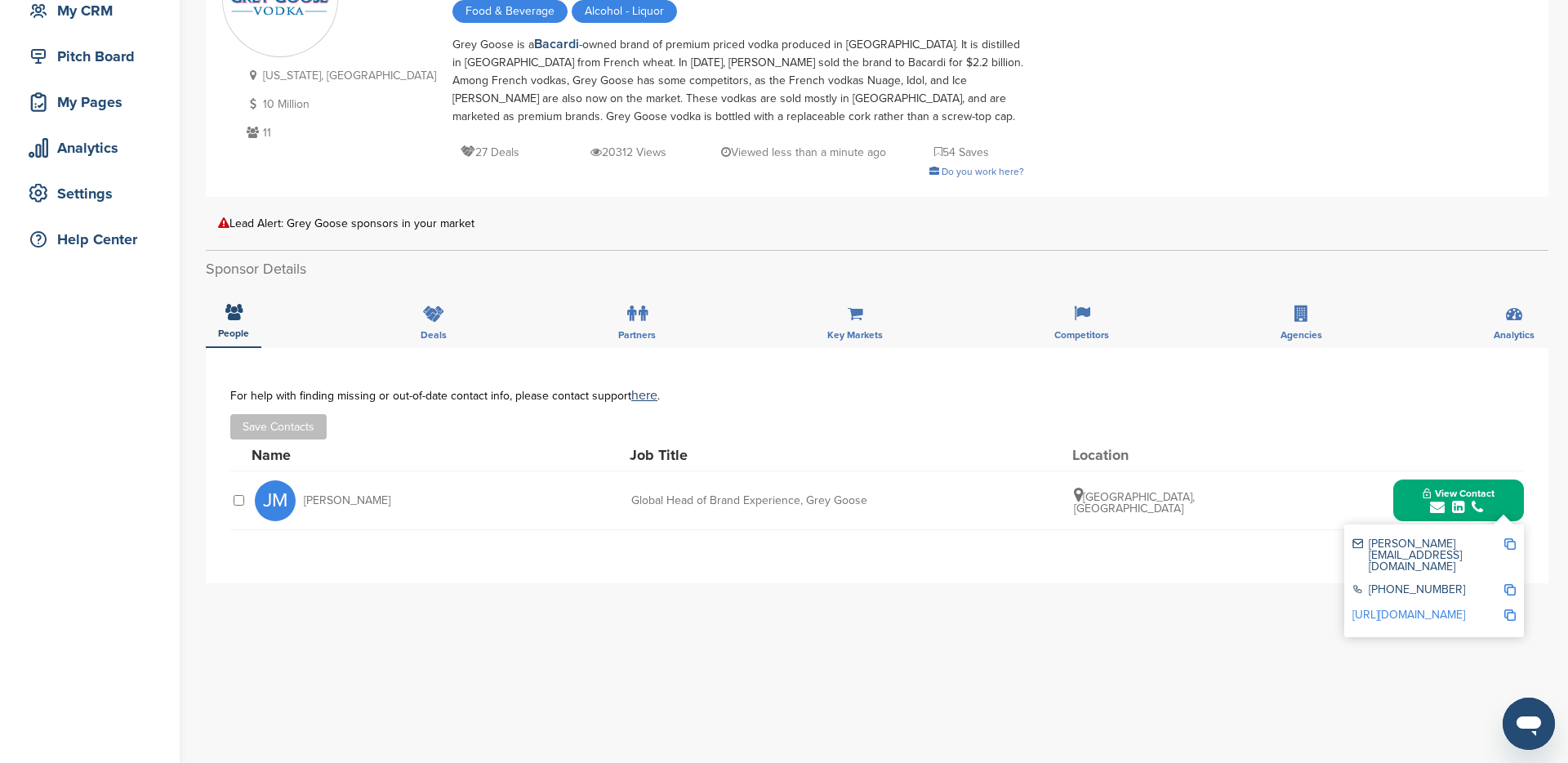
click at [1510, 540] on img at bounding box center [1509, 544] width 11 height 11
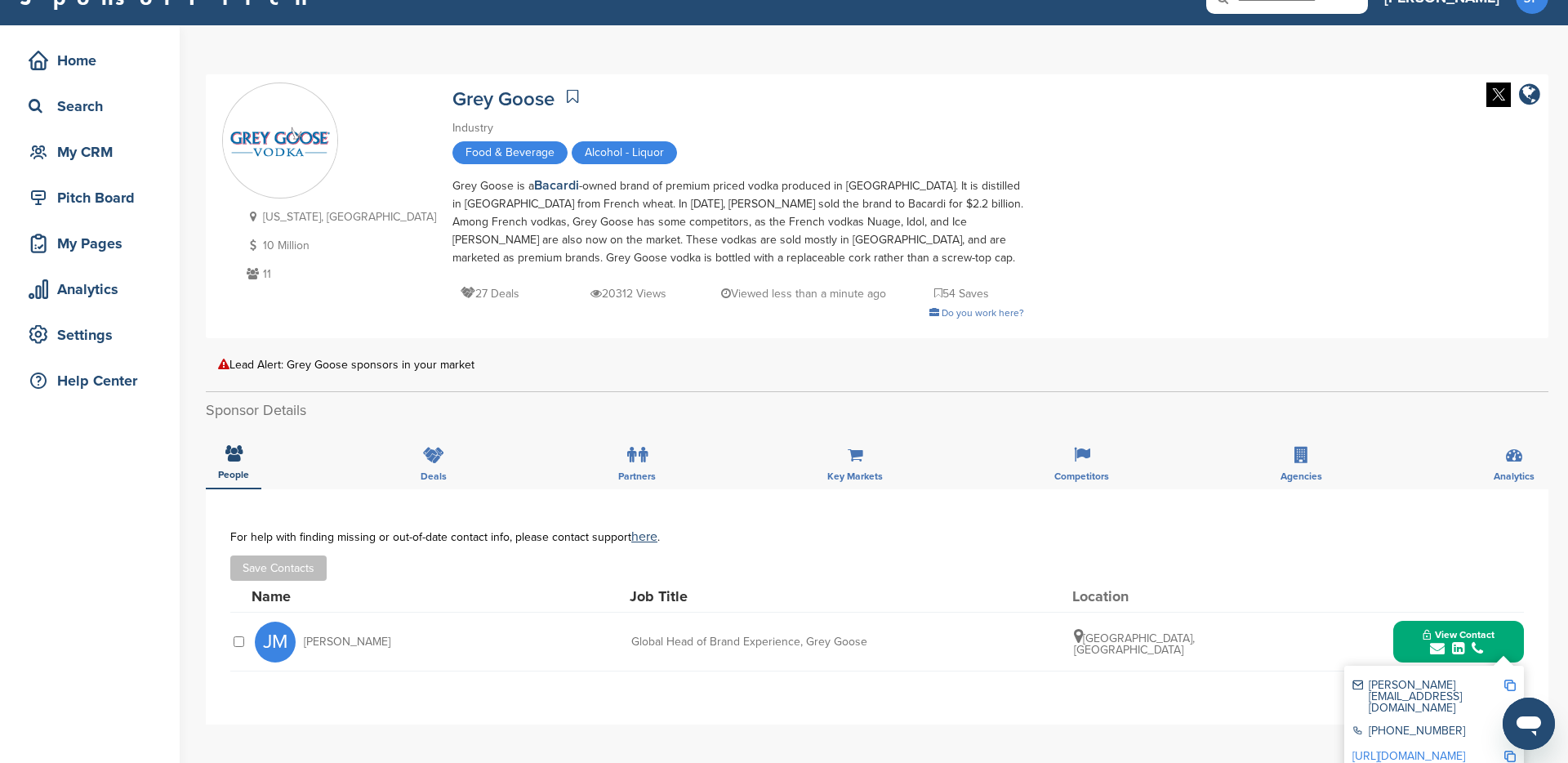
scroll to position [0, 0]
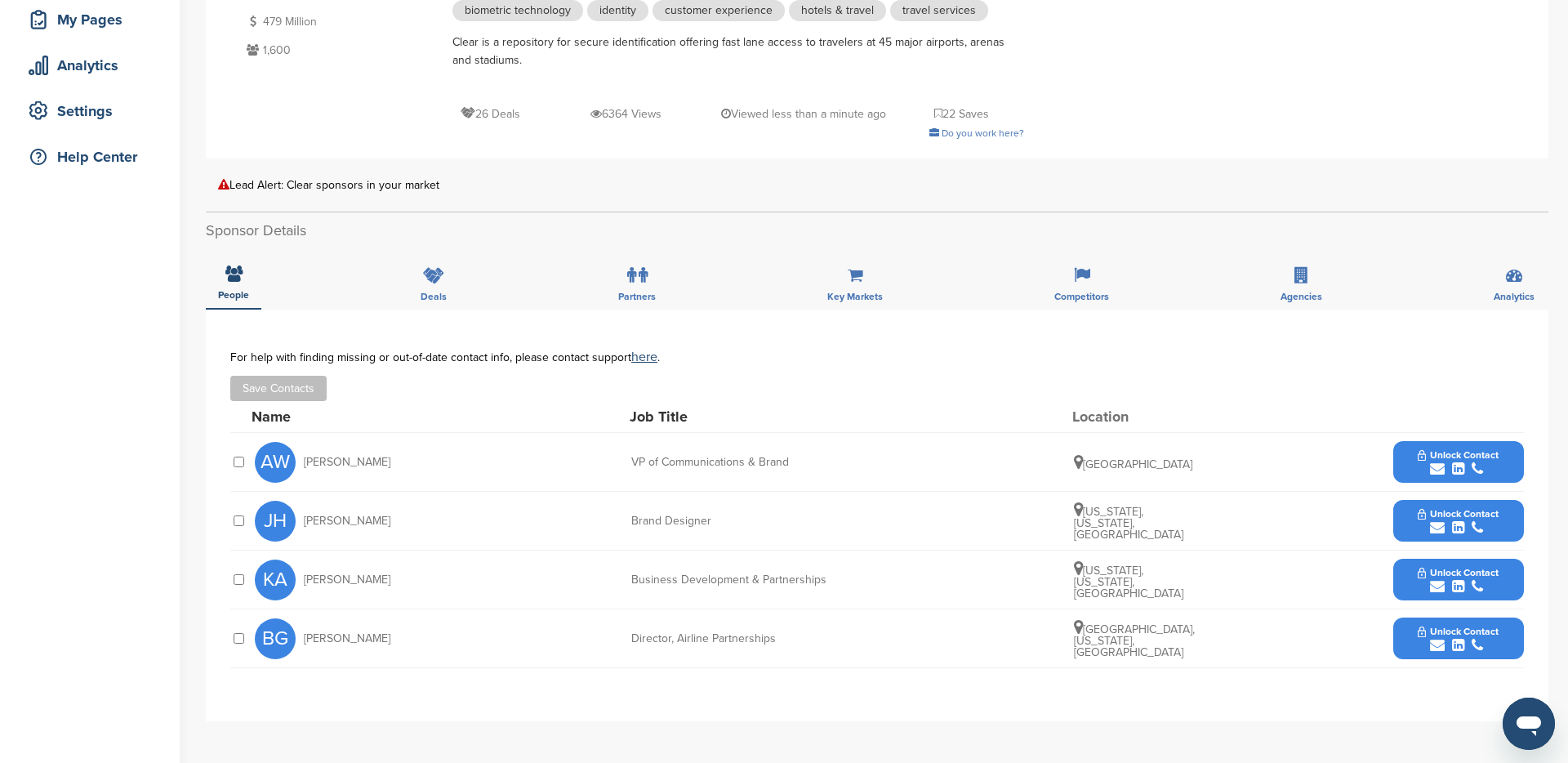
scroll to position [288, 0]
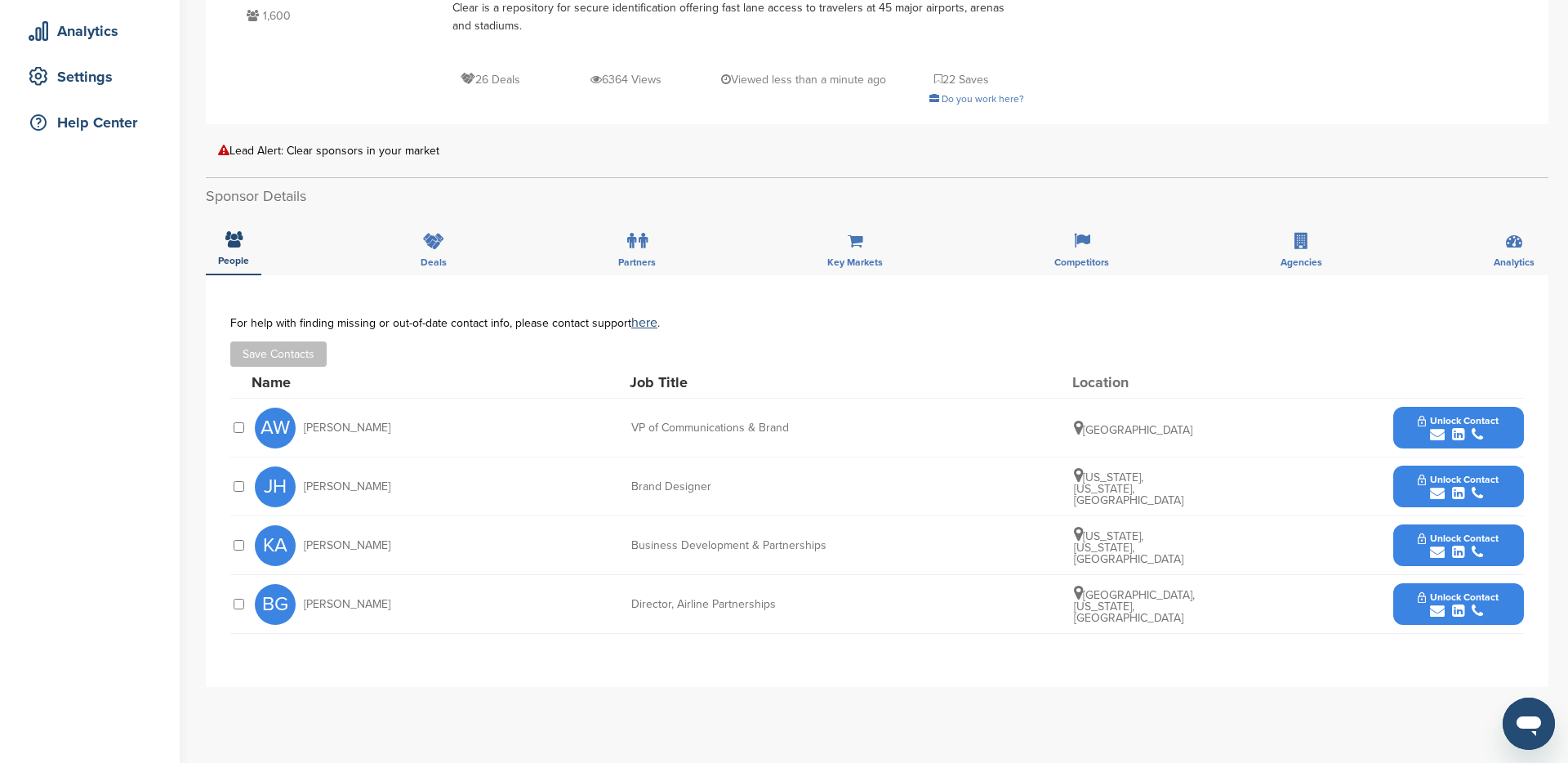
click at [1466, 423] on span "Unlock Contact" at bounding box center [1458, 420] width 81 height 11
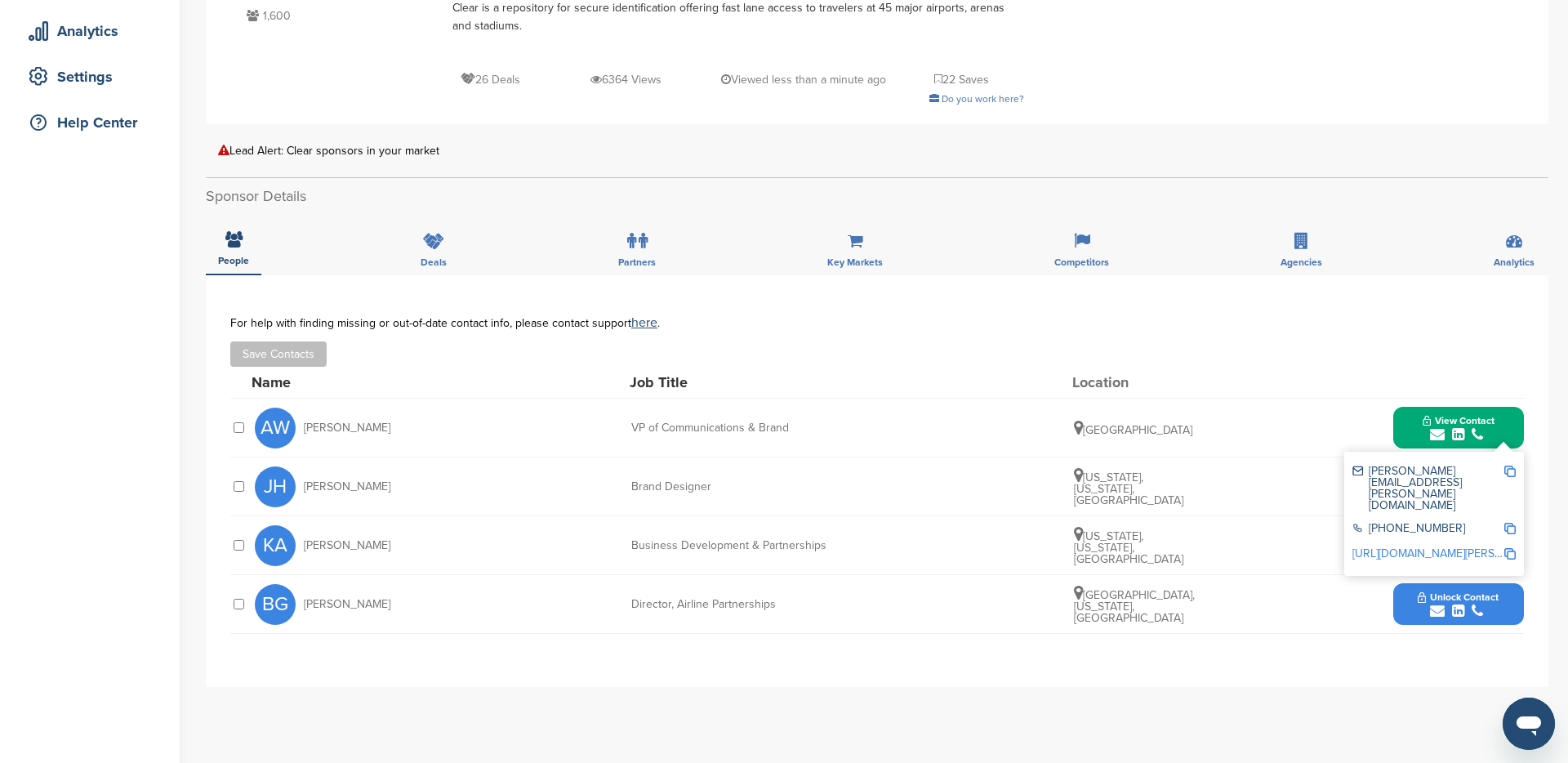
click at [1512, 469] on img at bounding box center [1509, 471] width 11 height 11
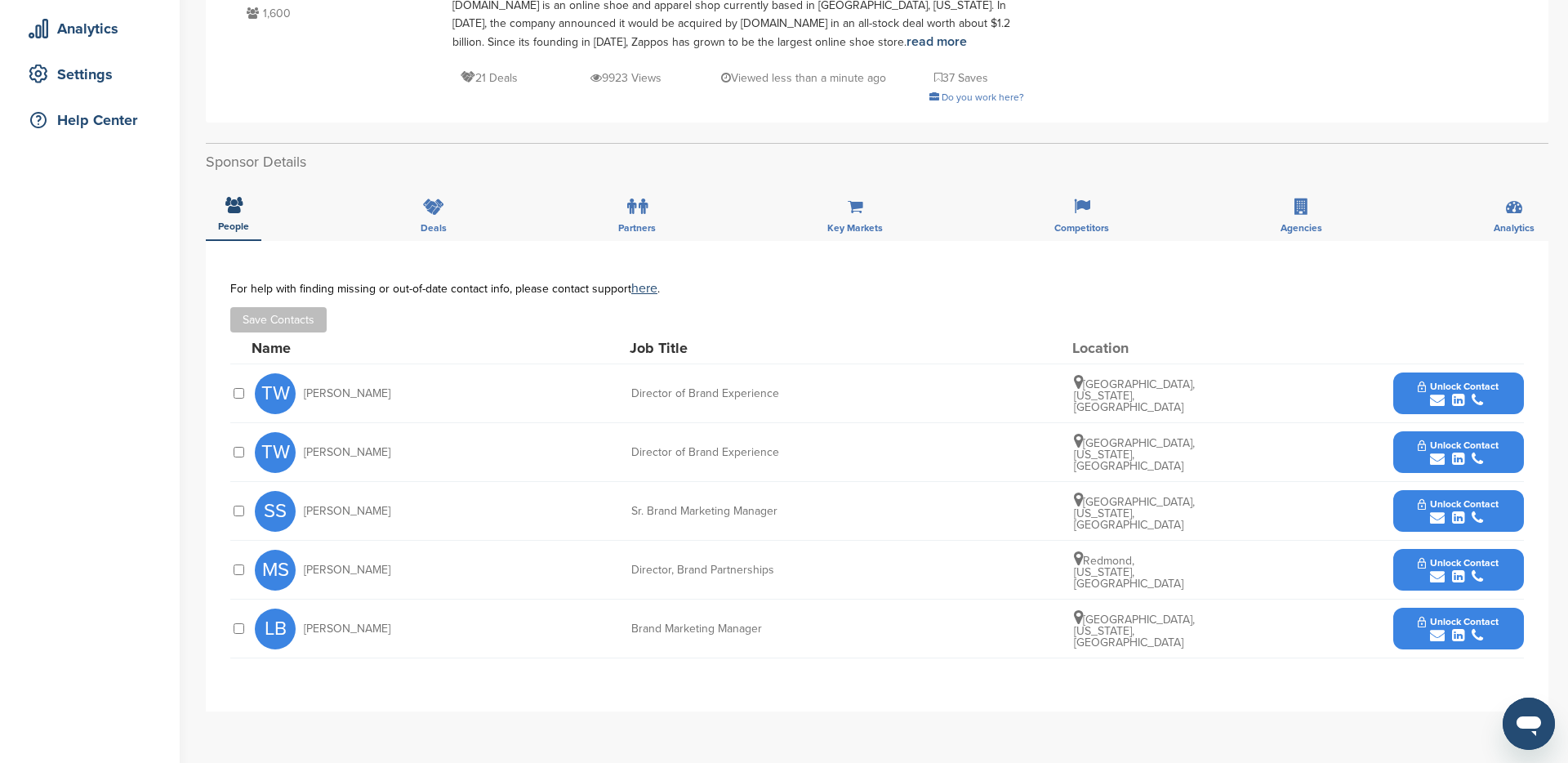
scroll to position [382, 0]
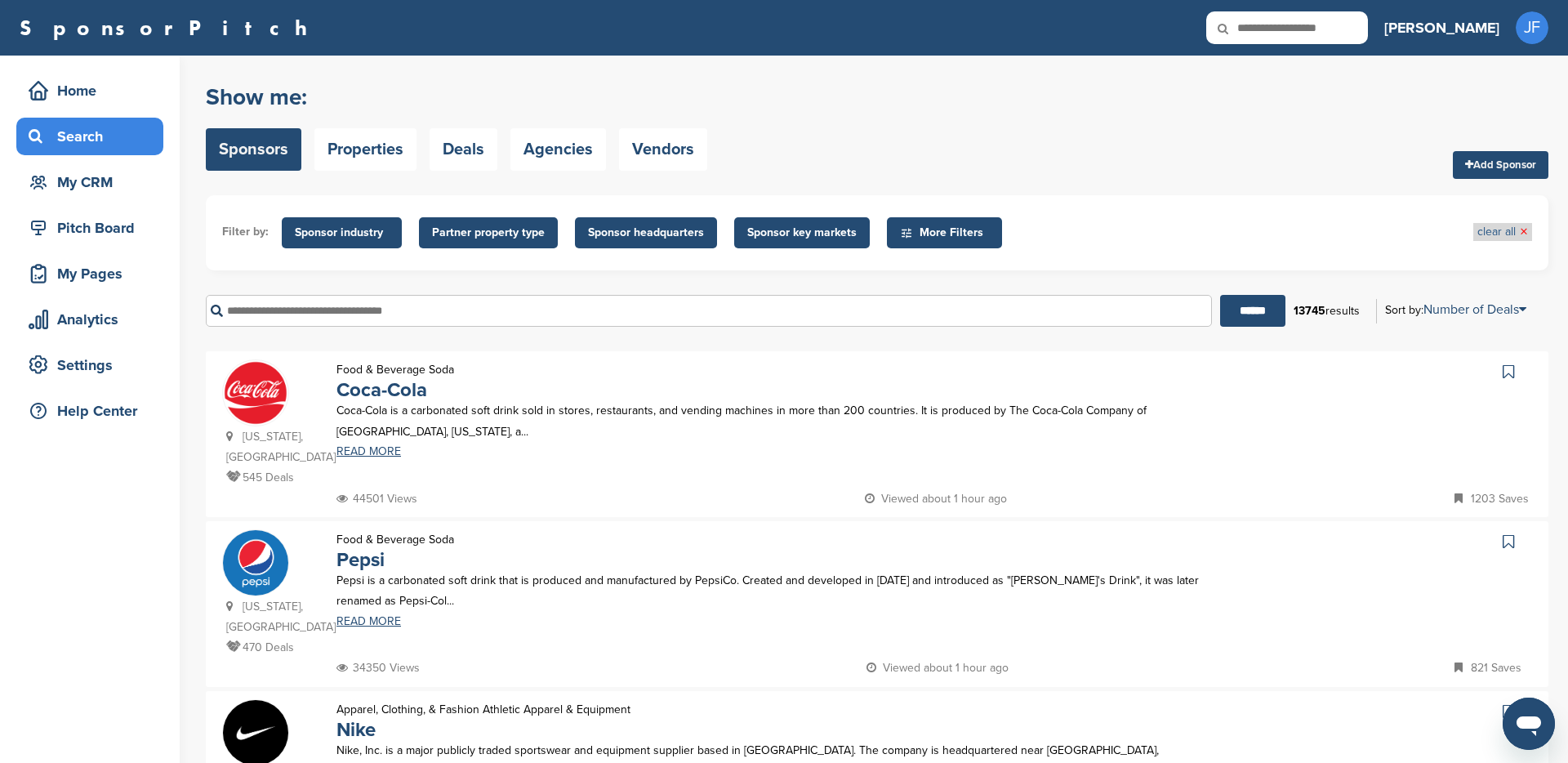
click at [1525, 230] on span "×" at bounding box center [1524, 232] width 8 height 18
click at [351, 314] on input "text" at bounding box center [709, 311] width 1007 height 32
click at [319, 313] on input "text" at bounding box center [709, 311] width 1007 height 32
type input "*********"
click at [1220, 295] on input "******" at bounding box center [1253, 311] width 66 height 32
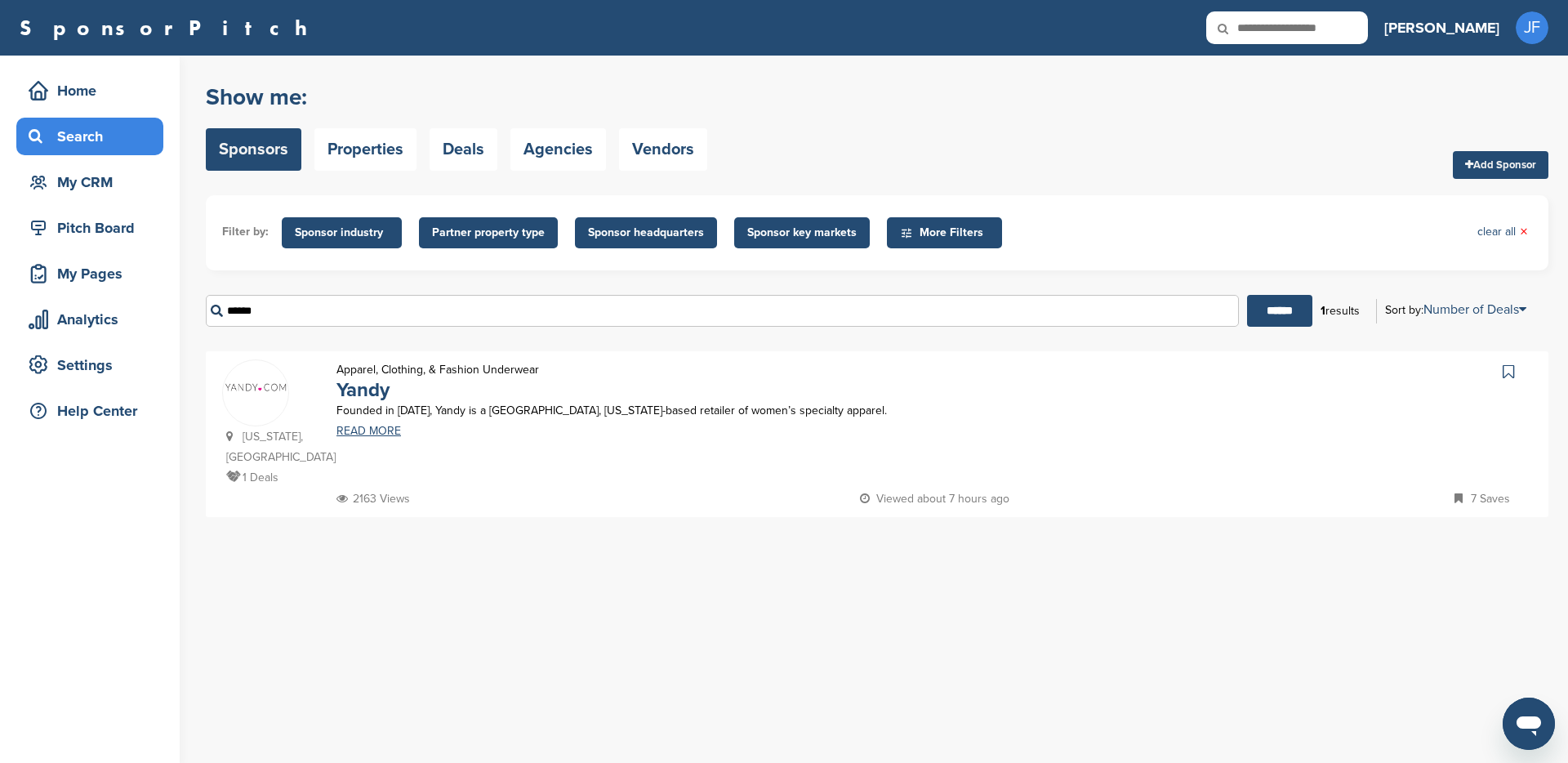
type input "******"
click at [1247, 295] on input "******" at bounding box center [1280, 311] width 66 height 32
type input "******"
click at [1245, 295] on input "******" at bounding box center [1278, 311] width 66 height 32
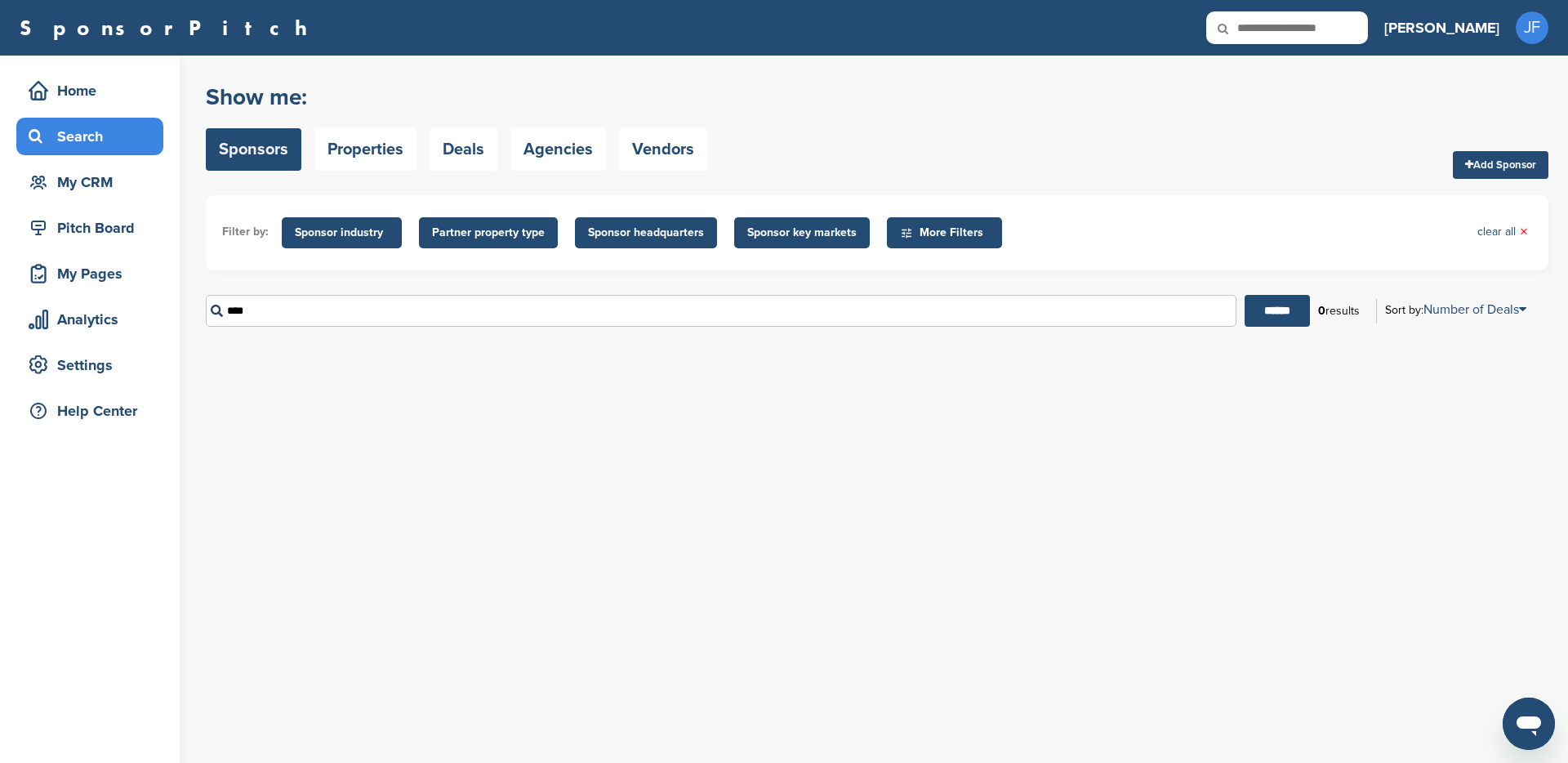
click at [1245, 295] on input "******" at bounding box center [1278, 311] width 66 height 32
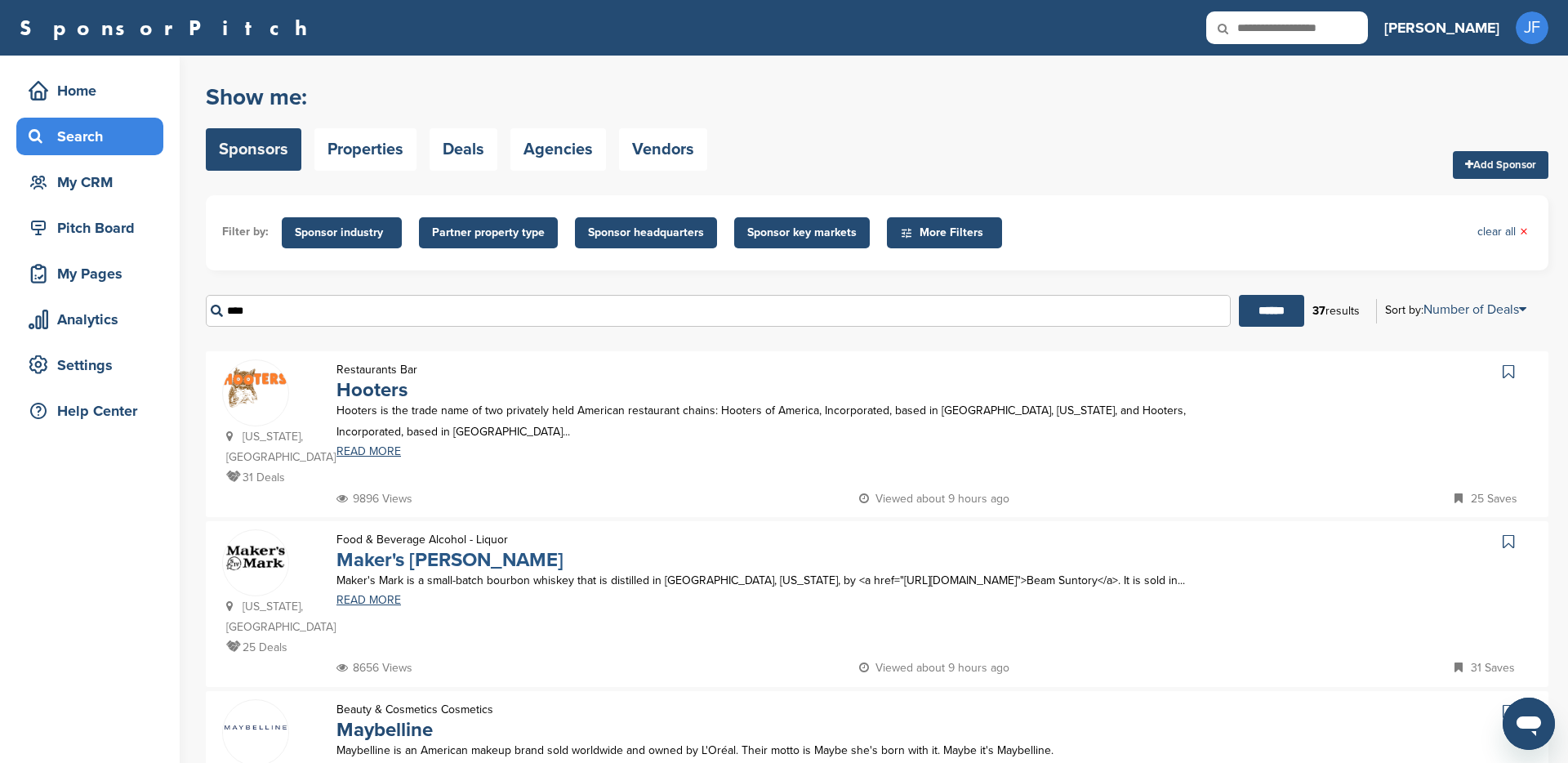
click at [419, 549] on link "Maker's Mark" at bounding box center [451, 561] width 227 height 24
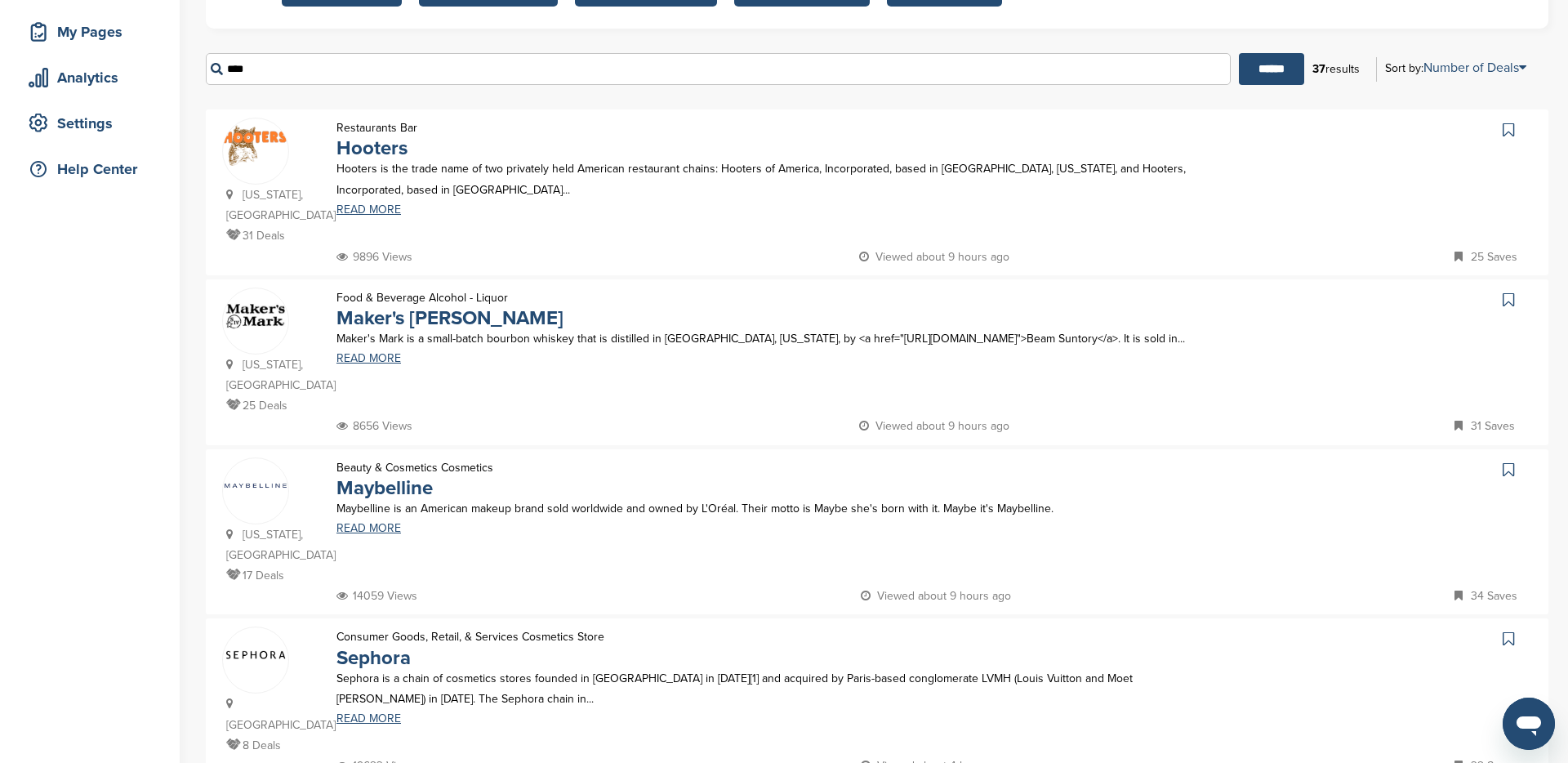
scroll to position [242, 0]
click at [405, 476] on link "Maybelline" at bounding box center [385, 488] width 97 height 24
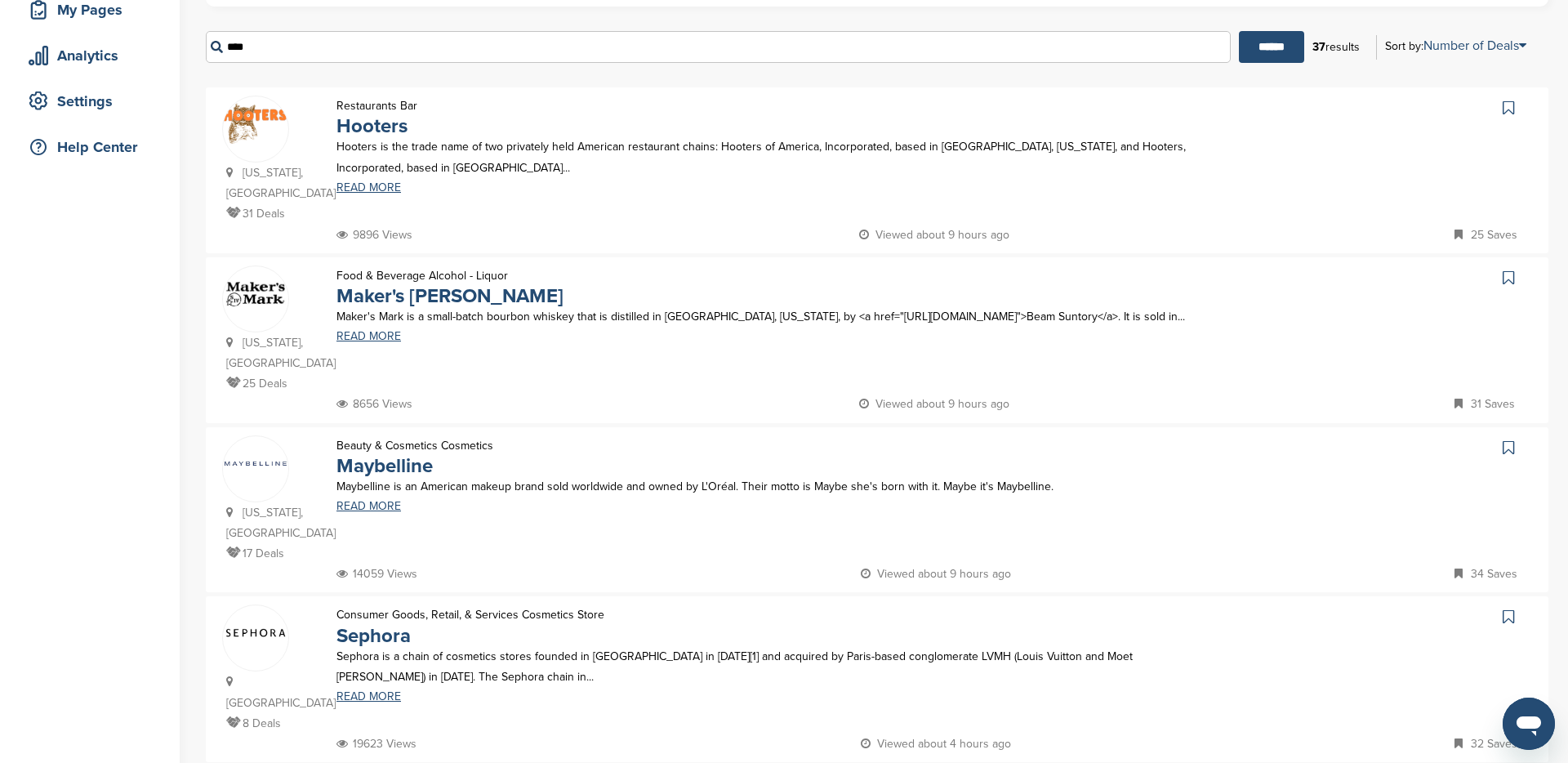
scroll to position [0, 0]
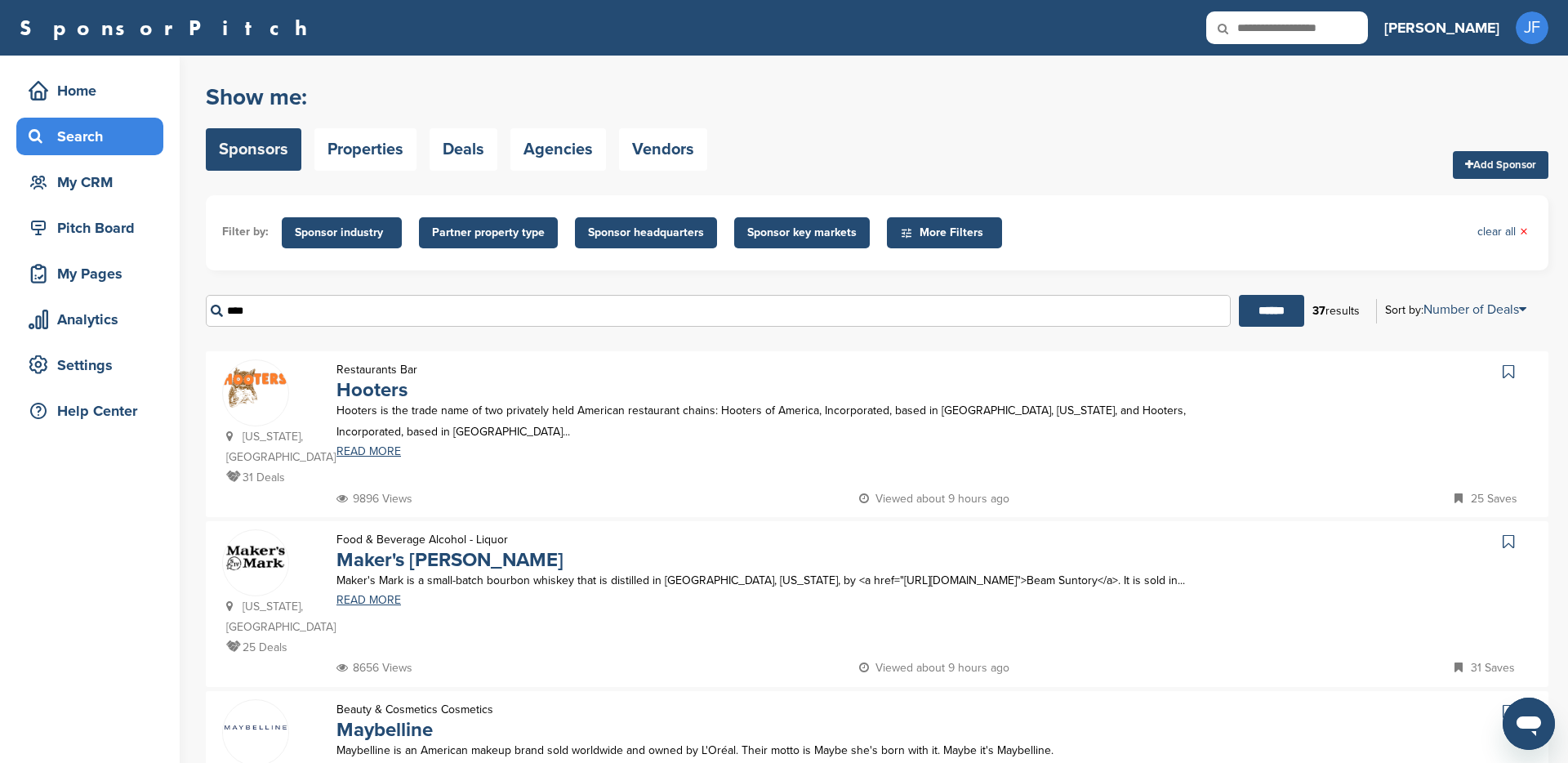
click at [356, 307] on input "****" at bounding box center [718, 311] width 1025 height 32
type input "******"
click at [1239, 295] on input "******" at bounding box center [1272, 311] width 66 height 32
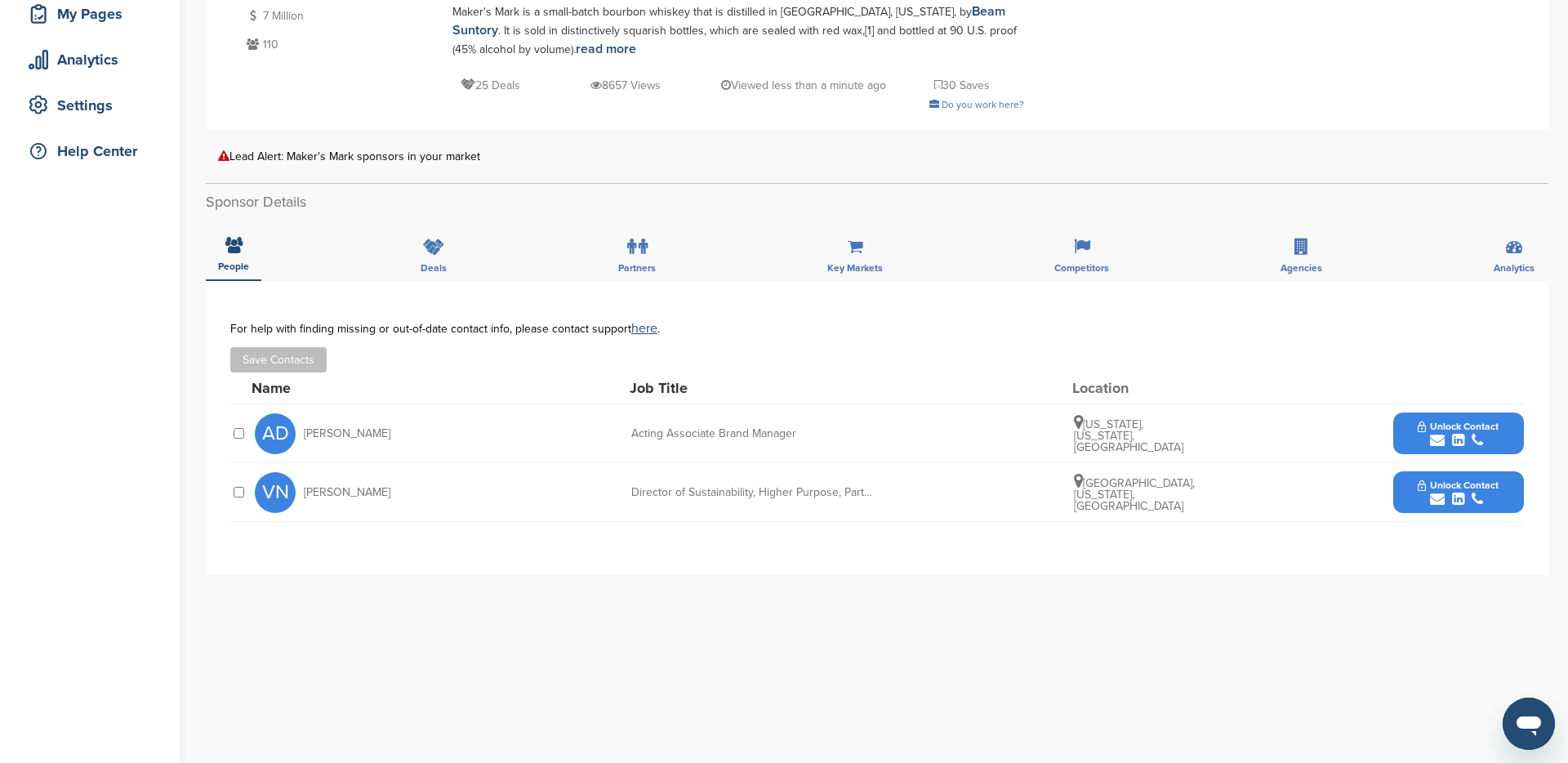
scroll to position [373, 0]
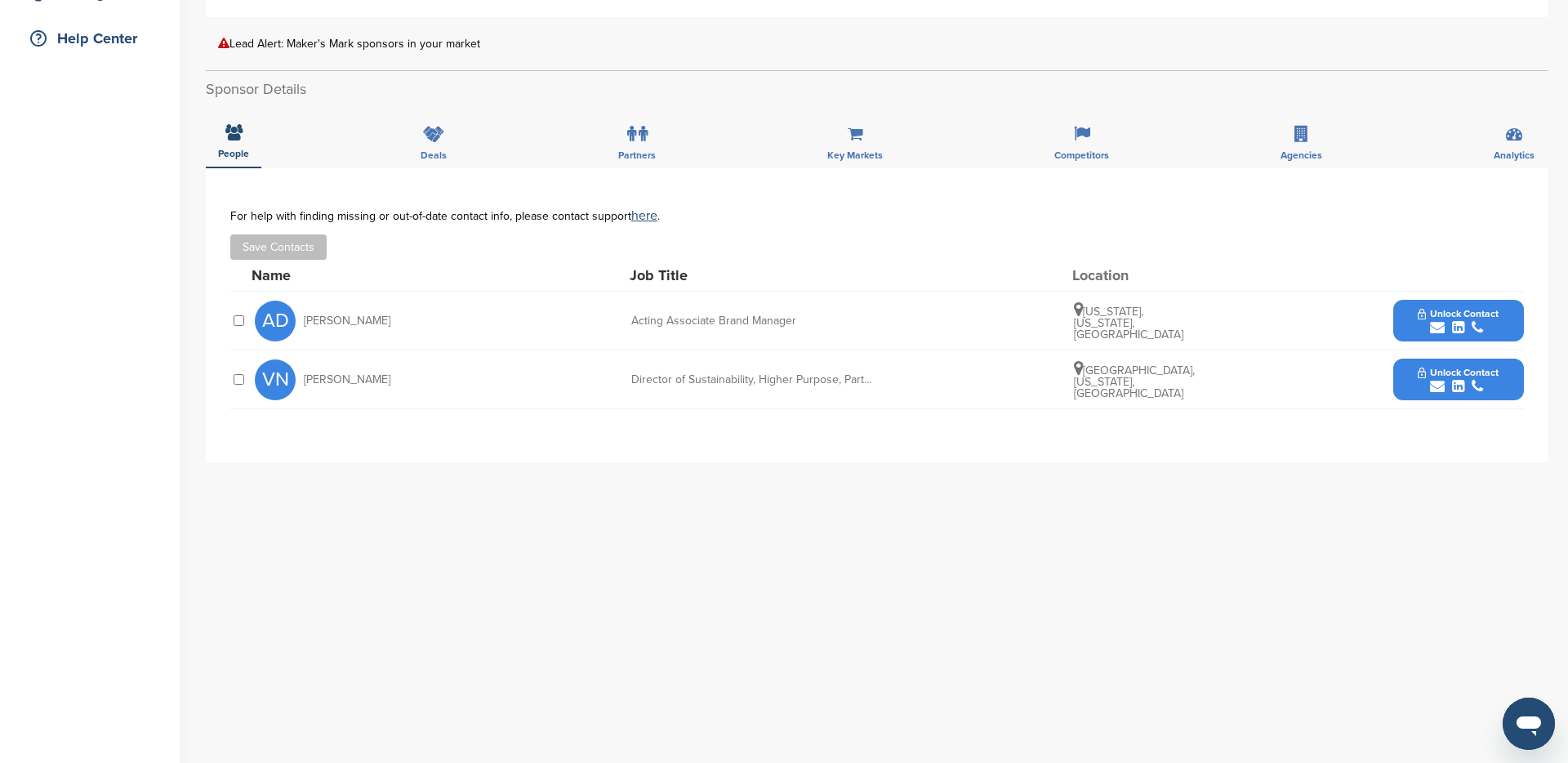
click at [1454, 369] on span "Unlock Contact" at bounding box center [1458, 372] width 81 height 11
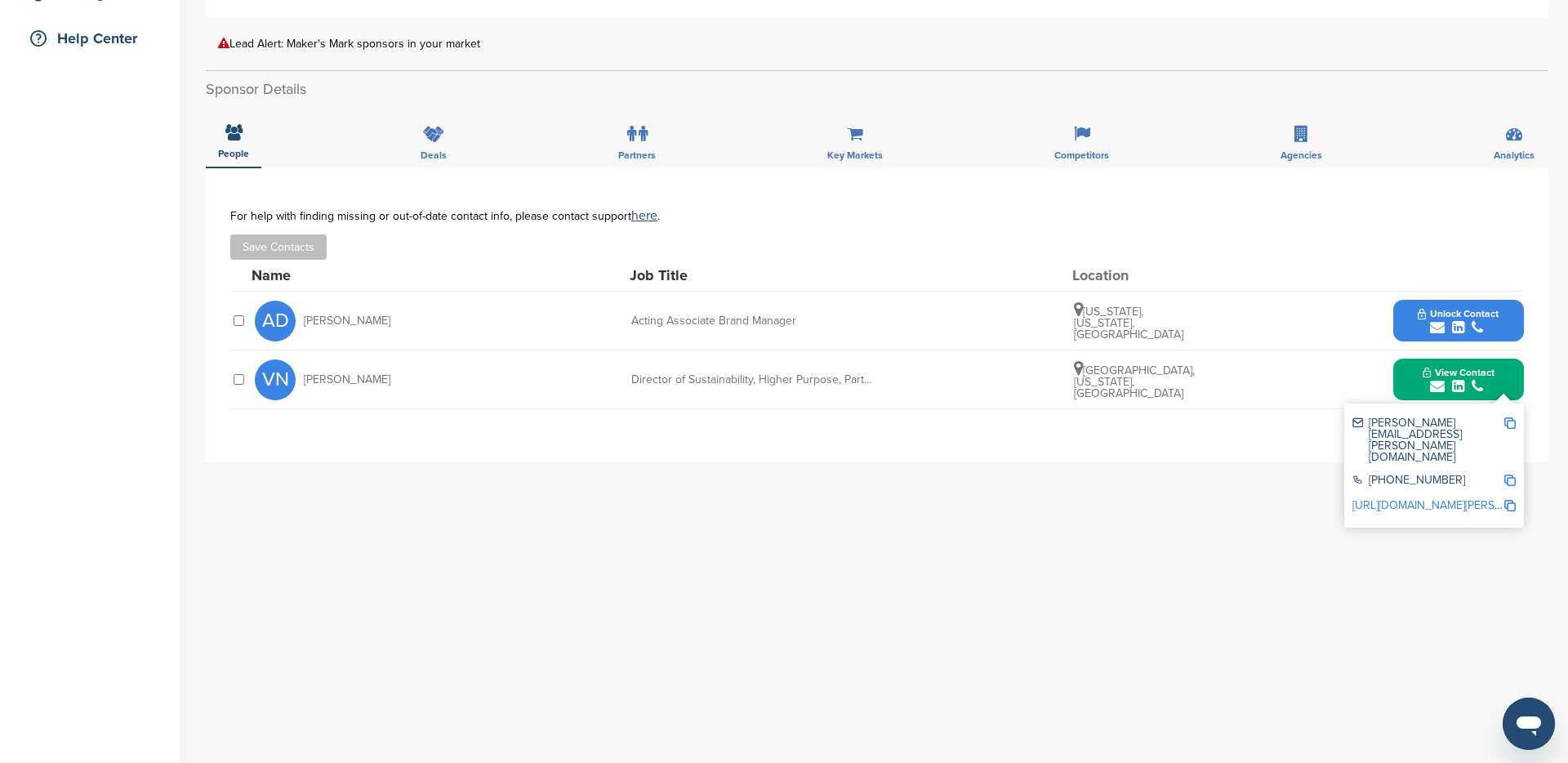
click at [1513, 424] on img at bounding box center [1509, 423] width 11 height 11
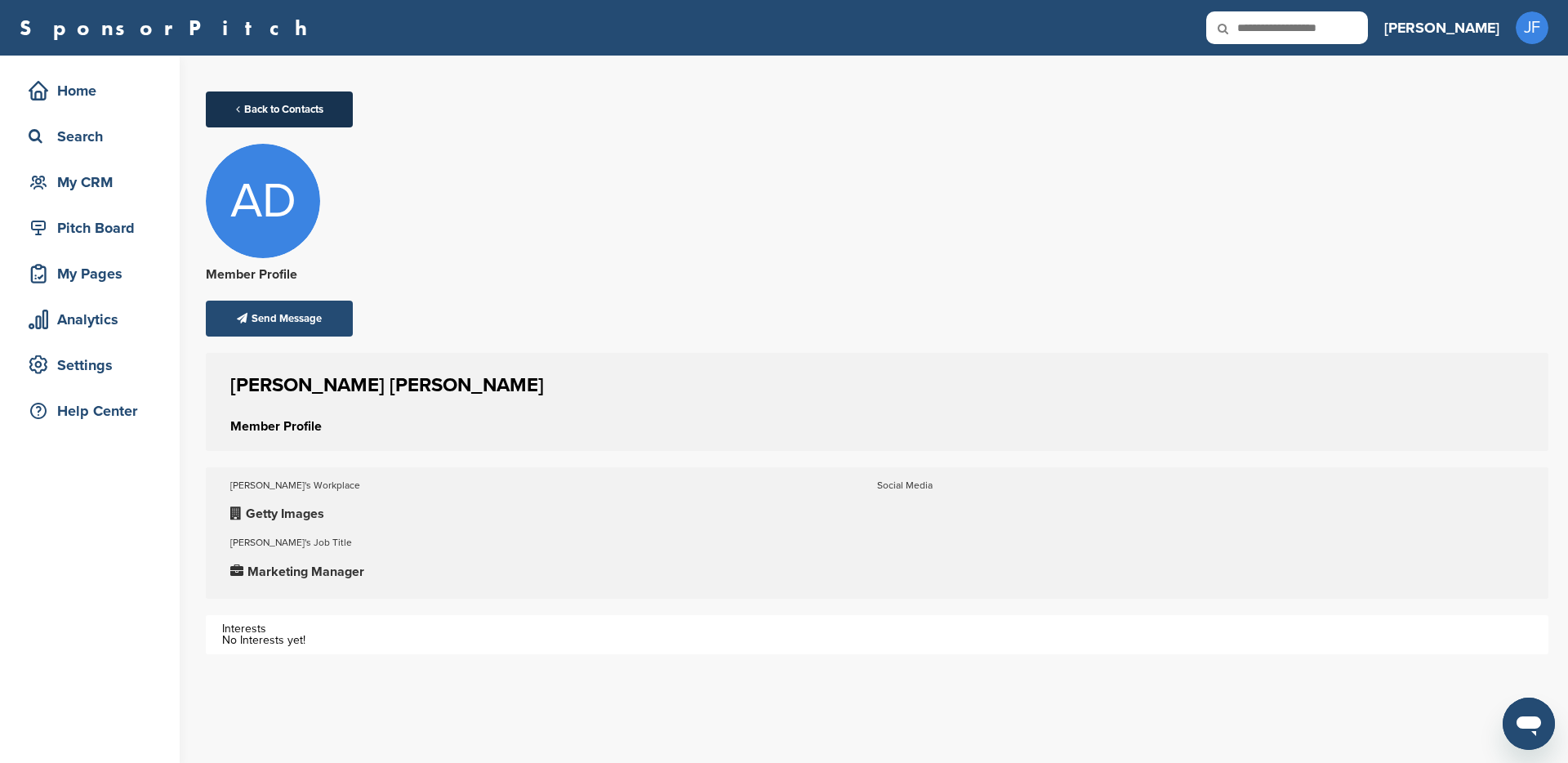
click at [303, 102] on link "Back to Contacts" at bounding box center [278, 110] width 147 height 36
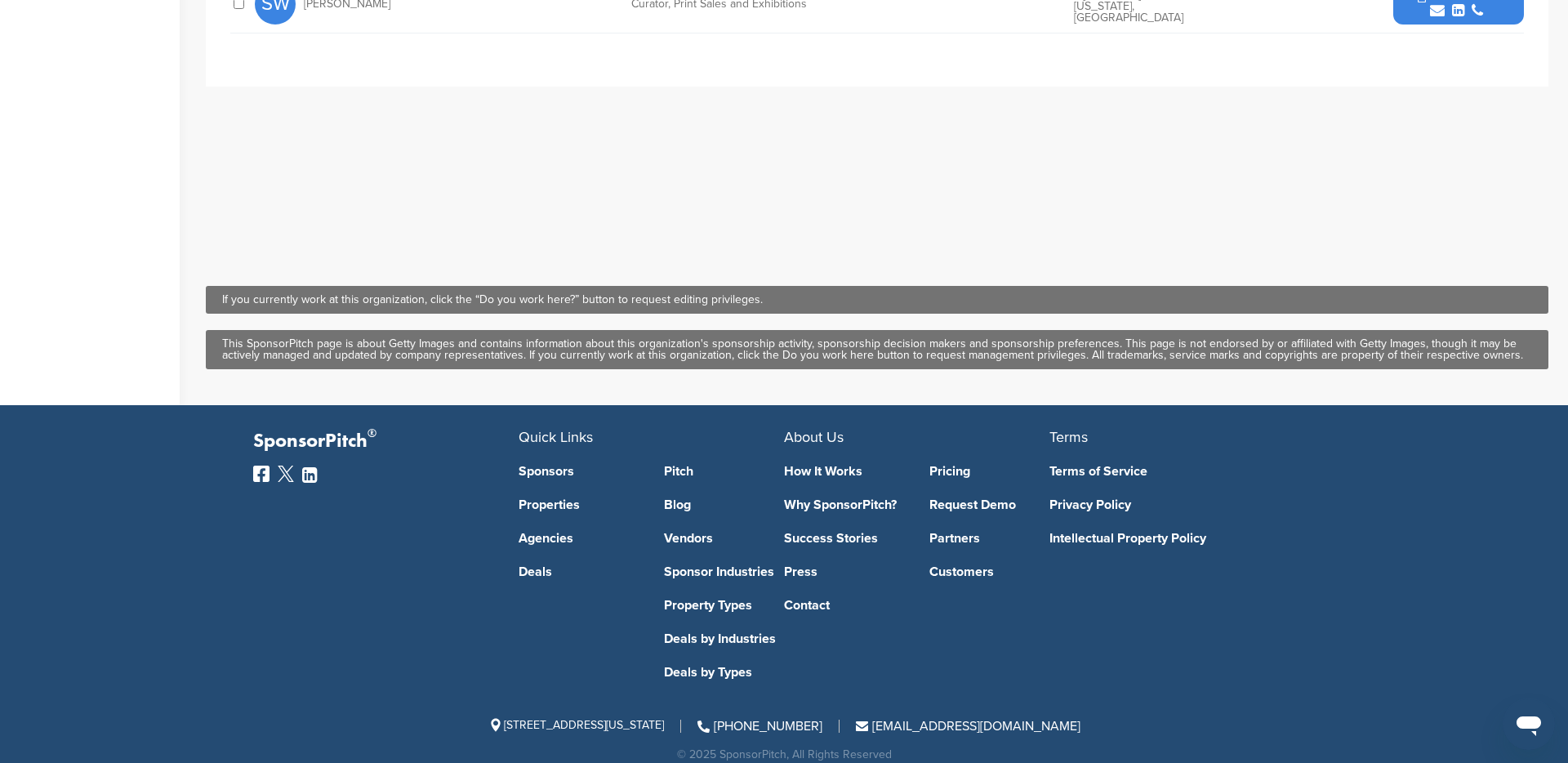
scroll to position [498, 0]
